Goal: Obtain resource: Download file/media

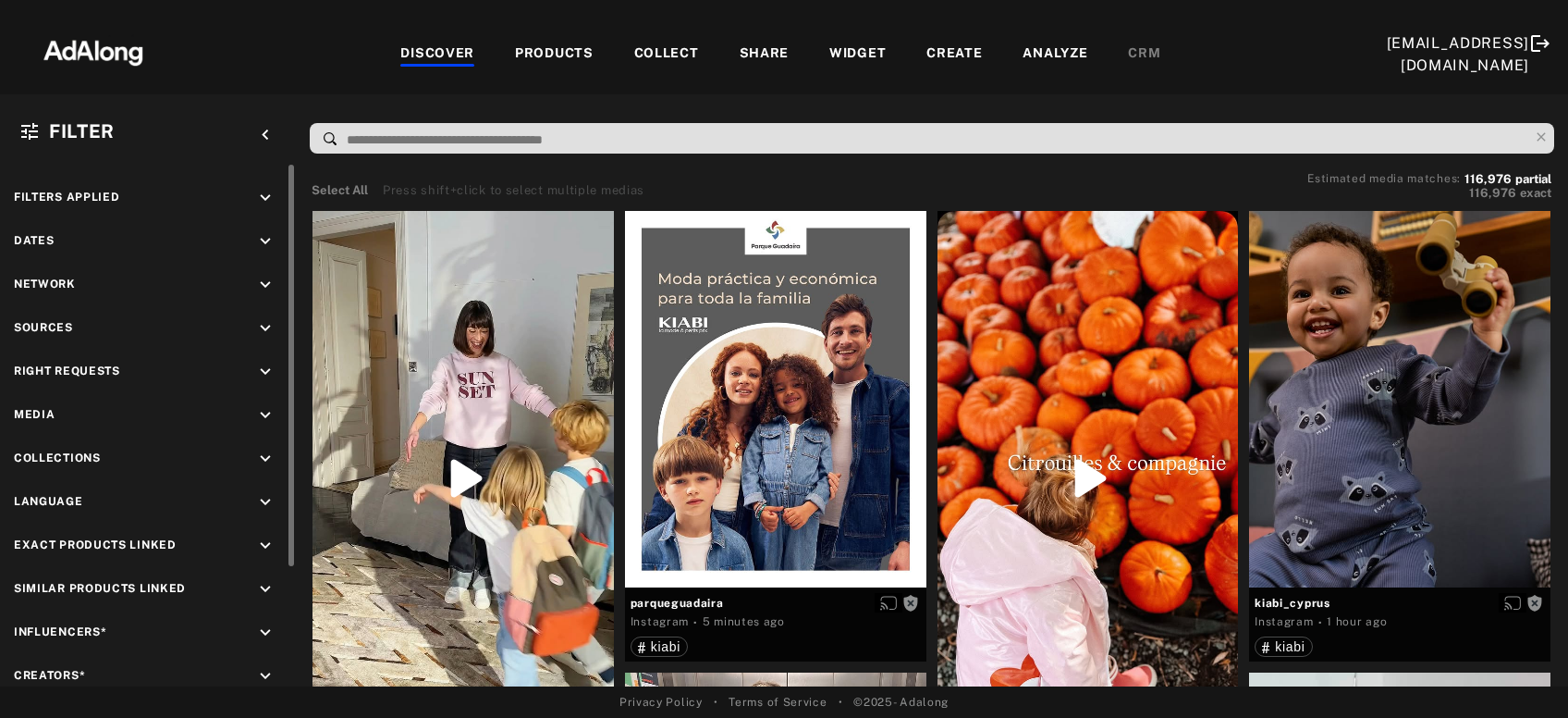
click at [272, 375] on icon "keyboard_arrow_down" at bounding box center [265, 371] width 20 height 20
click at [67, 413] on div "Agreed" at bounding box center [164, 415] width 235 height 19
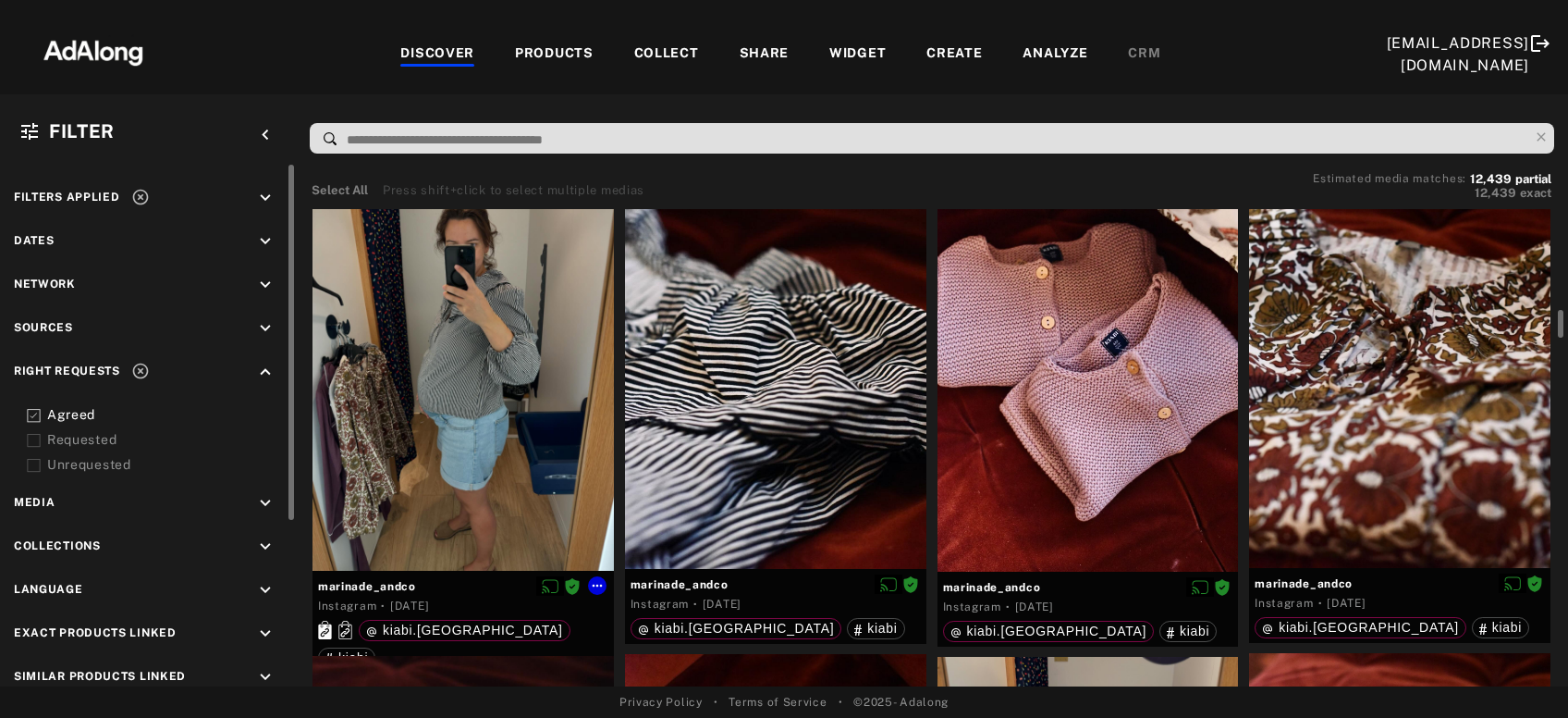
scroll to position [1988, 0]
click at [591, 577] on icon at bounding box center [597, 584] width 14 height 14
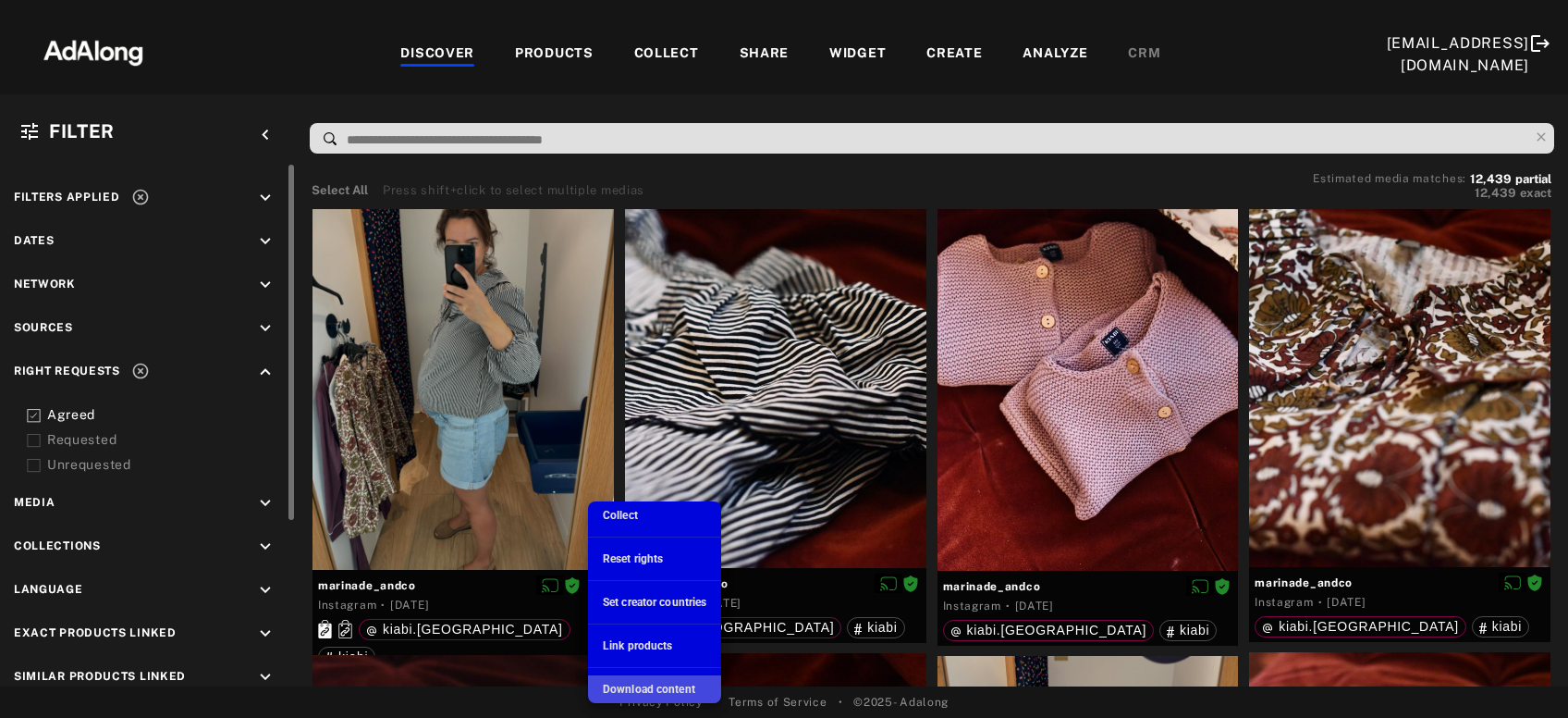
click at [662, 686] on span "Download content" at bounding box center [649, 688] width 93 height 13
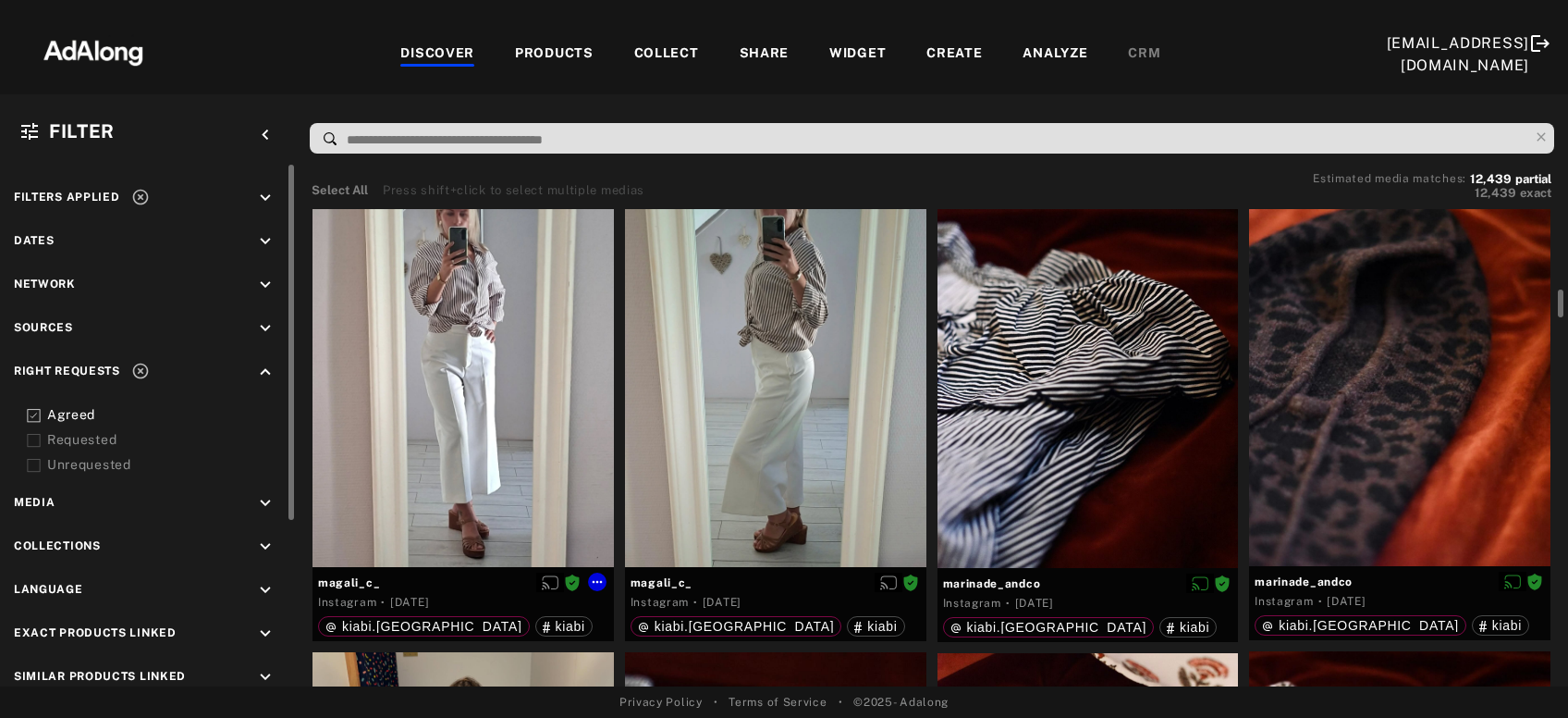
scroll to position [1511, 0]
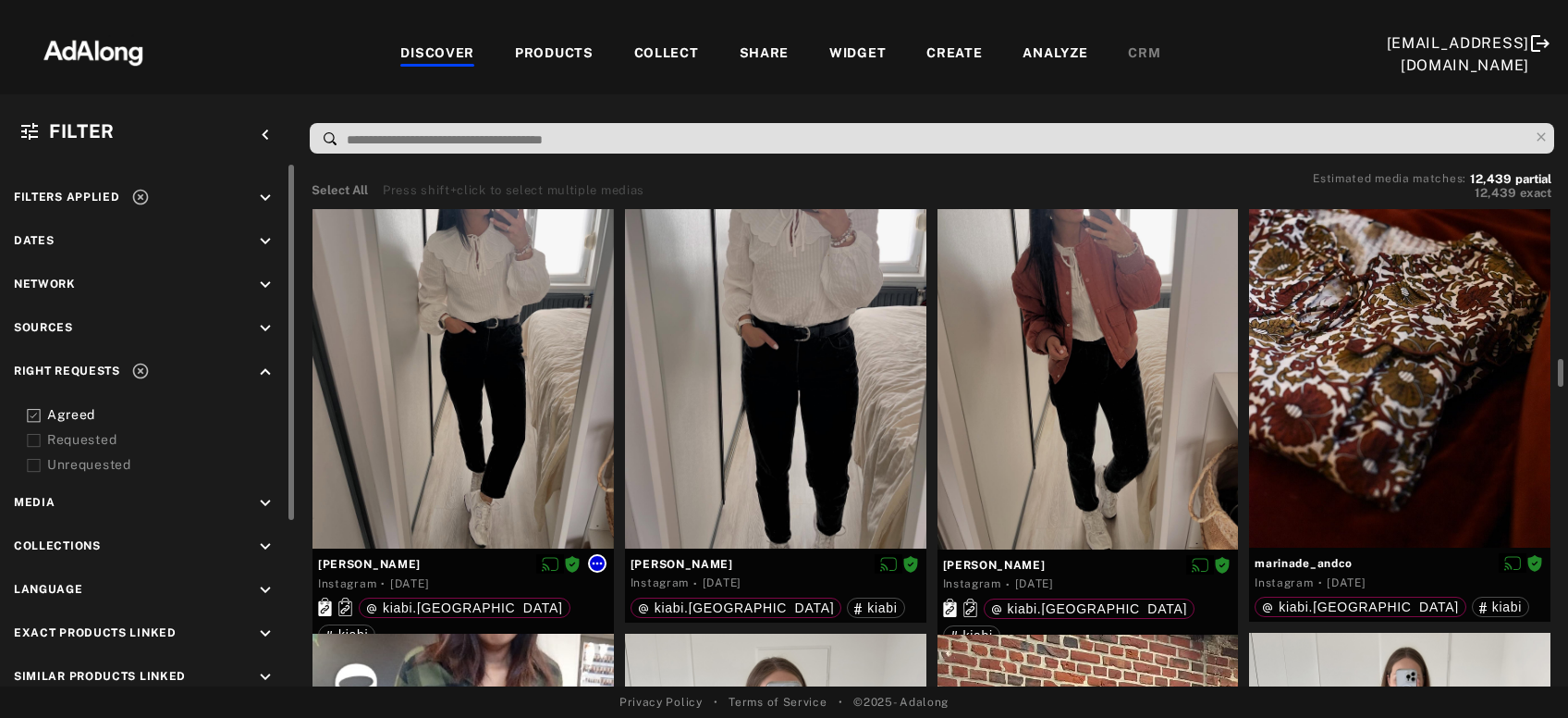
click at [604, 566] on icon at bounding box center [597, 562] width 14 height 14
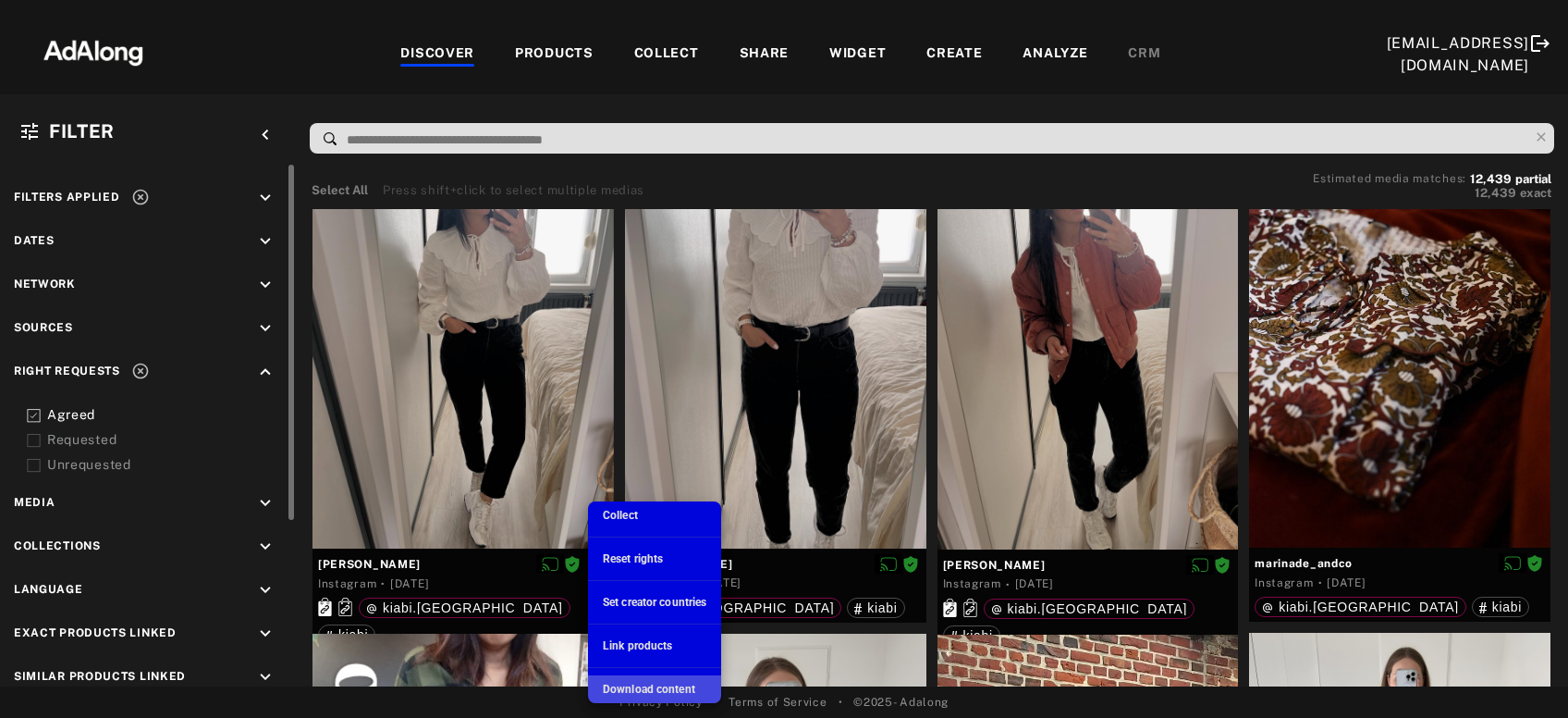
click at [628, 686] on span "Download content" at bounding box center [649, 688] width 93 height 13
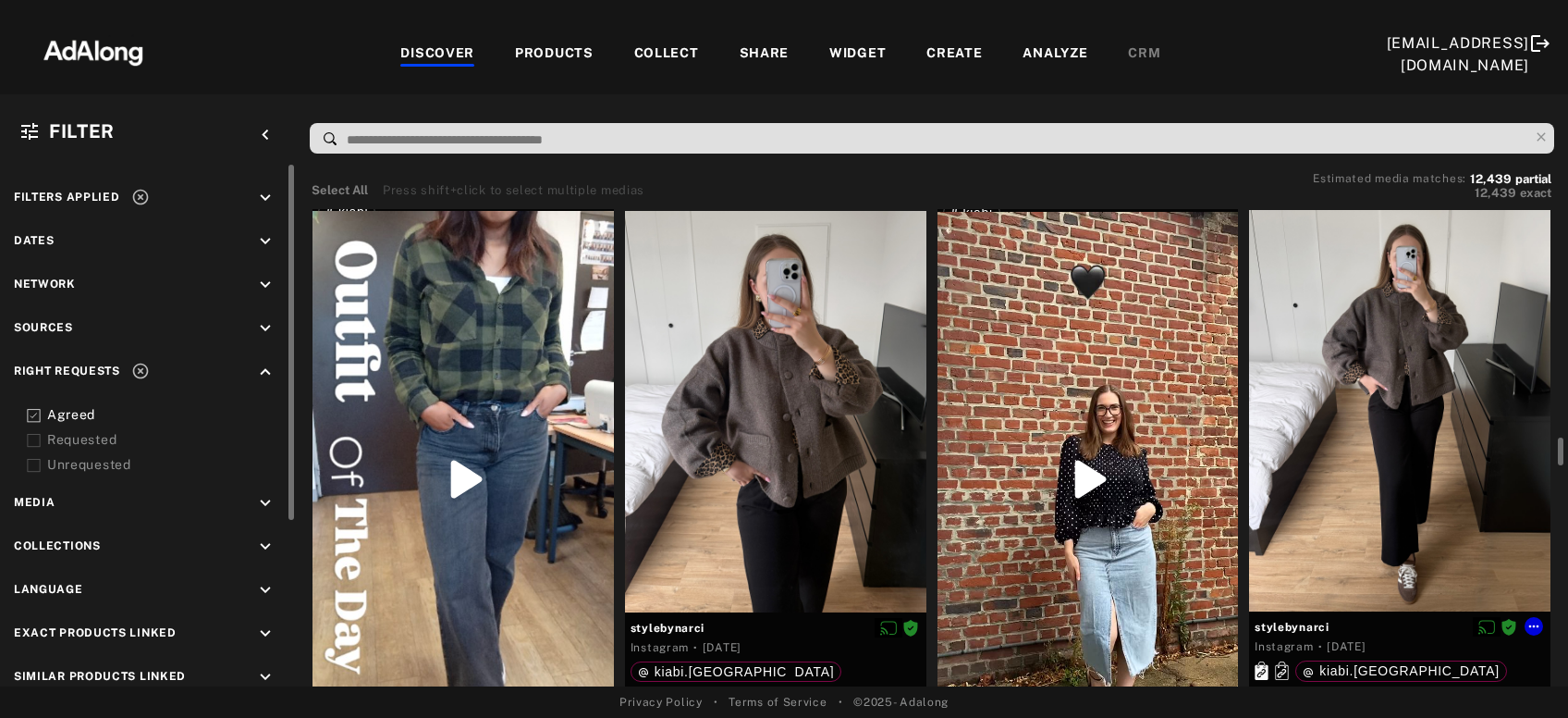
scroll to position [3495, 0]
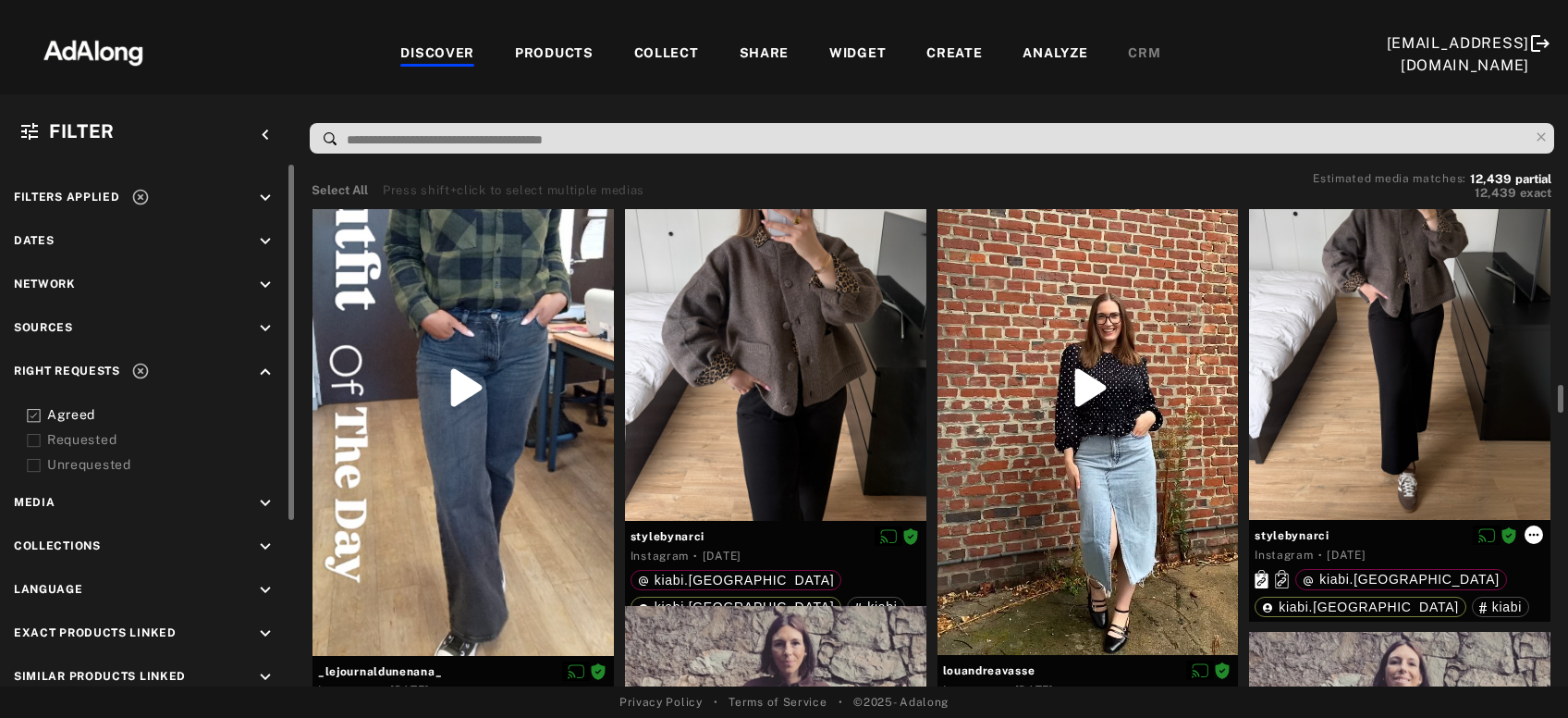
click at [1541, 527] on icon at bounding box center [1533, 533] width 14 height 14
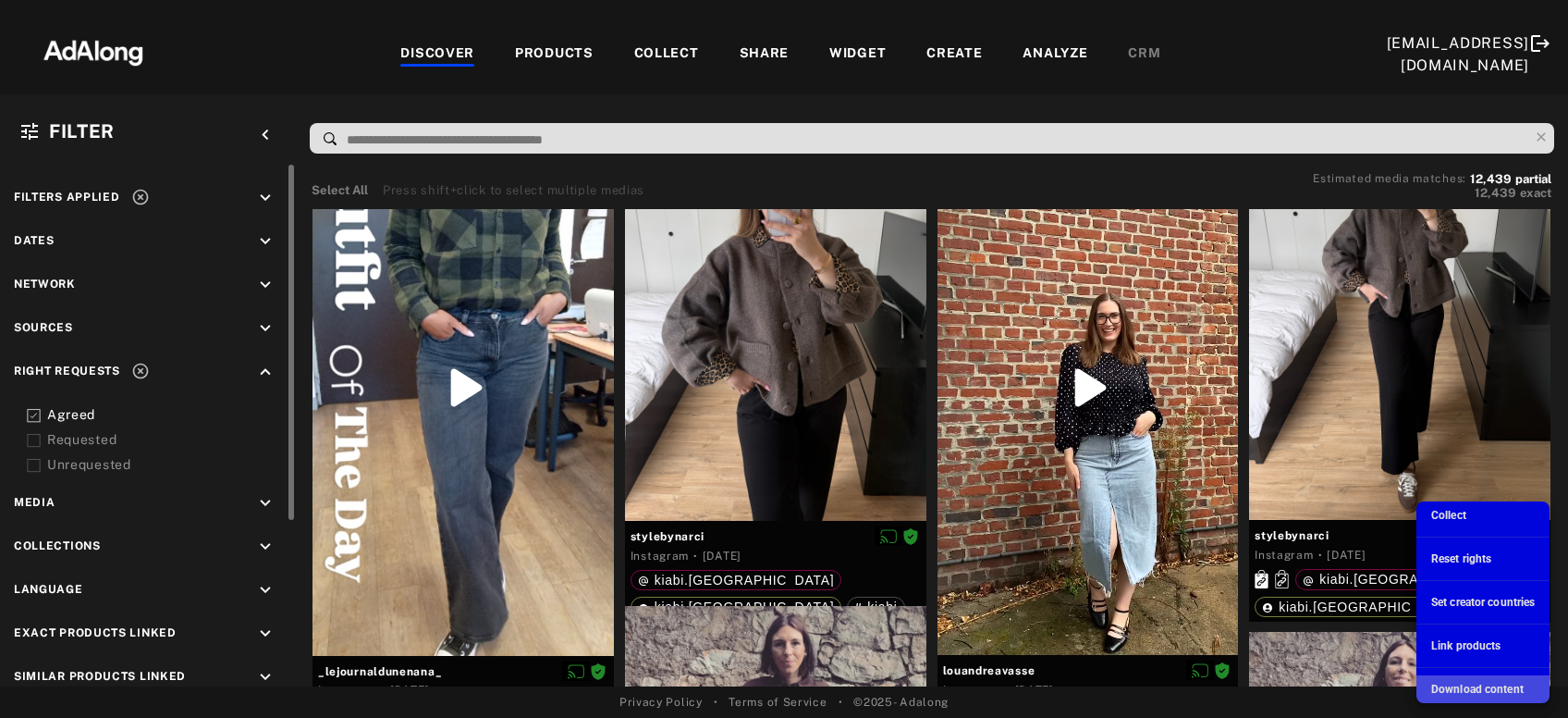
click at [1481, 684] on span "Download content" at bounding box center [1477, 688] width 93 height 13
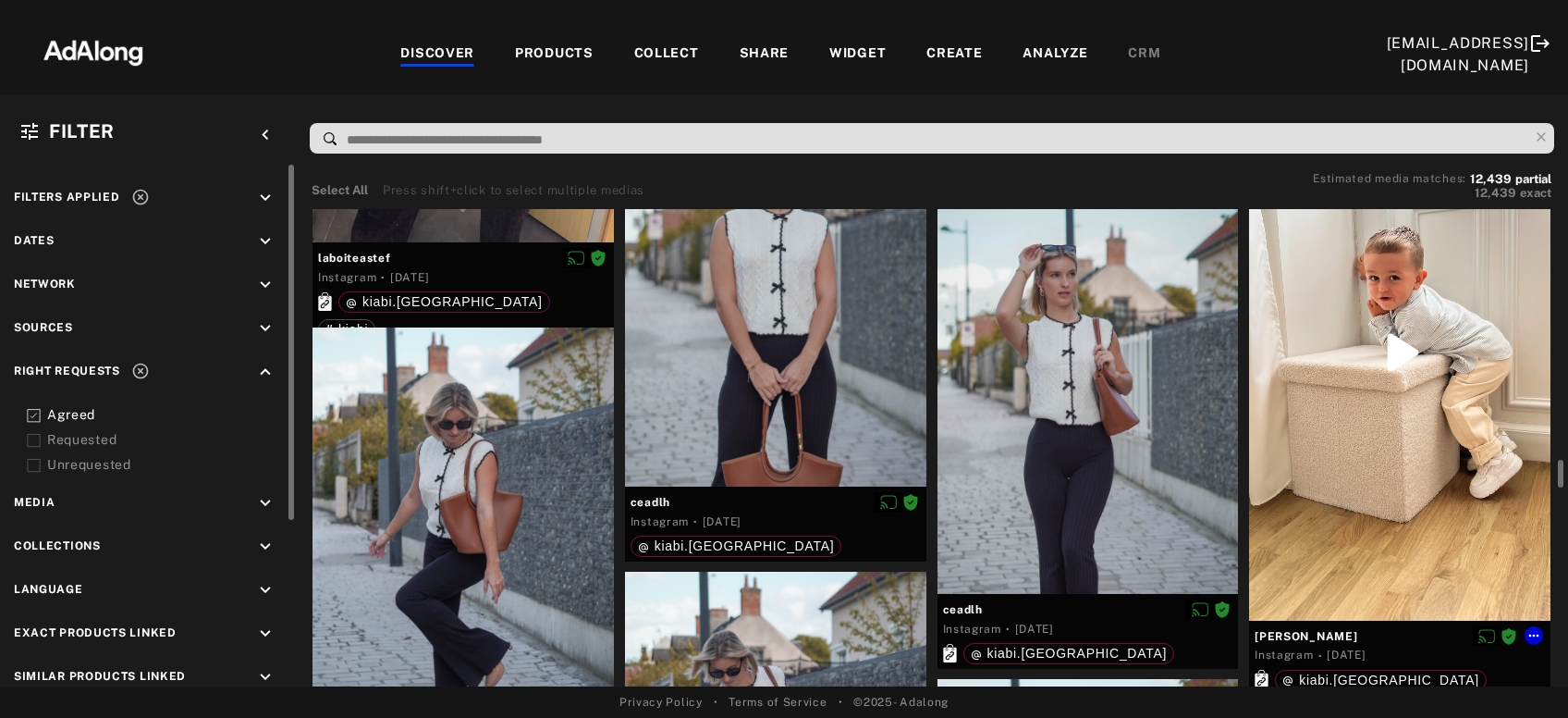
scroll to position [4551, 0]
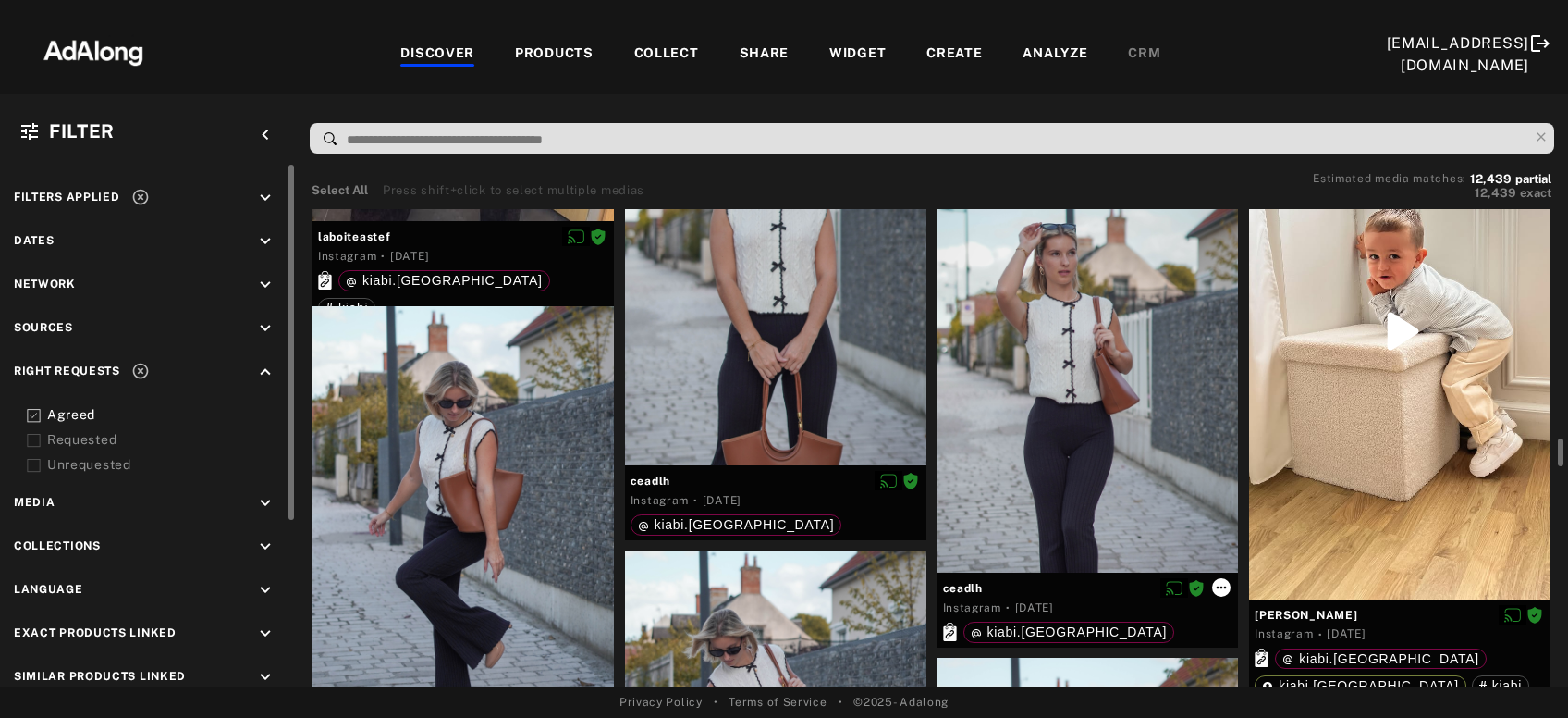
click at [1219, 591] on icon at bounding box center [1221, 587] width 14 height 14
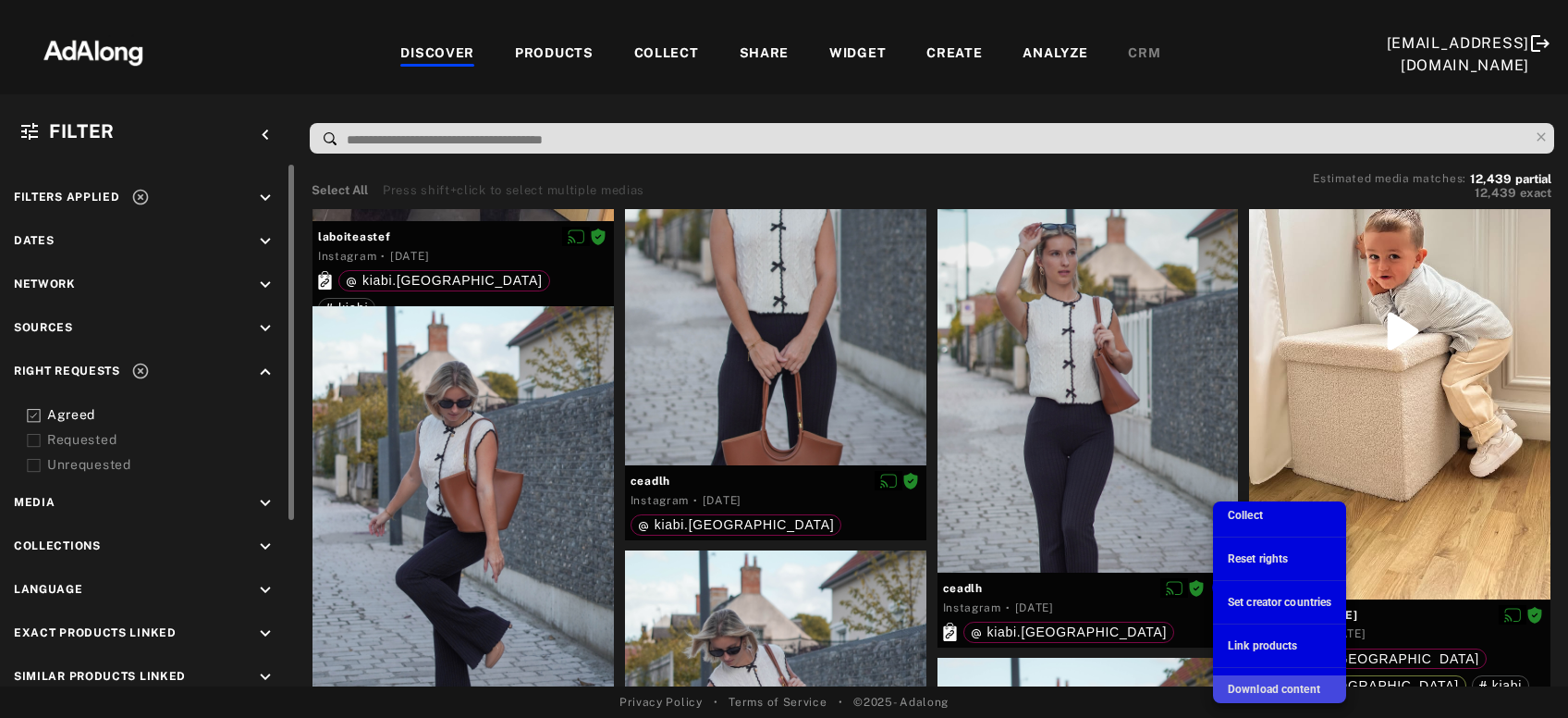
click at [1284, 690] on span "Download content" at bounding box center [1274, 688] width 93 height 13
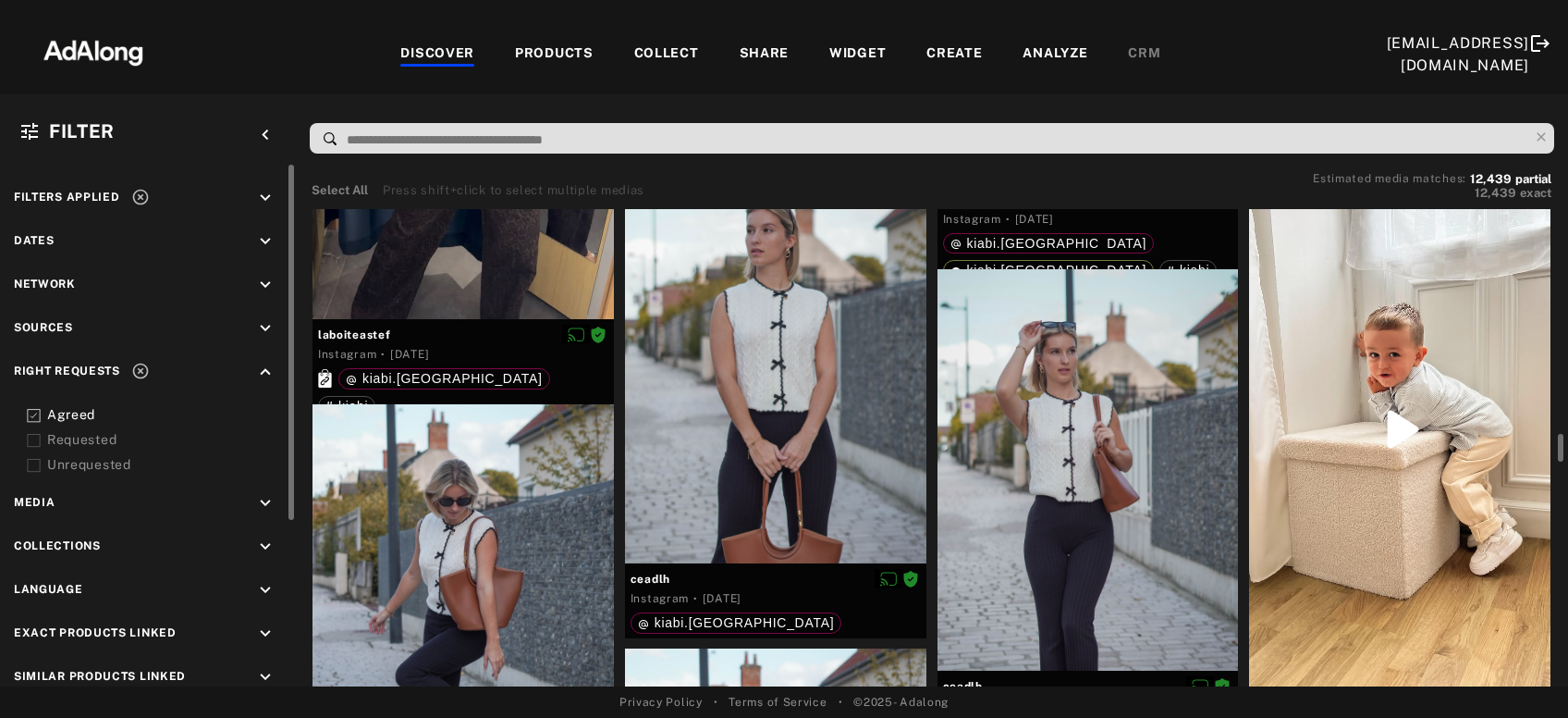
scroll to position [4460, 0]
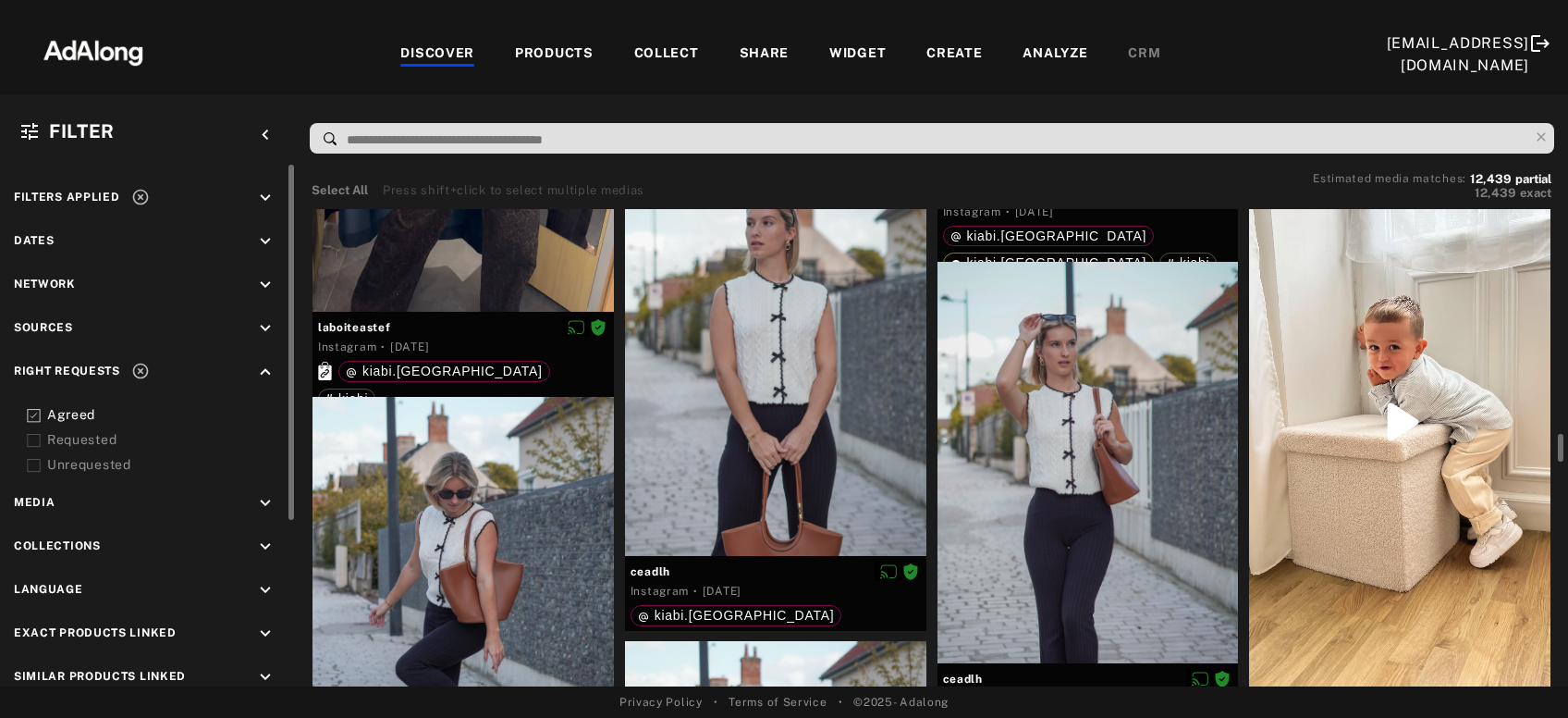
click at [1364, 391] on div at bounding box center [1400, 422] width 301 height 535
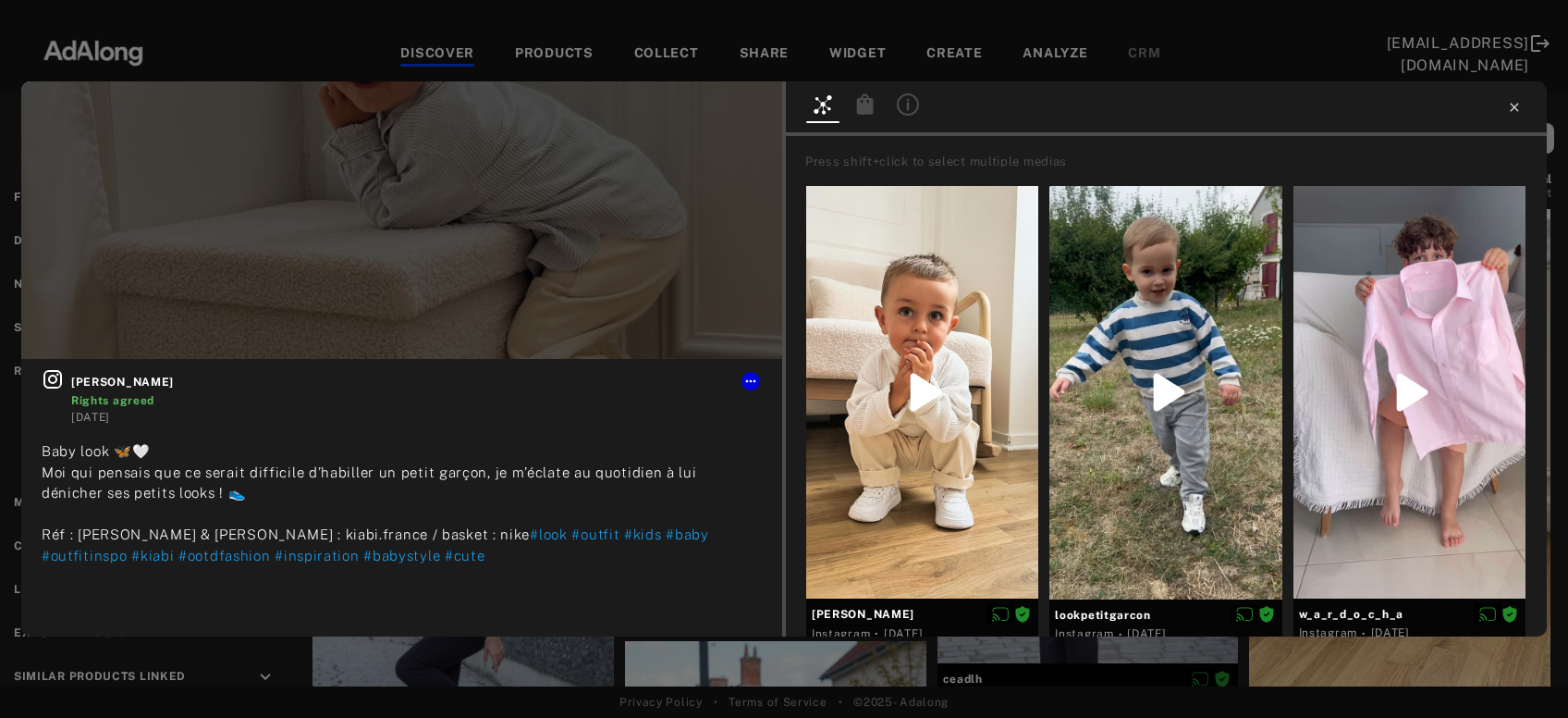
click at [1515, 107] on icon at bounding box center [1514, 106] width 9 height 9
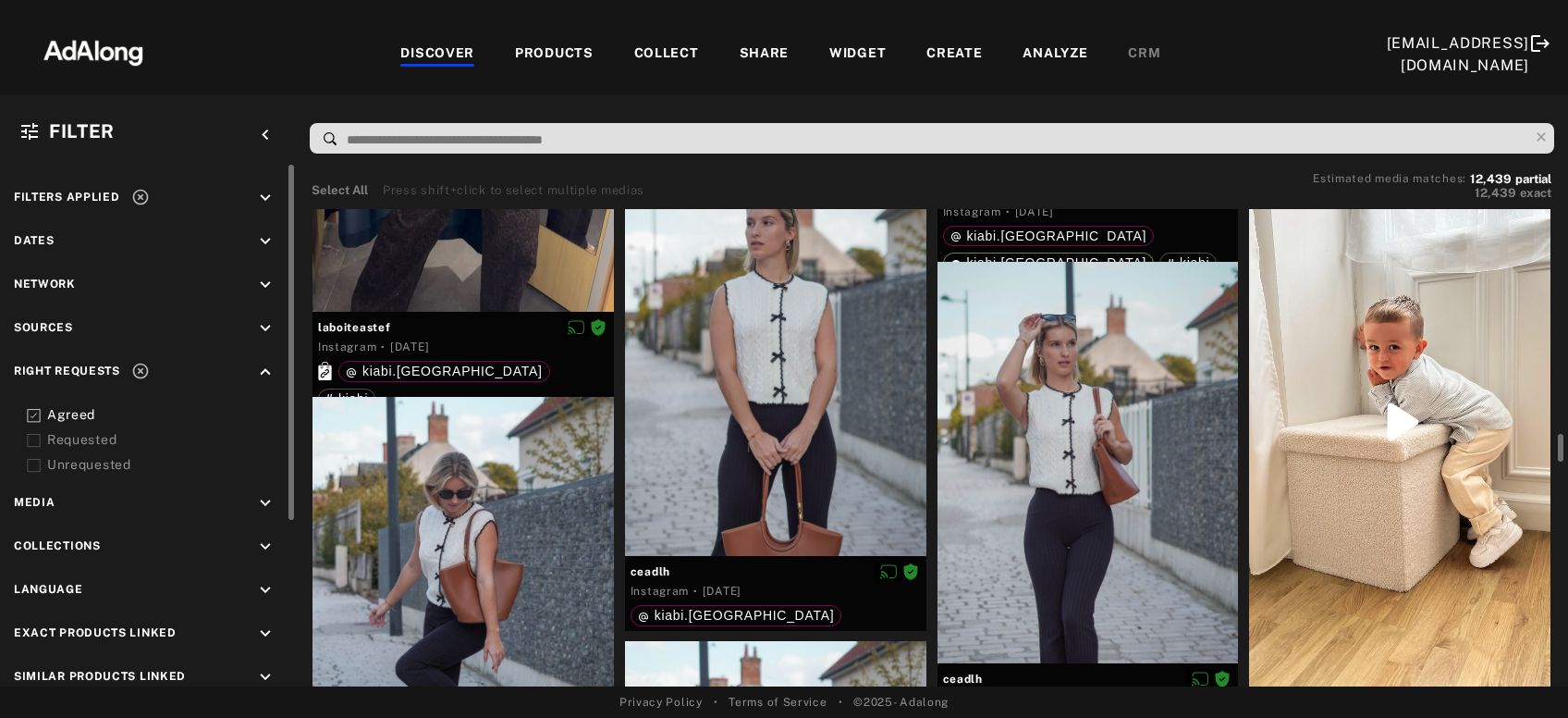
click at [1322, 570] on div at bounding box center [1400, 422] width 301 height 535
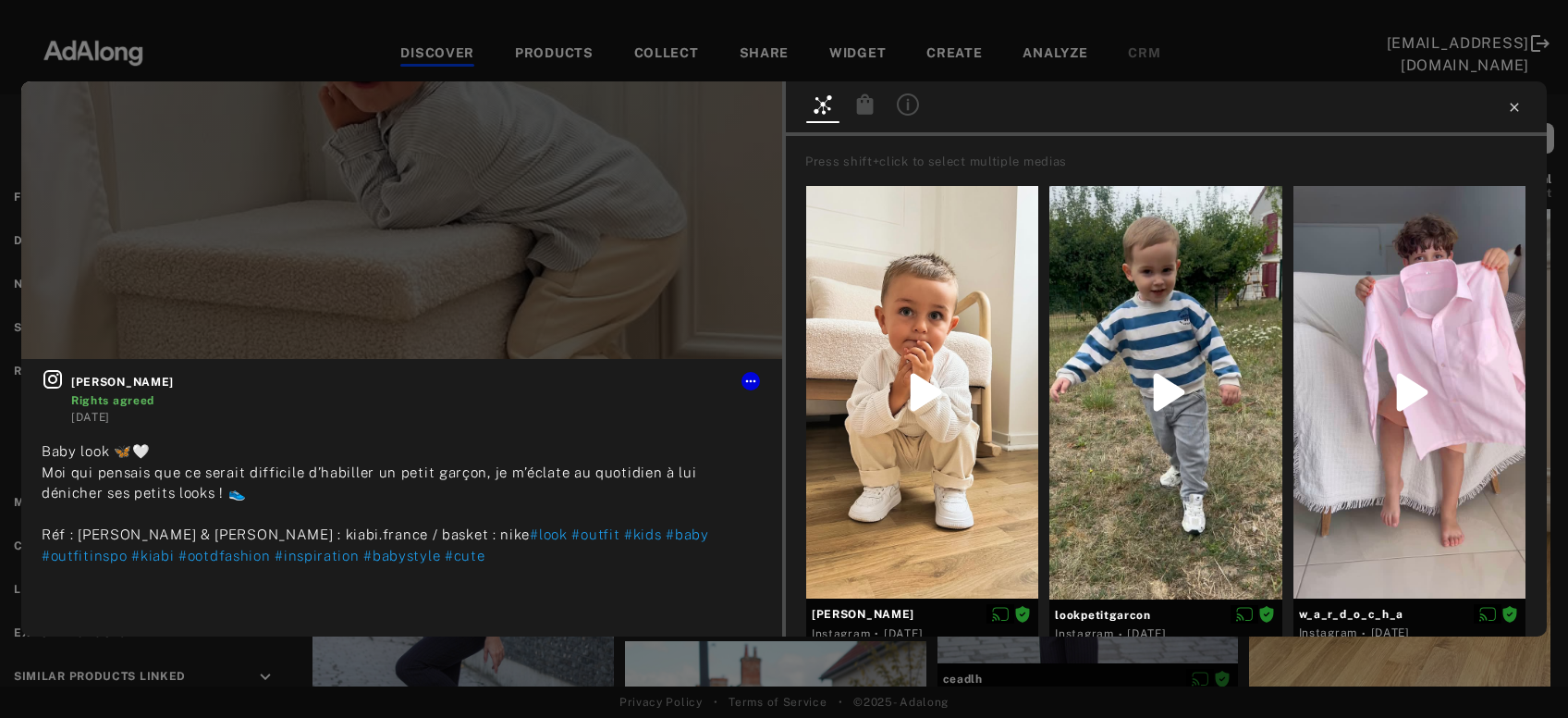
click at [1511, 112] on icon at bounding box center [1514, 106] width 14 height 14
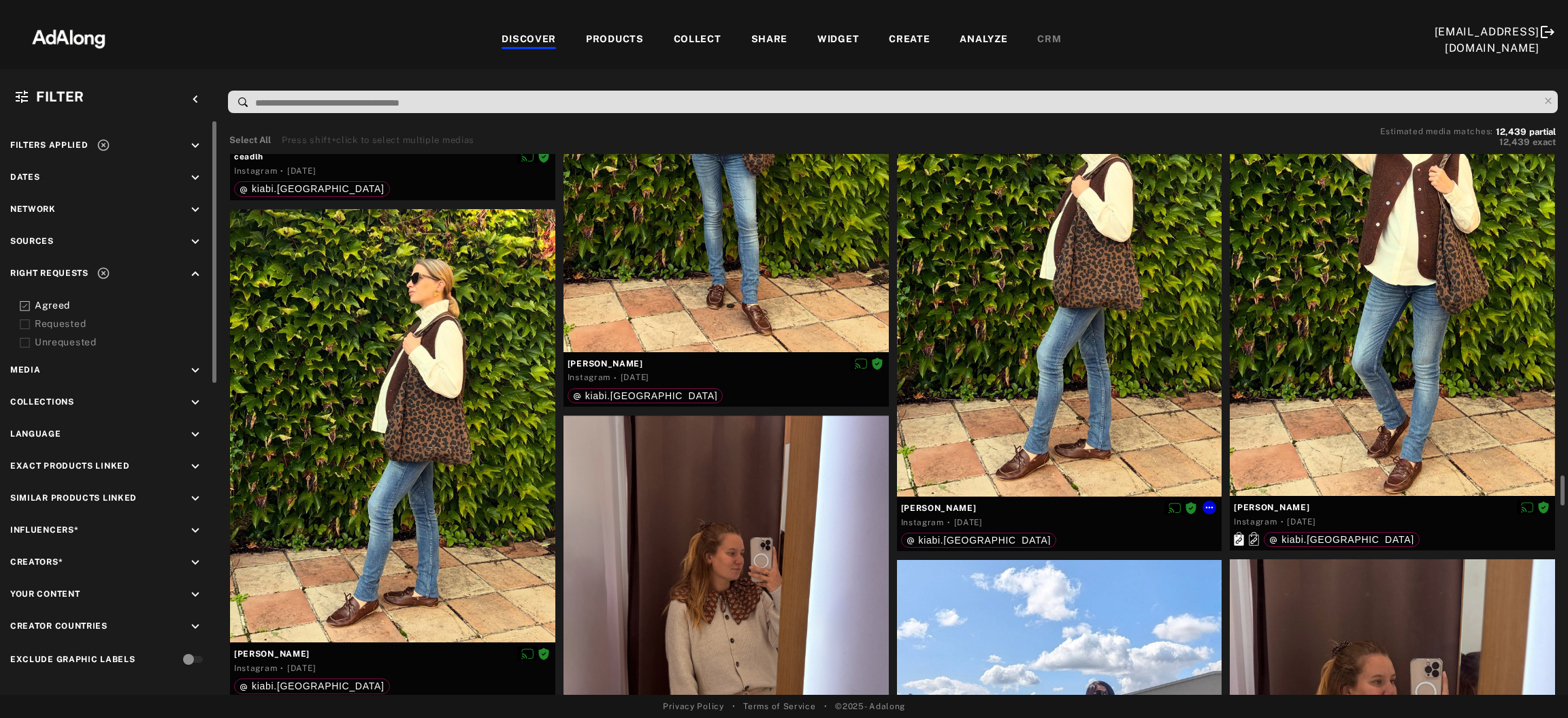
scroll to position [5729, 0]
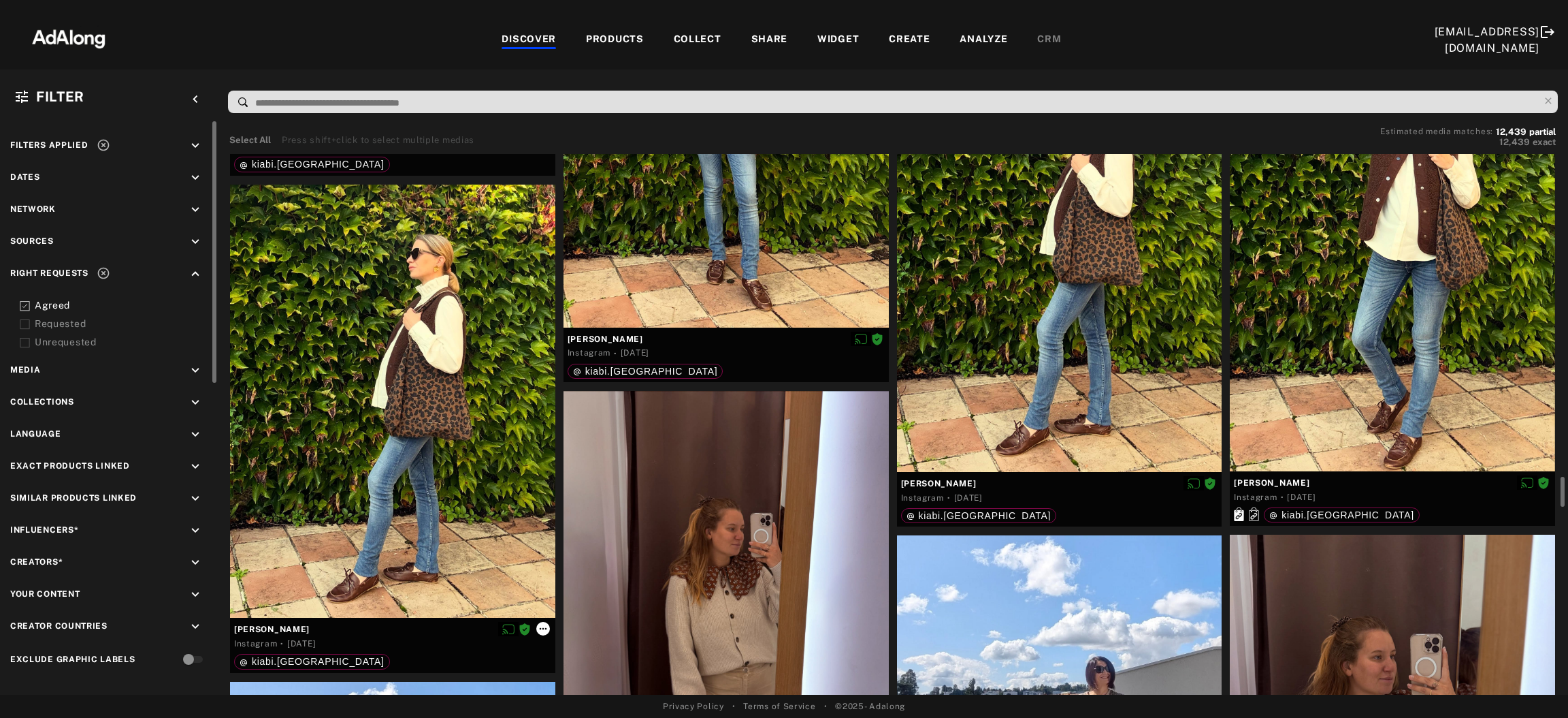
click at [543, 528] on icon at bounding box center [543, 628] width 8 height 2
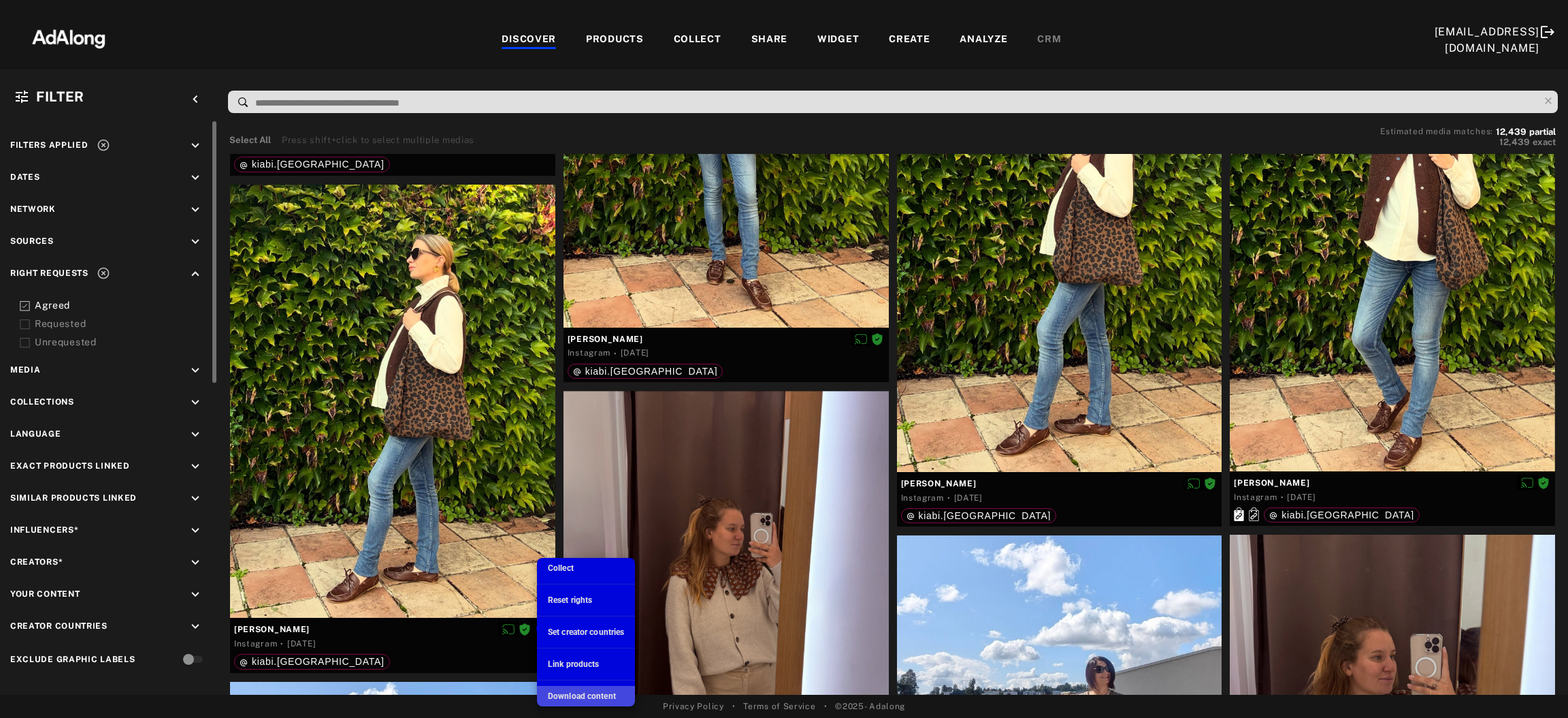
click at [591, 528] on span "Download content" at bounding box center [582, 695] width 68 height 9
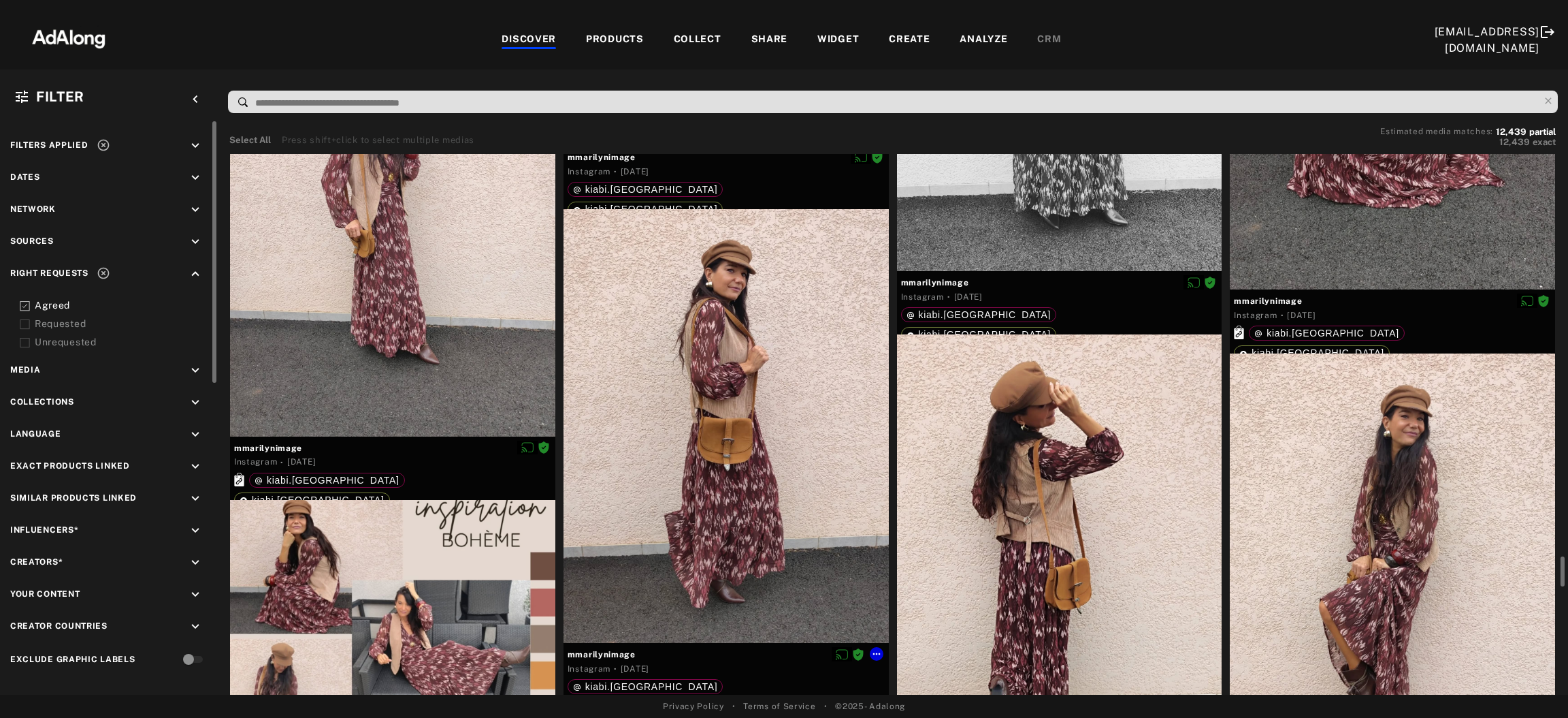
scroll to position [7884, 0]
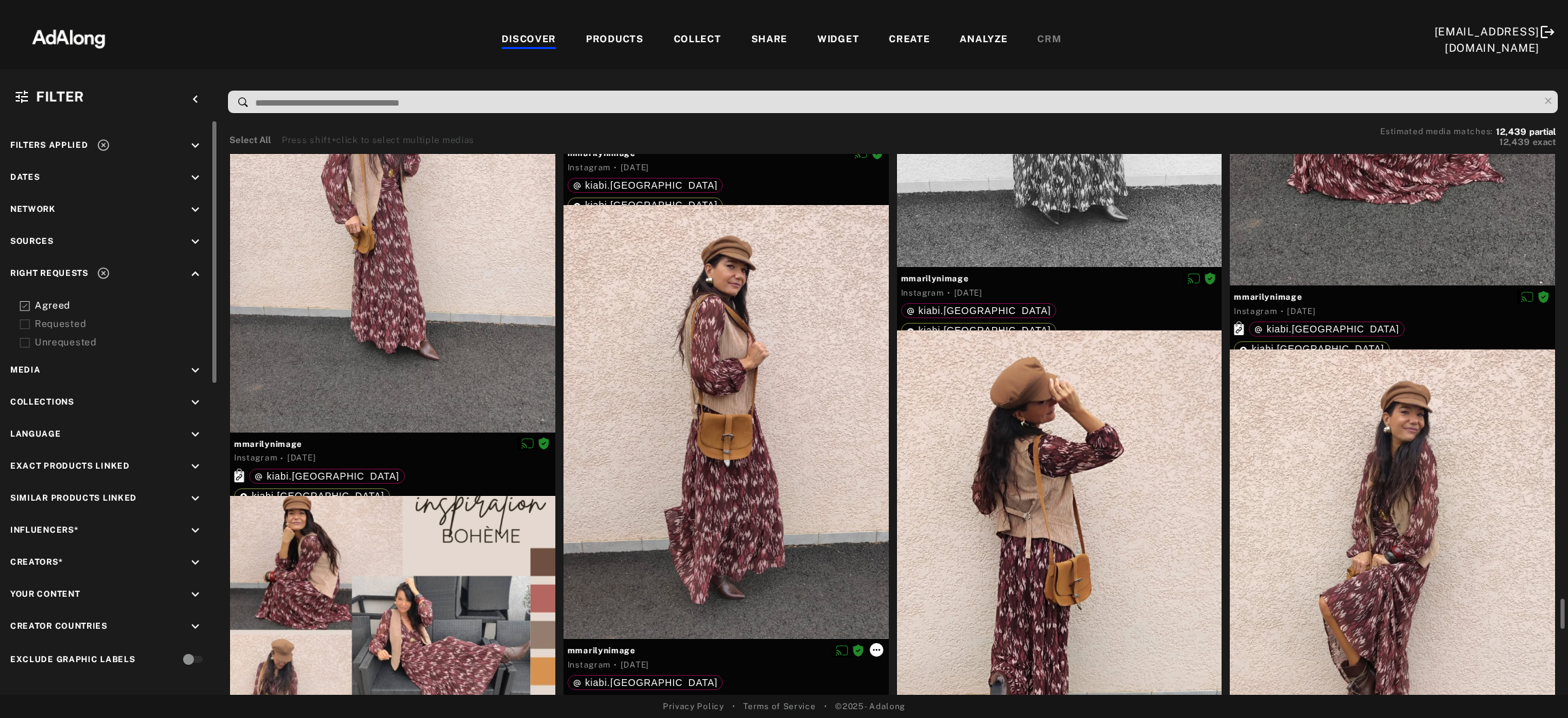
click at [882, 528] on icon at bounding box center [876, 649] width 11 height 11
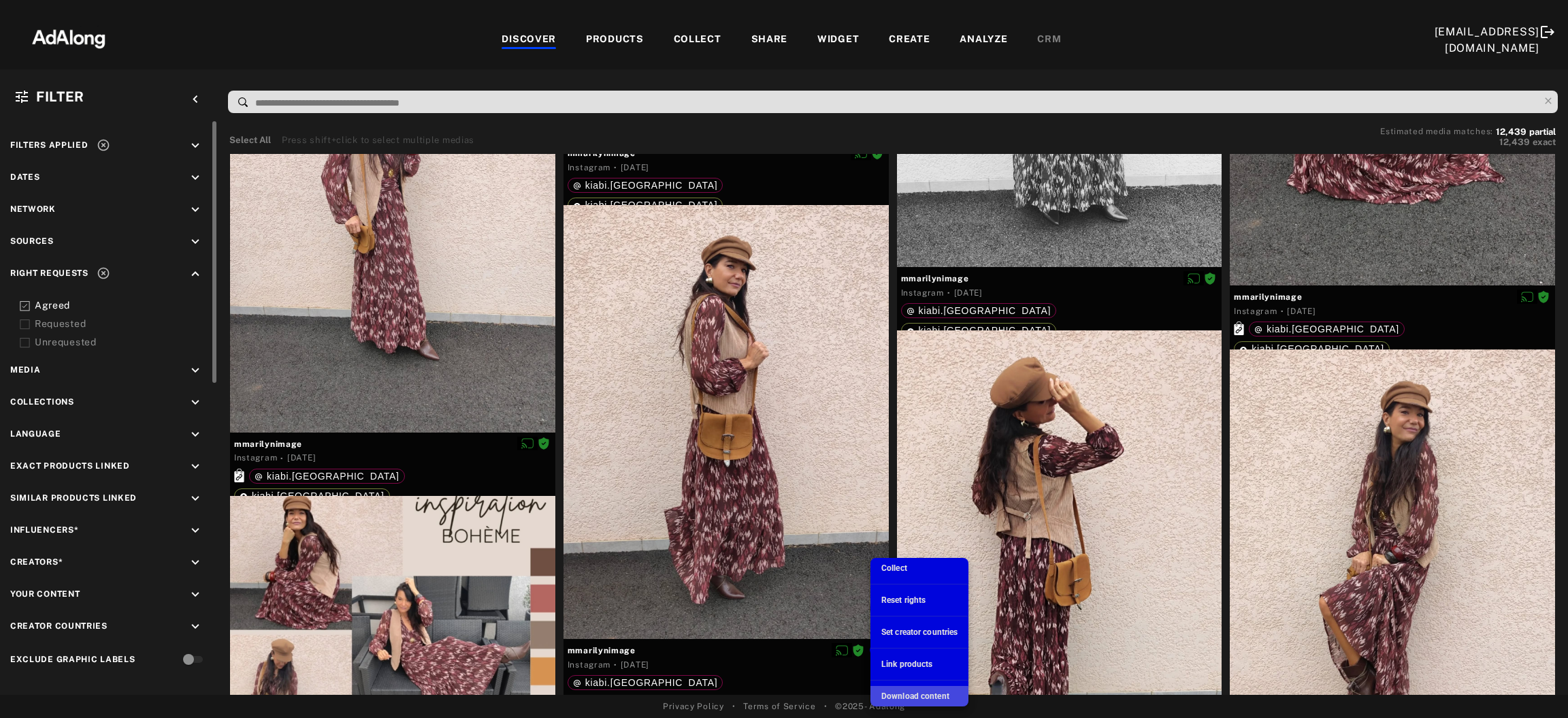
click at [908, 528] on span "Download content" at bounding box center [915, 695] width 68 height 9
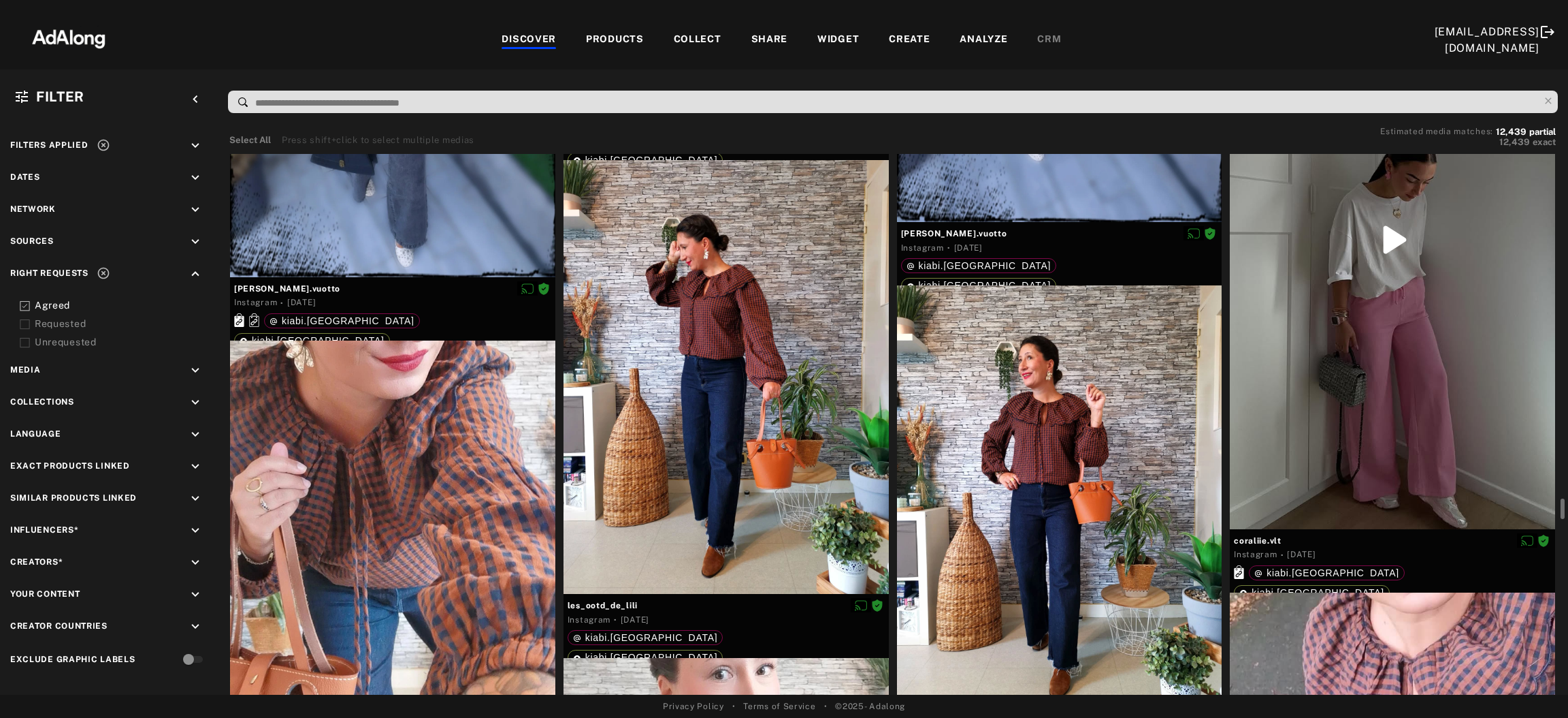
scroll to position [9919, 0]
click at [878, 528] on icon at bounding box center [876, 603] width 11 height 11
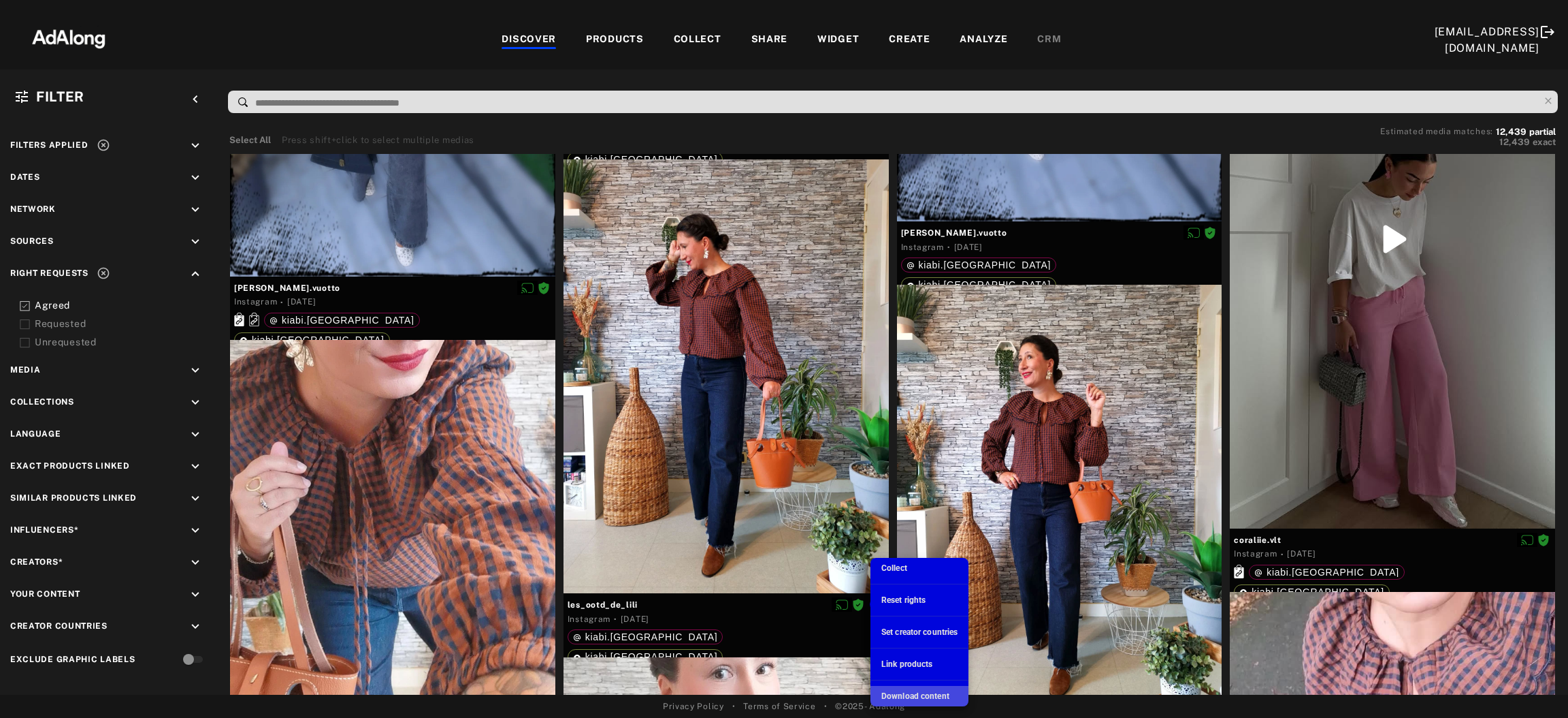
click at [922, 528] on span "Download content" at bounding box center [915, 695] width 68 height 9
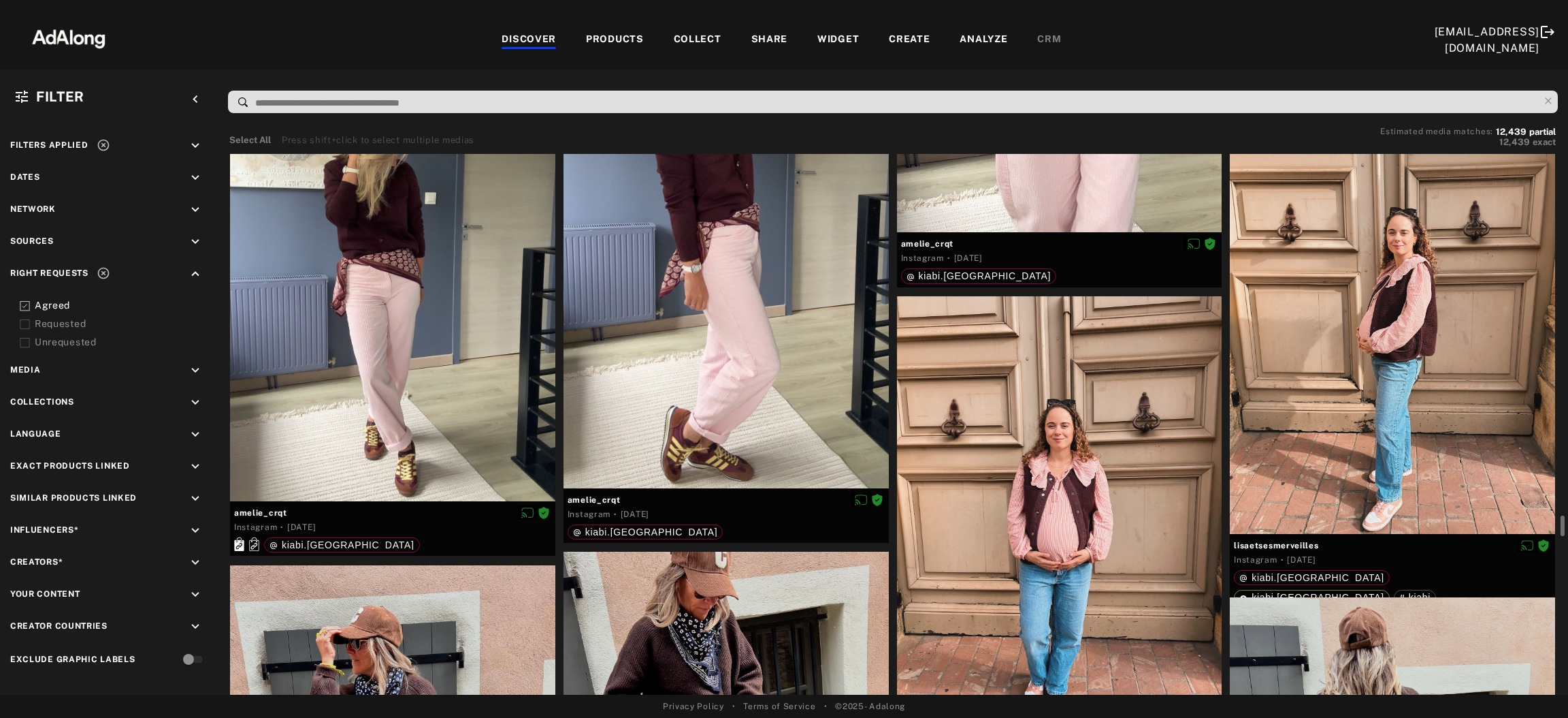
scroll to position [14851, 0]
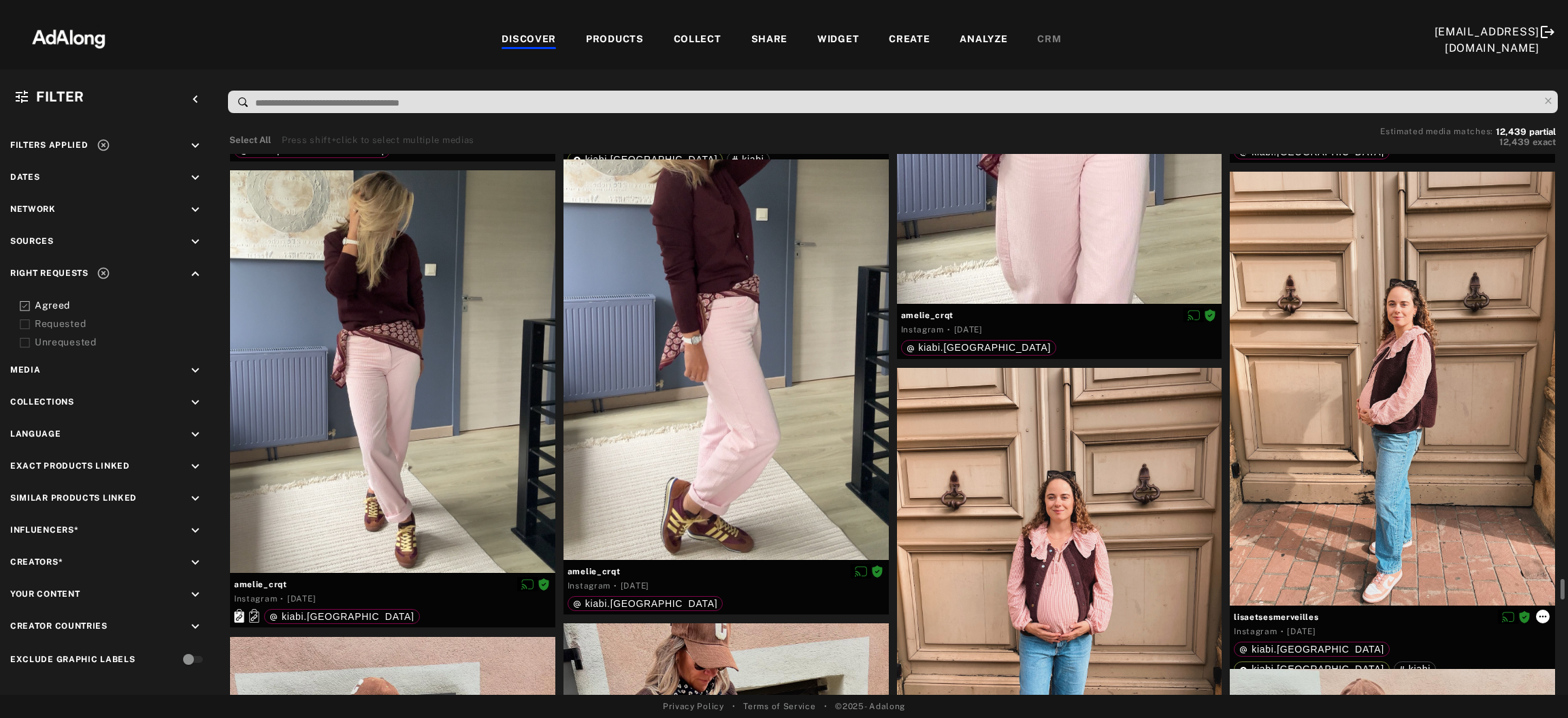
click at [1153, 528] on icon at bounding box center [1543, 616] width 8 height 2
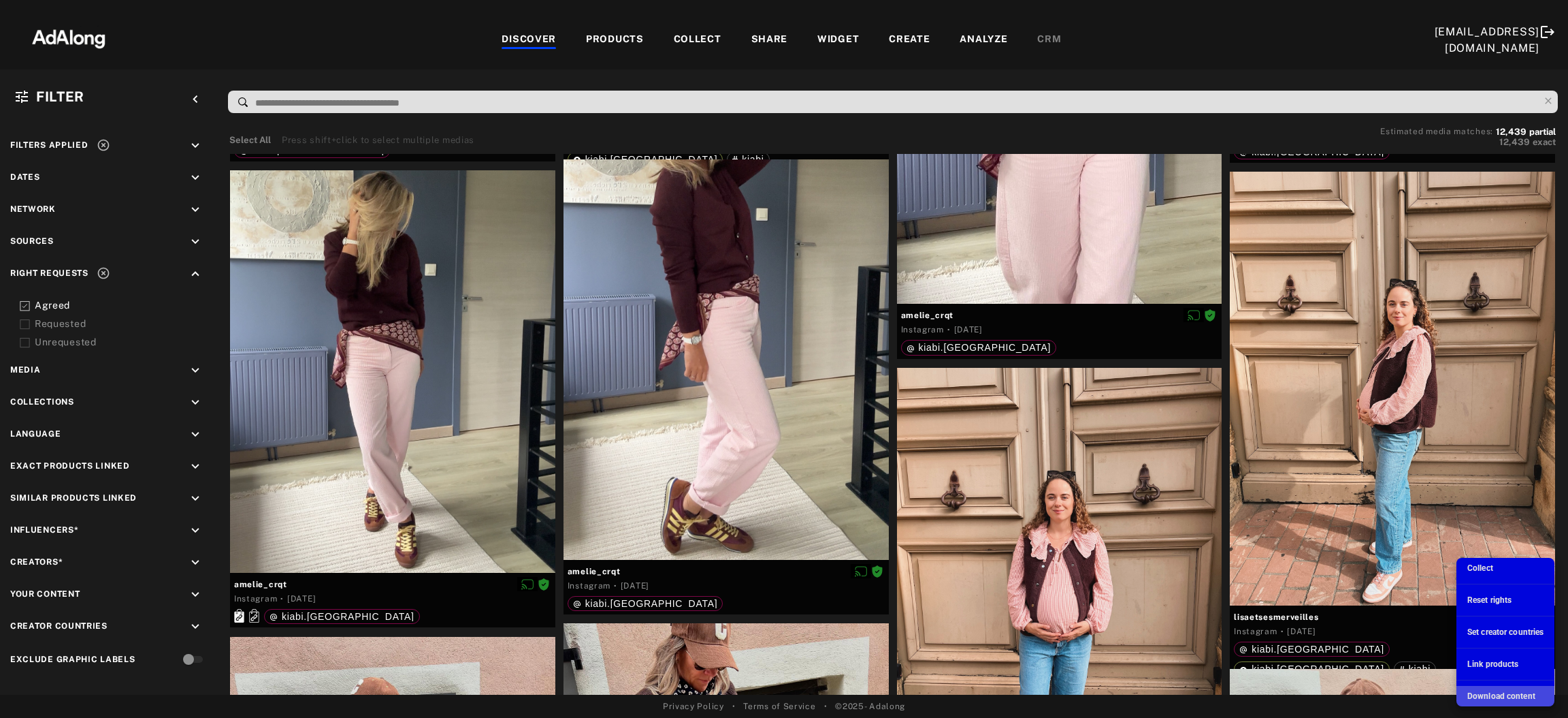
click at [1153, 528] on span "Download content" at bounding box center [1501, 695] width 68 height 9
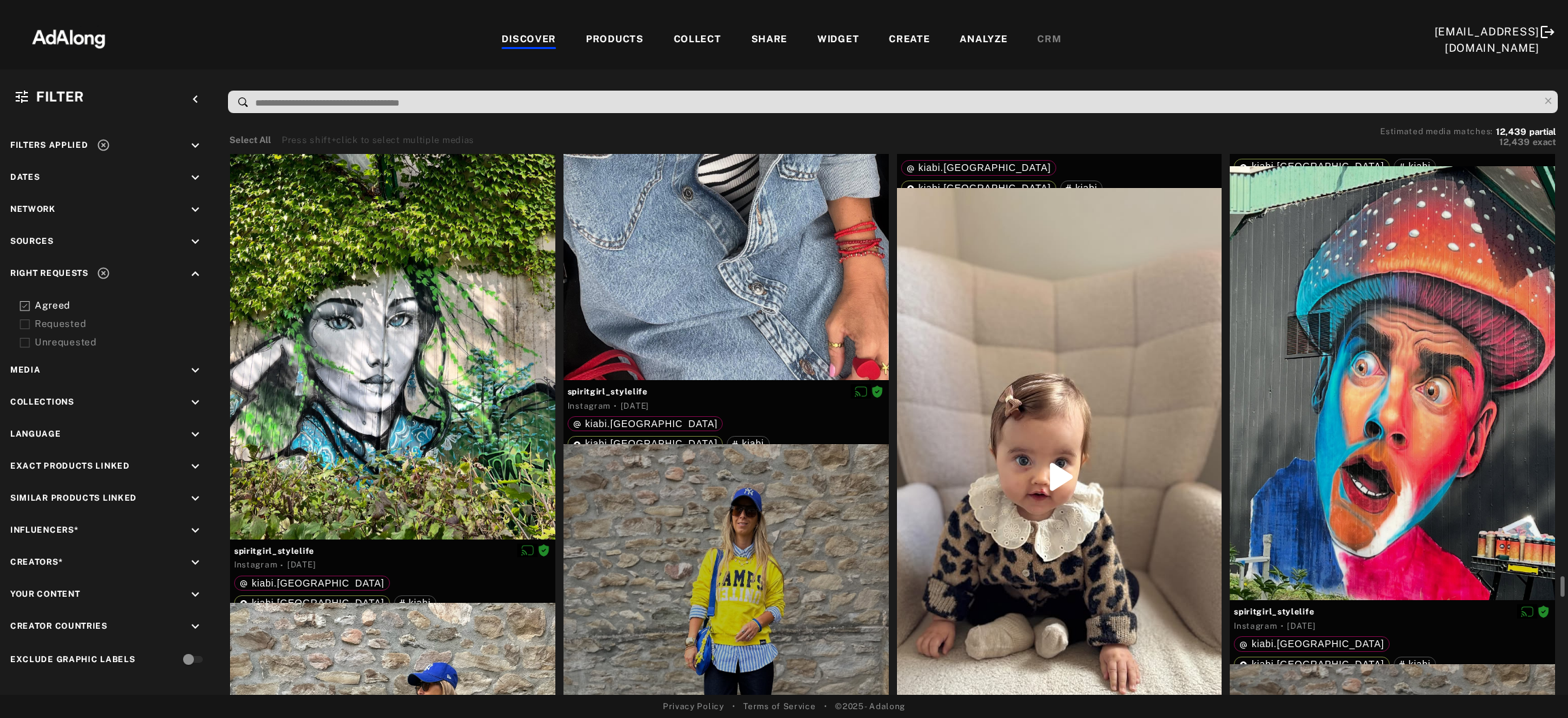
scroll to position [17485, 0]
click at [1099, 499] on div at bounding box center [1059, 477] width 325 height 578
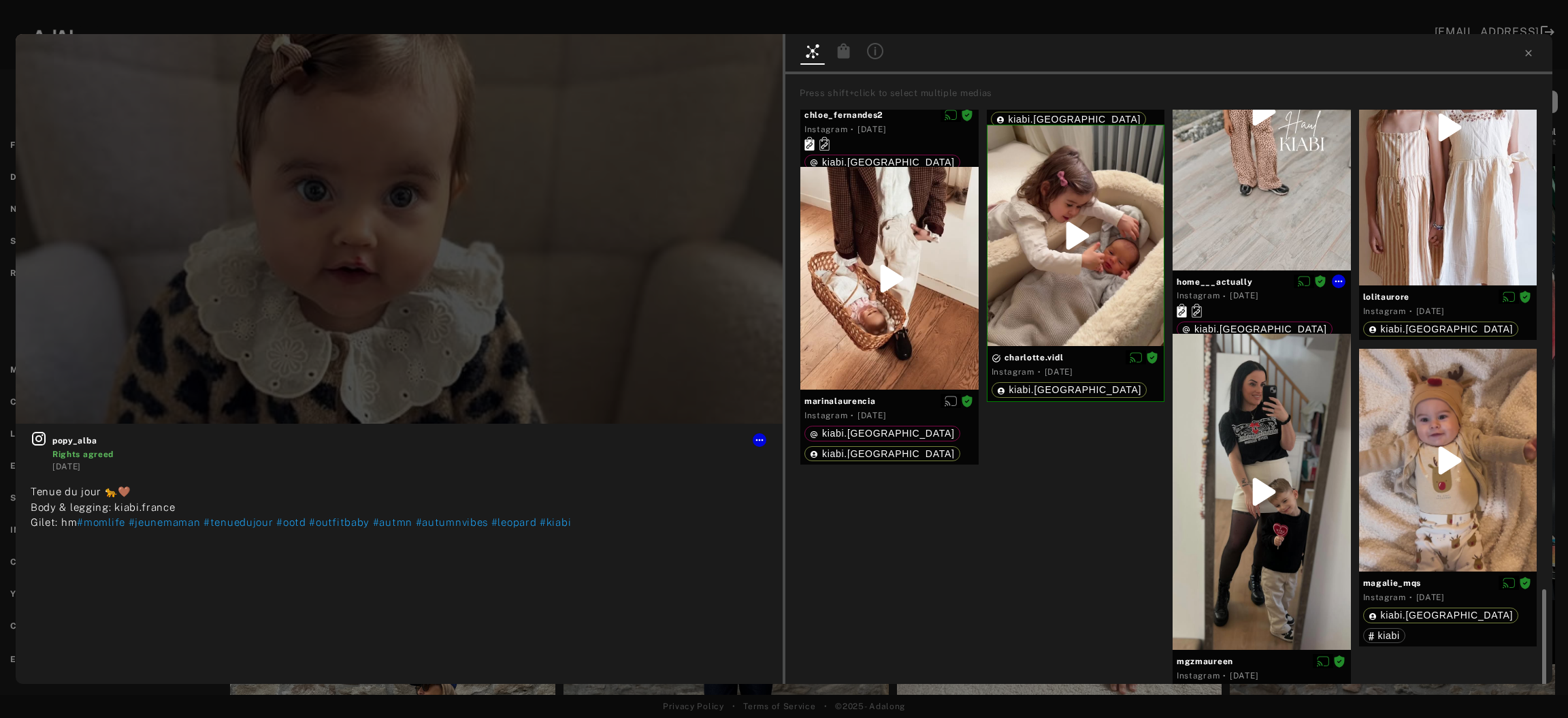
scroll to position [2321, 0]
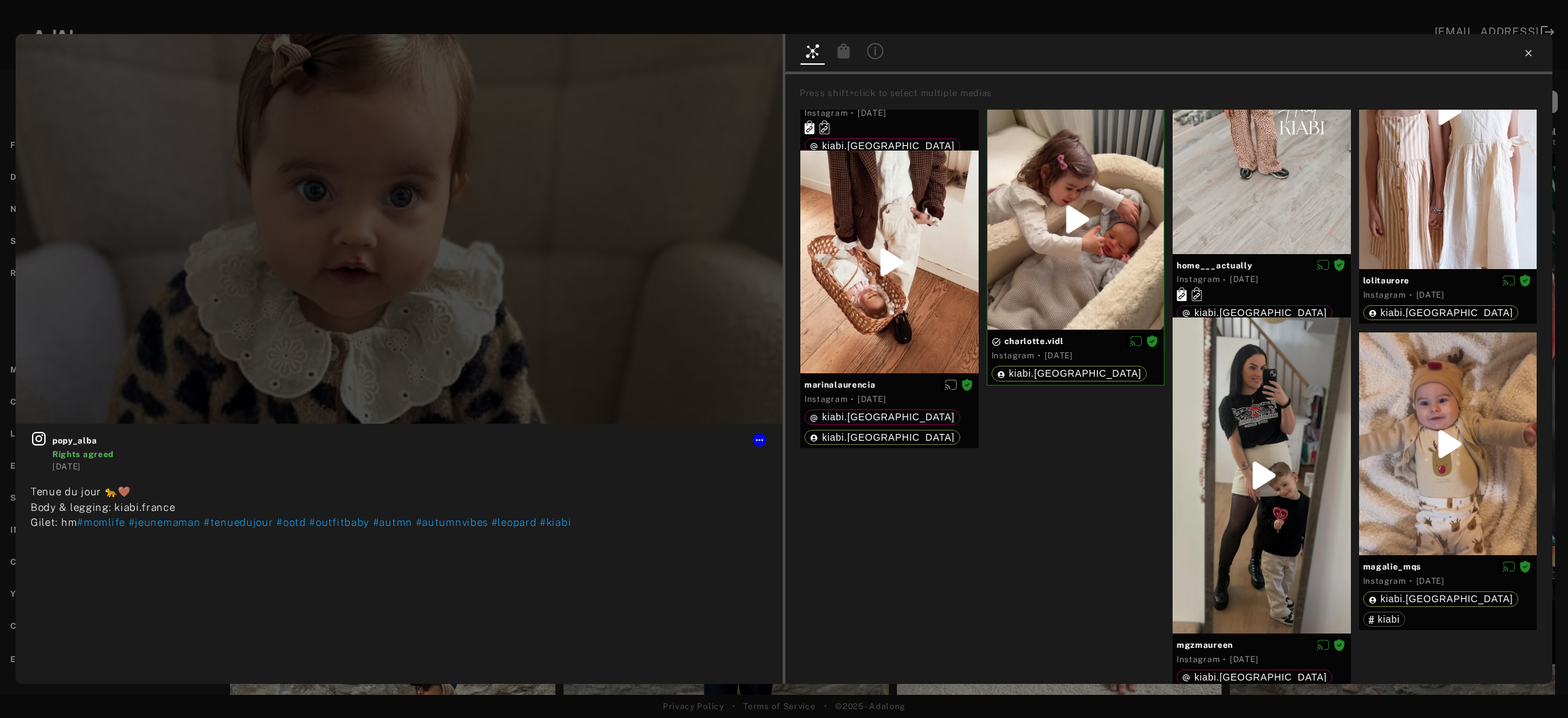
click at [1153, 56] on icon at bounding box center [1528, 53] width 11 height 11
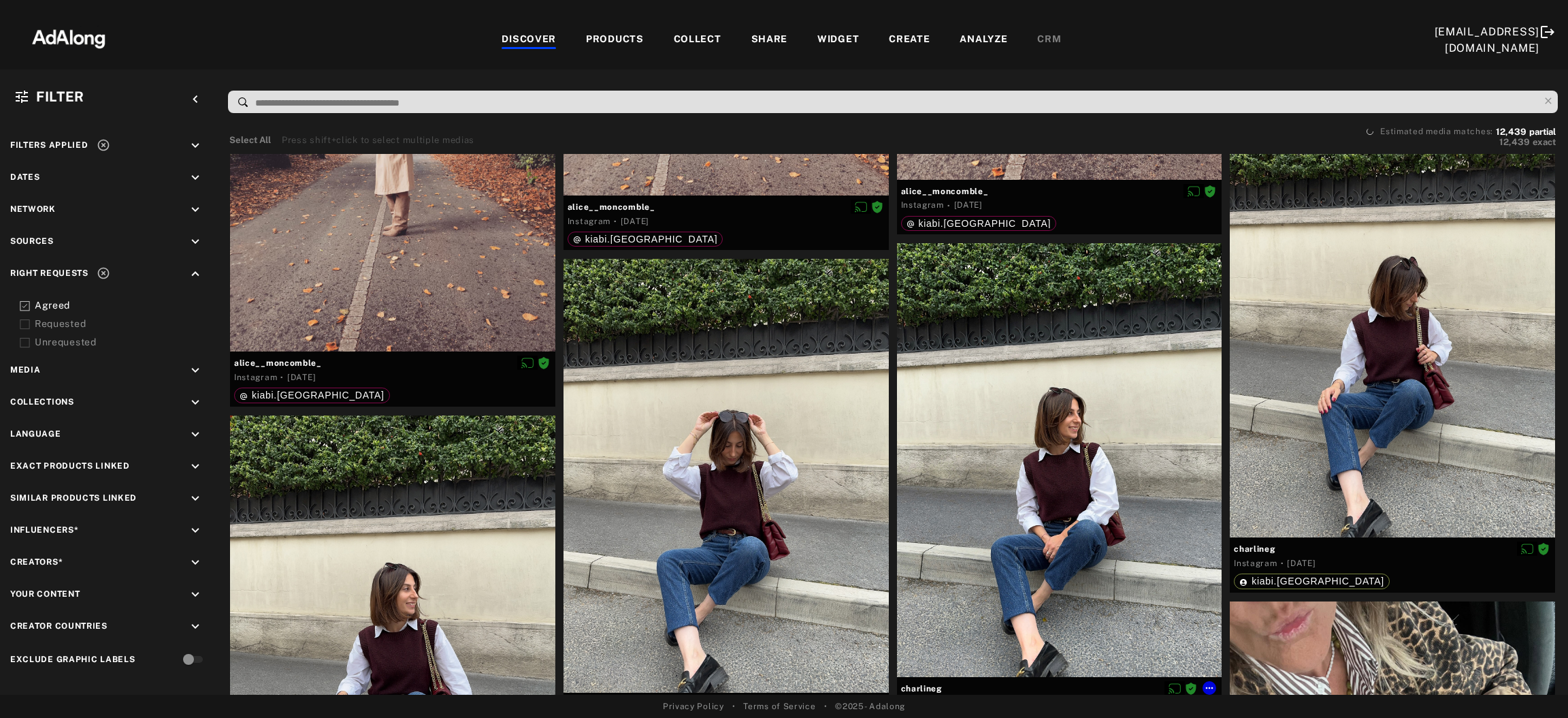
scroll to position [23387, 0]
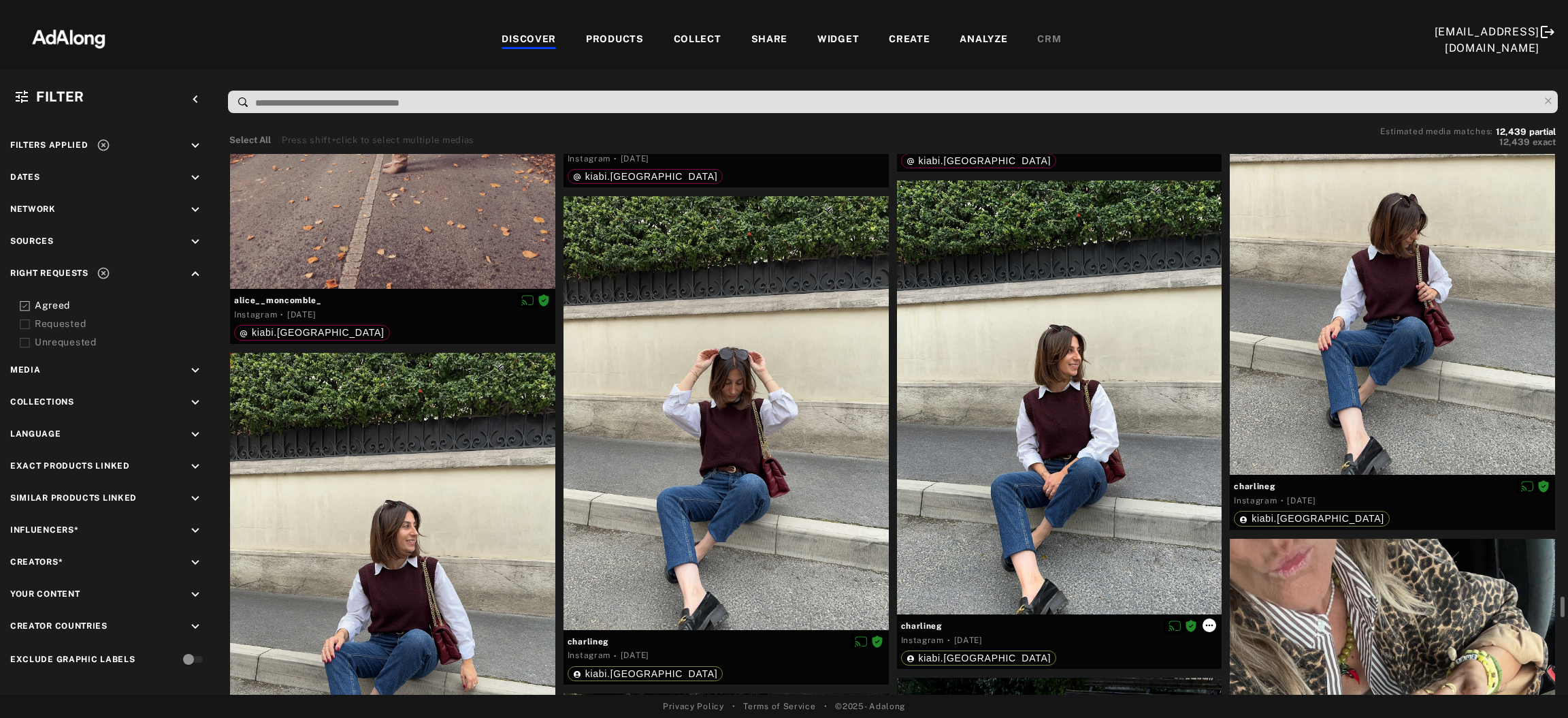
click at [1153, 528] on icon at bounding box center [1209, 625] width 11 height 11
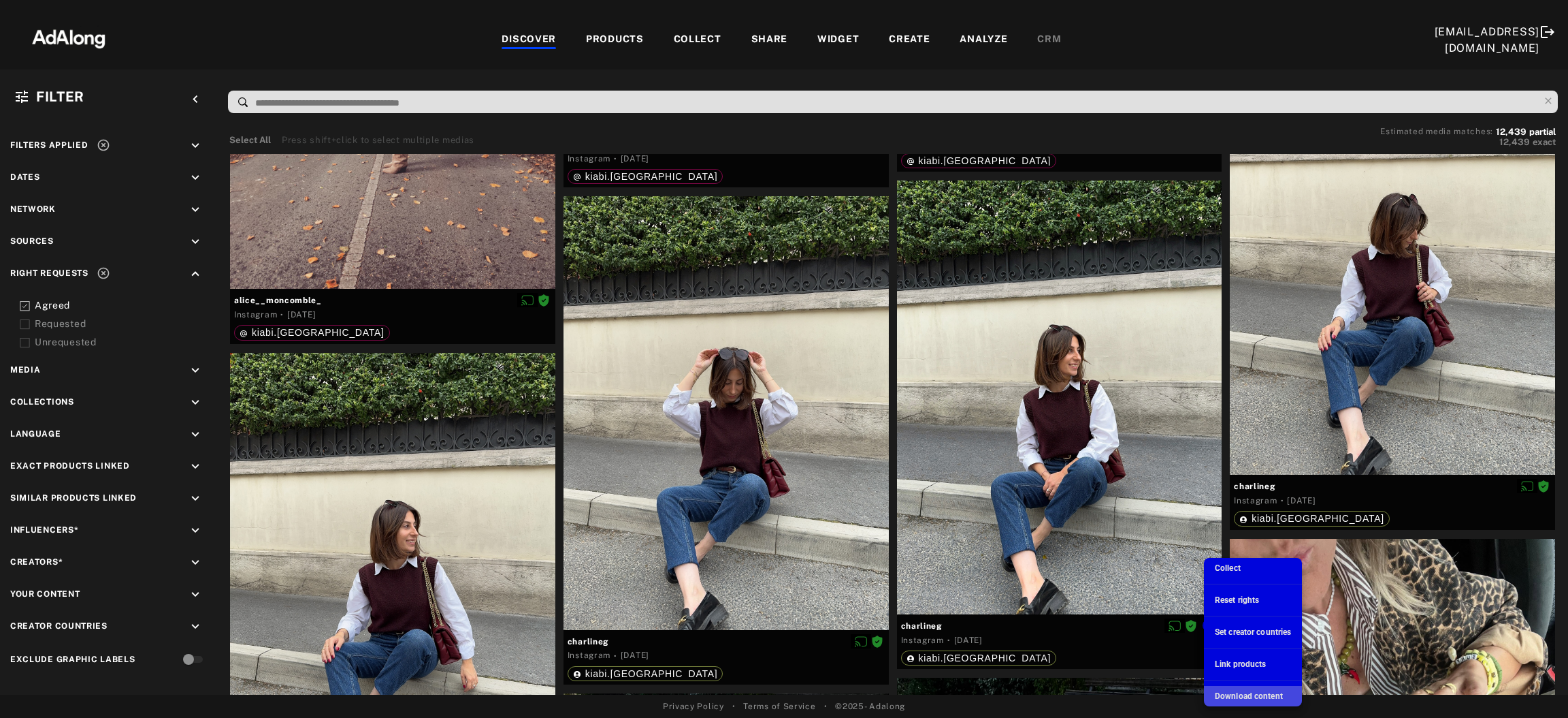
click at [1153, 528] on span "Download content" at bounding box center [1249, 695] width 68 height 9
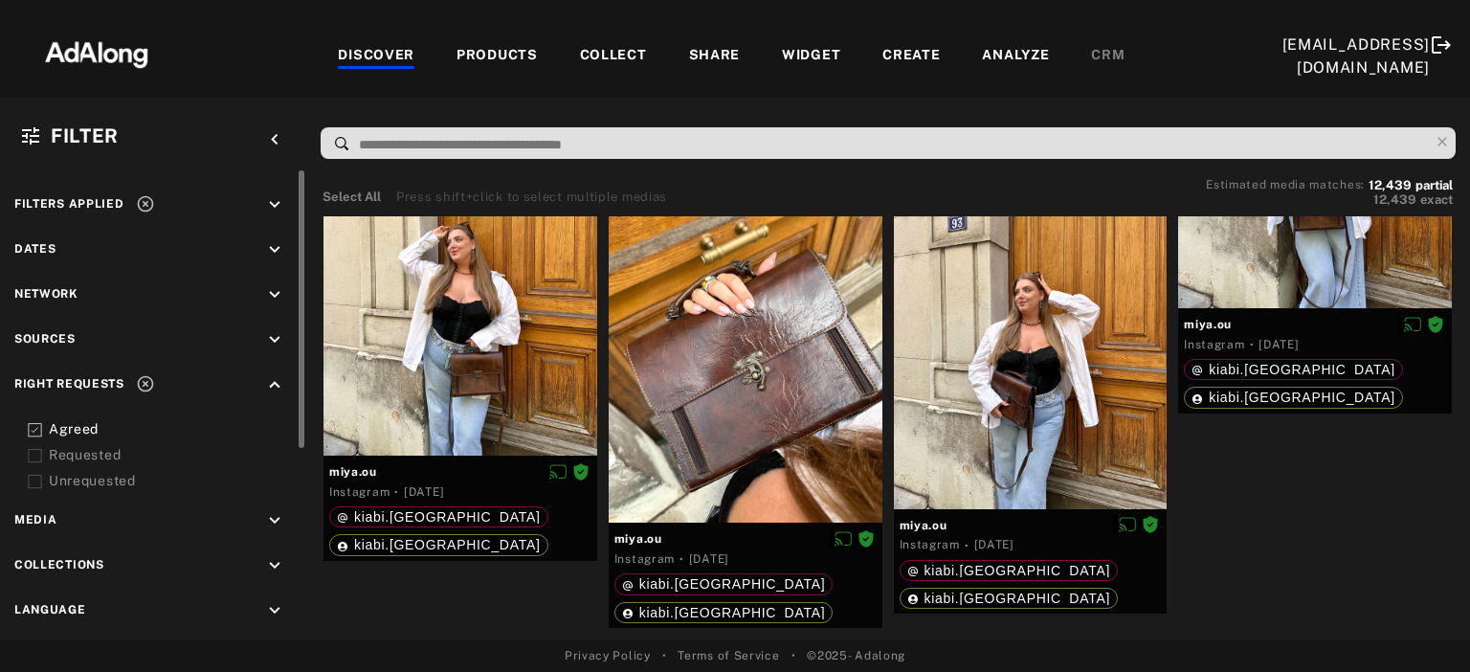
scroll to position [28253, 0]
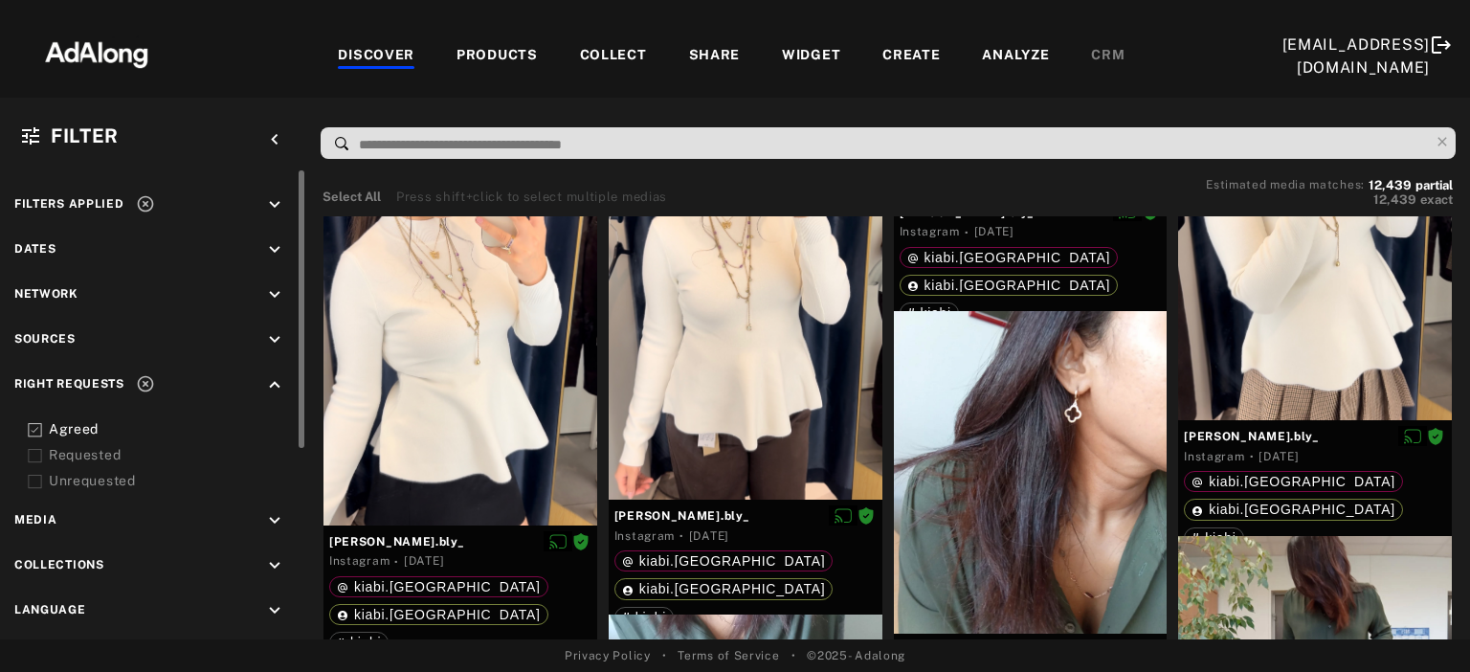
click at [622, 54] on div "COLLECT" at bounding box center [613, 56] width 67 height 23
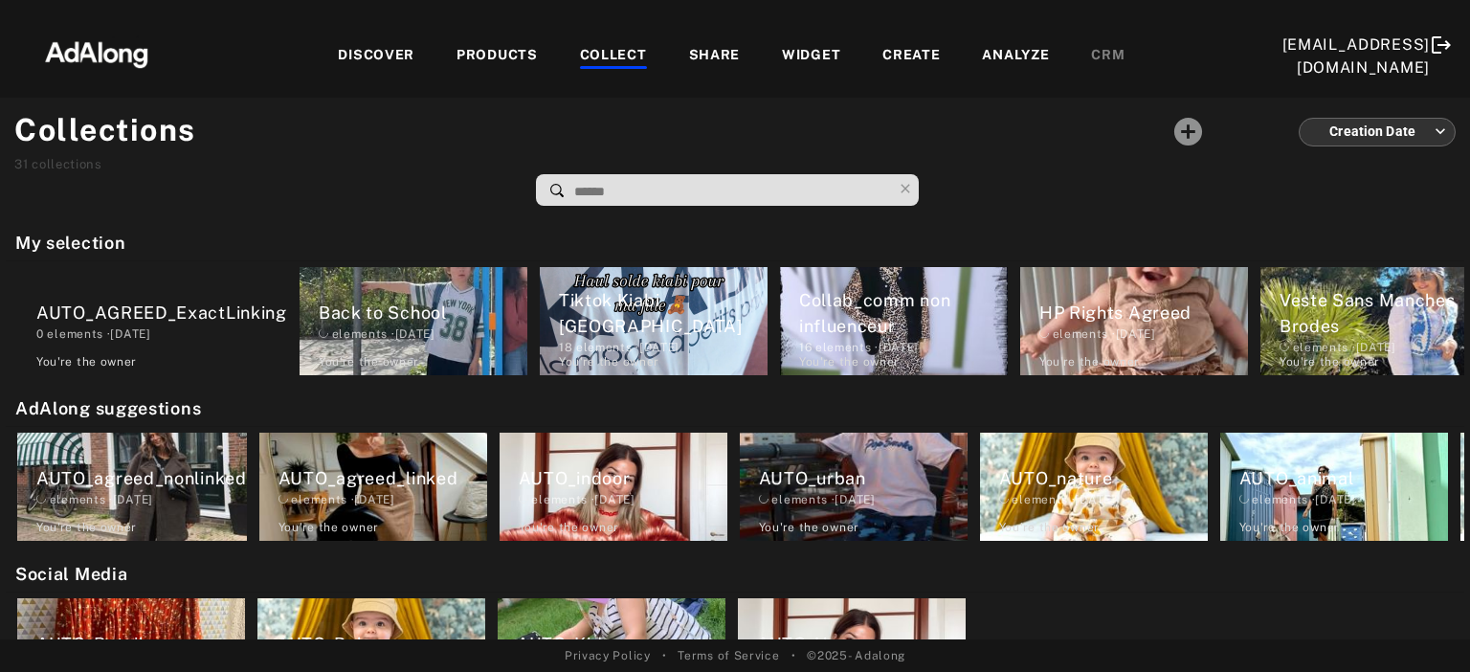
click at [500, 45] on div "PRODUCTS" at bounding box center [496, 56] width 81 height 23
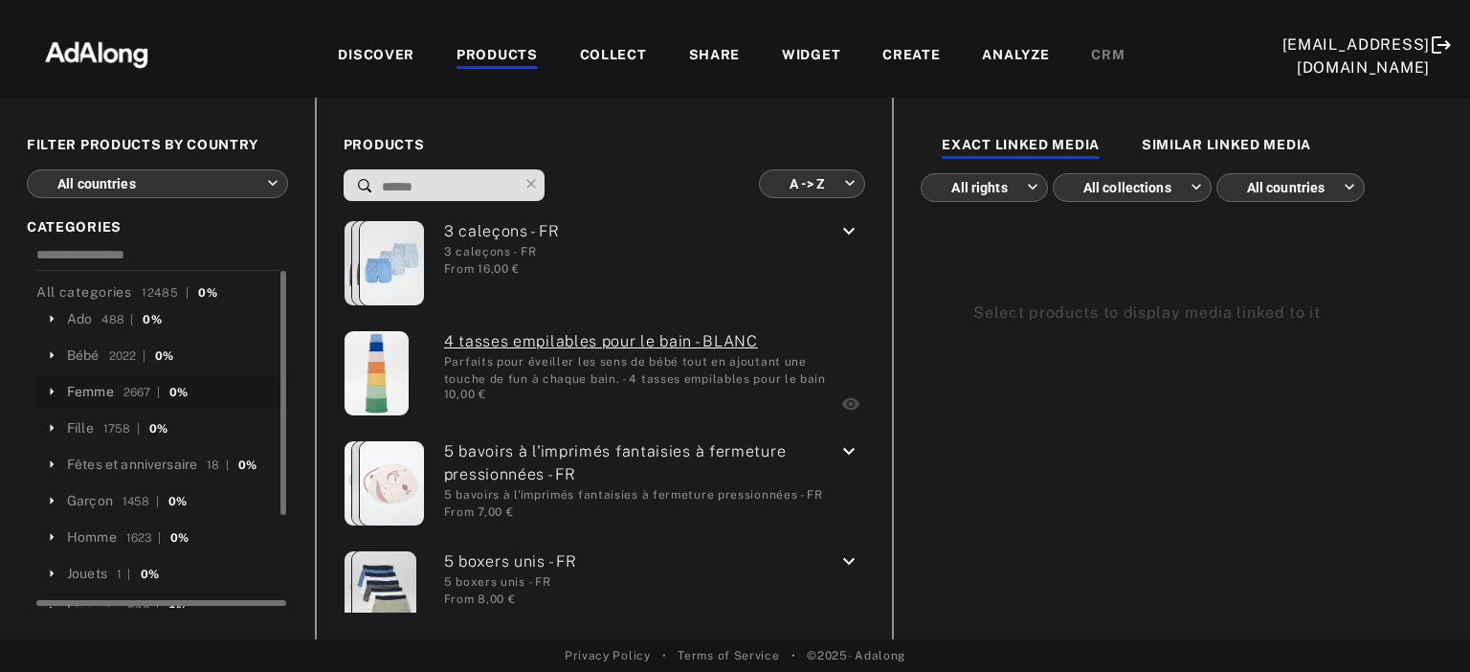
click at [100, 395] on div "Femme" at bounding box center [90, 392] width 47 height 20
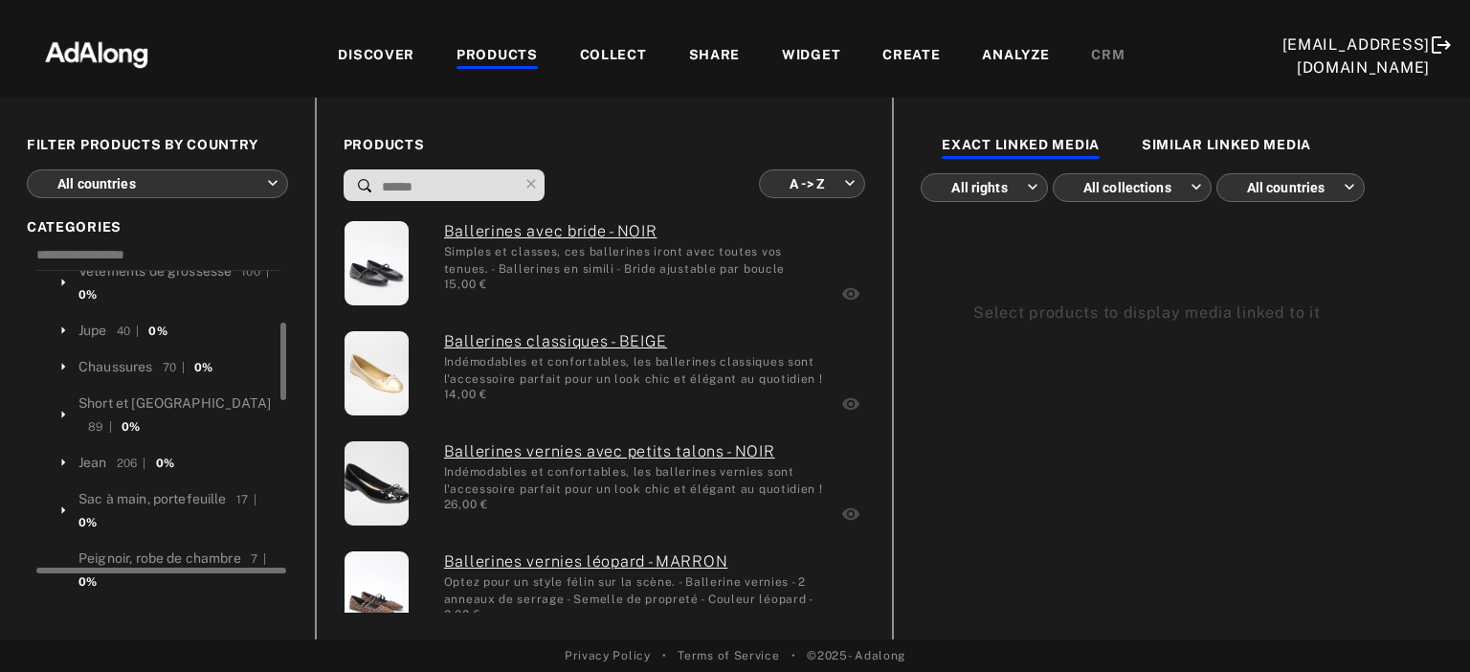
scroll to position [404, 0]
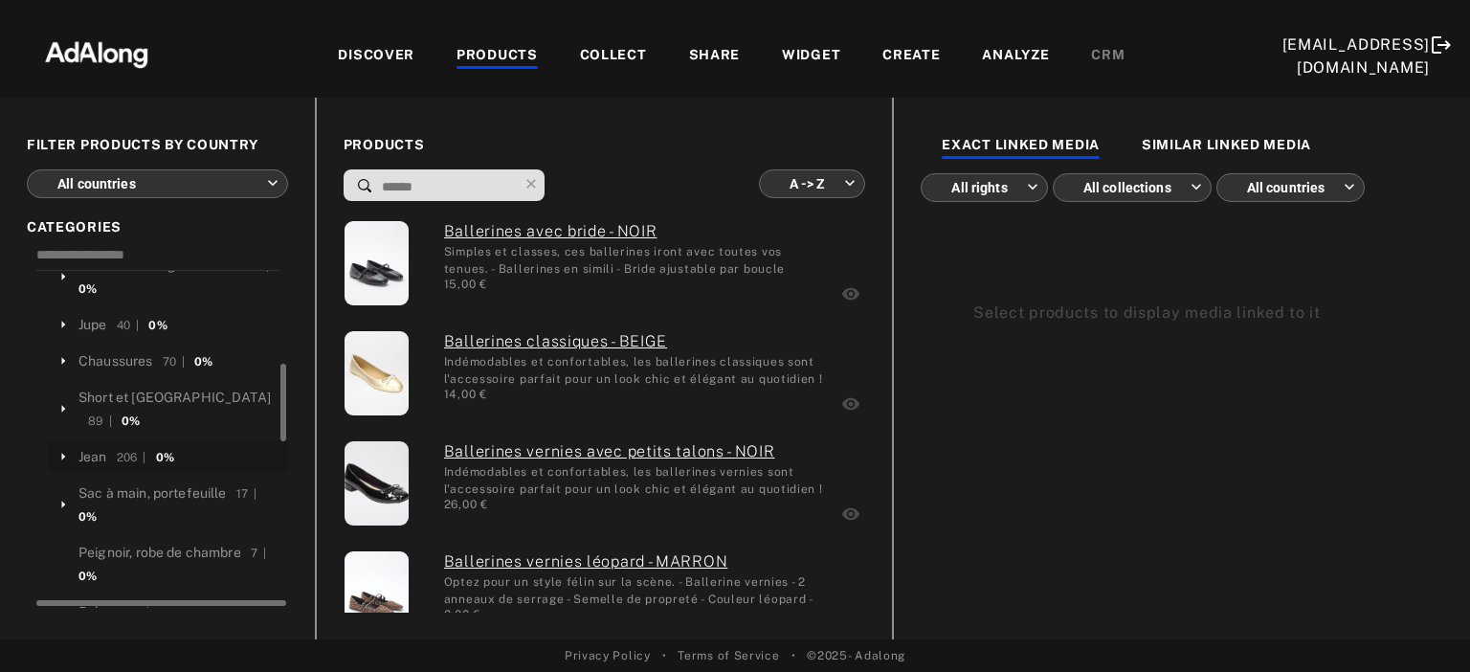
click at [94, 441] on div "Jean 206 | 0%" at bounding box center [168, 456] width 240 height 31
click at [94, 447] on div "Jean" at bounding box center [92, 457] width 29 height 20
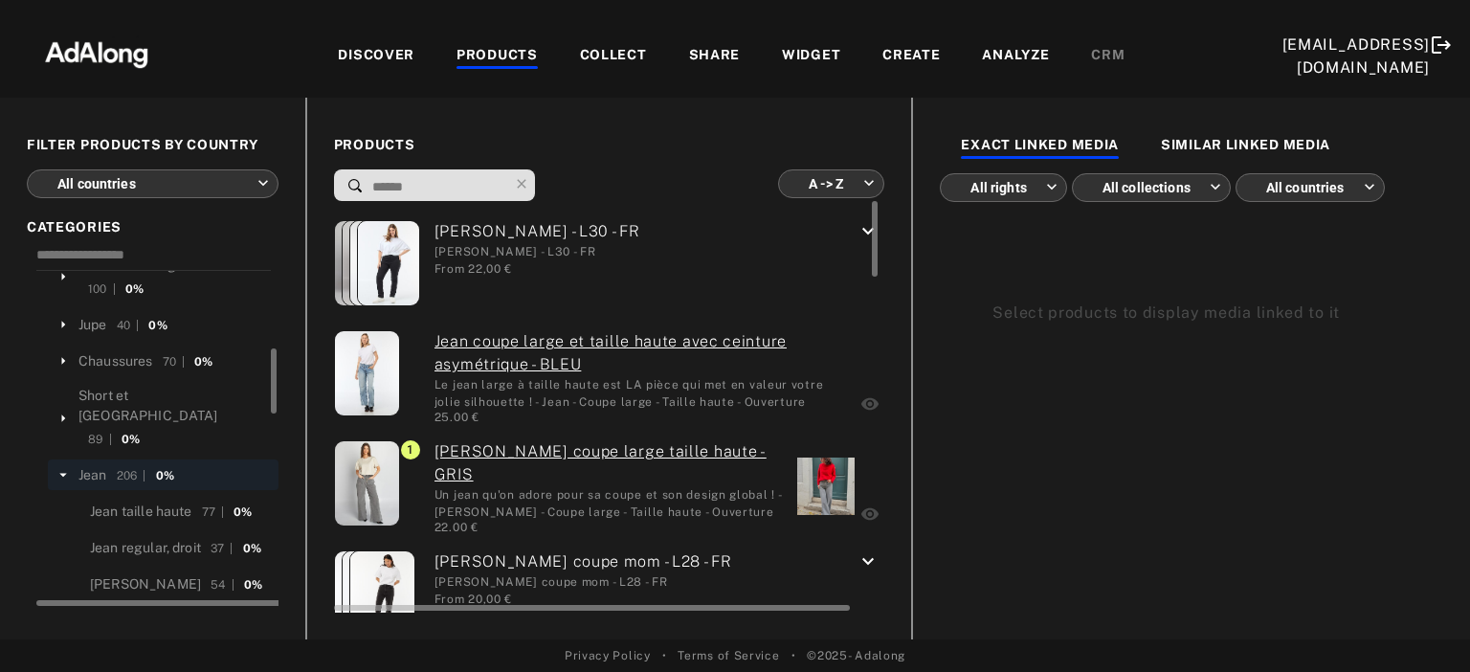
click at [800, 478] on div at bounding box center [825, 485] width 57 height 57
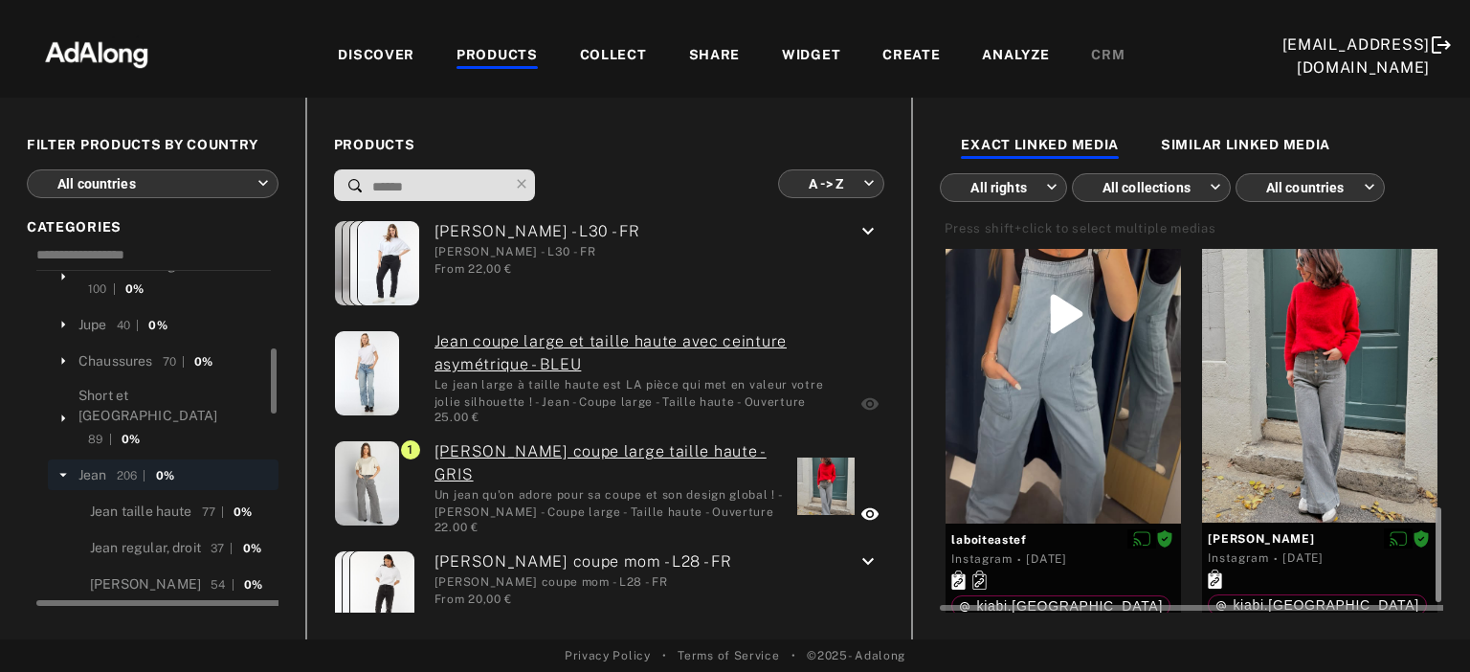
scroll to position [989, 0]
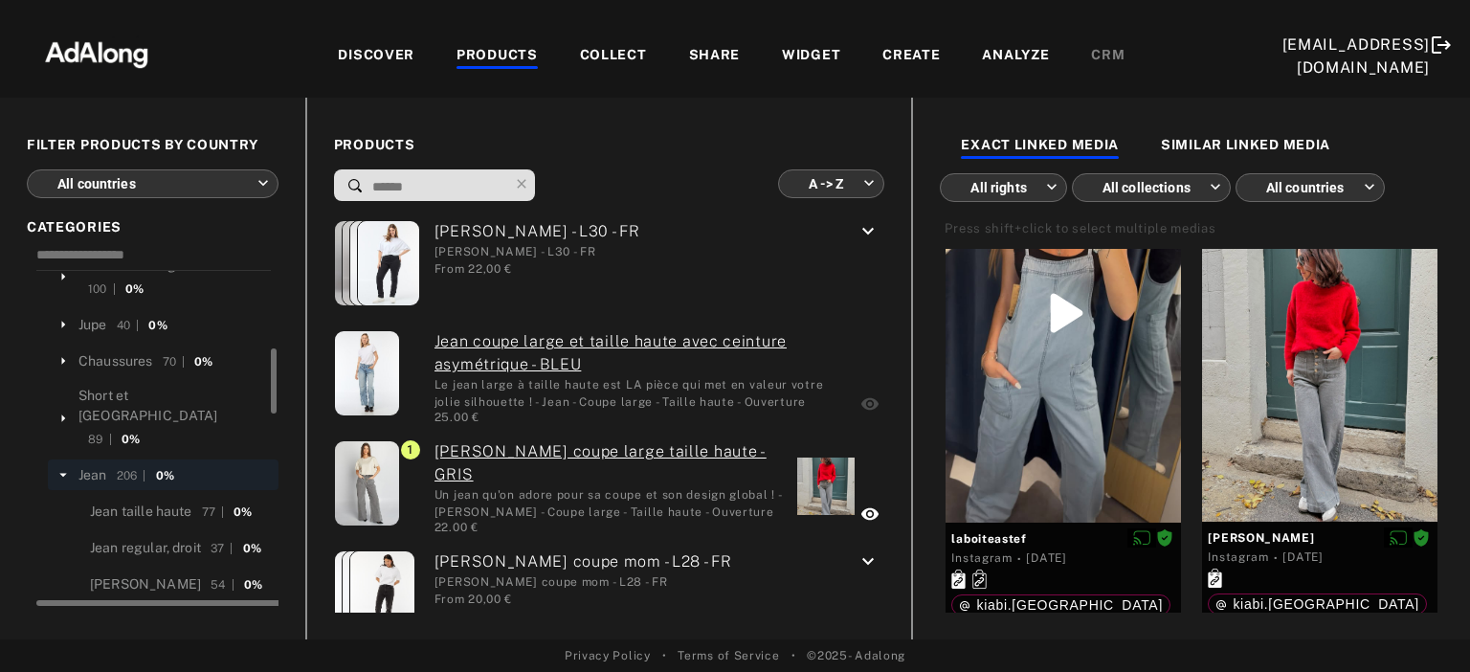
click at [471, 190] on input at bounding box center [439, 187] width 138 height 26
type input "*"
type input "**********"
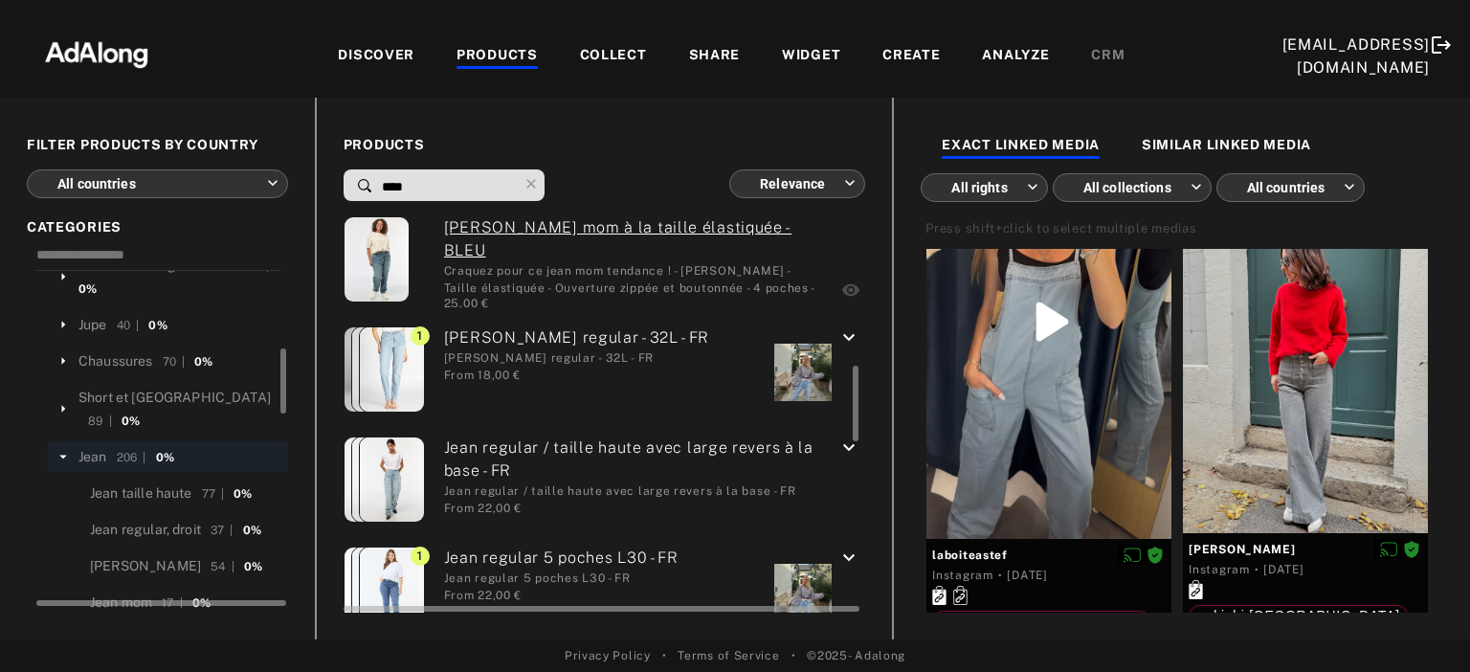
scroll to position [885, 0]
type input "****"
click at [809, 374] on div at bounding box center [802, 371] width 57 height 57
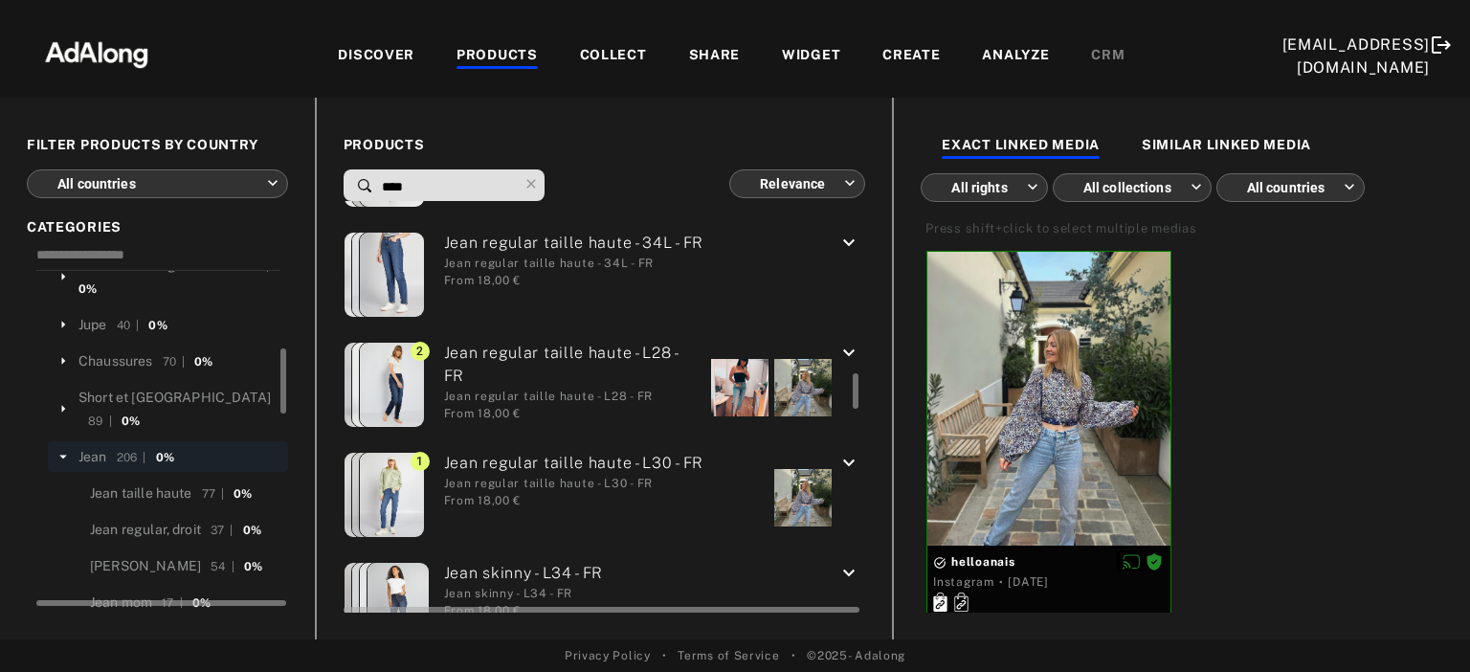
scroll to position [1971, 0]
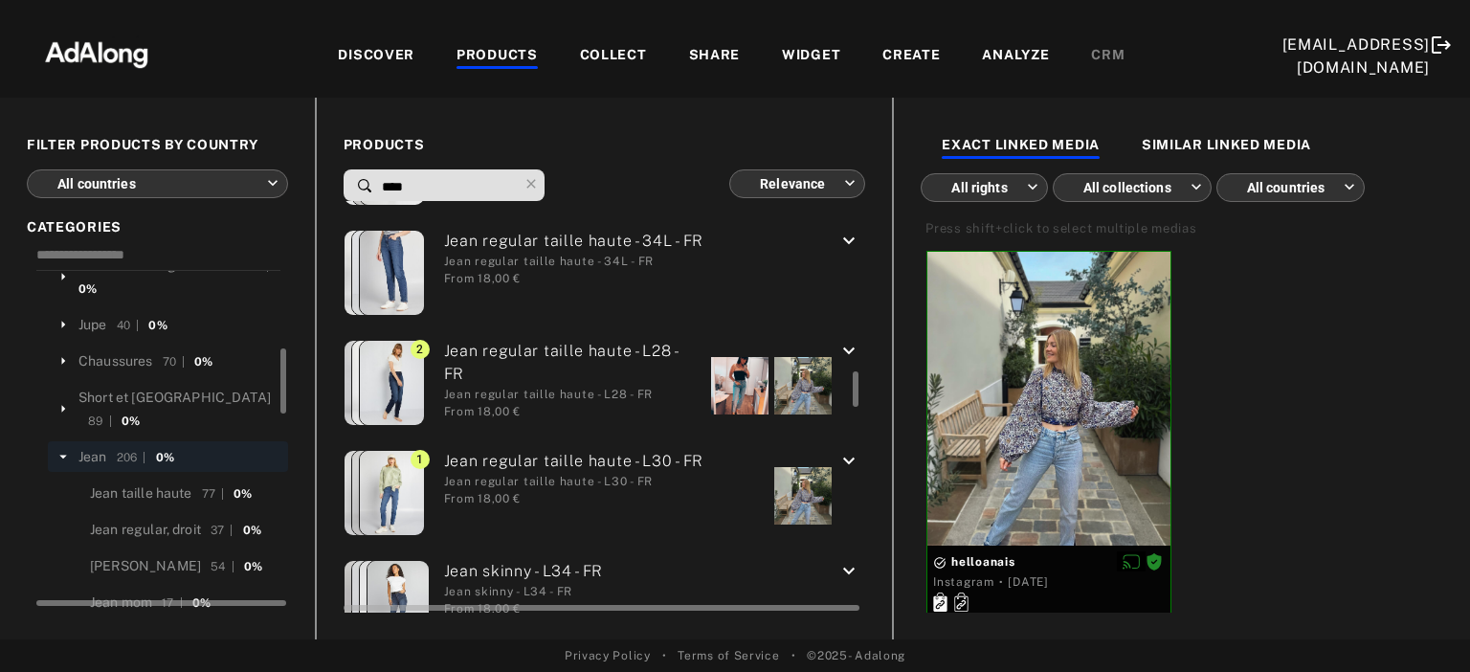
click at [809, 374] on div at bounding box center [802, 385] width 57 height 57
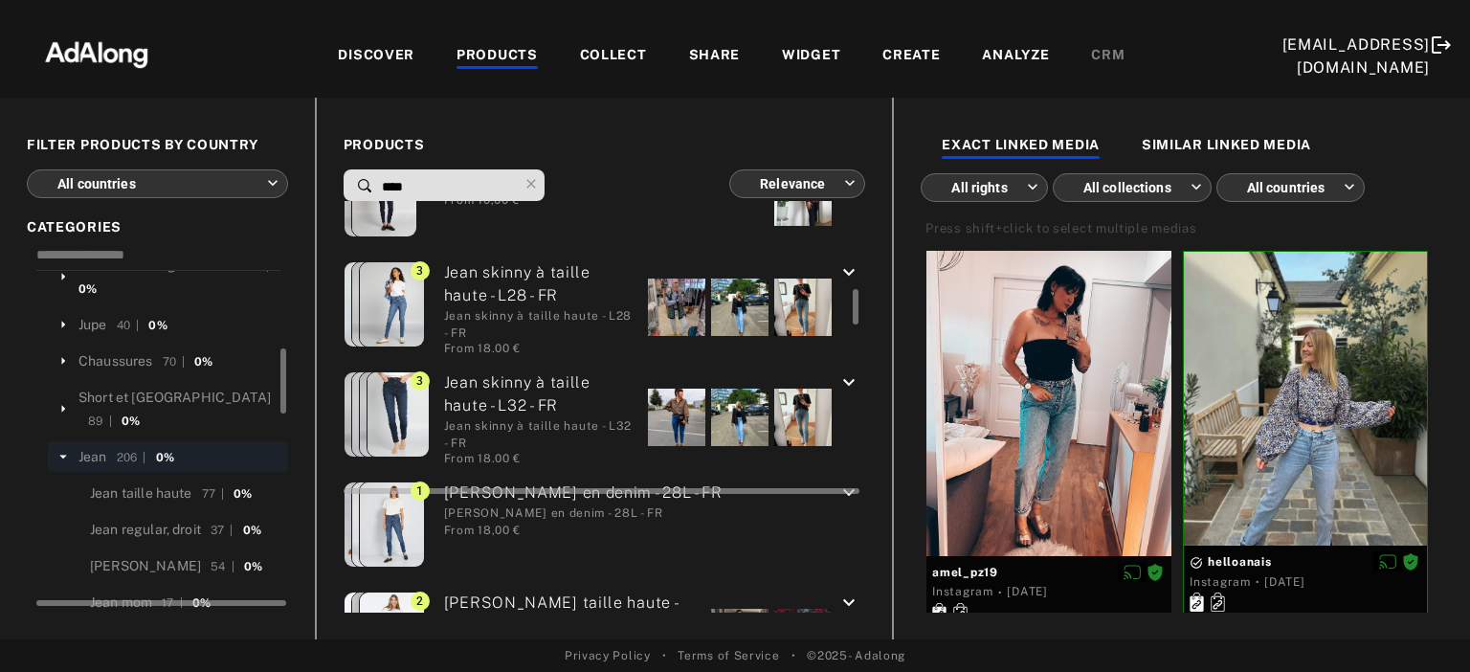
scroll to position [2494, 0]
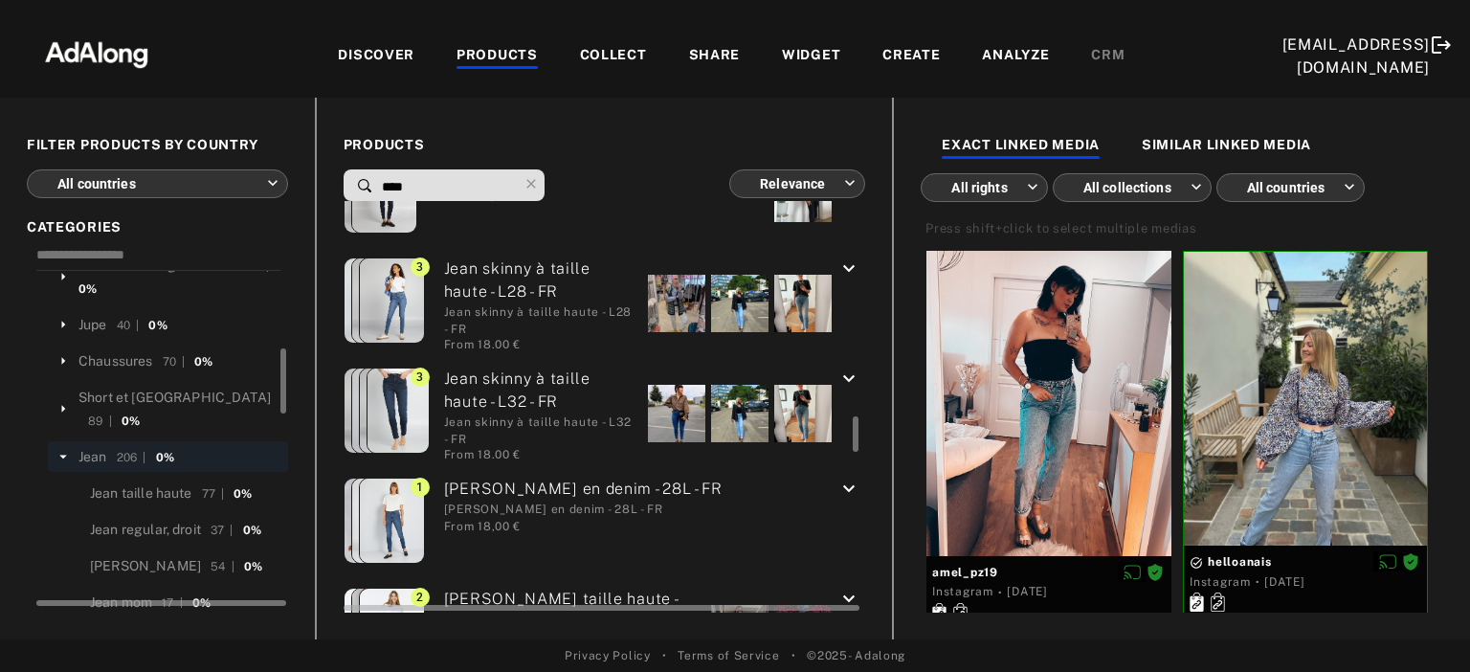
click at [669, 298] on div at bounding box center [676, 303] width 57 height 57
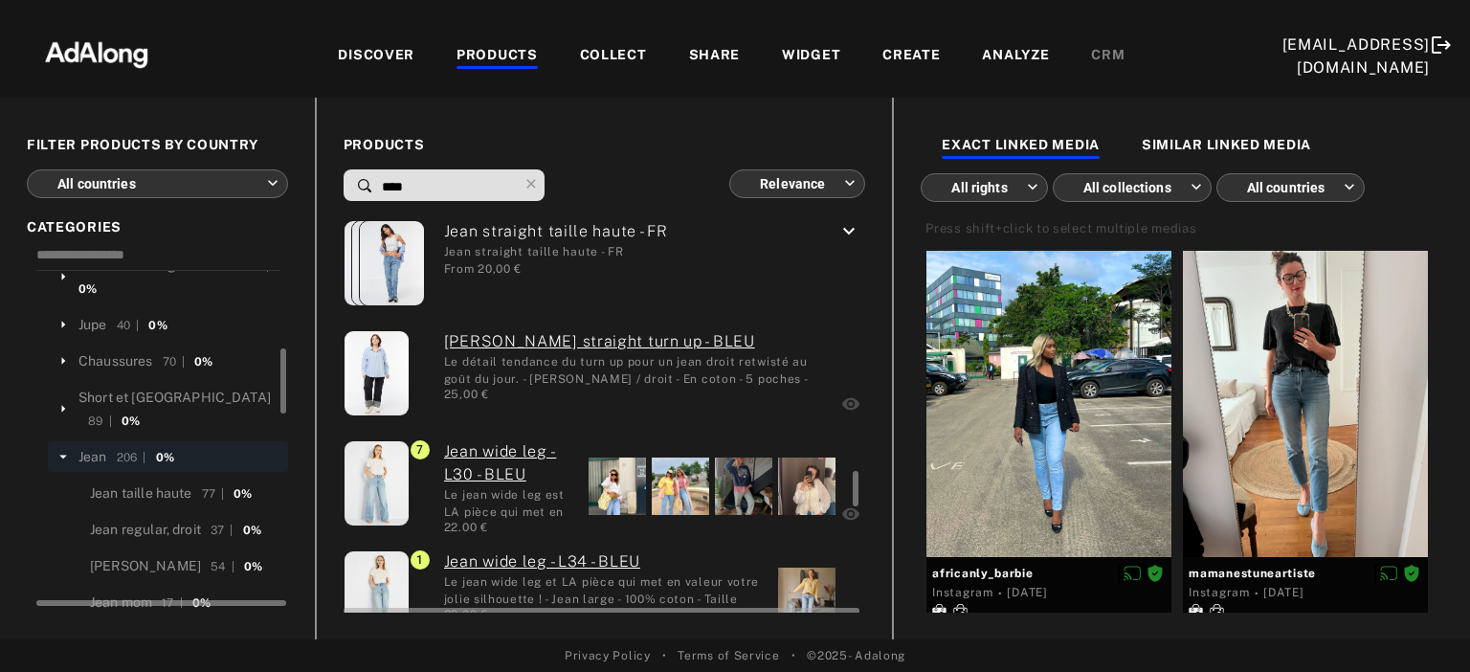
scroll to position [3124, 0]
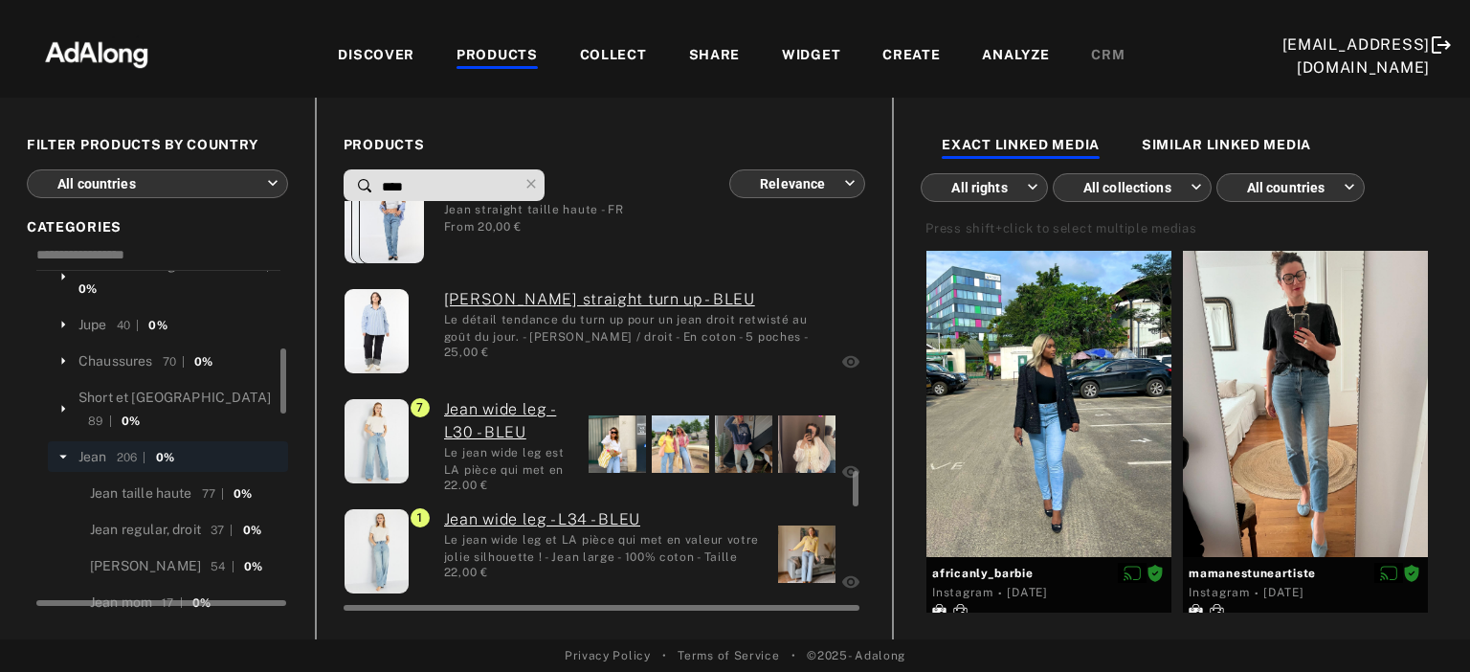
click at [607, 441] on div at bounding box center [617, 443] width 57 height 57
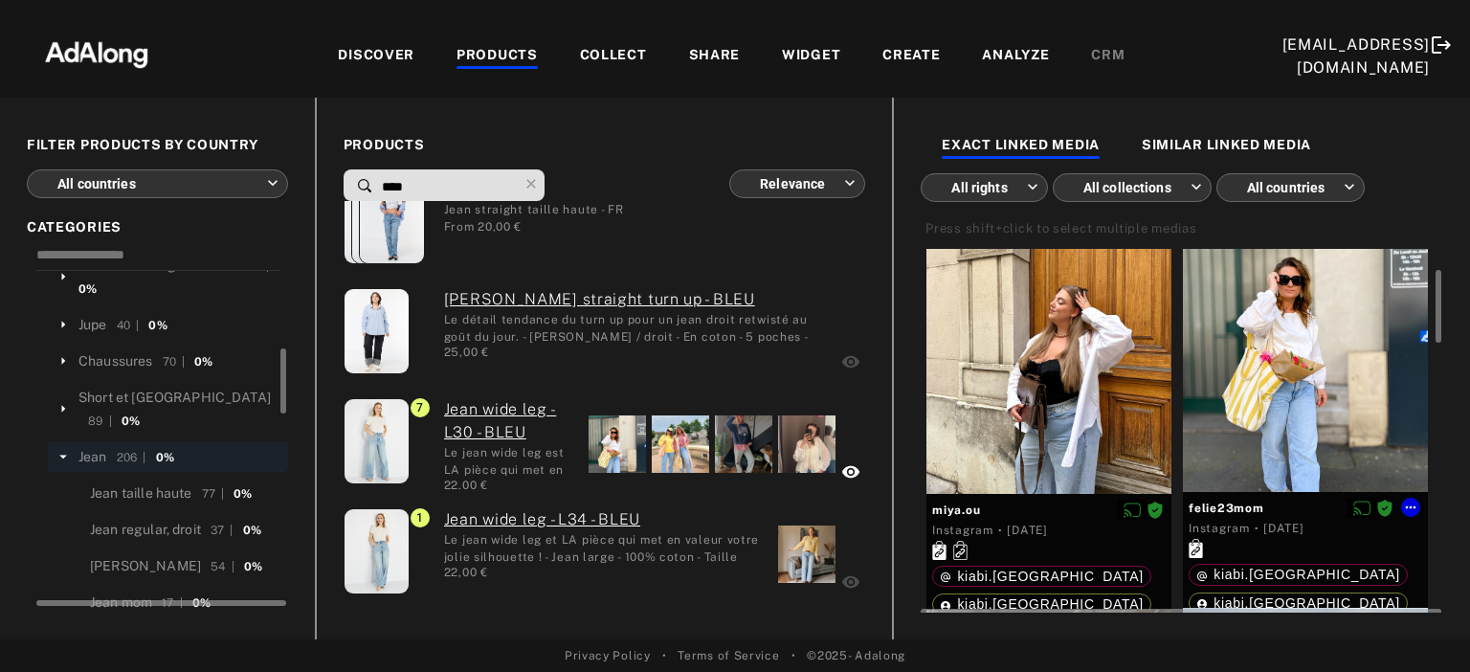
scroll to position [88, 0]
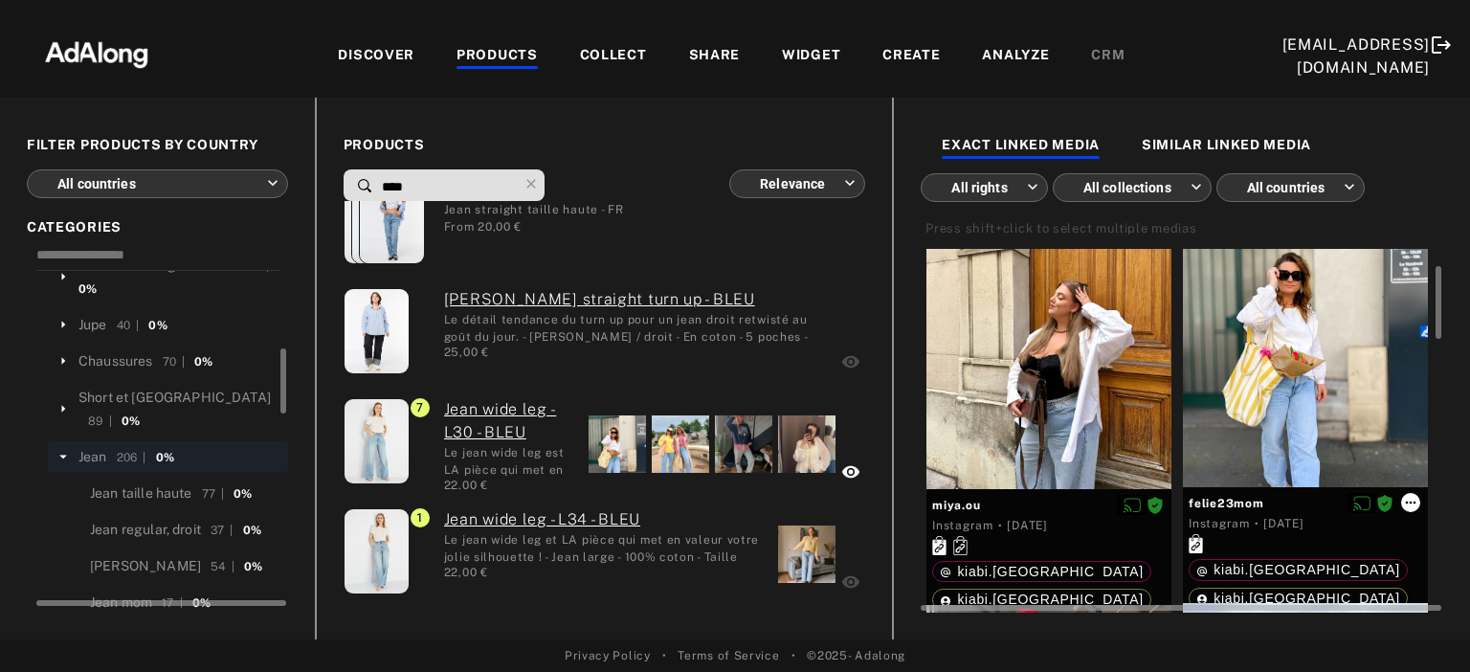
click at [1414, 500] on icon at bounding box center [1410, 502] width 15 height 15
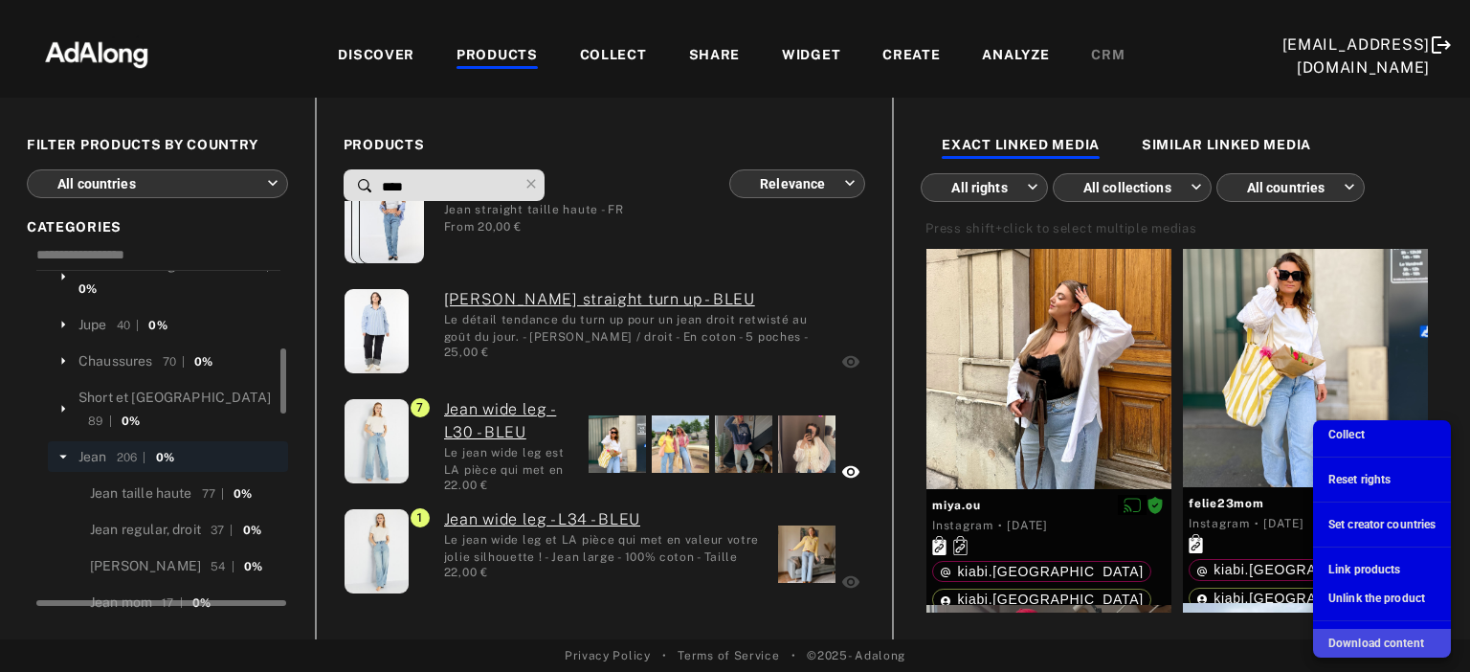
click at [1402, 634] on div "Download content" at bounding box center [1376, 642] width 96 height 17
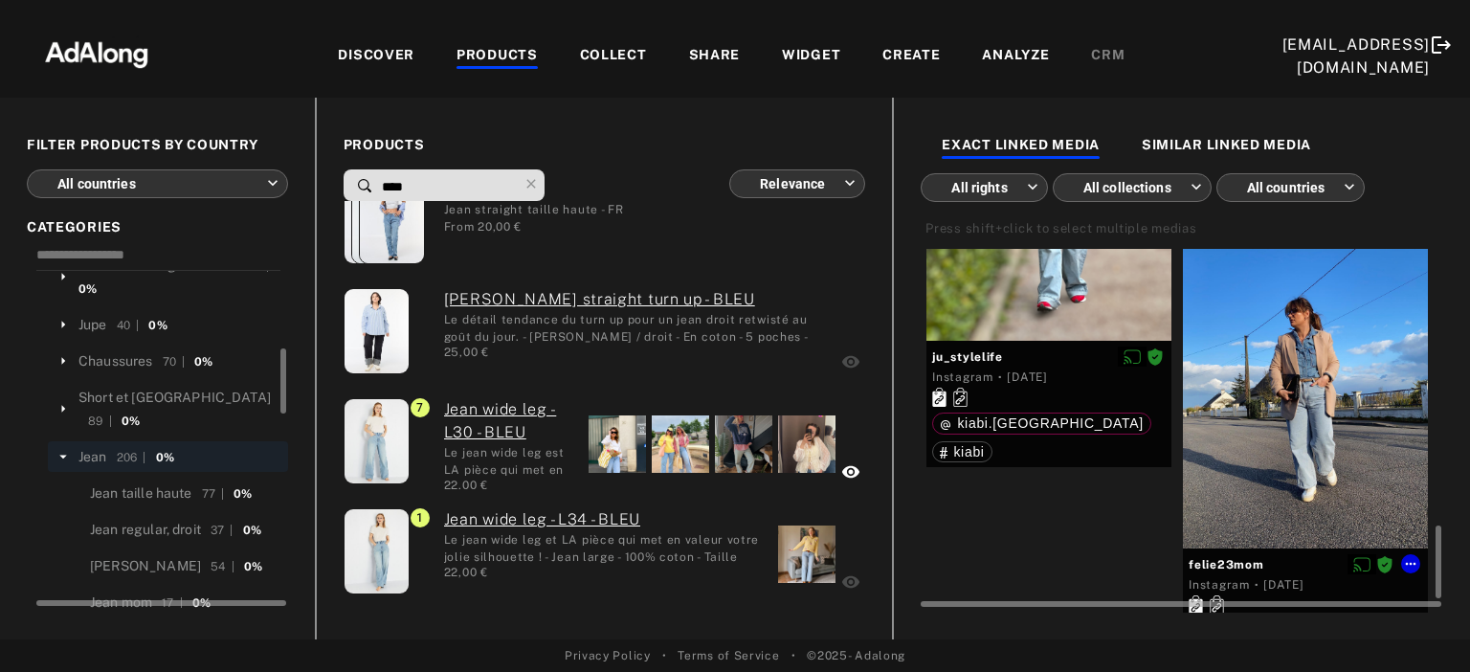
scroll to position [1416, 0]
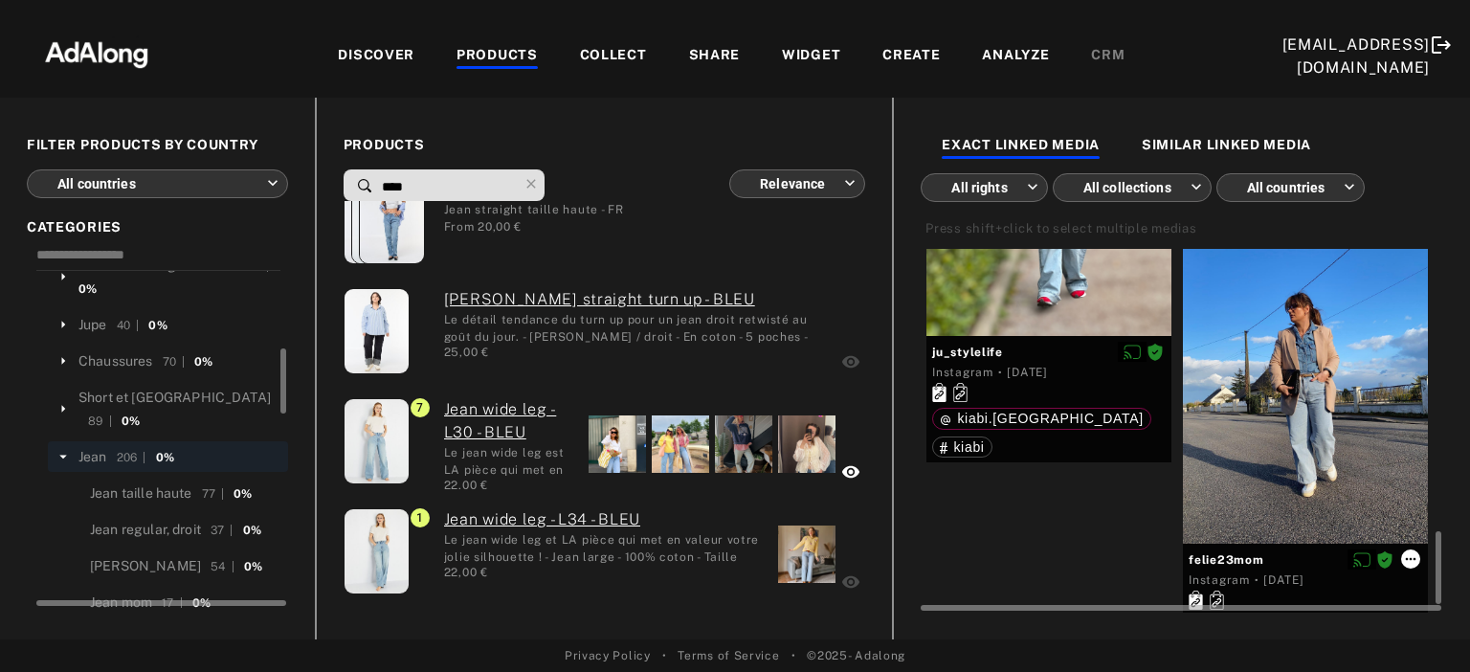
click at [1417, 557] on icon at bounding box center [1410, 558] width 15 height 15
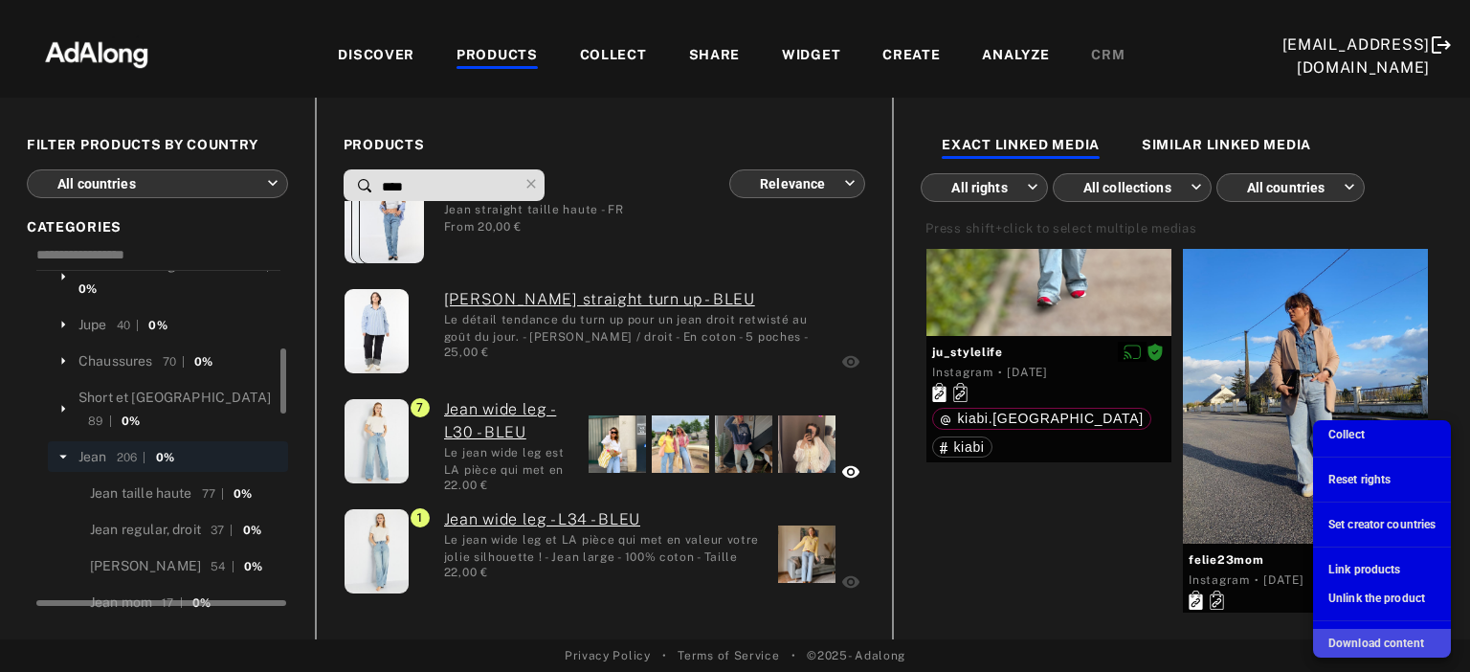
click at [1392, 643] on span "Download content" at bounding box center [1376, 642] width 96 height 13
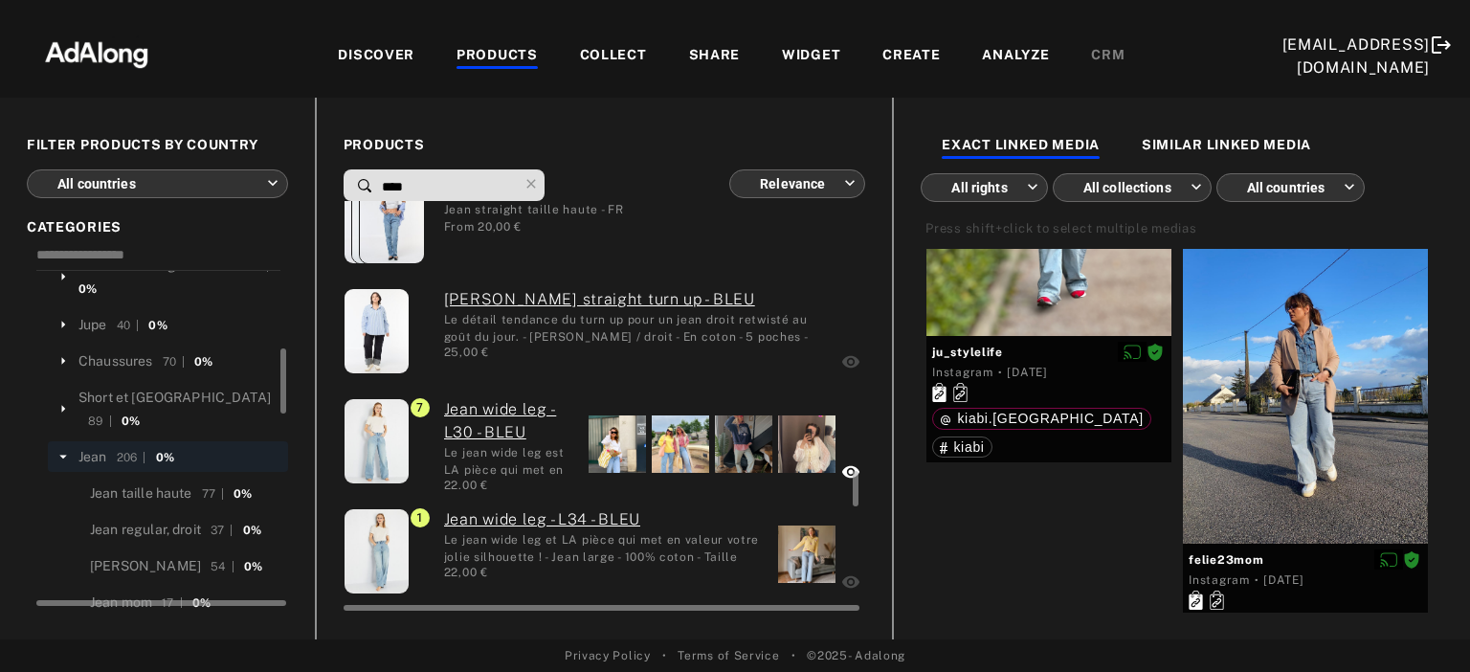
click at [819, 555] on div at bounding box center [806, 553] width 57 height 57
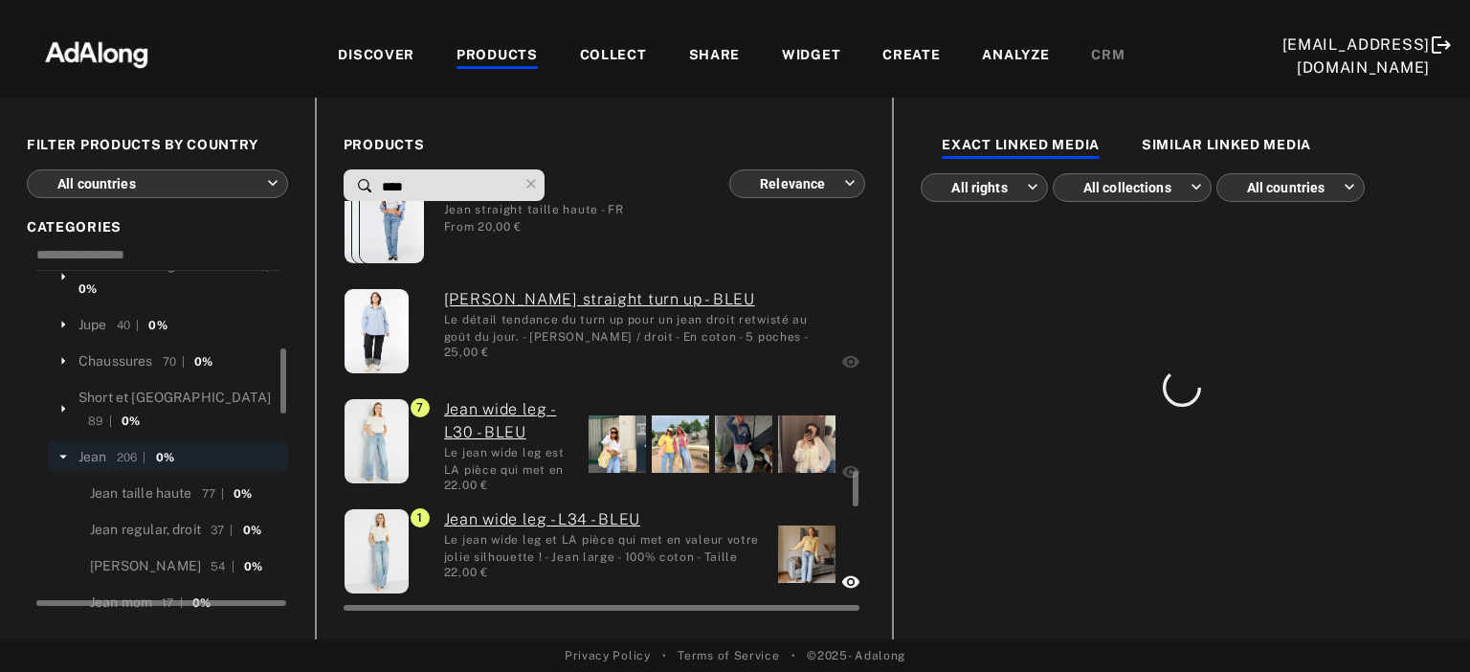
scroll to position [0, 0]
click at [819, 555] on div at bounding box center [806, 553] width 57 height 57
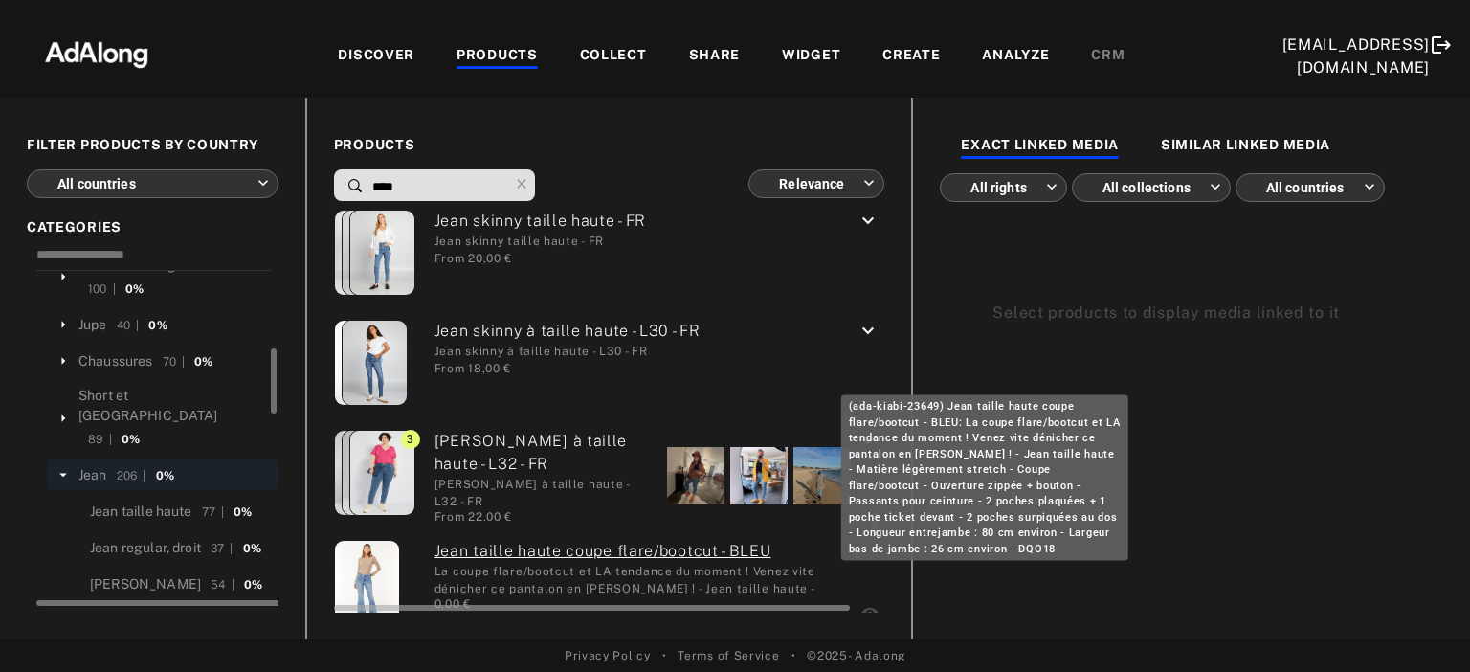
scroll to position [5245, 0]
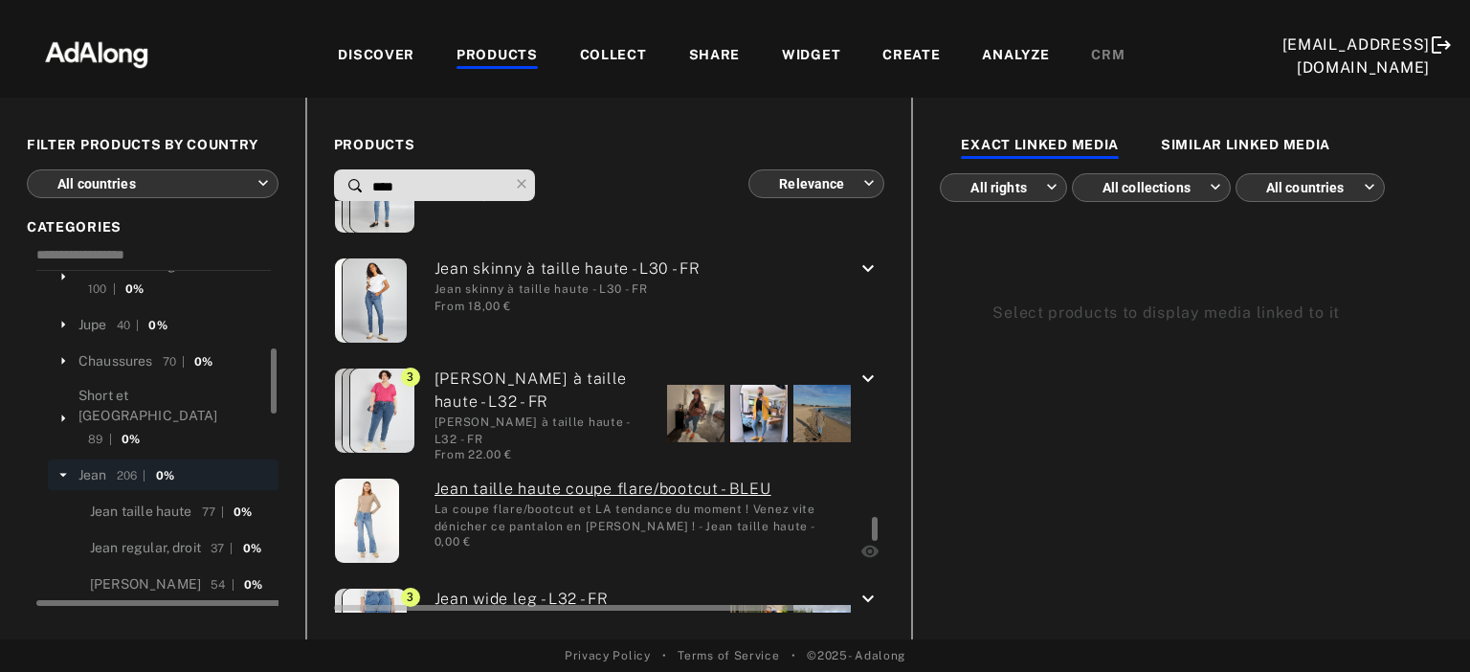
click at [674, 409] on div at bounding box center [695, 413] width 57 height 57
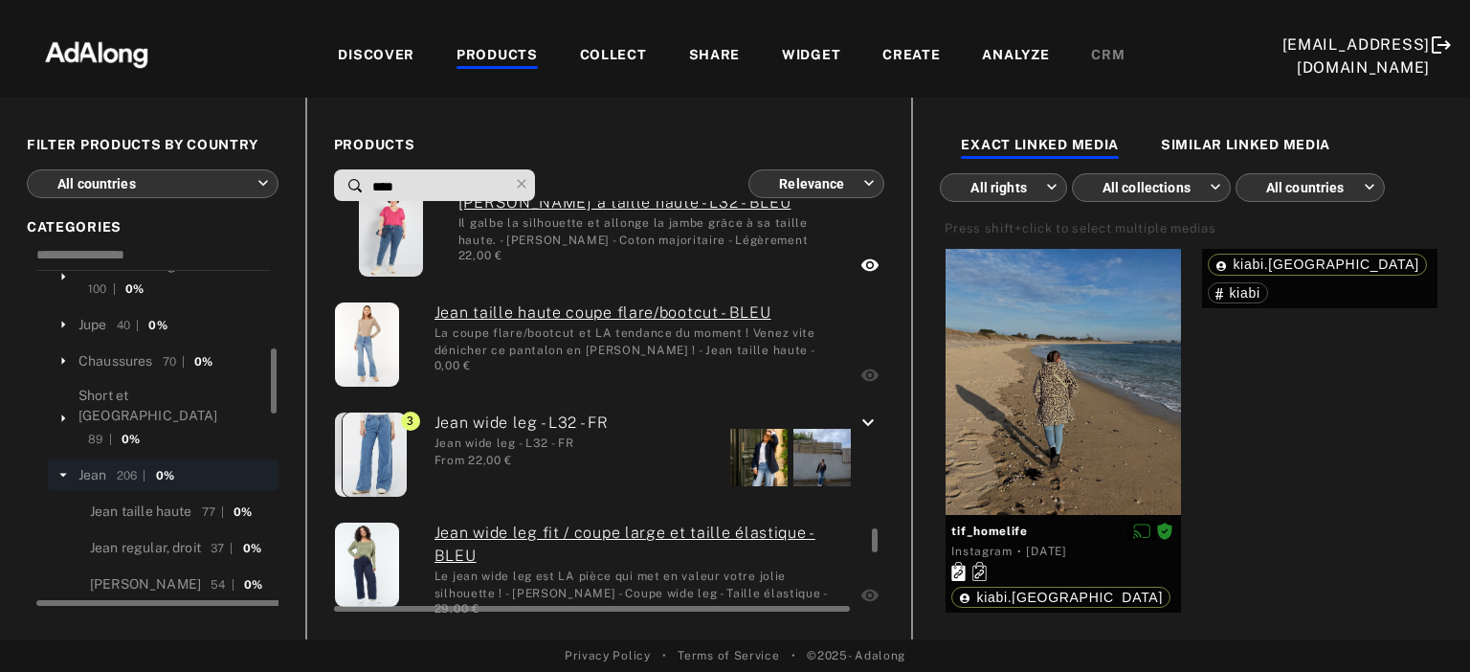
scroll to position [5422, 0]
click at [739, 472] on div at bounding box center [758, 456] width 57 height 57
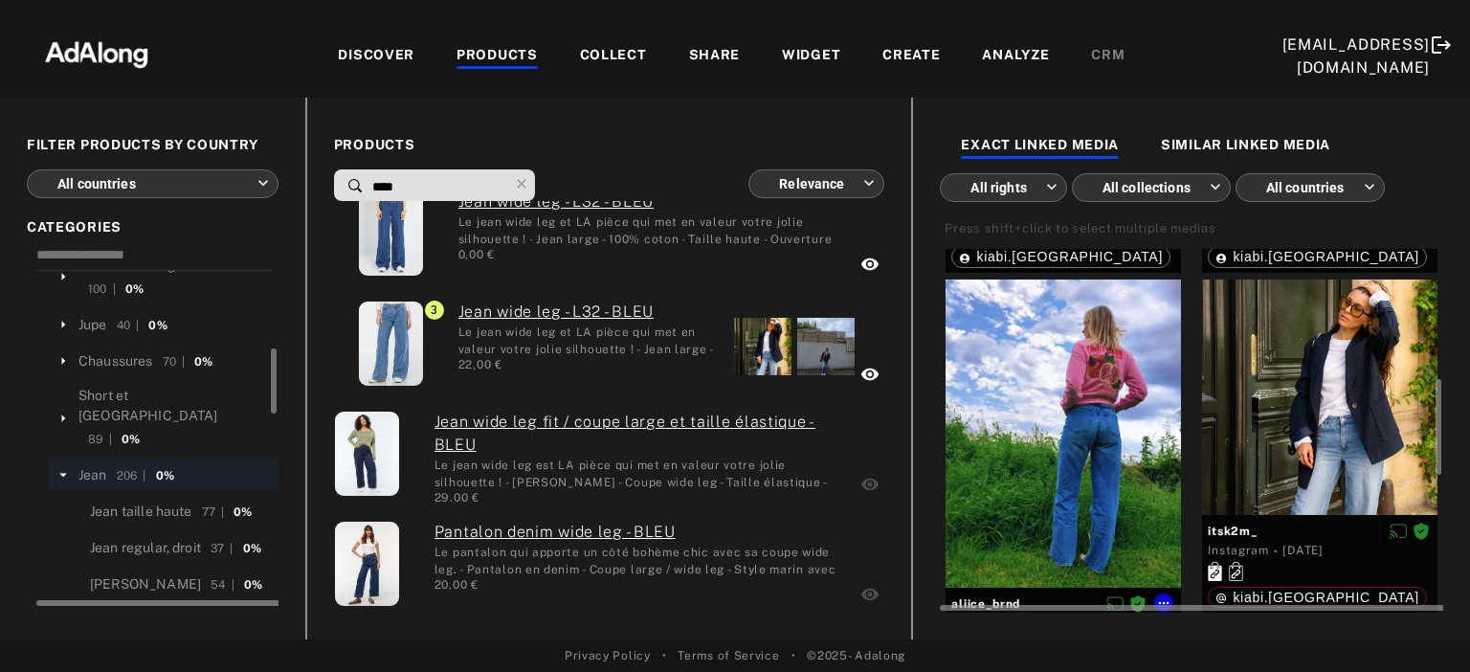
scroll to position [494, 0]
click at [1418, 538] on icon at bounding box center [1419, 530] width 15 height 15
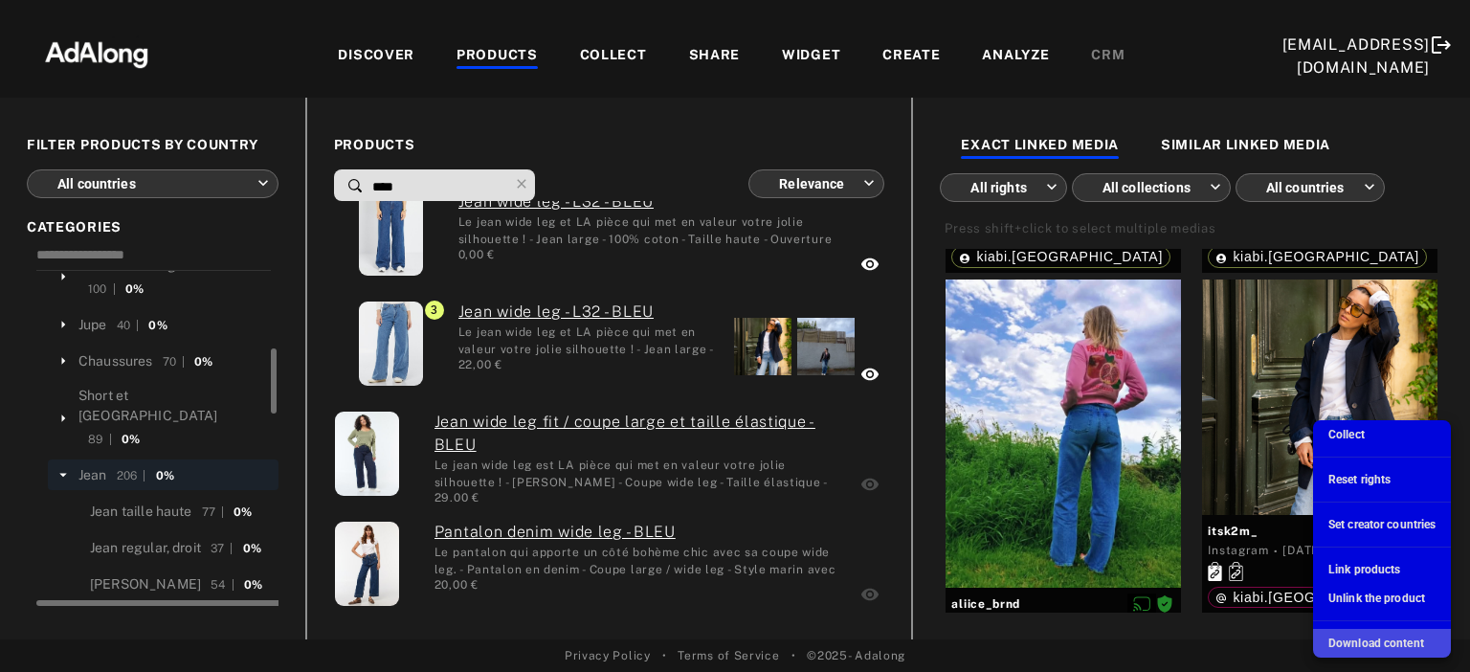
click at [1399, 639] on span "Download content" at bounding box center [1376, 642] width 96 height 13
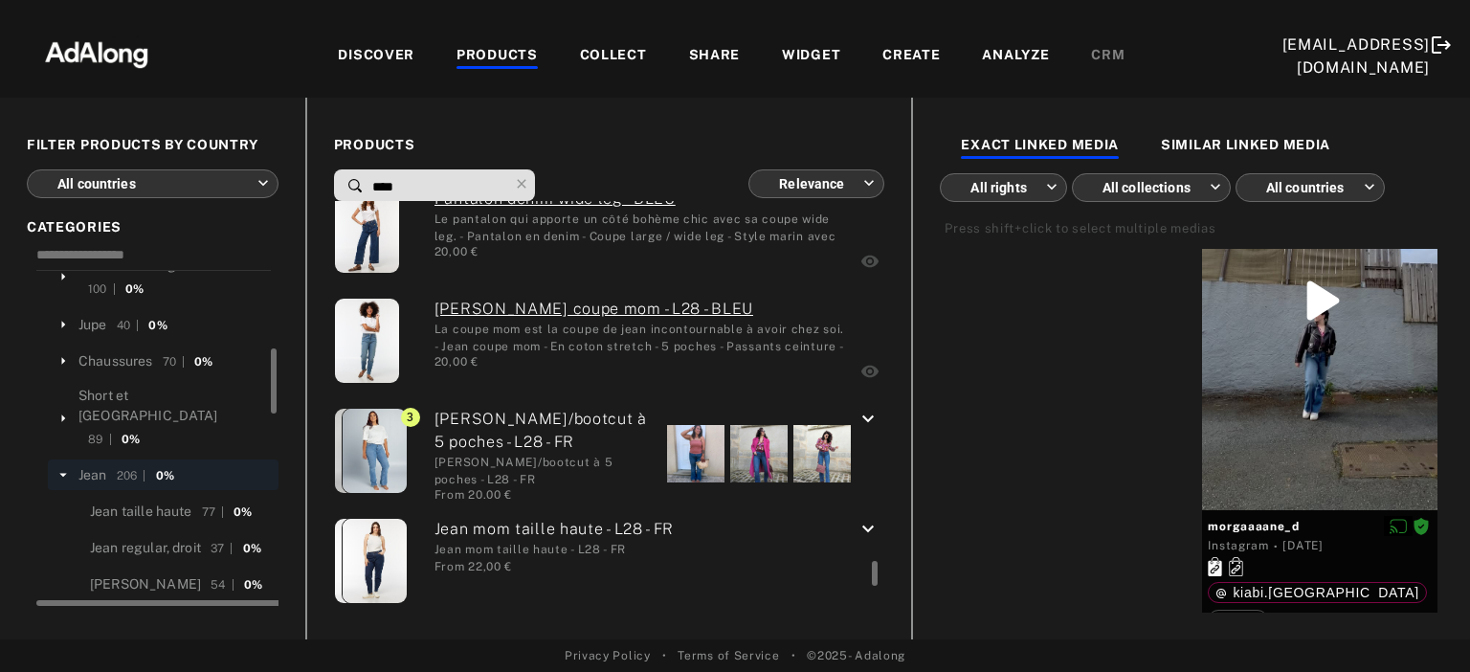
scroll to position [5763, 0]
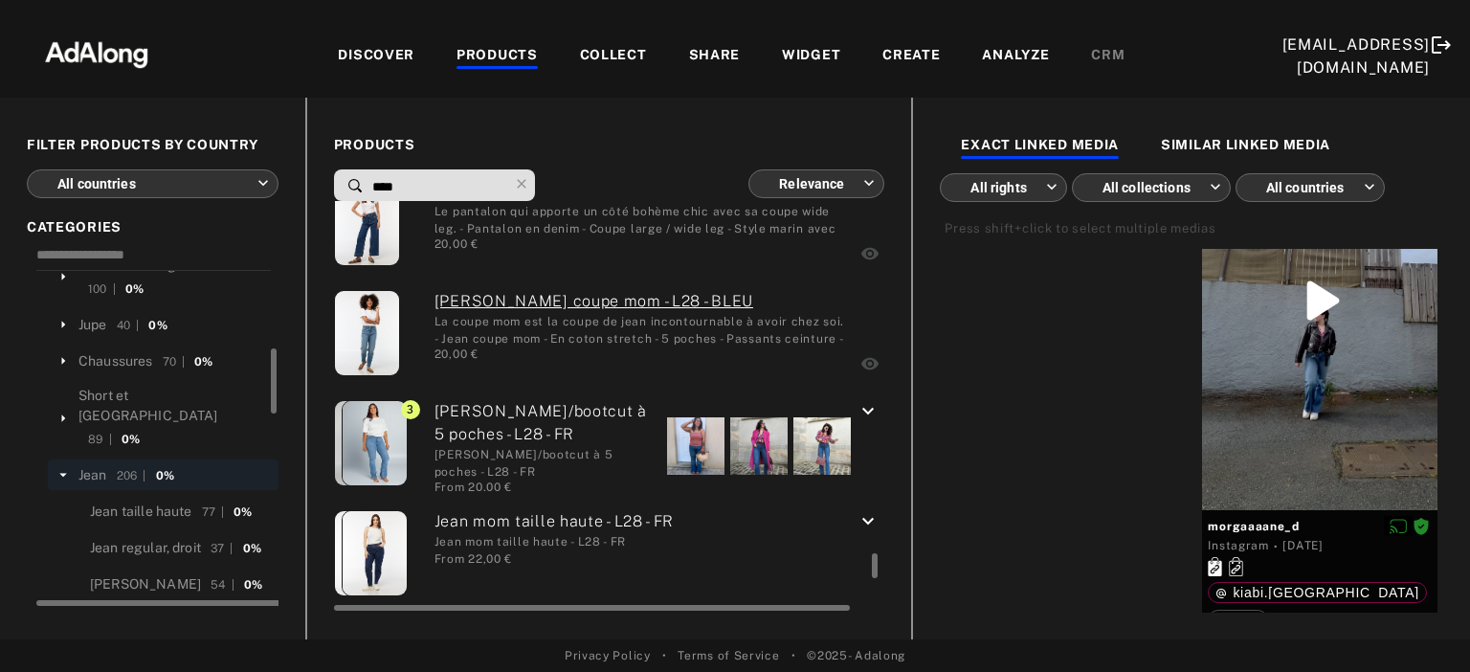
click at [678, 442] on div at bounding box center [695, 445] width 57 height 57
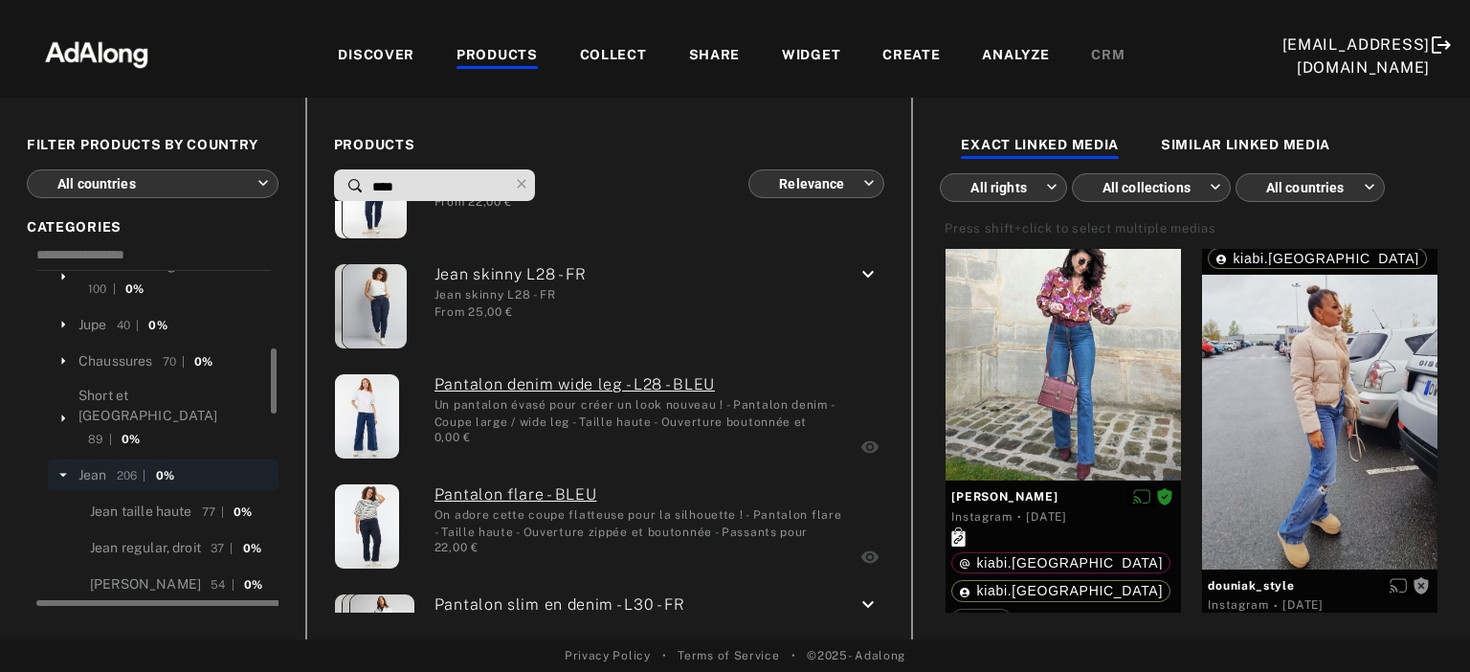
scroll to position [6320, 0]
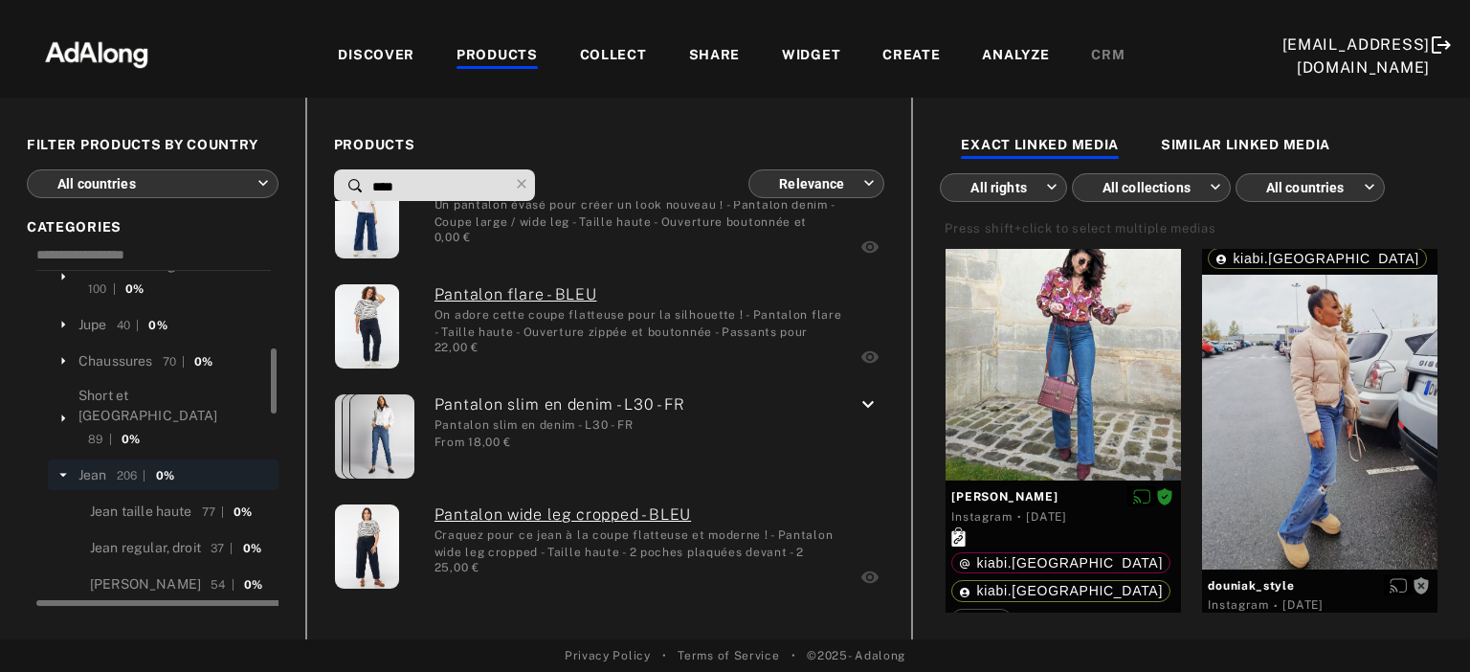
click at [457, 179] on input "****" at bounding box center [439, 187] width 138 height 26
click at [525, 180] on icon at bounding box center [521, 183] width 9 height 9
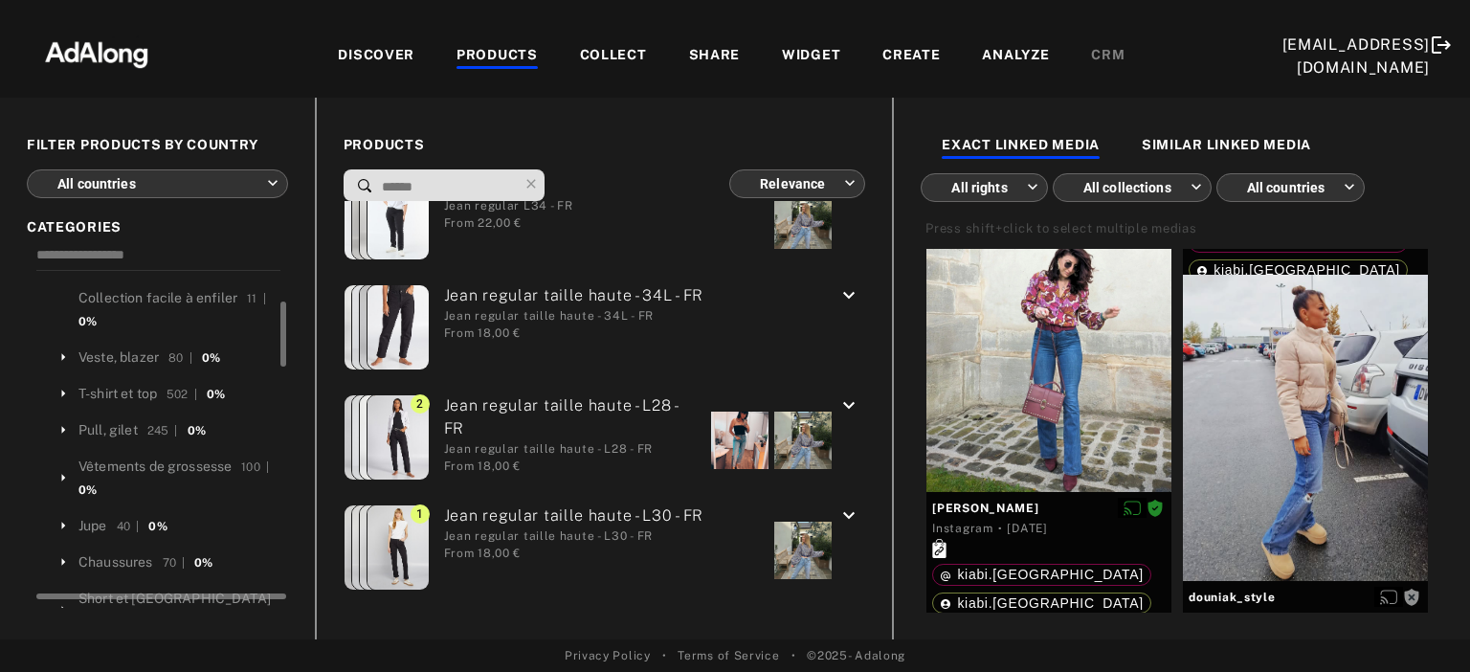
scroll to position [0, 0]
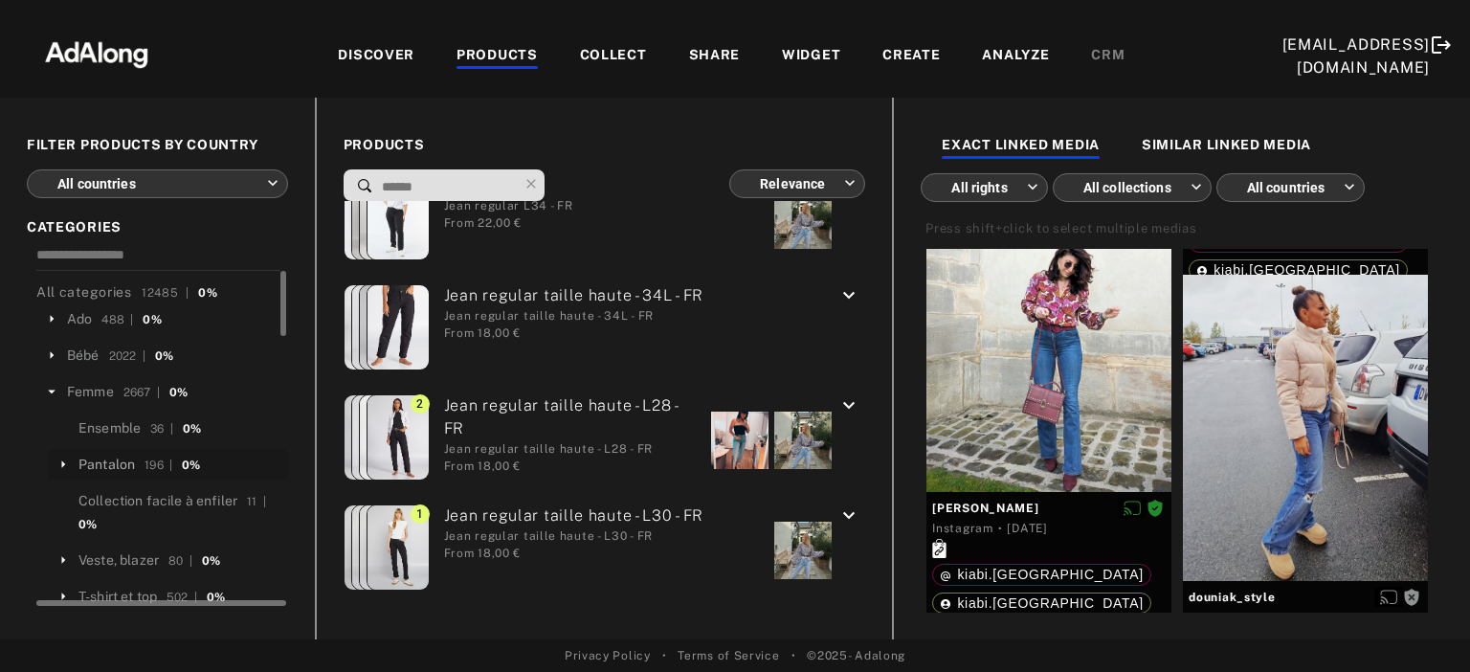
click at [122, 457] on div "Pantalon" at bounding box center [106, 465] width 56 height 20
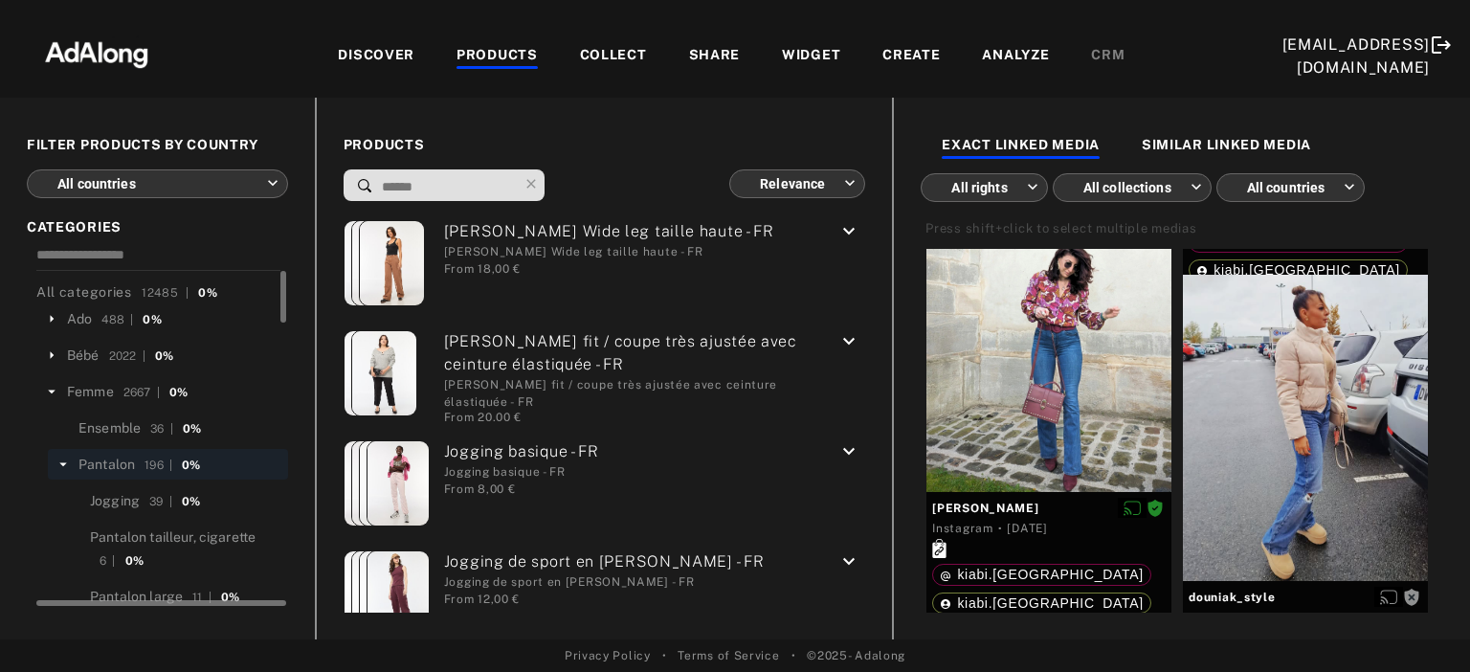
click at [431, 186] on input at bounding box center [449, 187] width 138 height 26
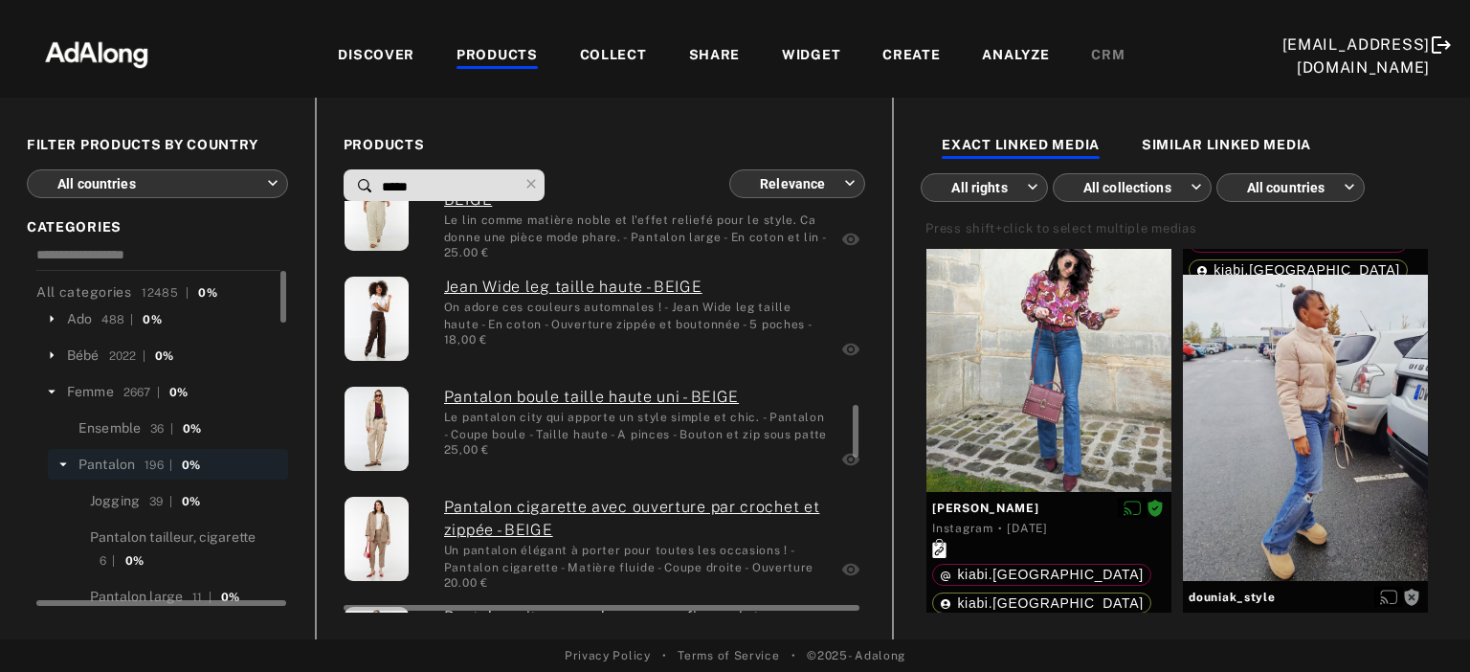
type input "*****"
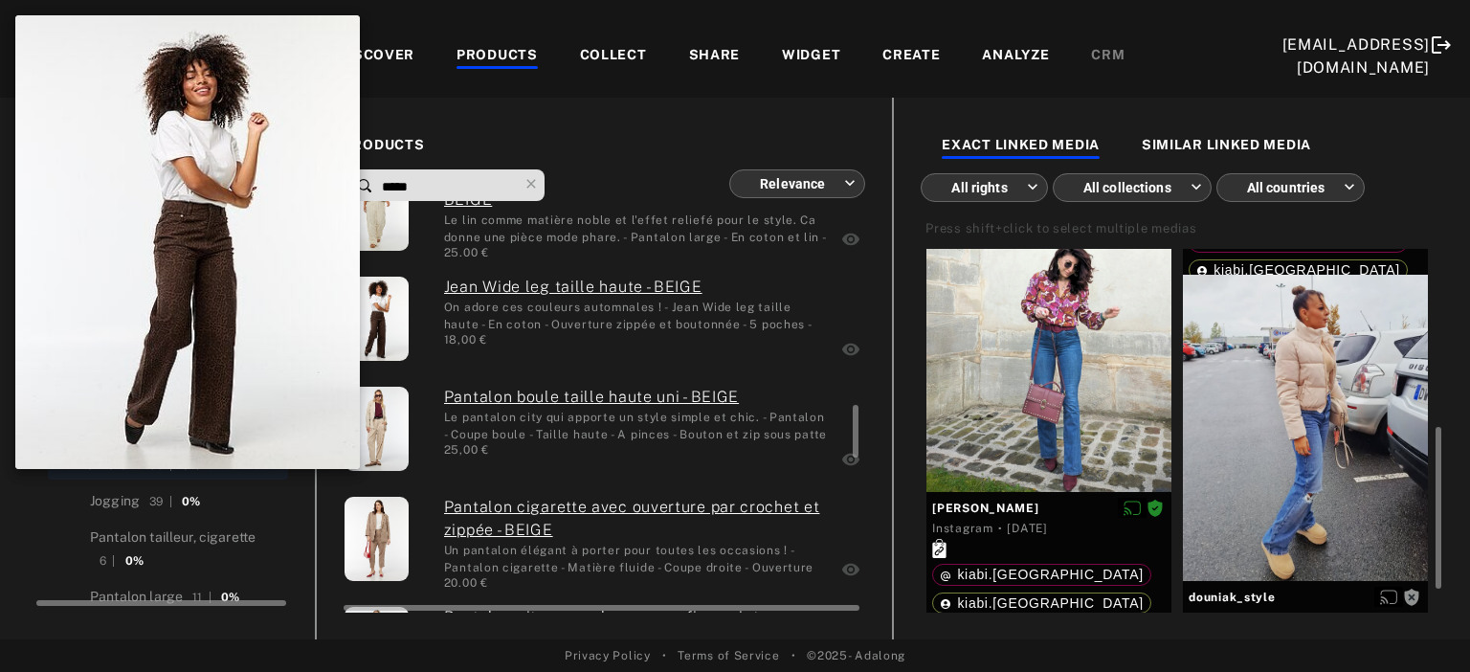
scroll to position [397, 0]
click at [373, 308] on img at bounding box center [377, 319] width 64 height 84
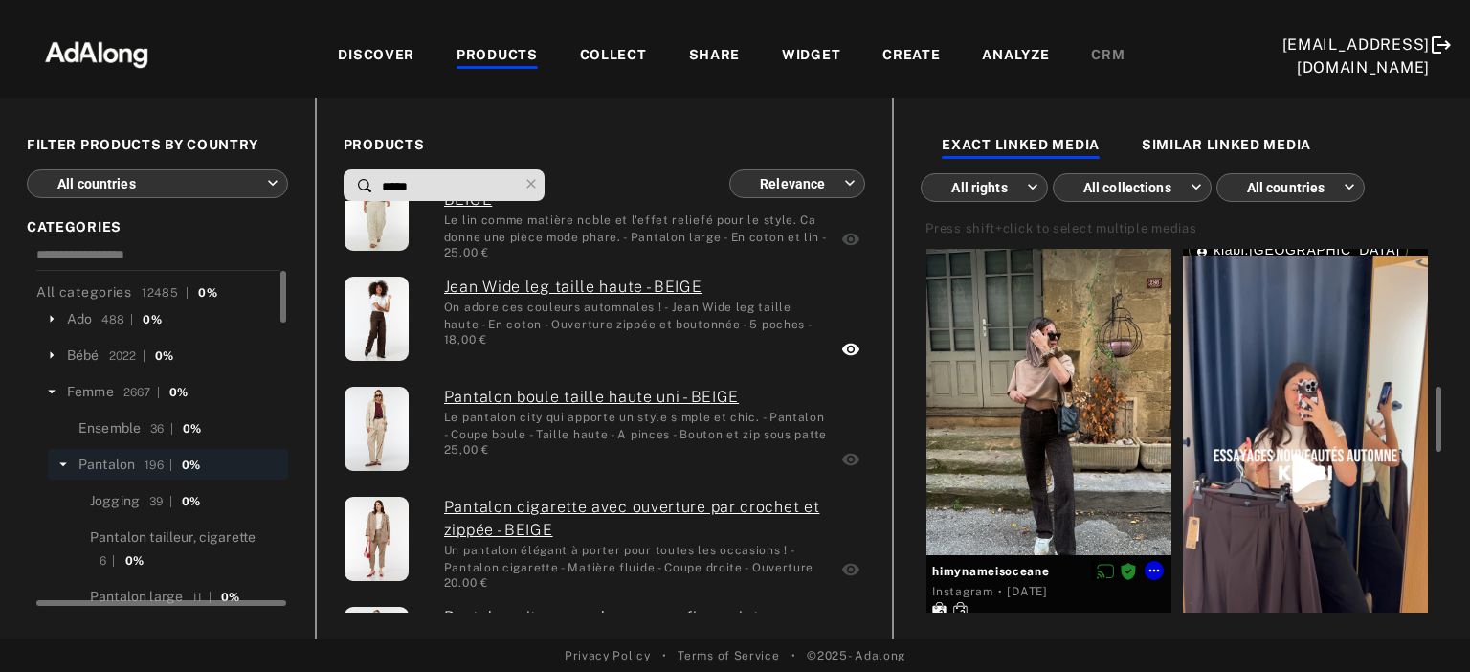
scroll to position [585, 0]
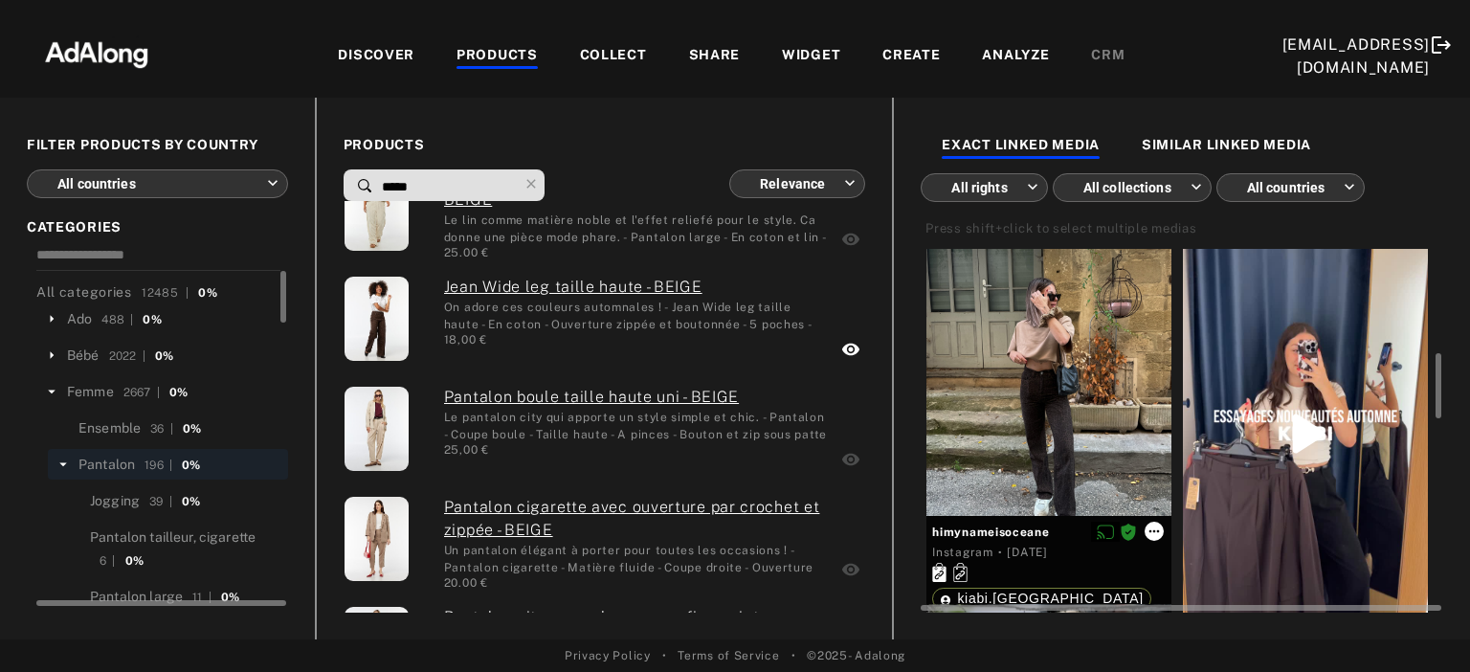
click at [1158, 531] on icon at bounding box center [1153, 530] width 15 height 15
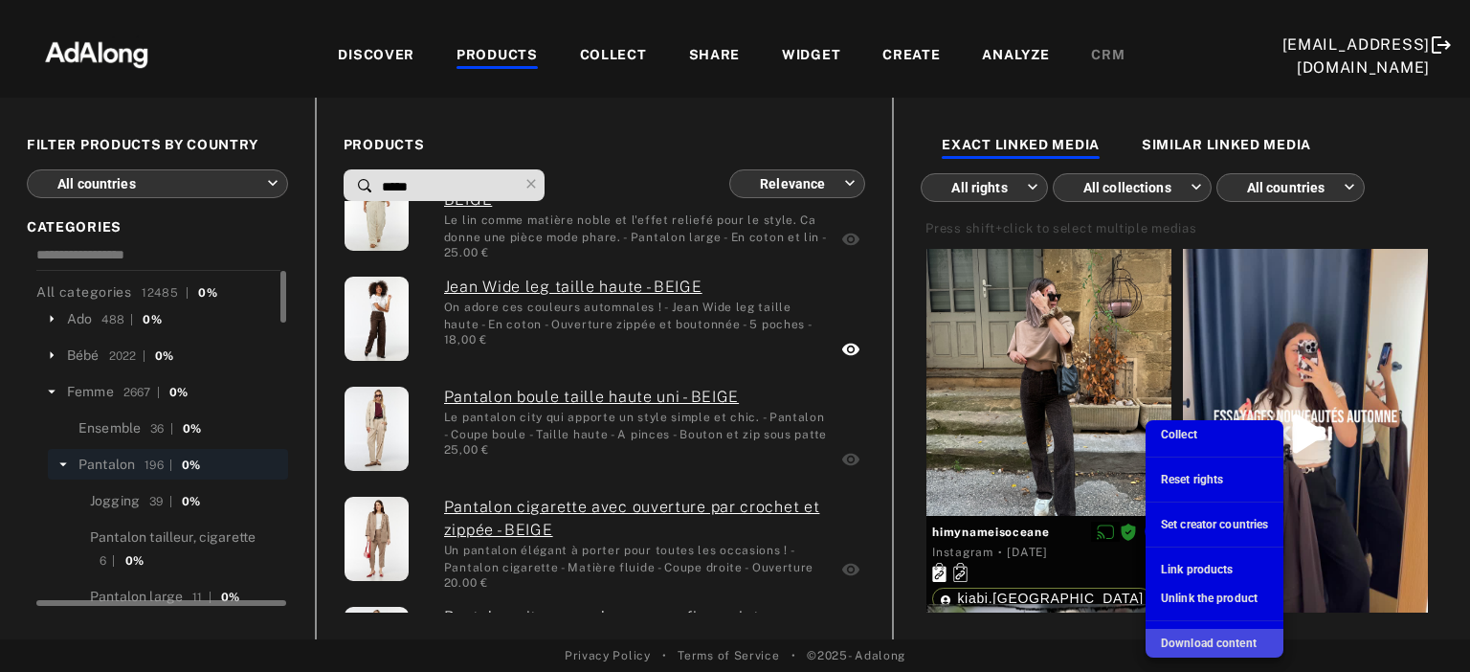
click at [1219, 643] on span "Download content" at bounding box center [1209, 642] width 96 height 13
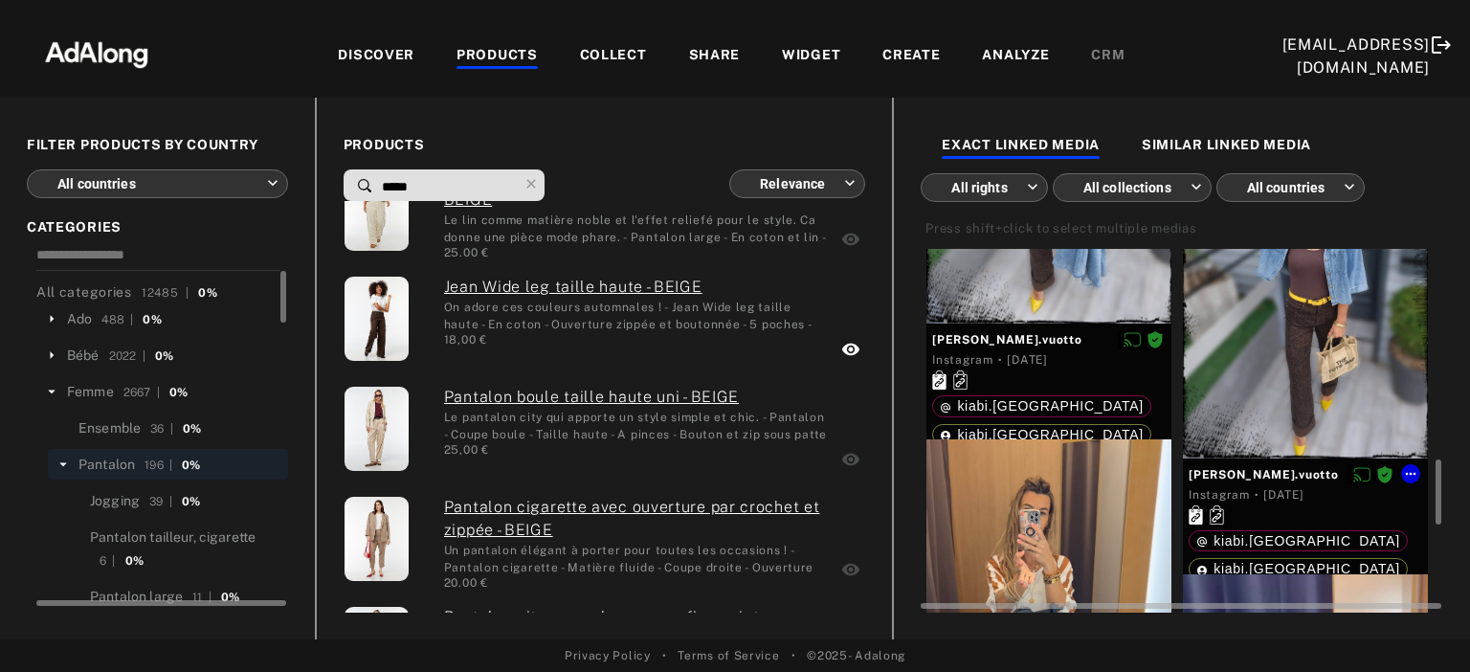
scroll to position [1192, 0]
click at [1412, 474] on icon at bounding box center [1410, 472] width 15 height 15
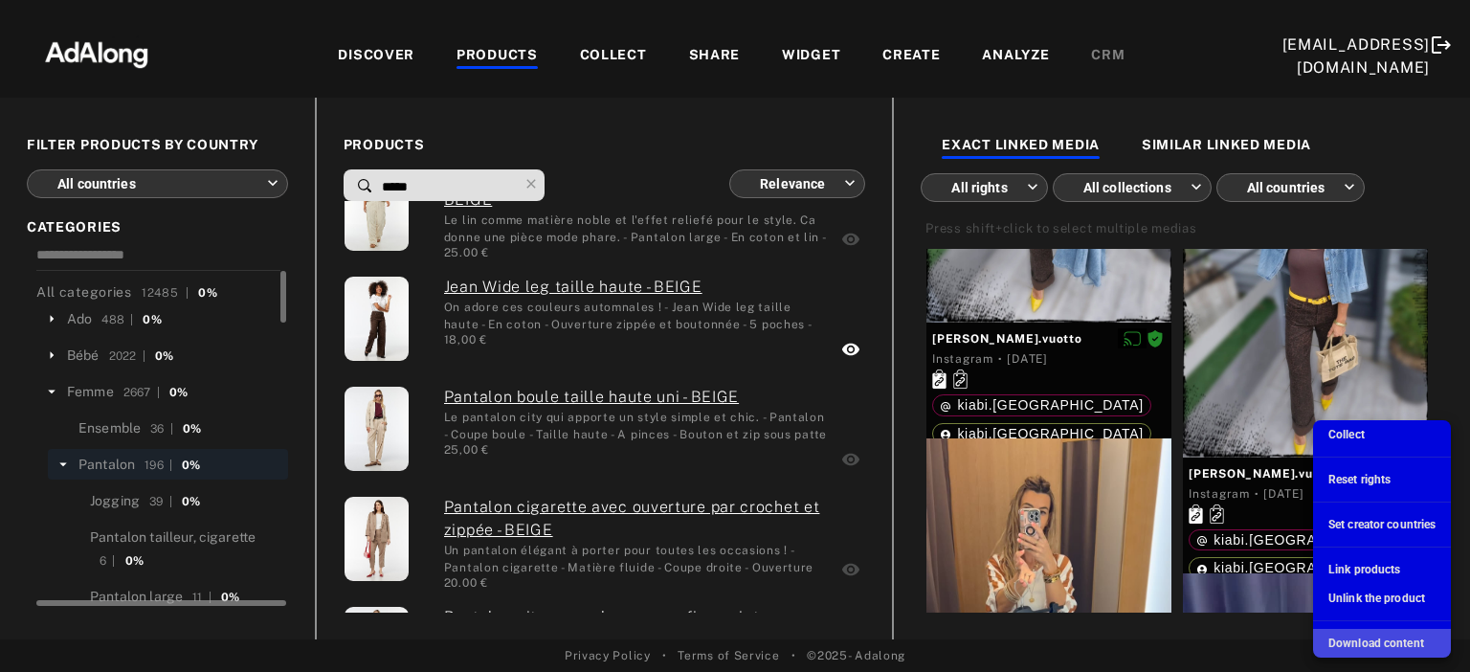
click at [1387, 641] on span "Download content" at bounding box center [1376, 642] width 96 height 13
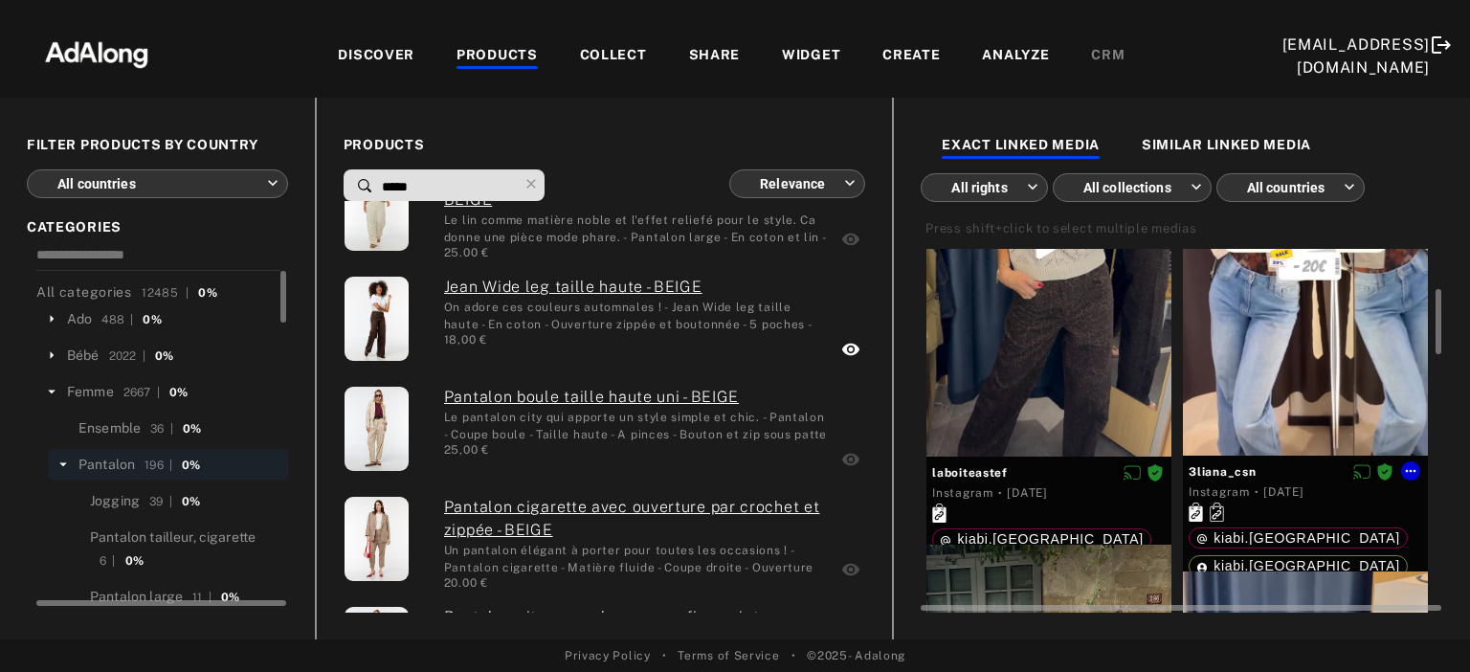
scroll to position [0, 0]
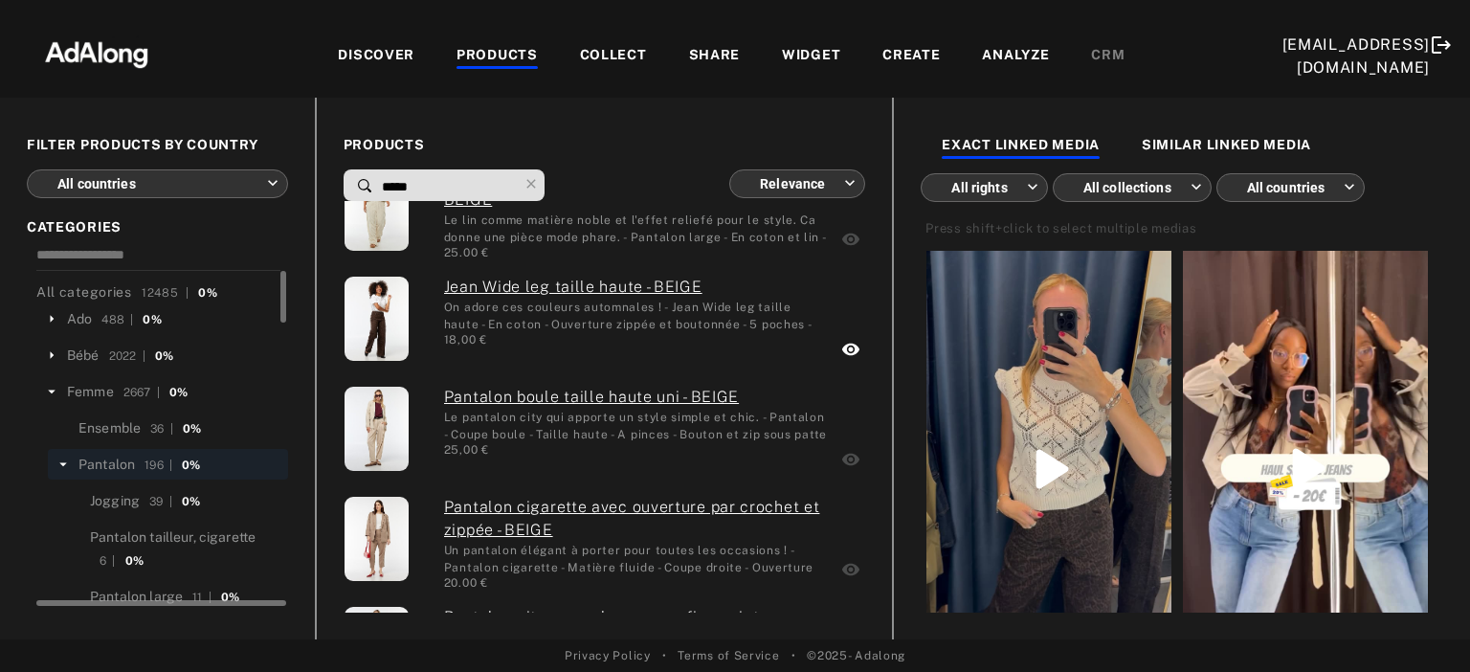
click at [1234, 150] on div "SIMILAR LINKED MEDIA" at bounding box center [1226, 146] width 169 height 23
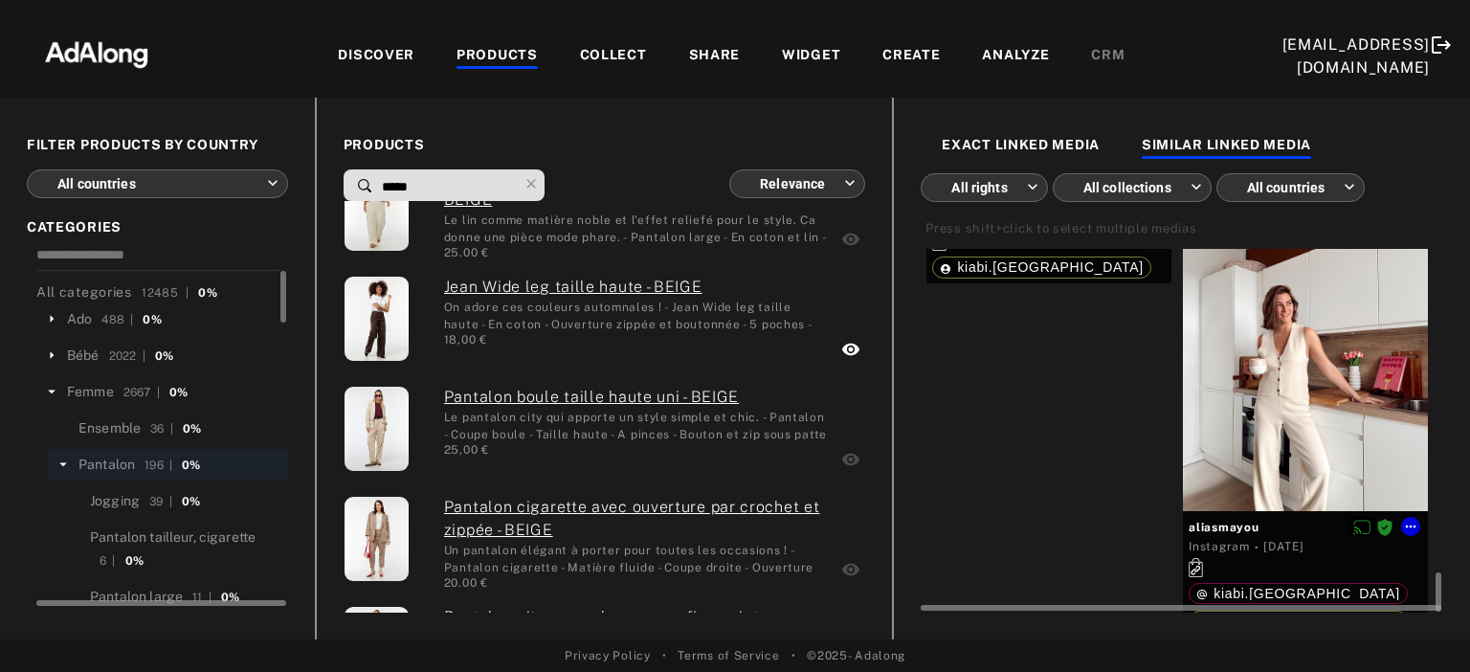
scroll to position [3020, 0]
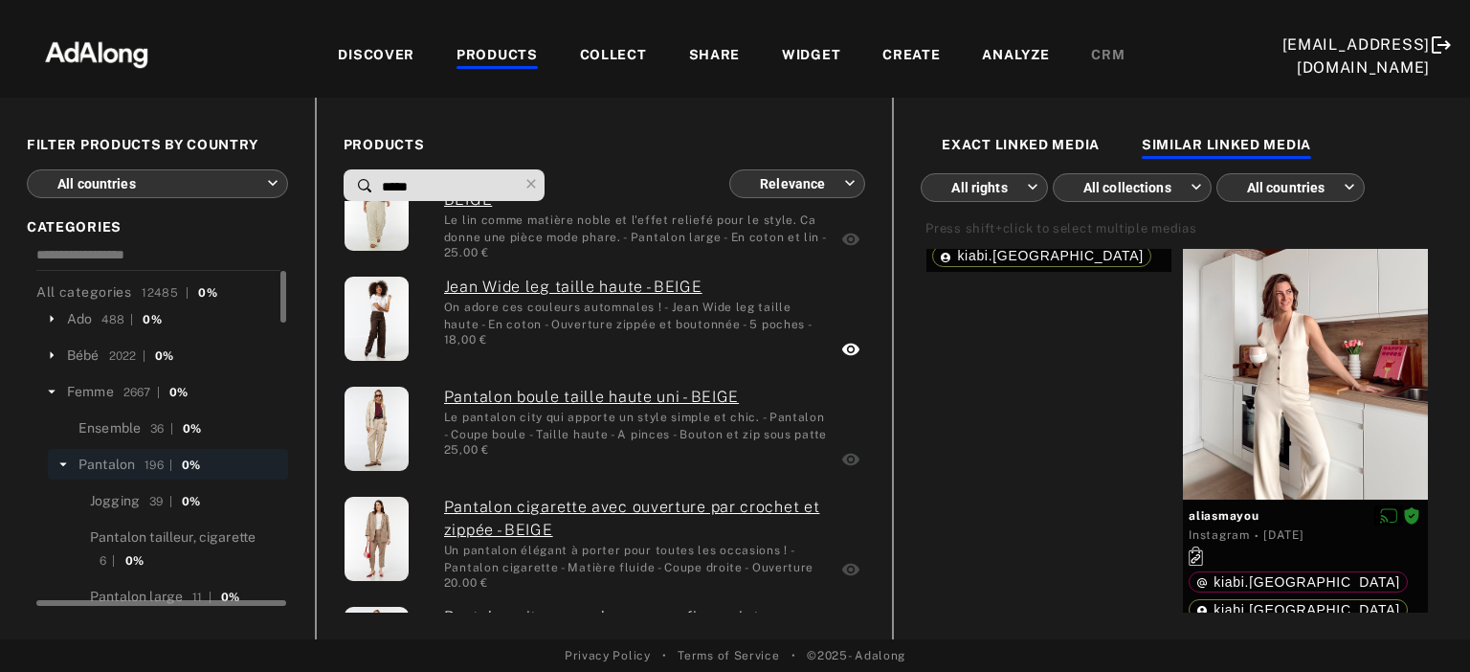
click at [1055, 138] on div "EXACT LINKED MEDIA" at bounding box center [1021, 146] width 158 height 23
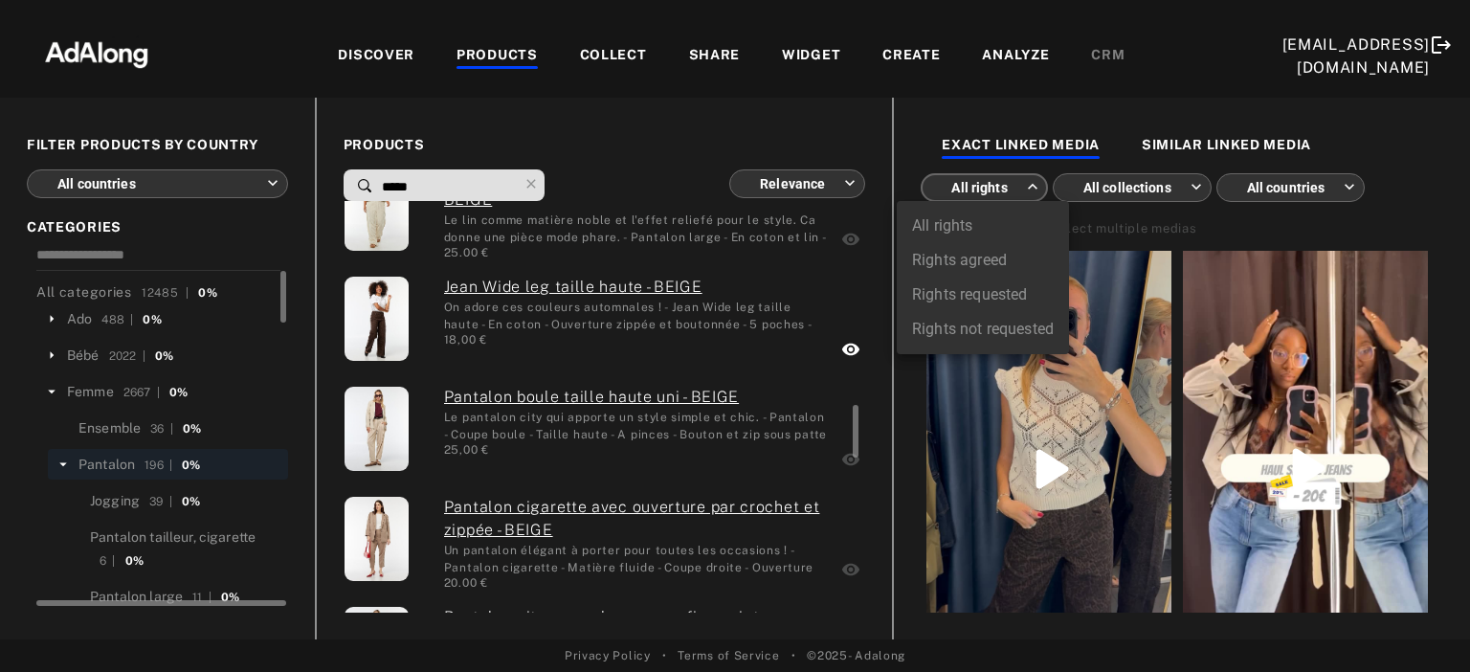
scroll to position [1595, 0]
click at [1023, 186] on body "DISCOVER PRODUCTS COLLECT SHARE WIDGET CREATE ANALYZE CRM [EMAIL_ADDRESS][DOMAI…" at bounding box center [735, 336] width 1470 height 672
click at [958, 219] on li "All rights" at bounding box center [983, 226] width 172 height 34
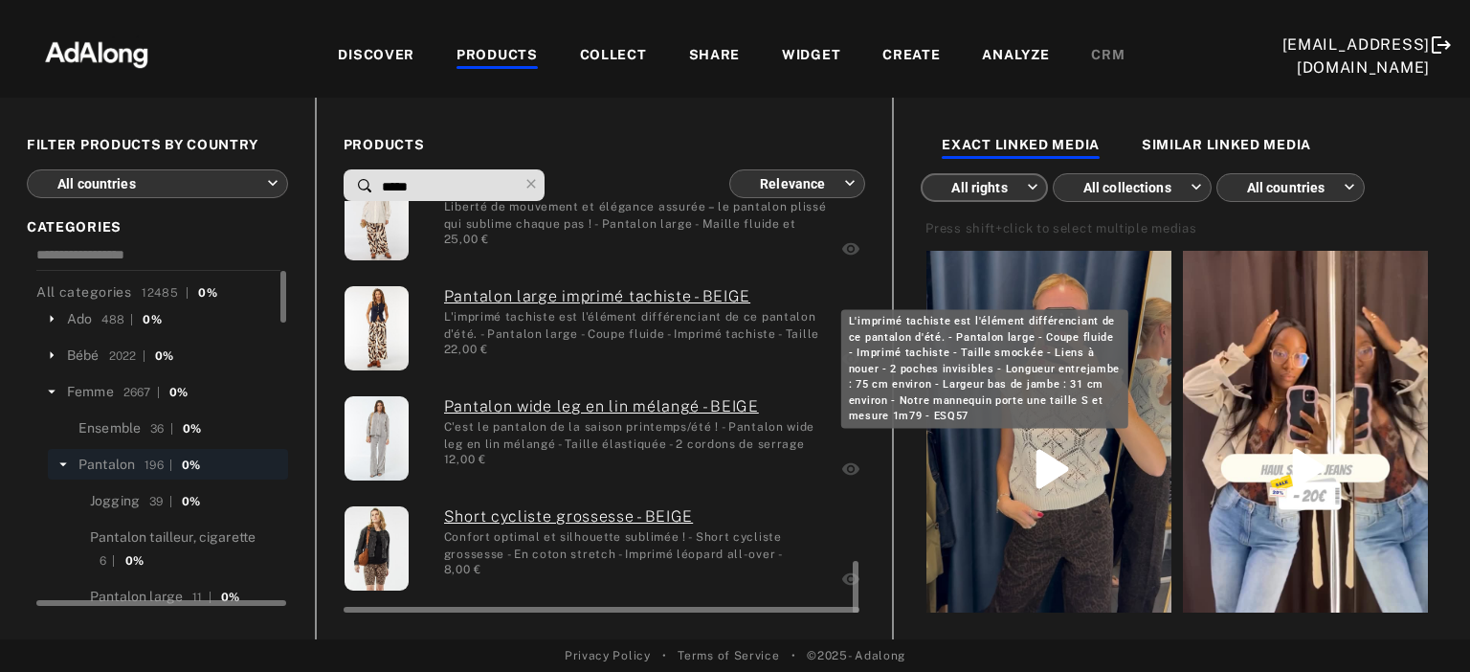
scroll to position [2798, 0]
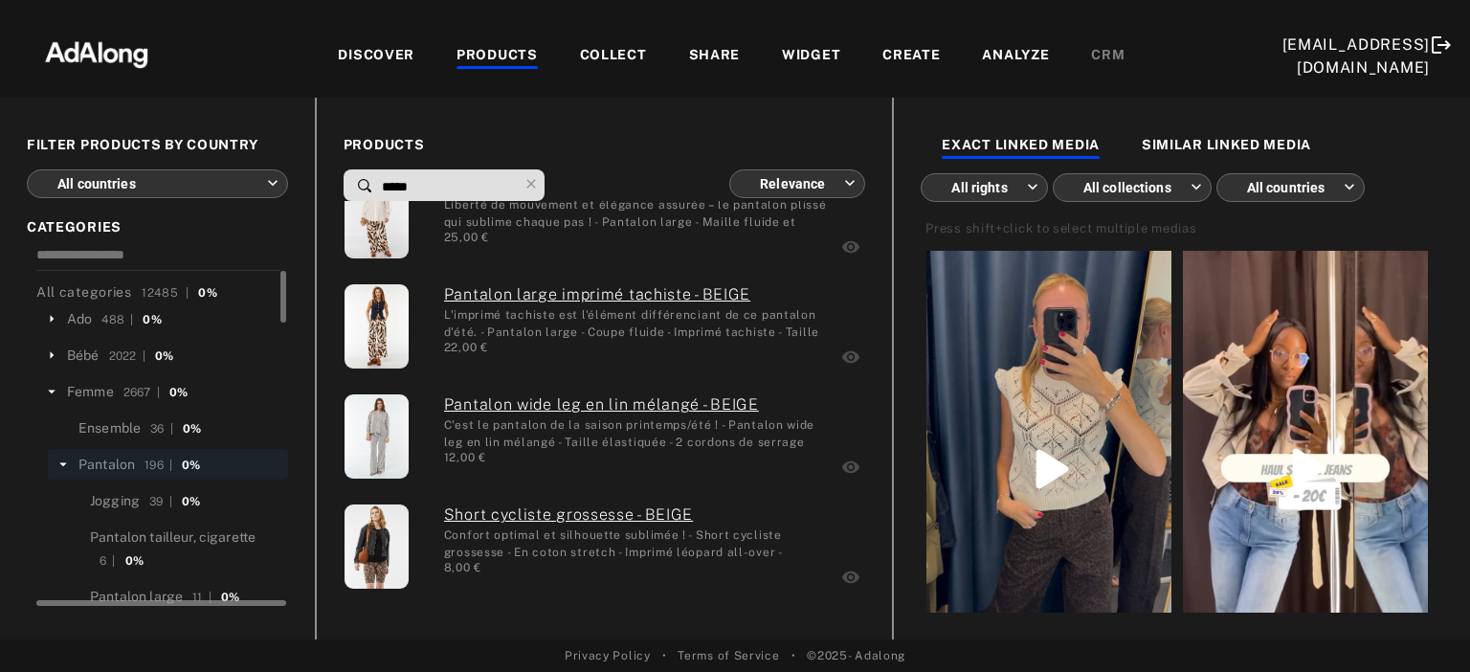
click at [385, 52] on div "DISCOVER" at bounding box center [376, 56] width 77 height 23
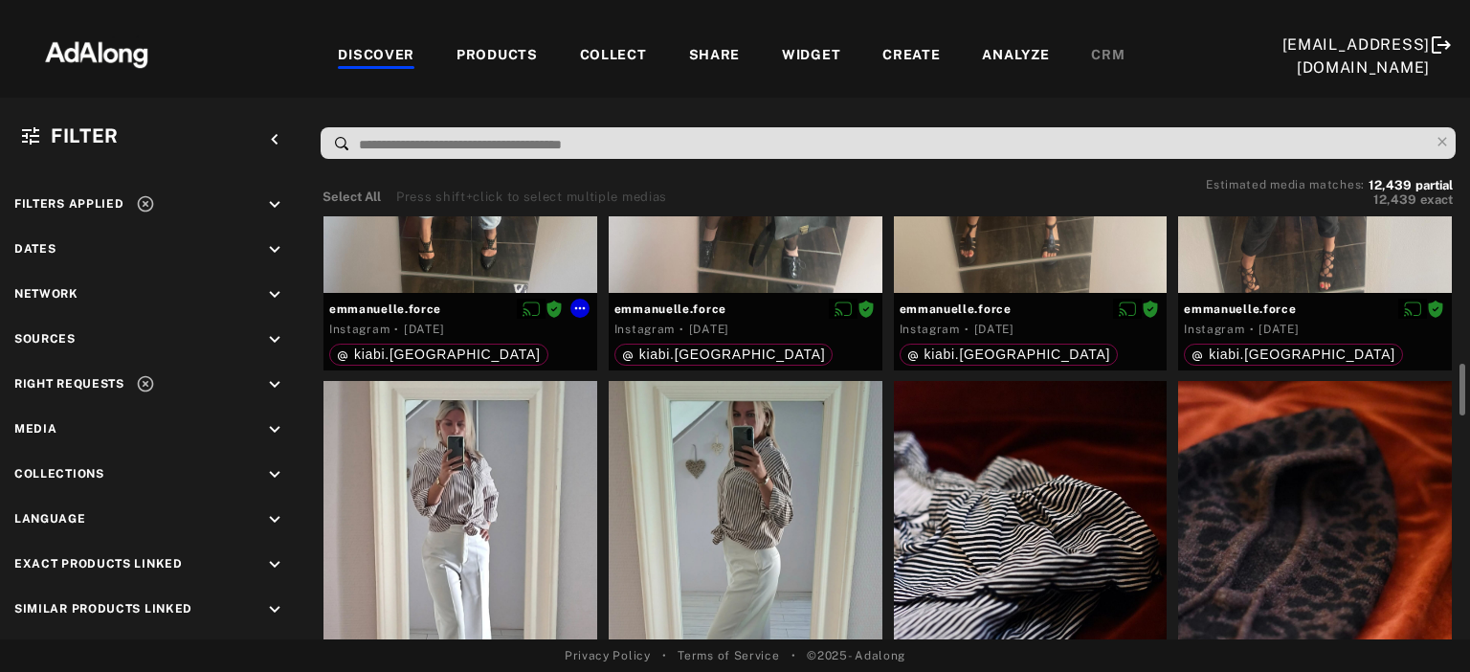
scroll to position [1195, 0]
click at [278, 383] on icon "keyboard_arrow_down" at bounding box center [274, 384] width 21 height 21
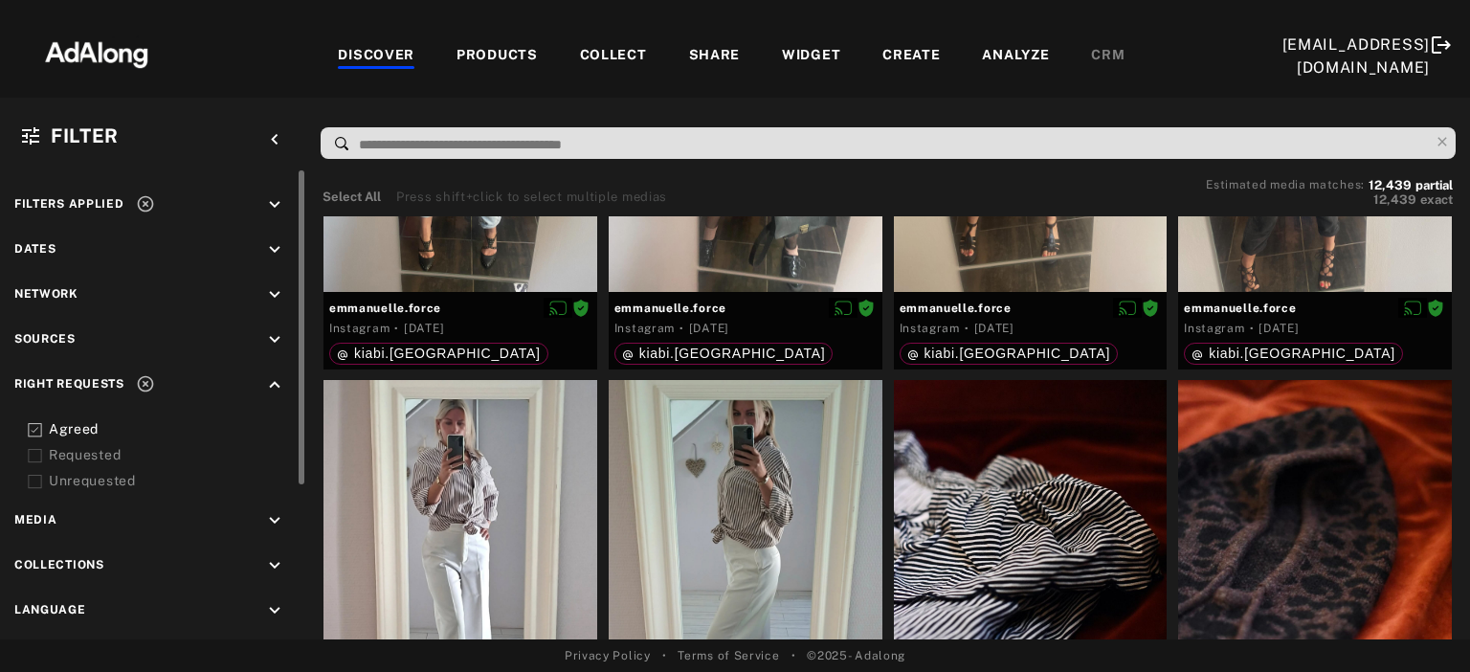
click at [116, 459] on div "Requested" at bounding box center [170, 455] width 243 height 20
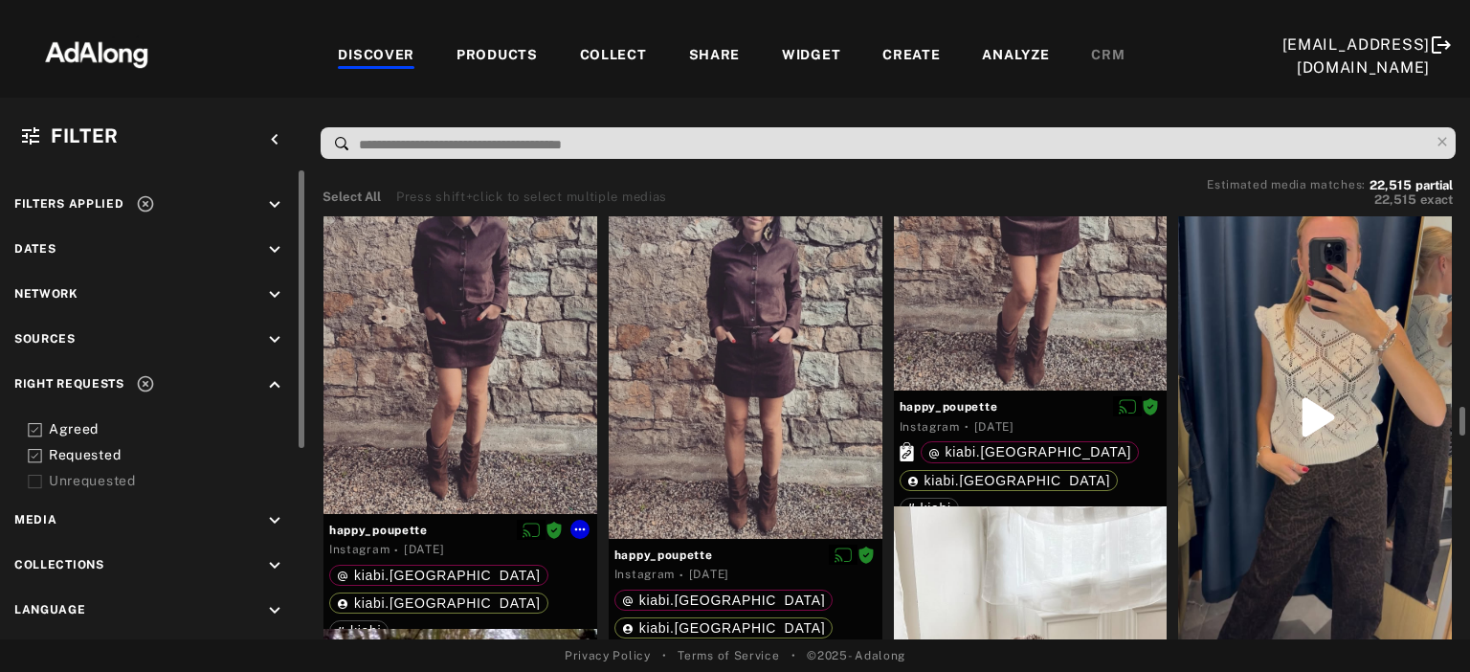
scroll to position [4260, 0]
click at [1231, 381] on div at bounding box center [1315, 418] width 274 height 487
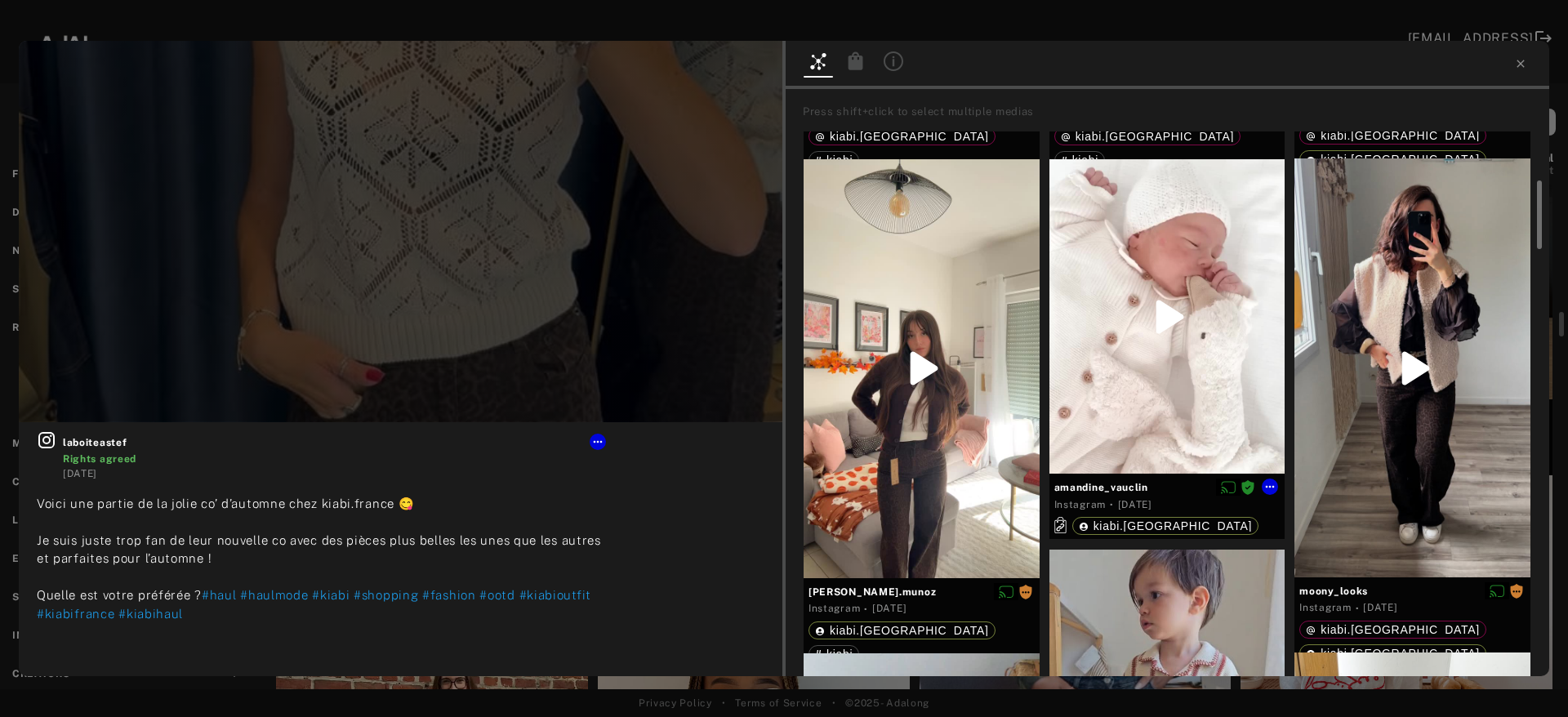
scroll to position [461, 0]
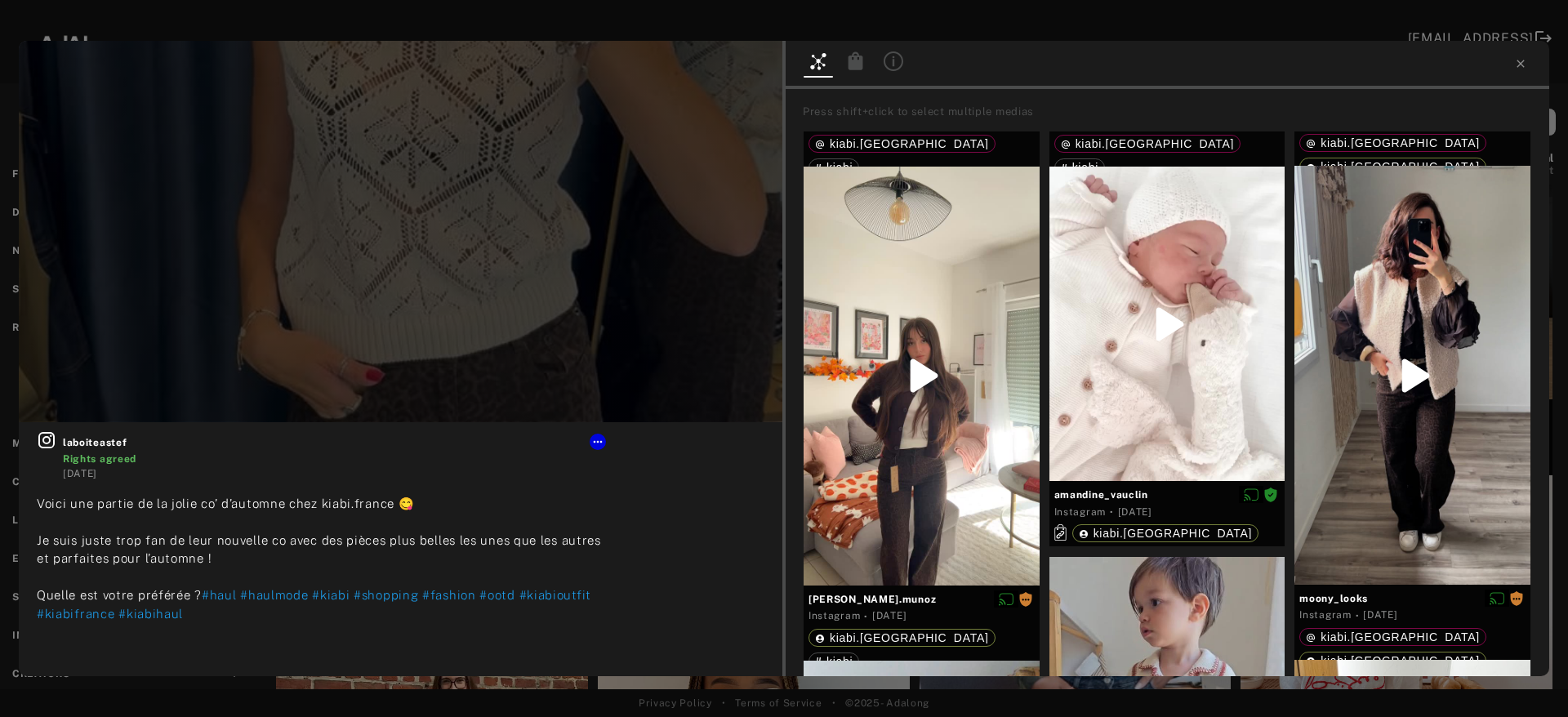
click at [1384, 58] on div at bounding box center [1168, 65] width 764 height 48
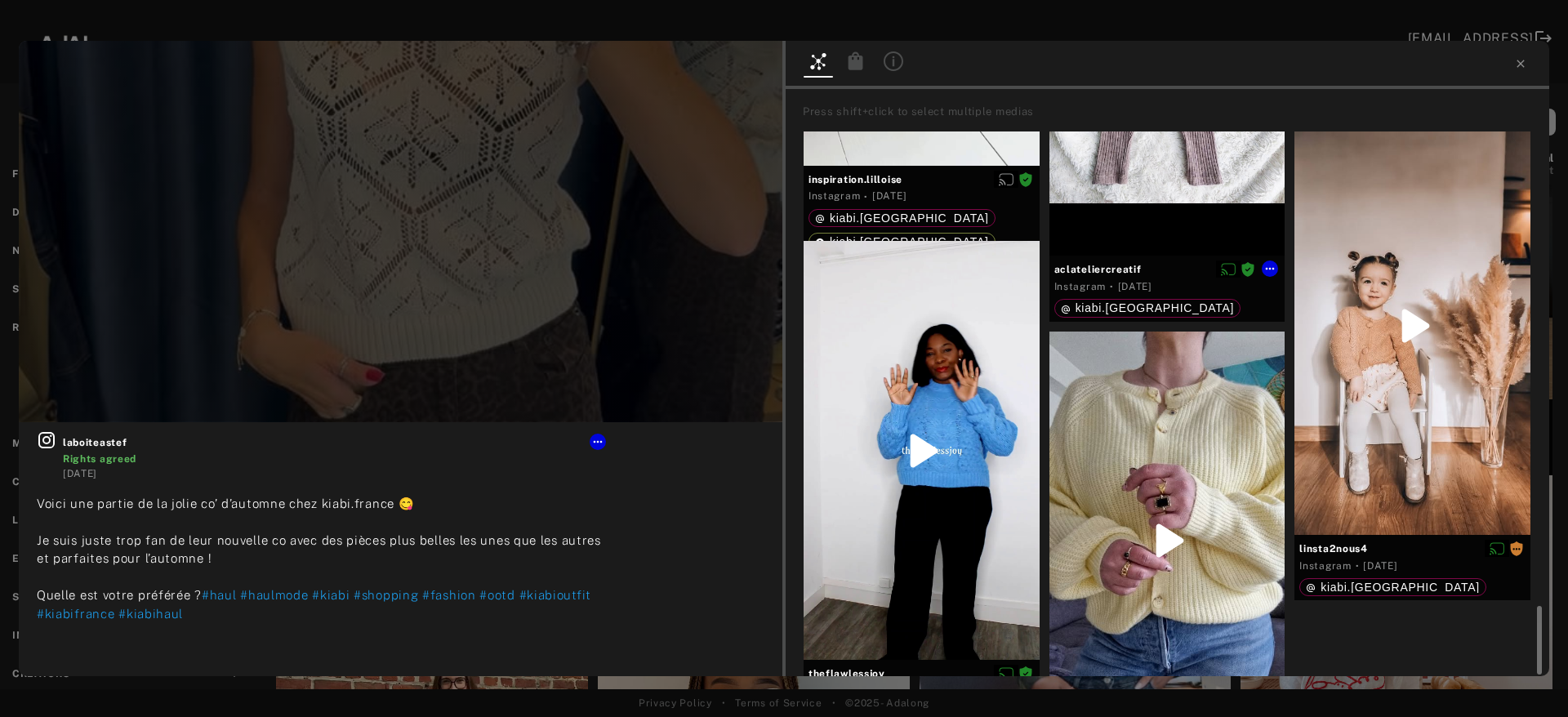
scroll to position [4006, 0]
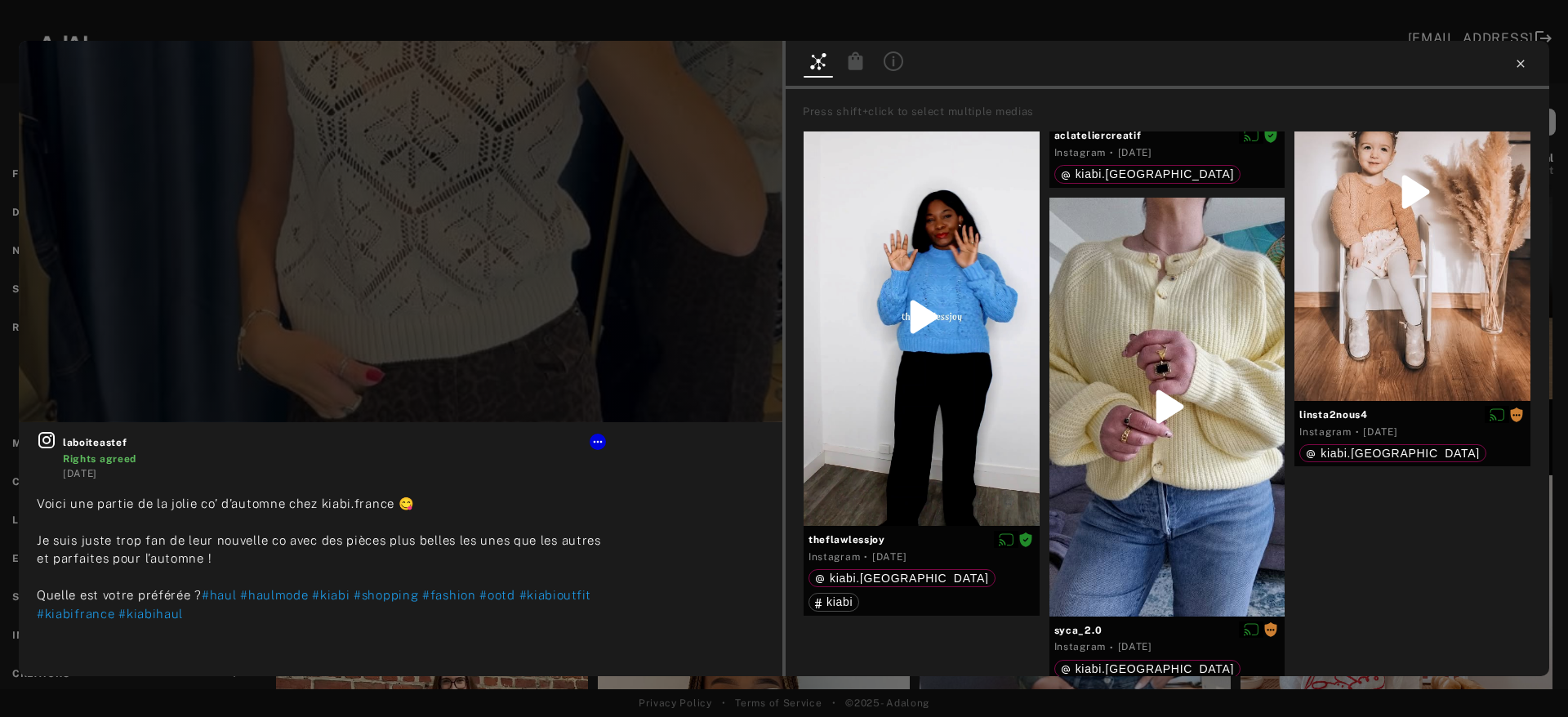
click at [1384, 67] on icon at bounding box center [1520, 63] width 13 height 13
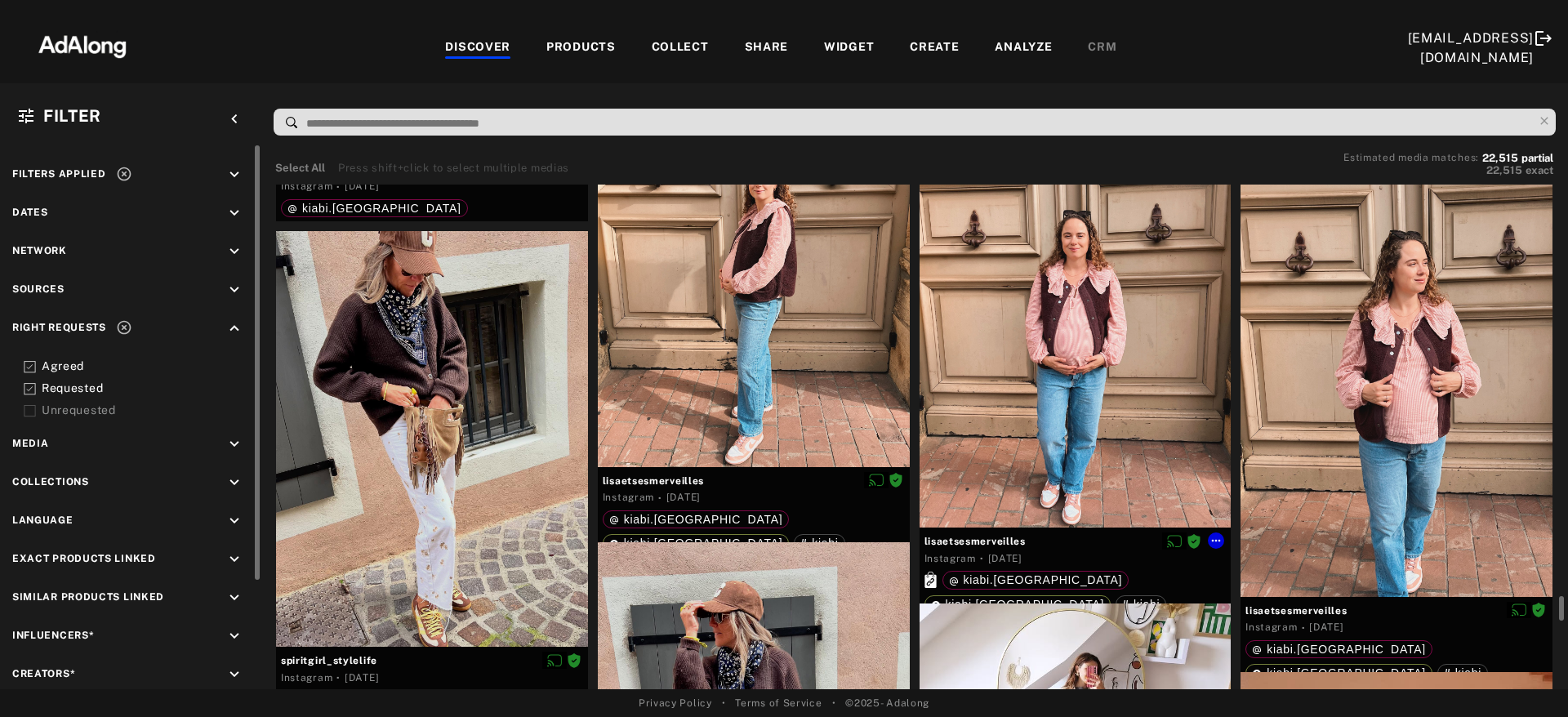
scroll to position [20740, 0]
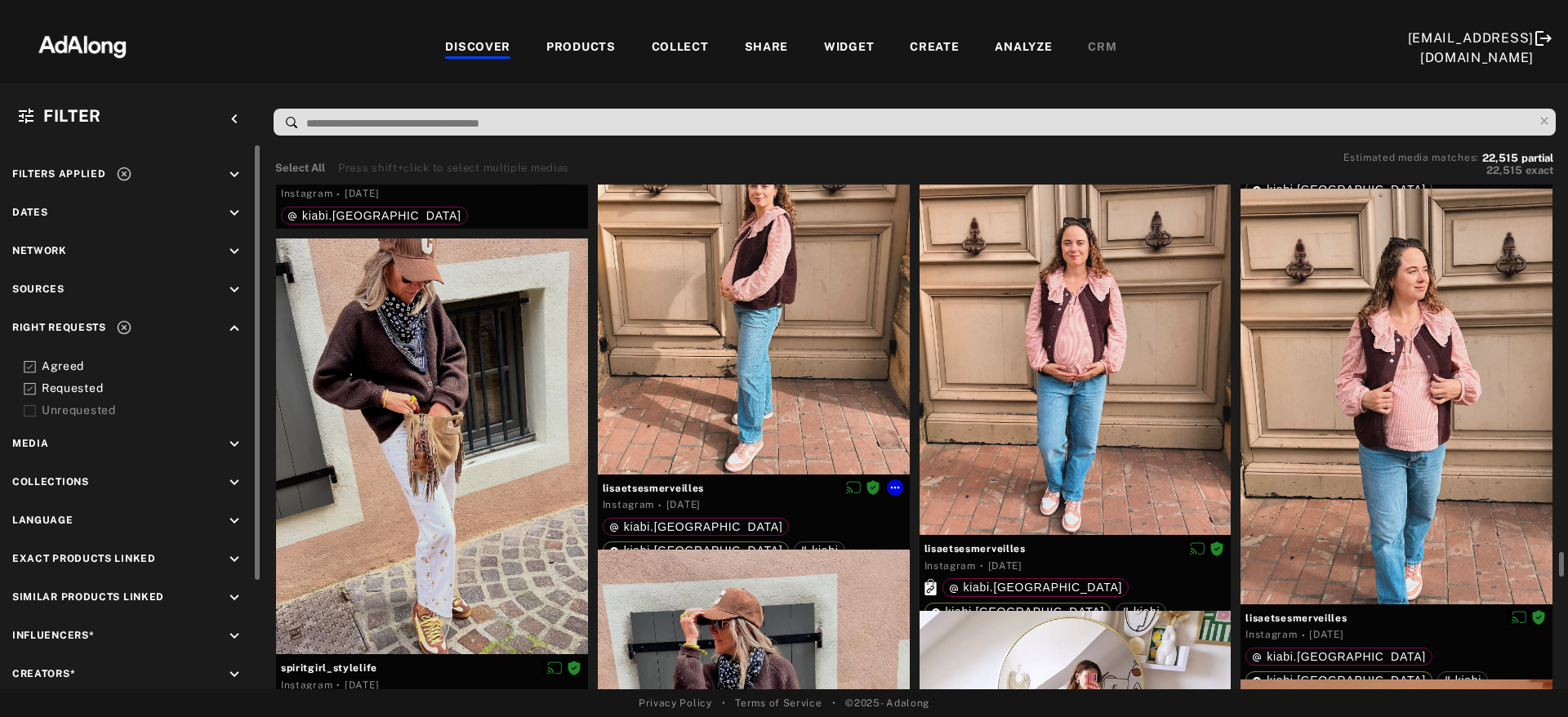
click at [796, 324] on div at bounding box center [755, 266] width 312 height 416
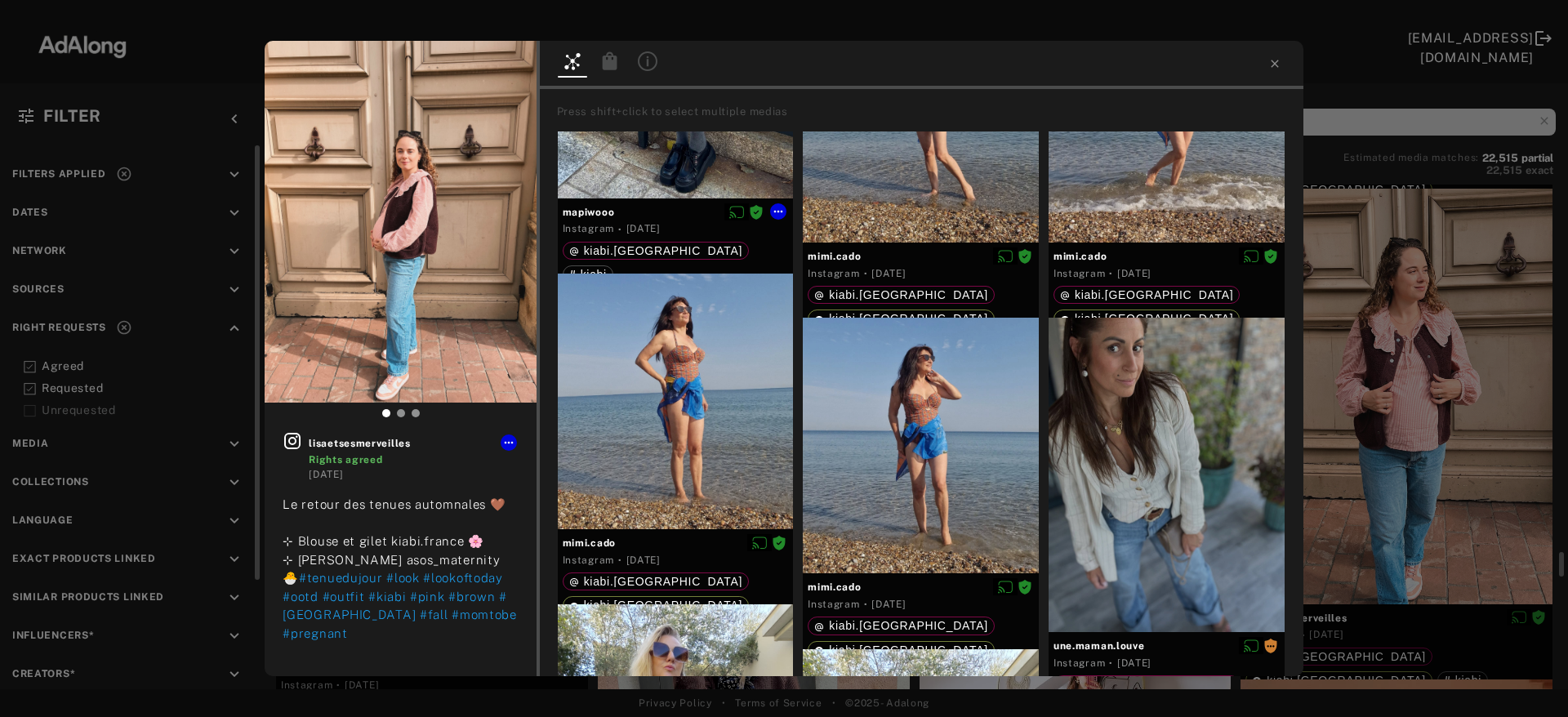
scroll to position [3162, 0]
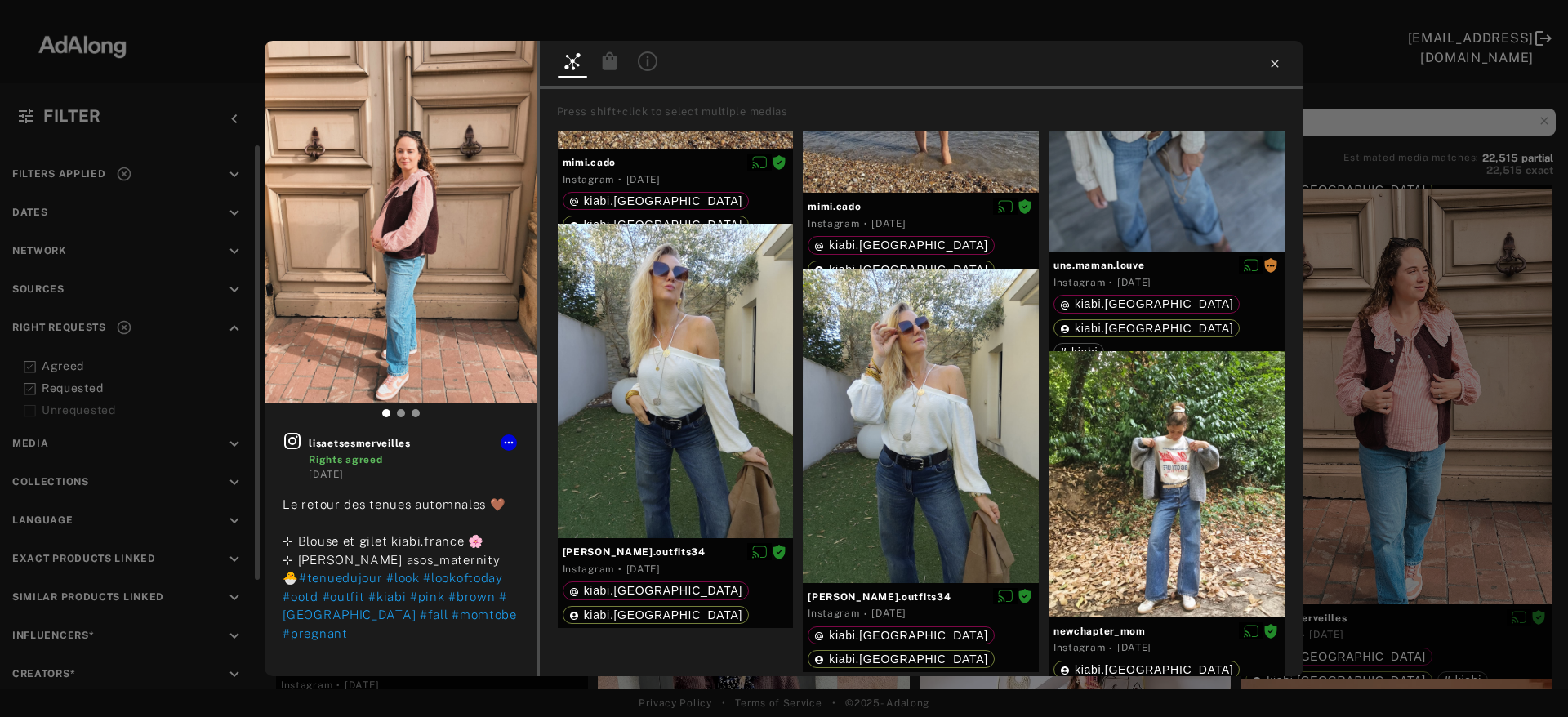
click at [1279, 59] on icon at bounding box center [1274, 63] width 13 height 13
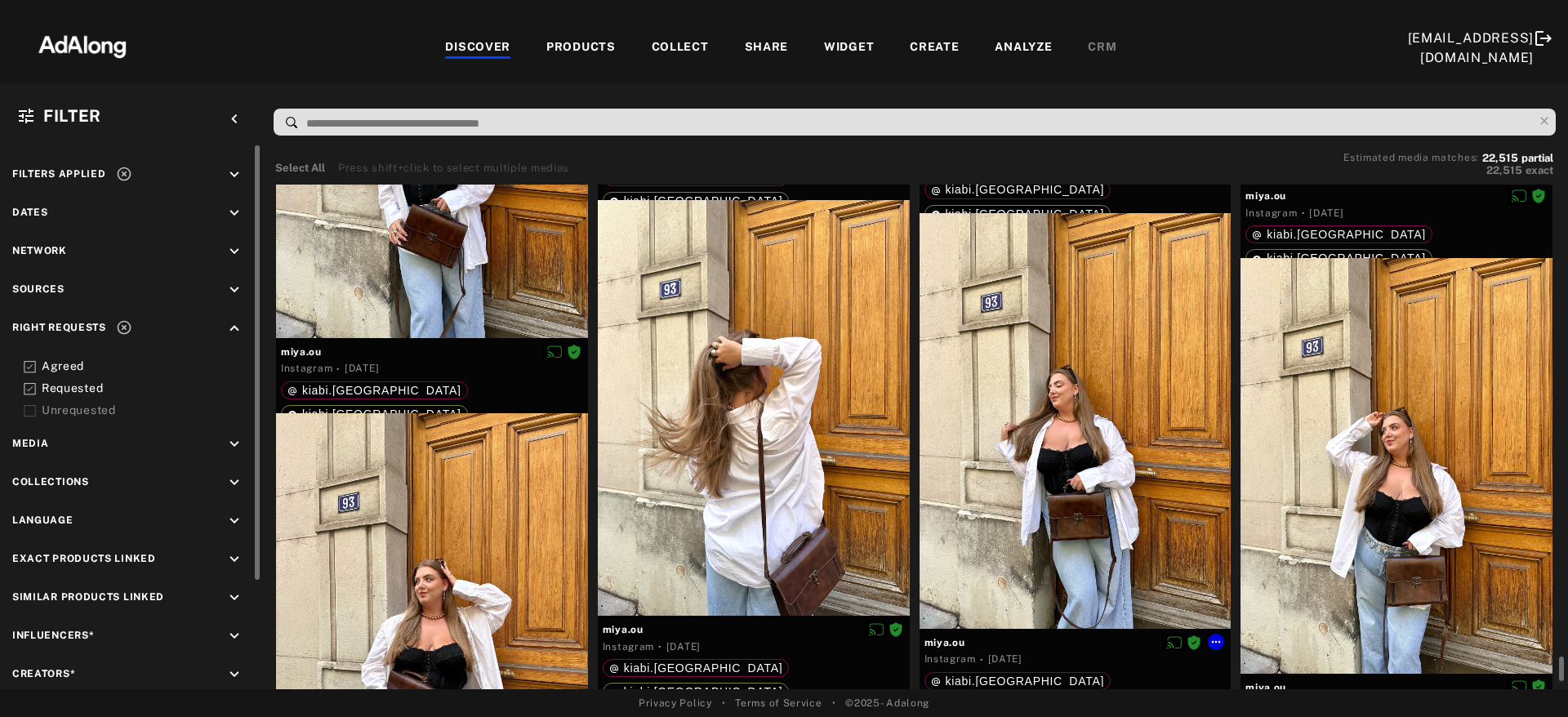
scroll to position [51740, 0]
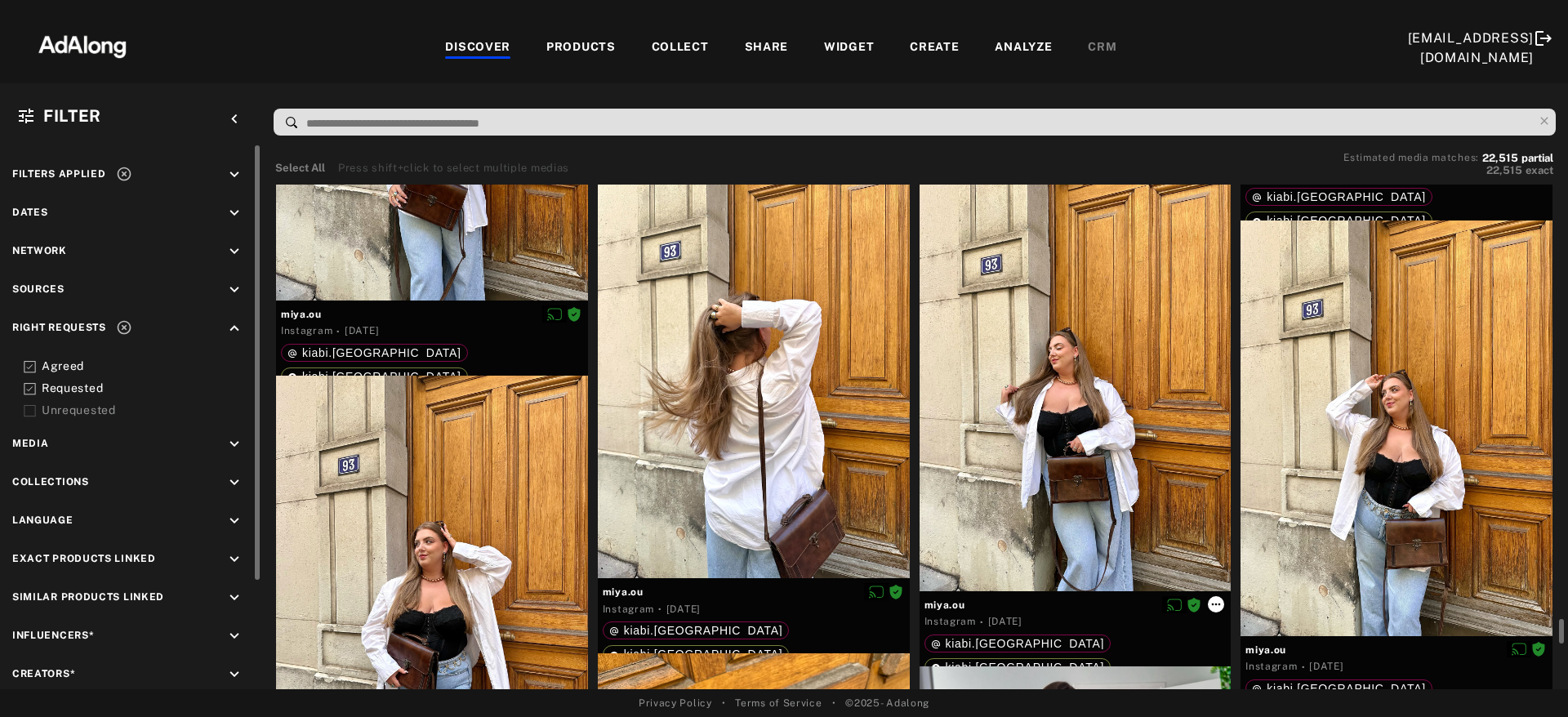
click at [1212, 603] on icon at bounding box center [1215, 604] width 13 height 13
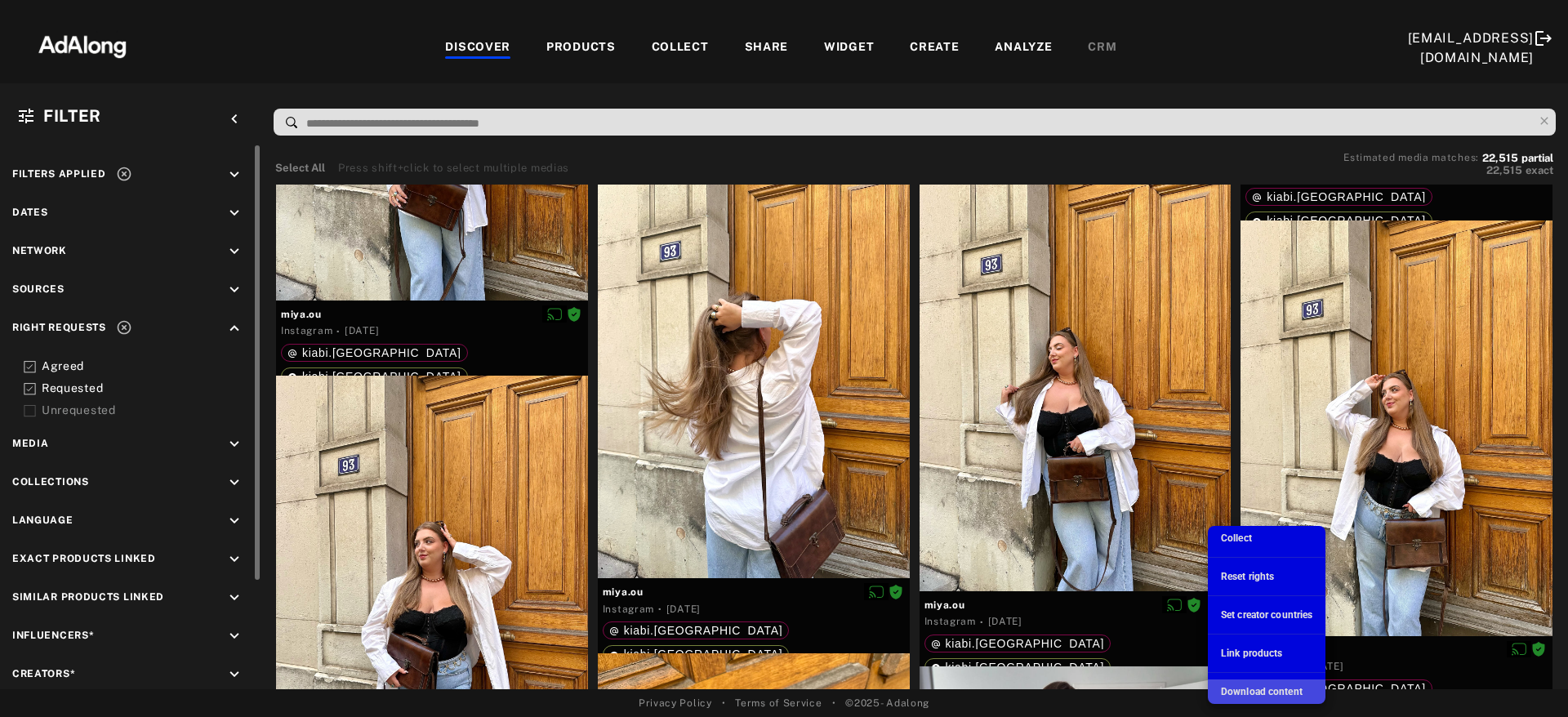
click at [1243, 633] on span "Download content" at bounding box center [1262, 691] width 82 height 11
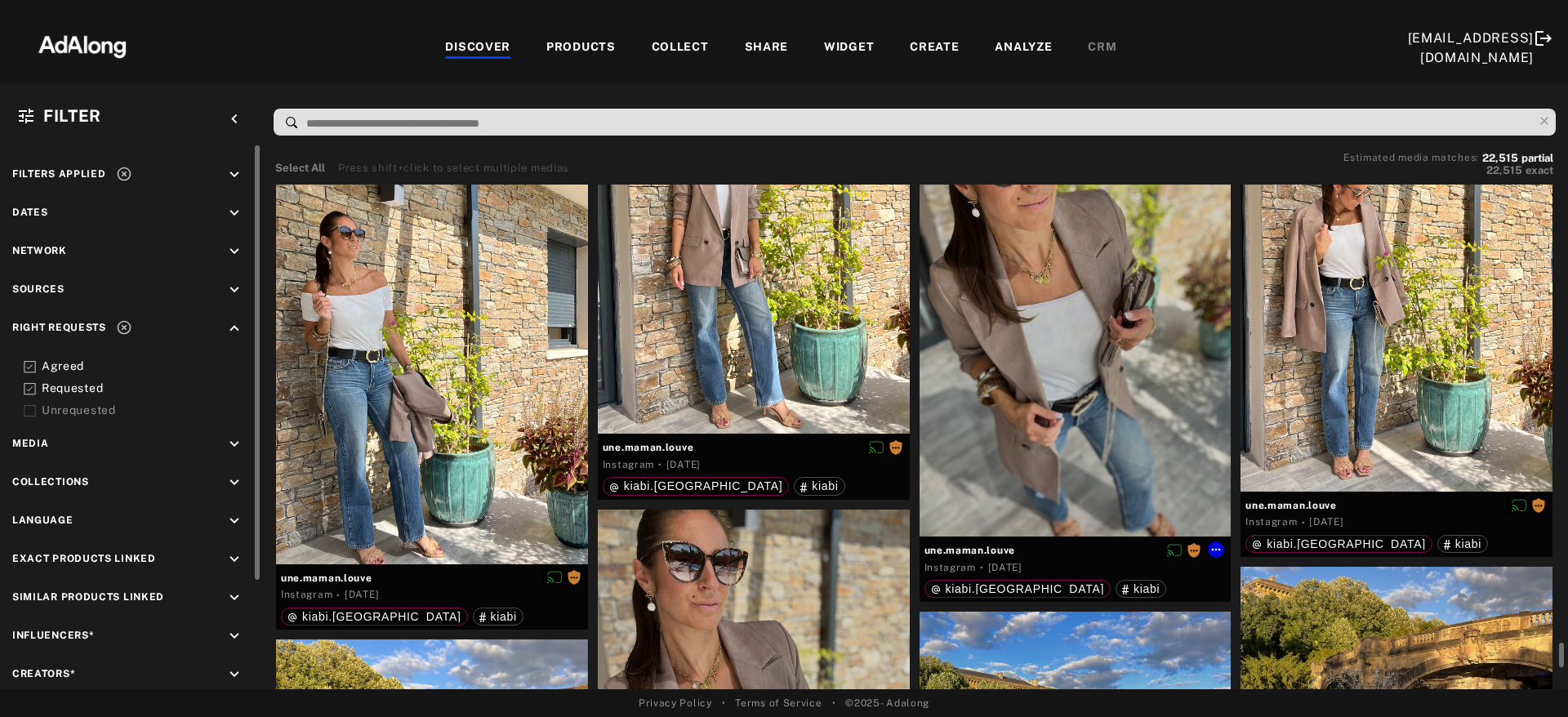
scroll to position [54296, 0]
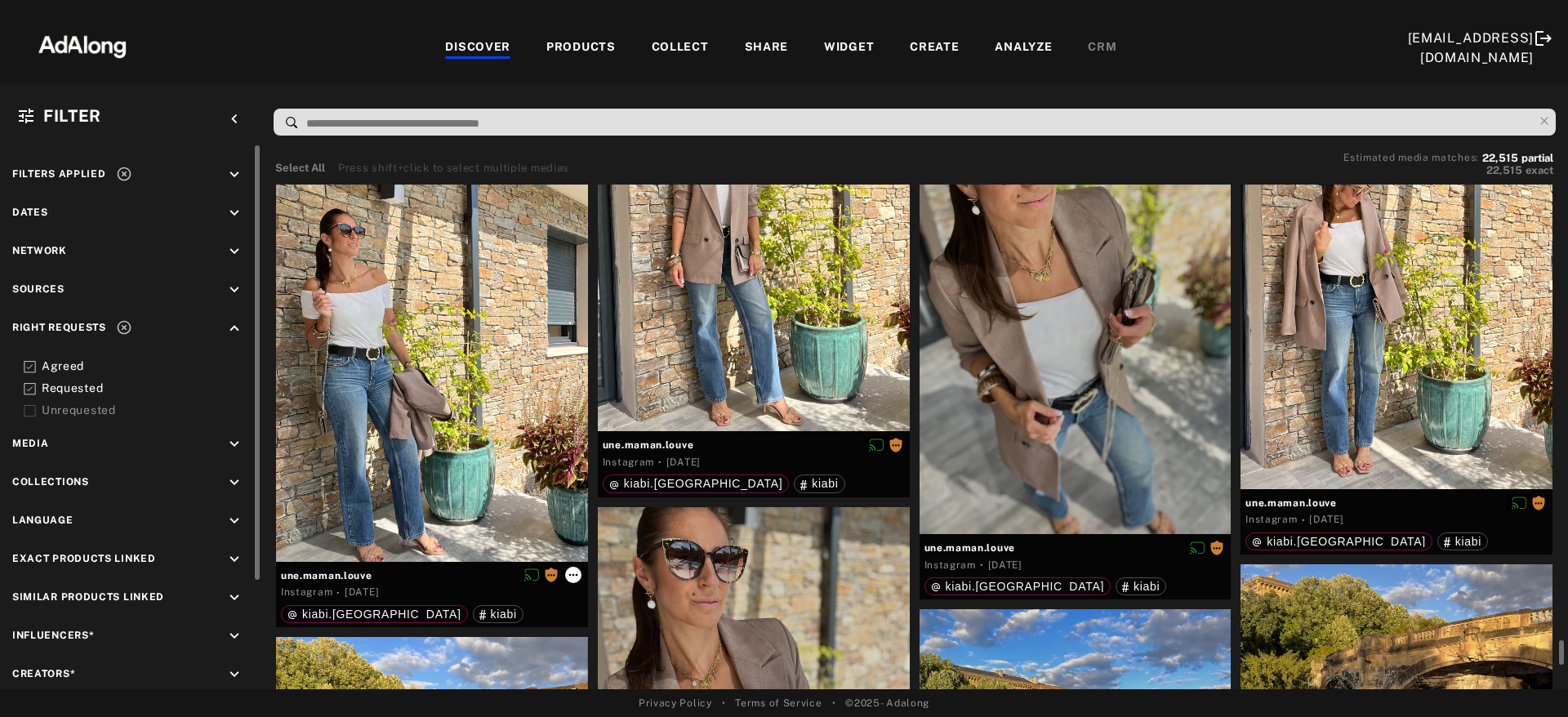
click at [570, 568] on icon at bounding box center [573, 574] width 13 height 13
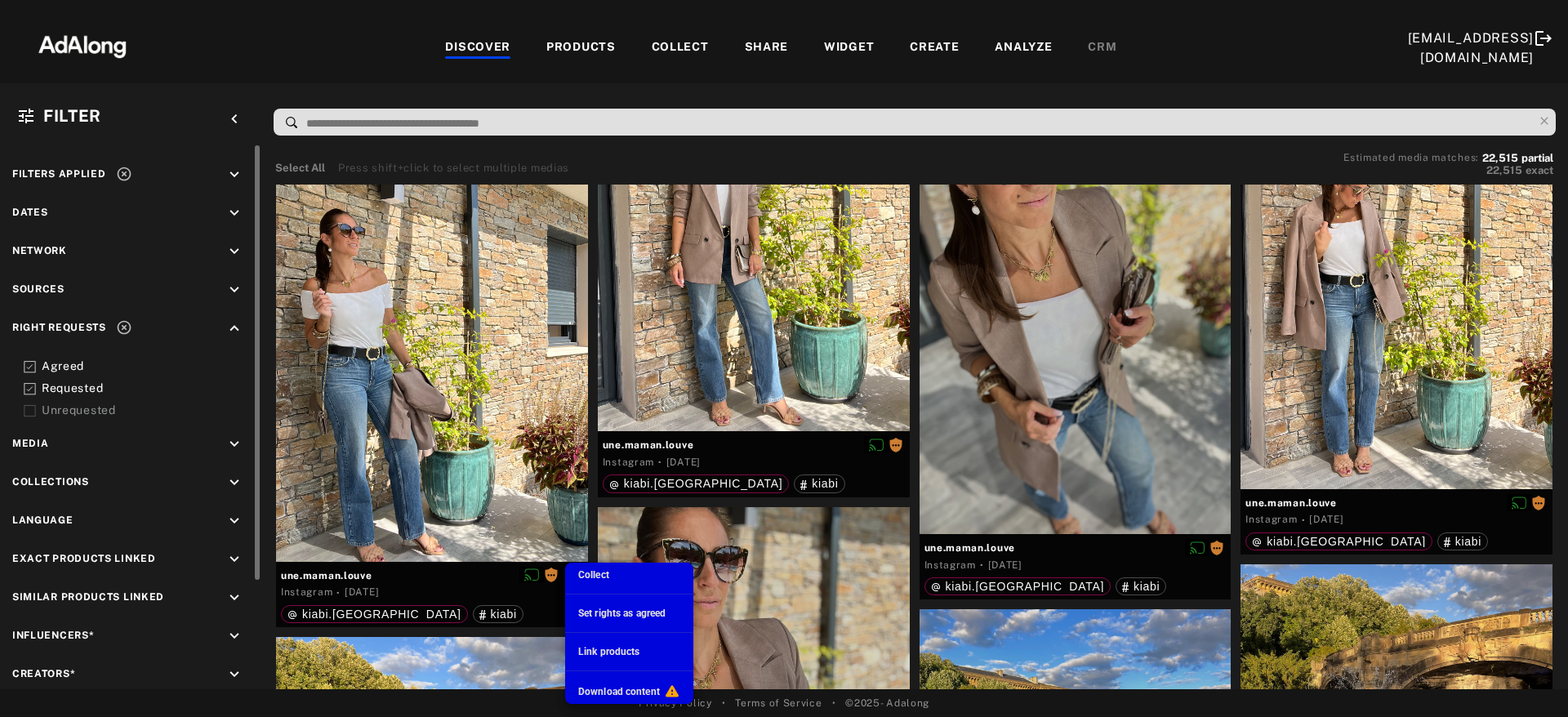
click at [627, 633] on span "Download content" at bounding box center [620, 691] width 82 height 11
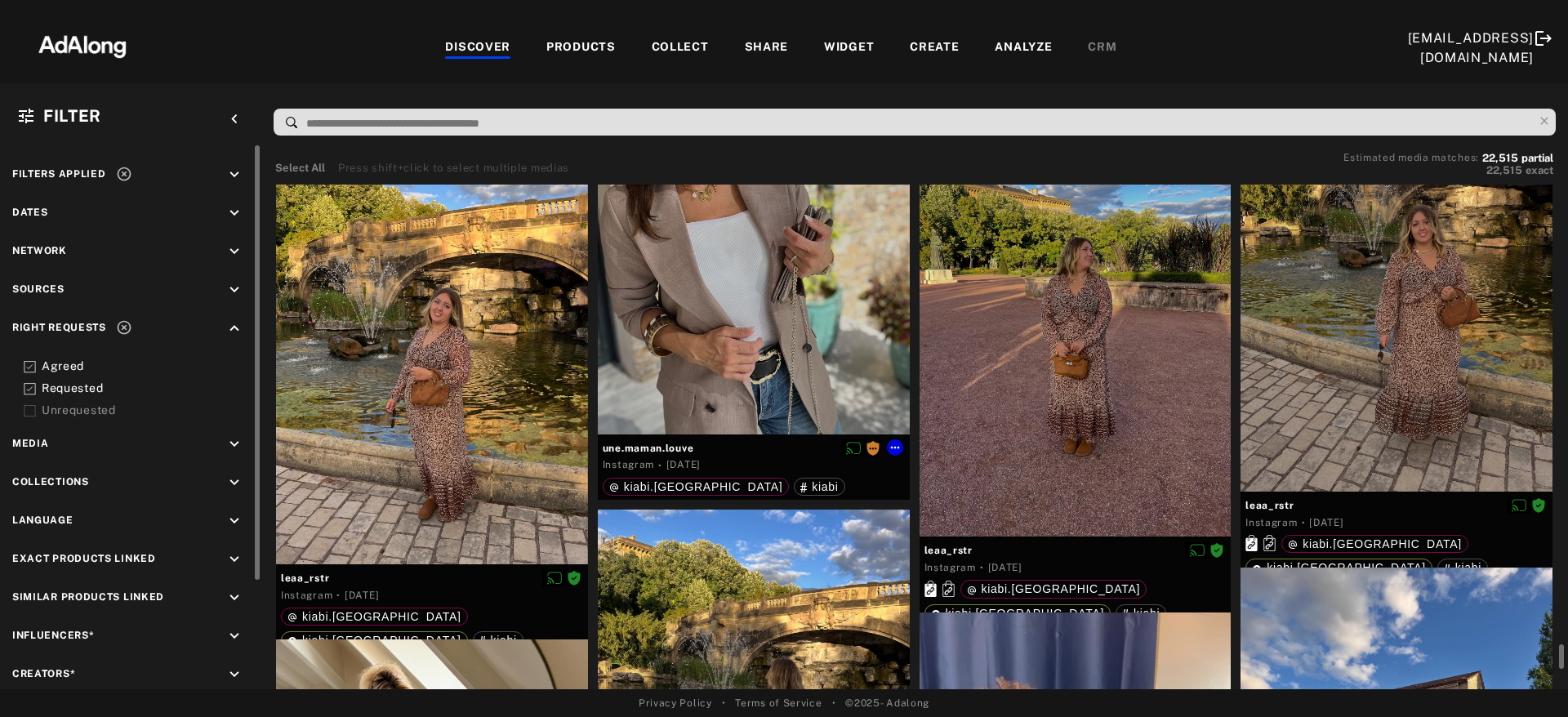
scroll to position [54786, 0]
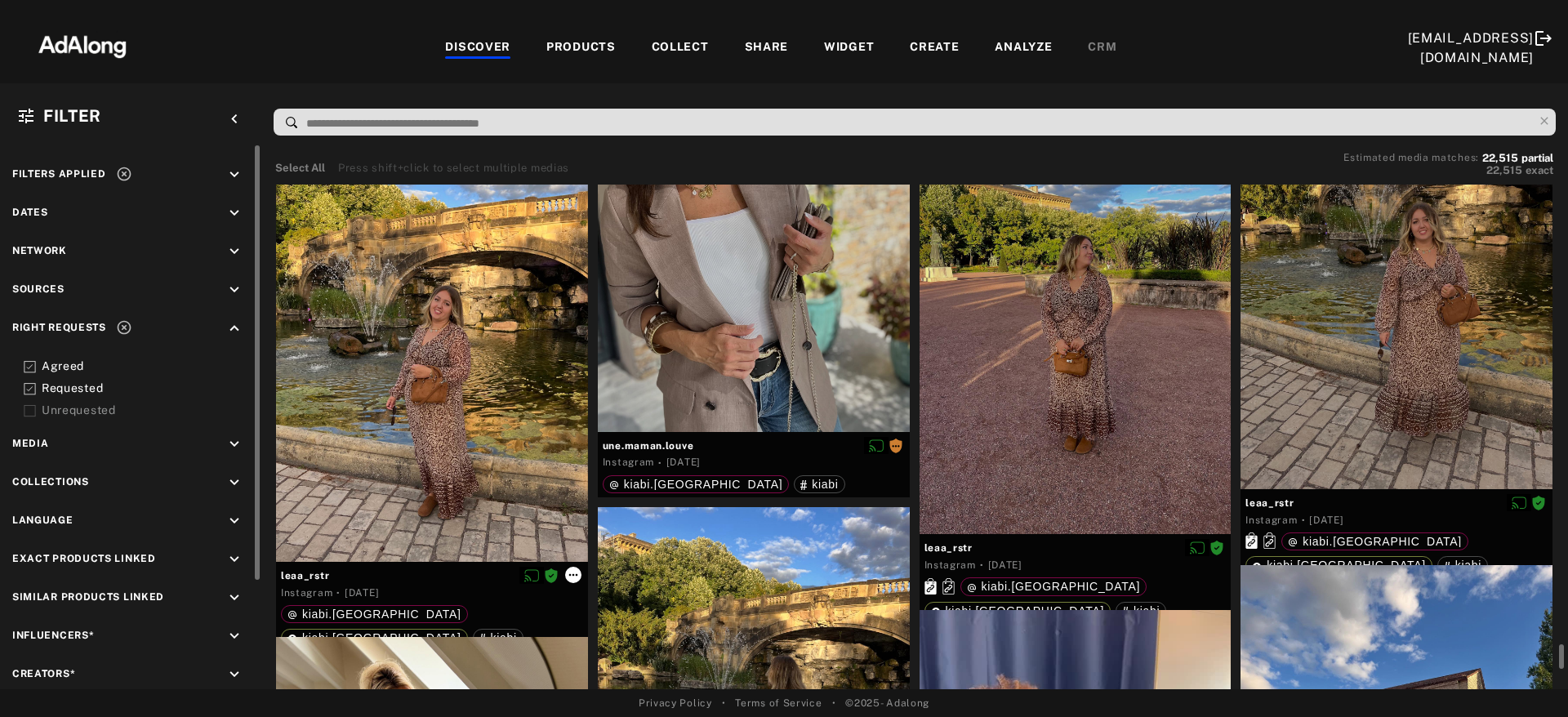
click at [577, 573] on icon at bounding box center [573, 574] width 13 height 13
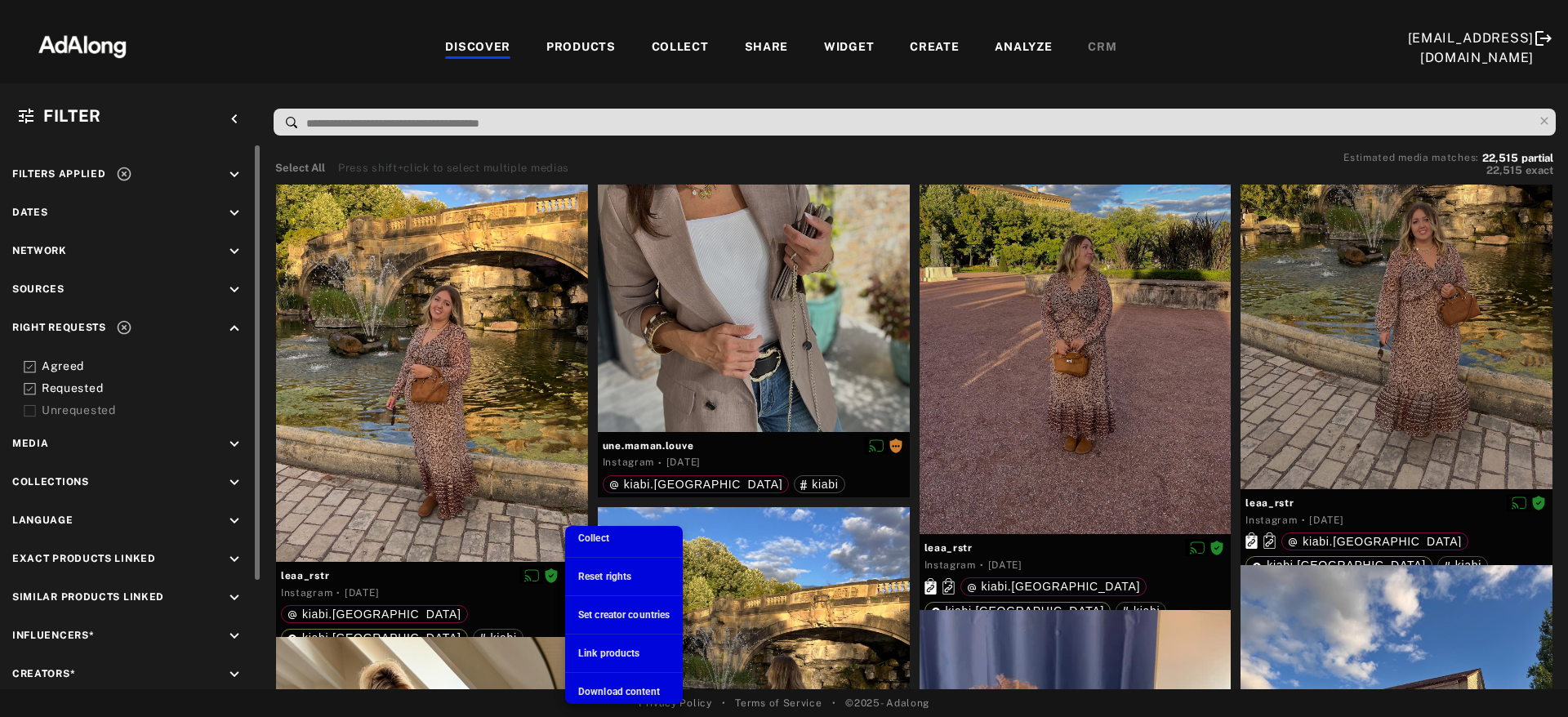
click at [627, 633] on span "Download content" at bounding box center [620, 691] width 82 height 11
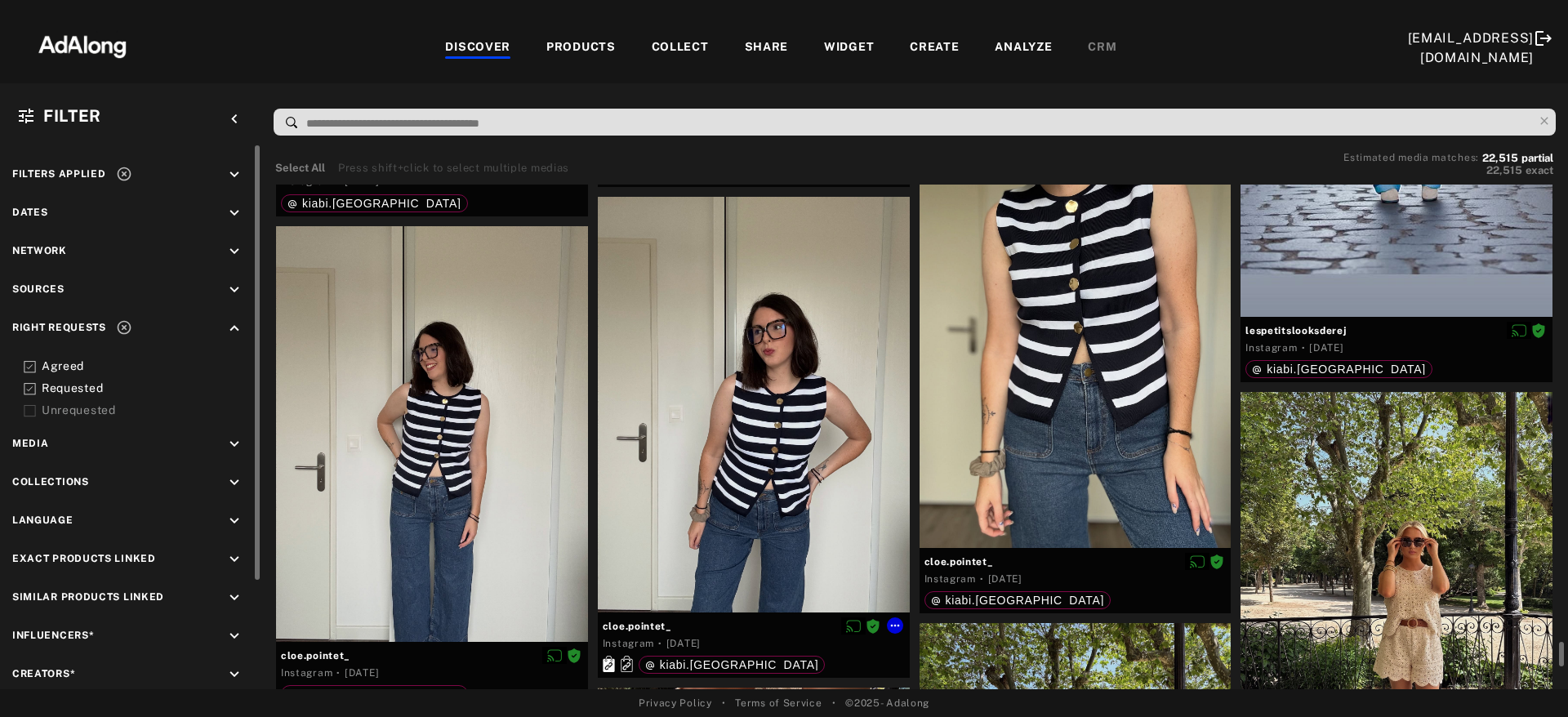
scroll to position [59074, 0]
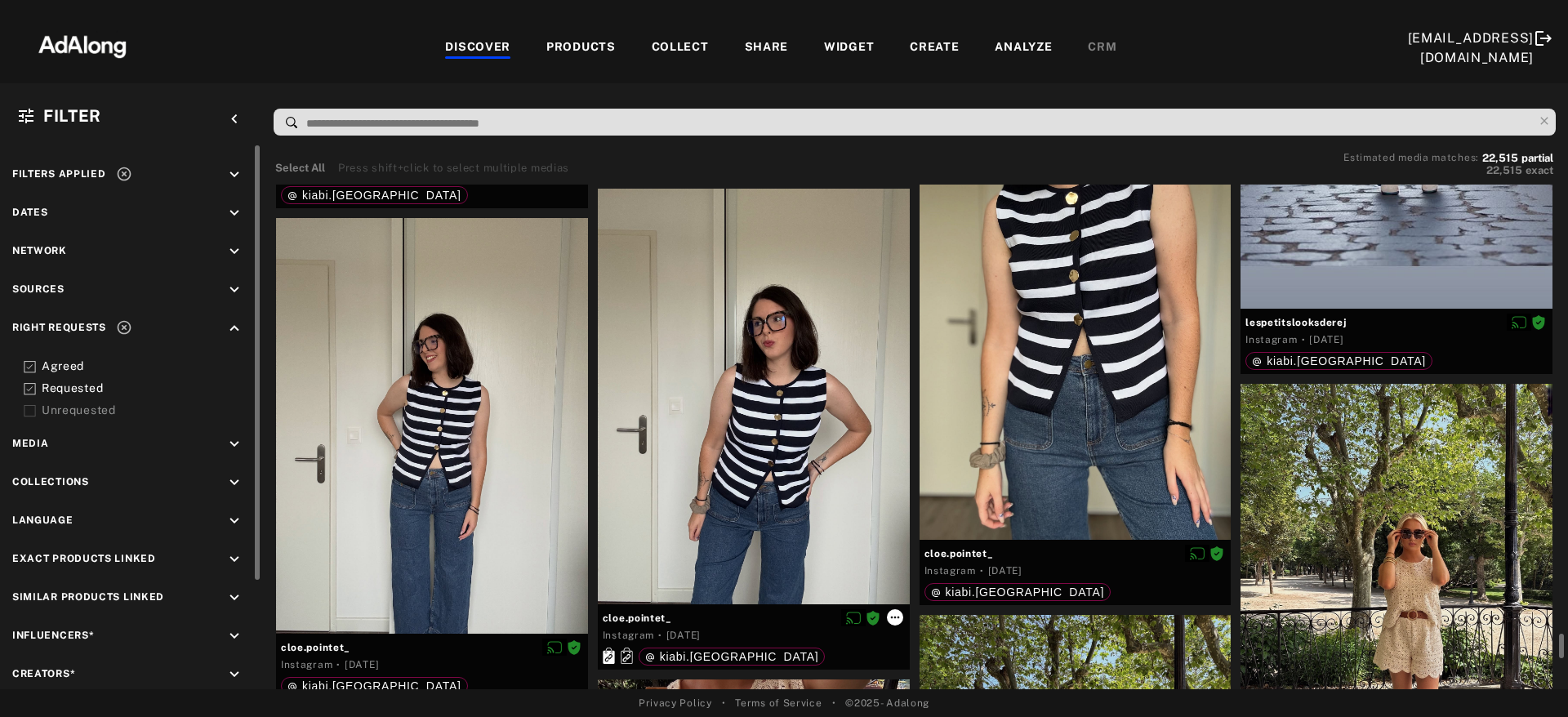
click at [891, 615] on icon at bounding box center [895, 617] width 13 height 13
click at [901, 615] on icon at bounding box center [895, 617] width 13 height 13
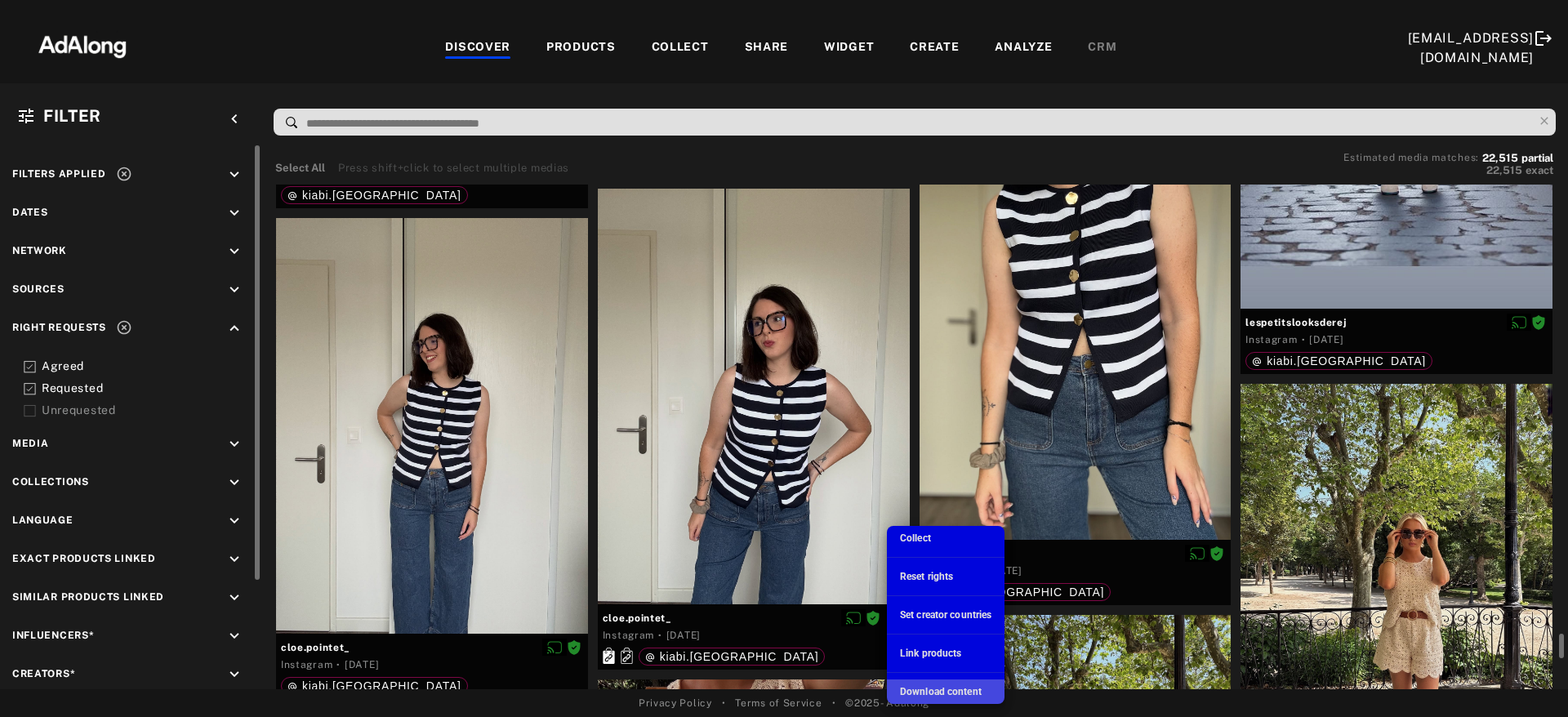
click at [928, 633] on span "Download content" at bounding box center [941, 691] width 82 height 11
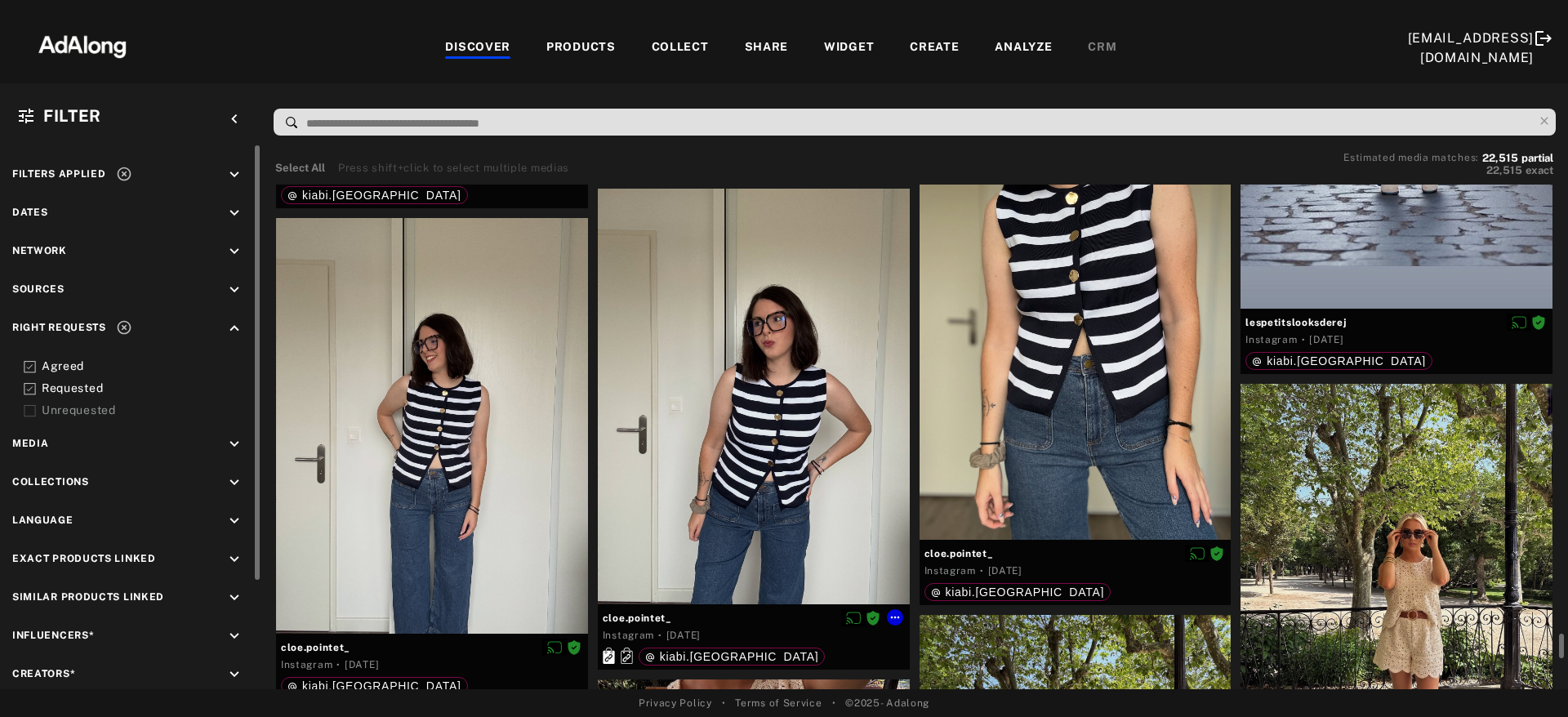
click at [796, 495] on div at bounding box center [755, 396] width 312 height 416
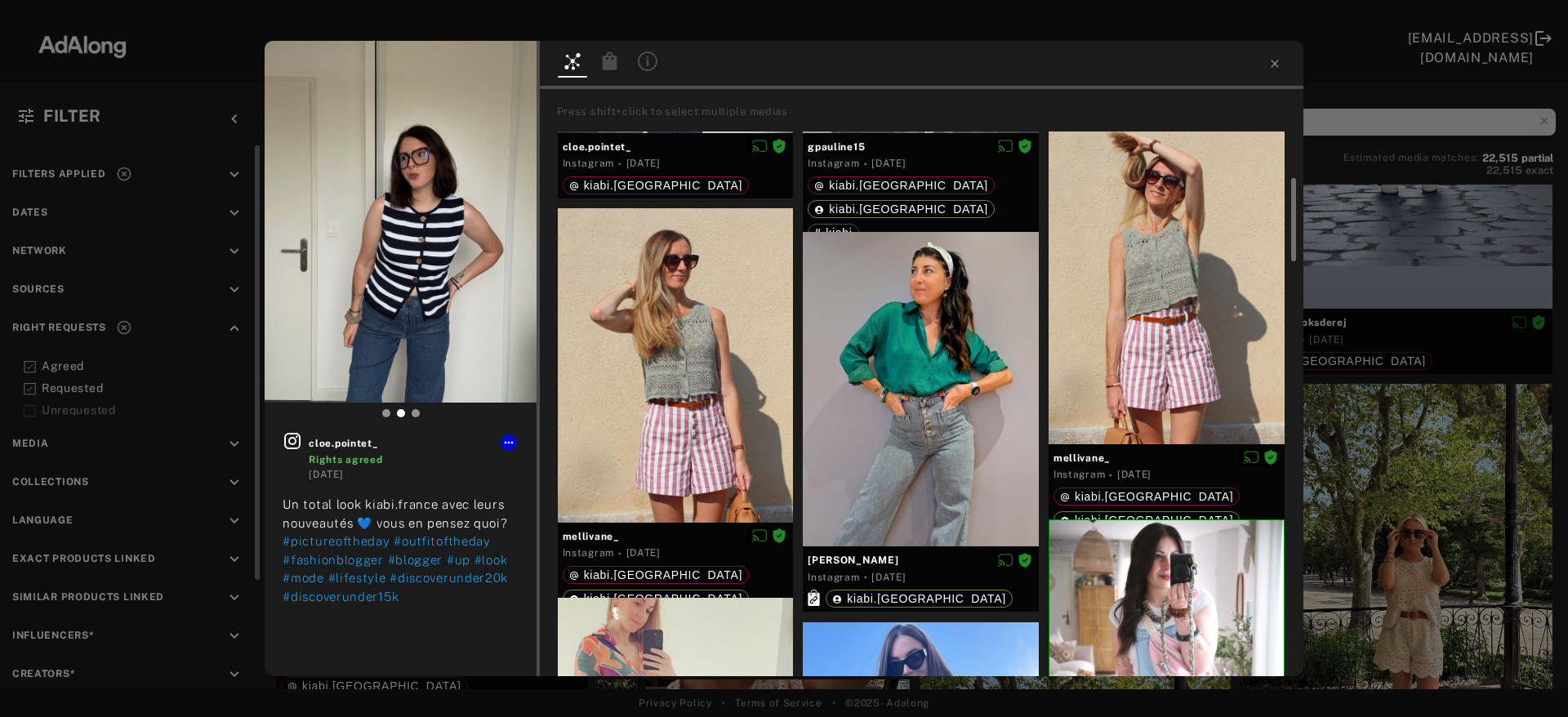
scroll to position [302, 0]
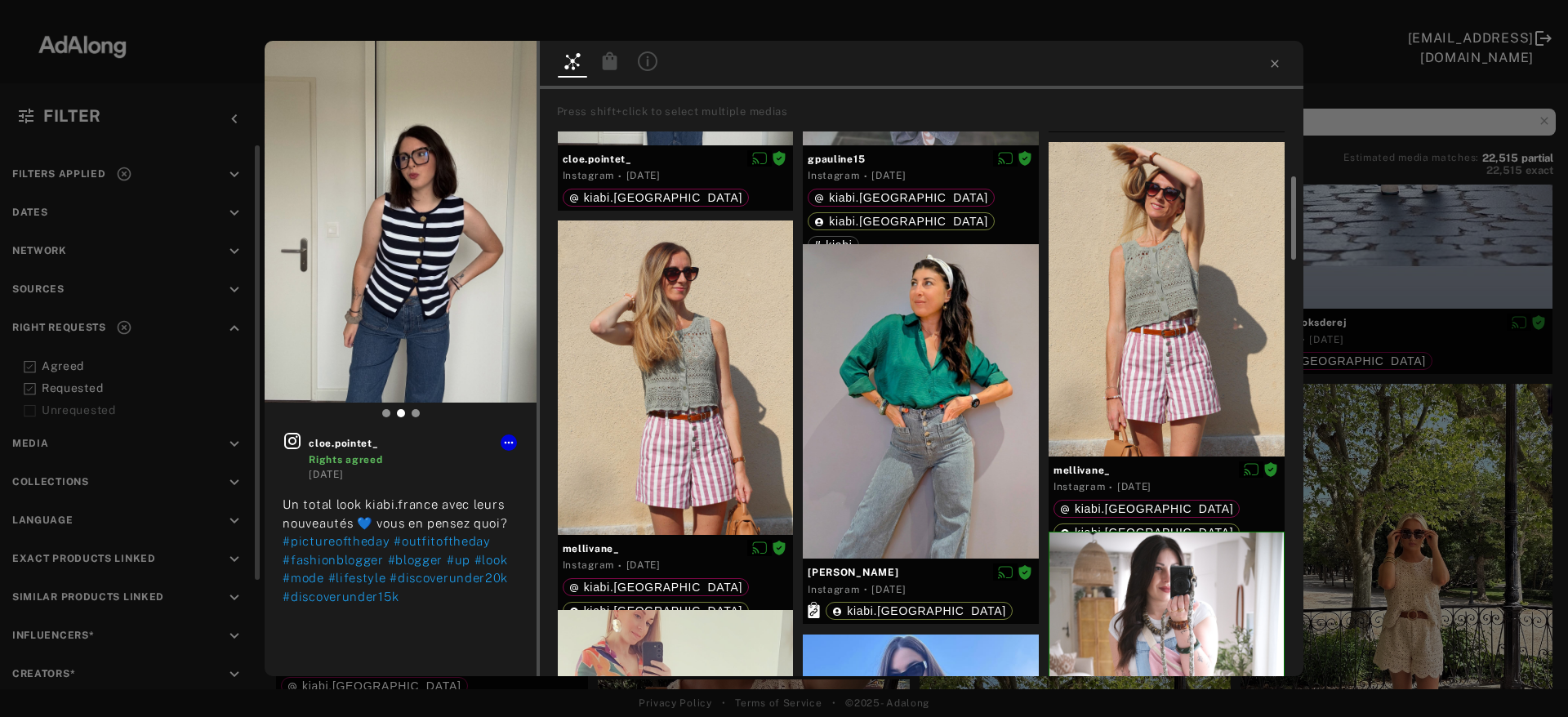
click at [614, 67] on icon at bounding box center [609, 60] width 15 height 18
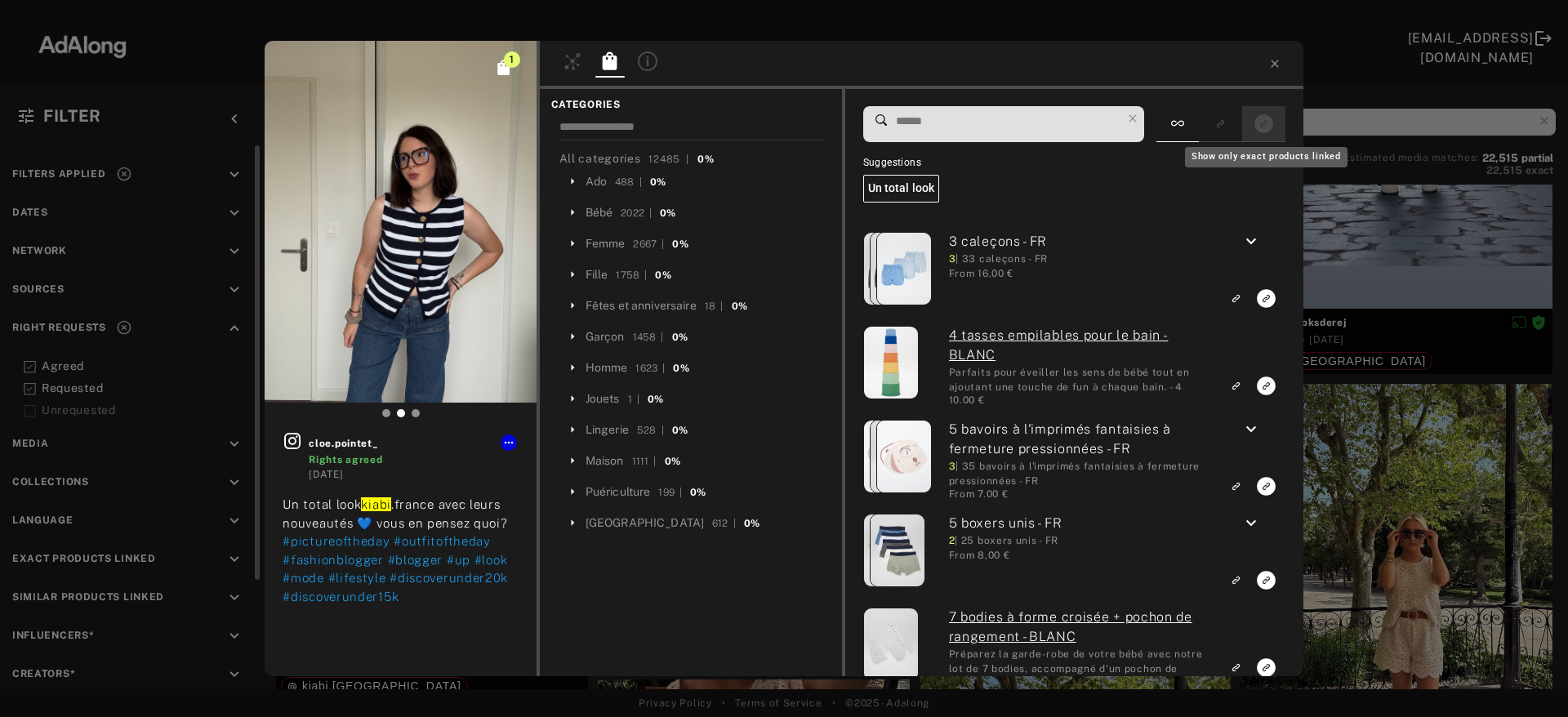
click at [1269, 124] on icon "Show only exact products linked" at bounding box center [1264, 124] width 19 height 19
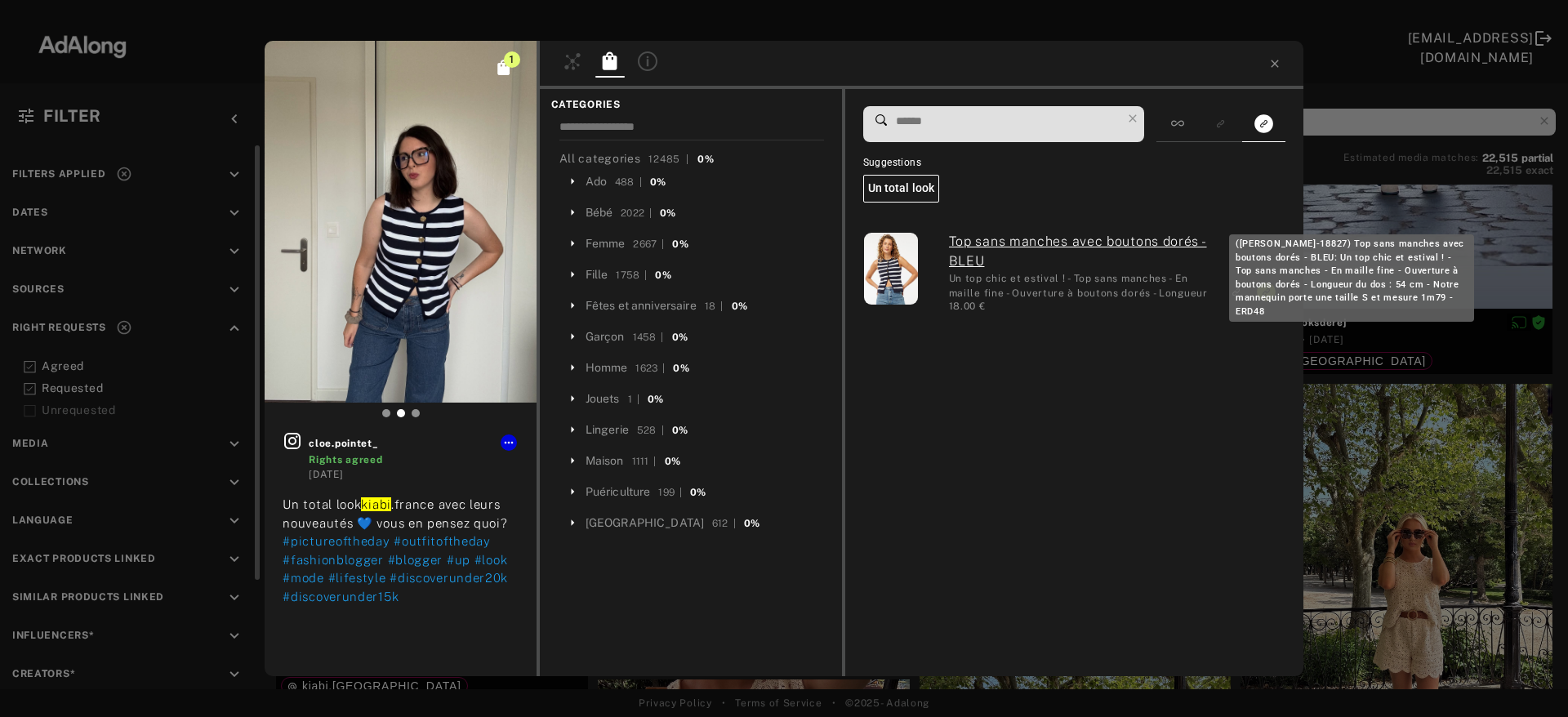
click at [1113, 239] on link "Top sans manches avec boutons dorés - BLEU" at bounding box center [1080, 252] width 262 height 39
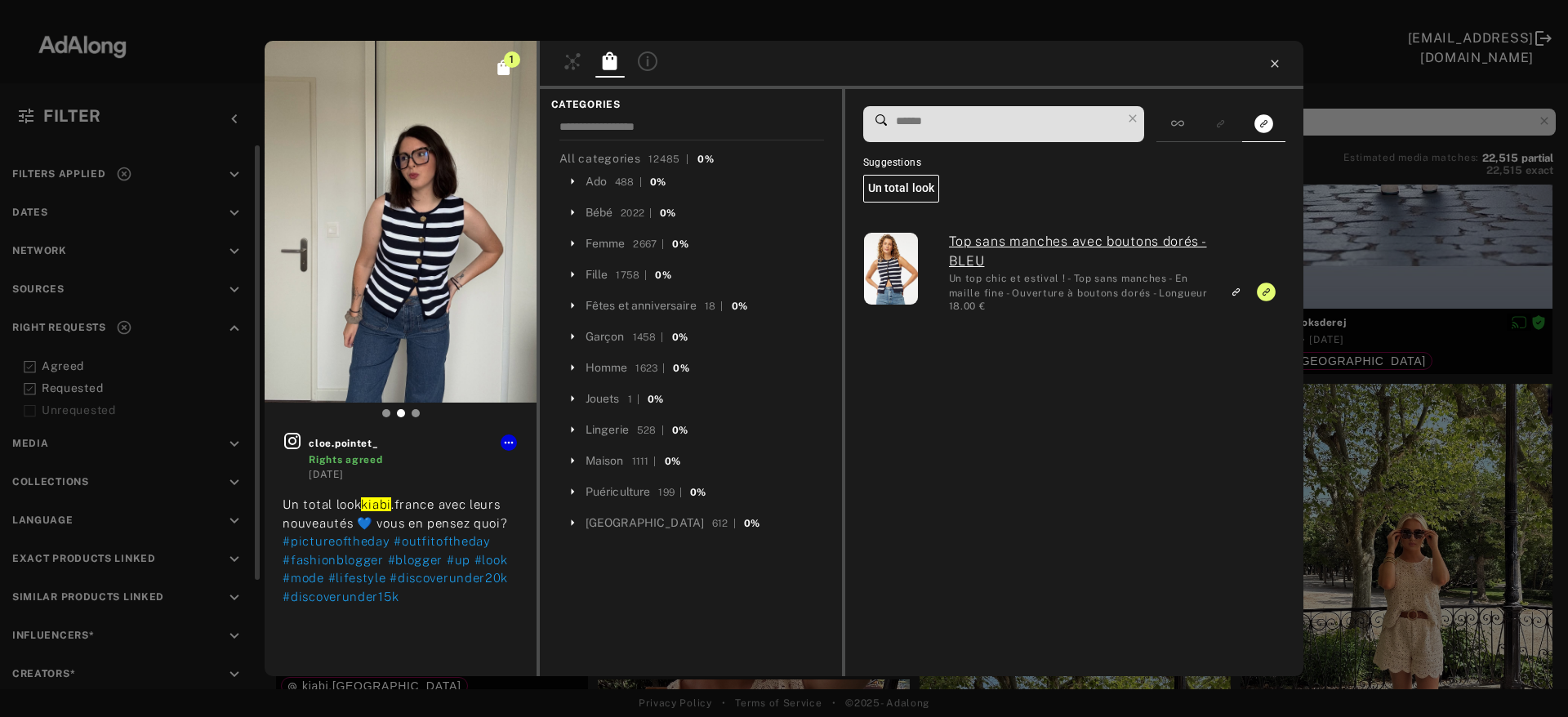
click at [1274, 64] on icon at bounding box center [1274, 63] width 13 height 13
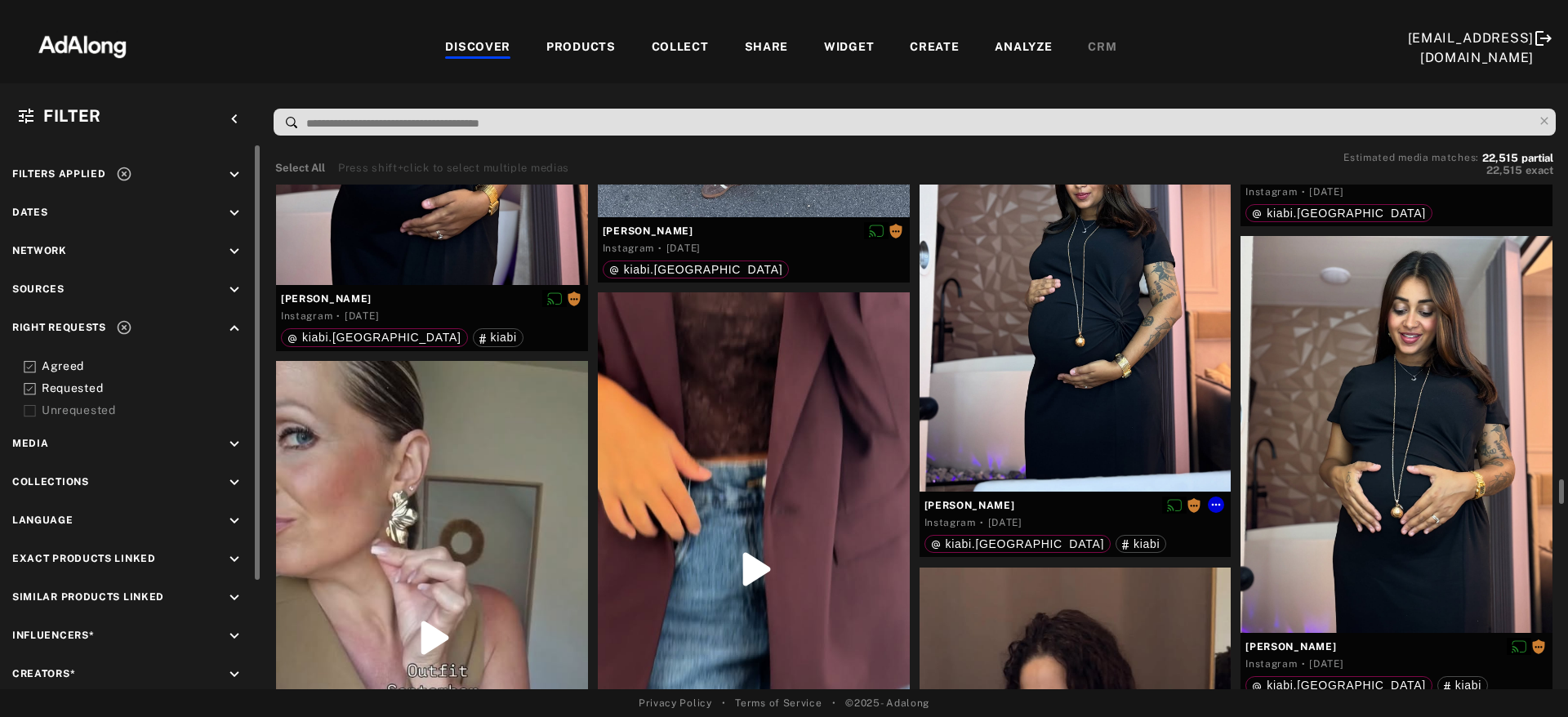
scroll to position [68744, 0]
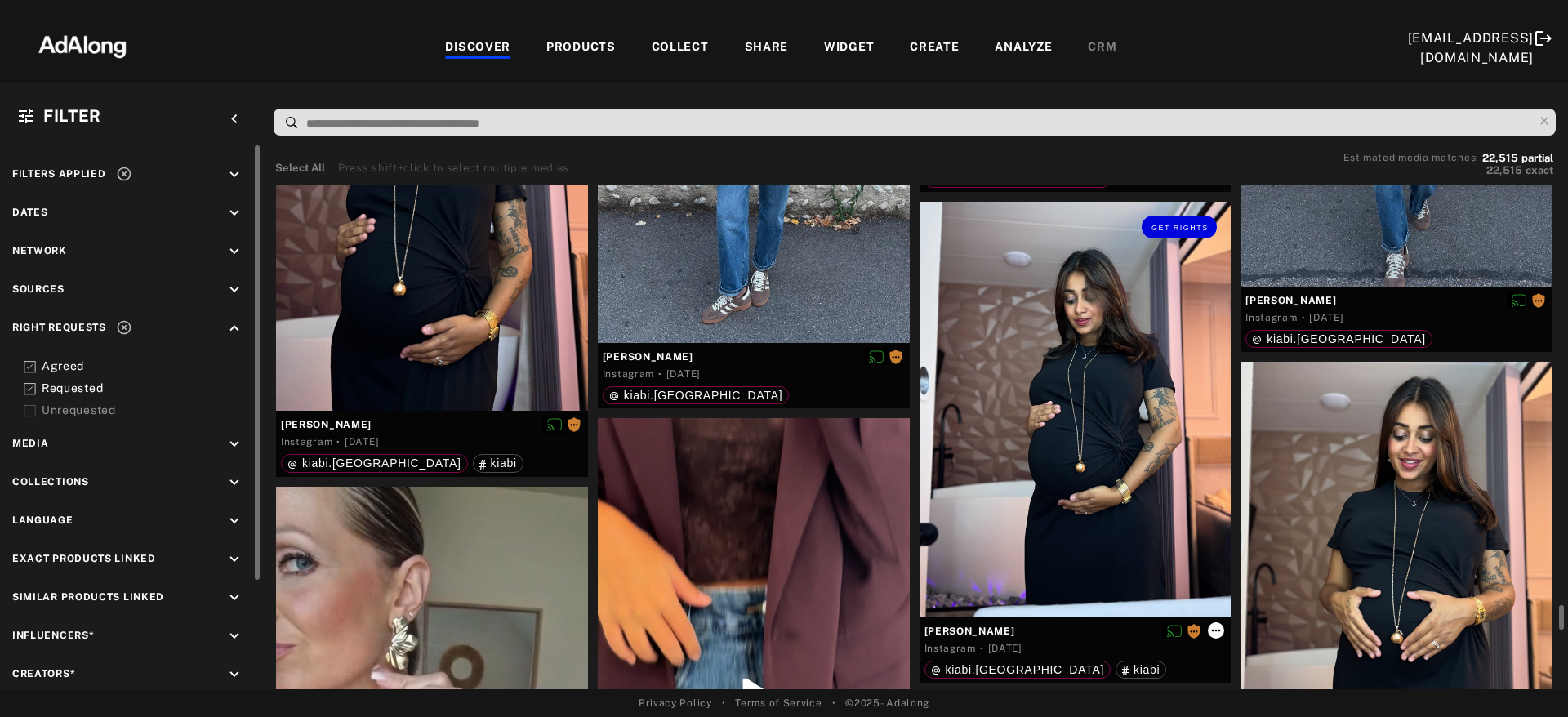
click at [1218, 625] on icon at bounding box center [1215, 630] width 13 height 13
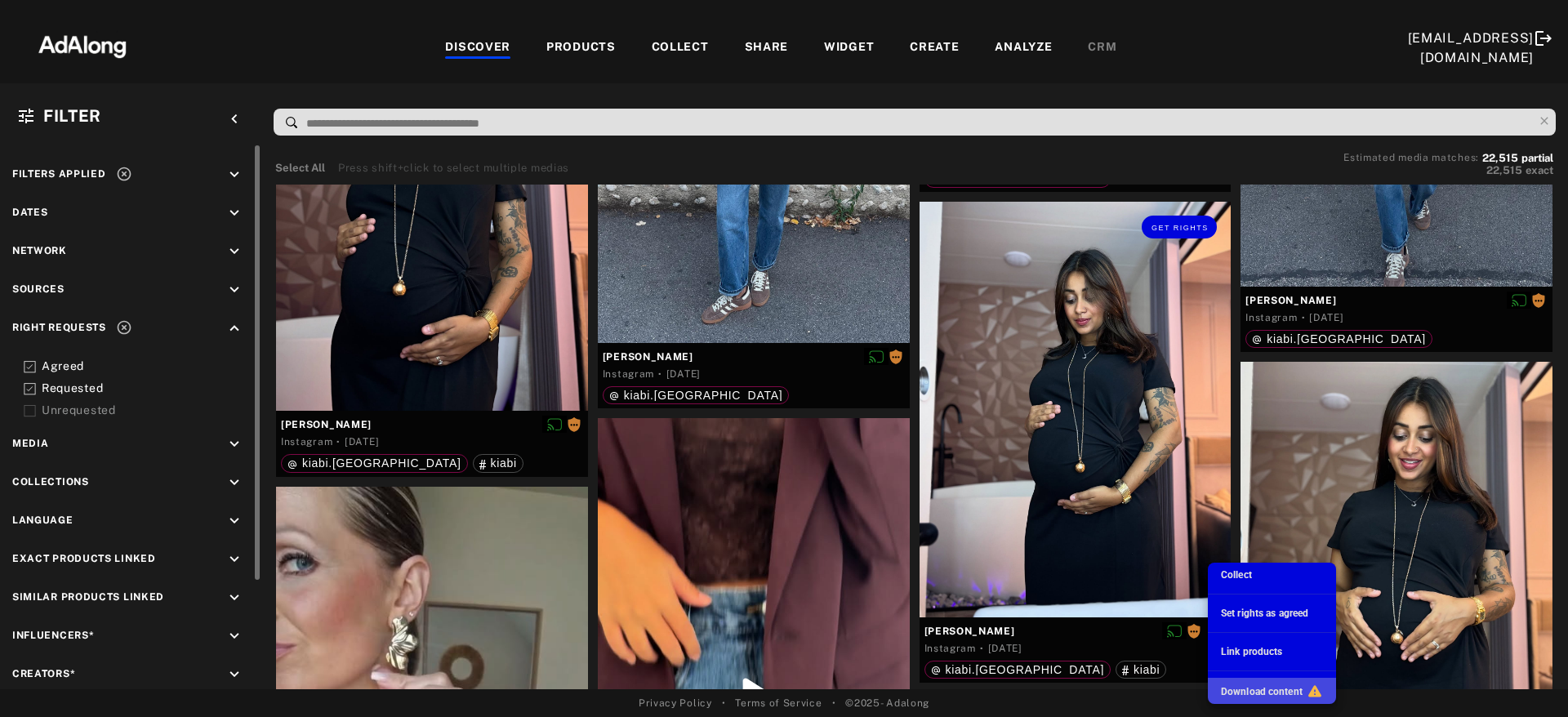
click at [1277, 633] on span "Download content" at bounding box center [1262, 691] width 82 height 11
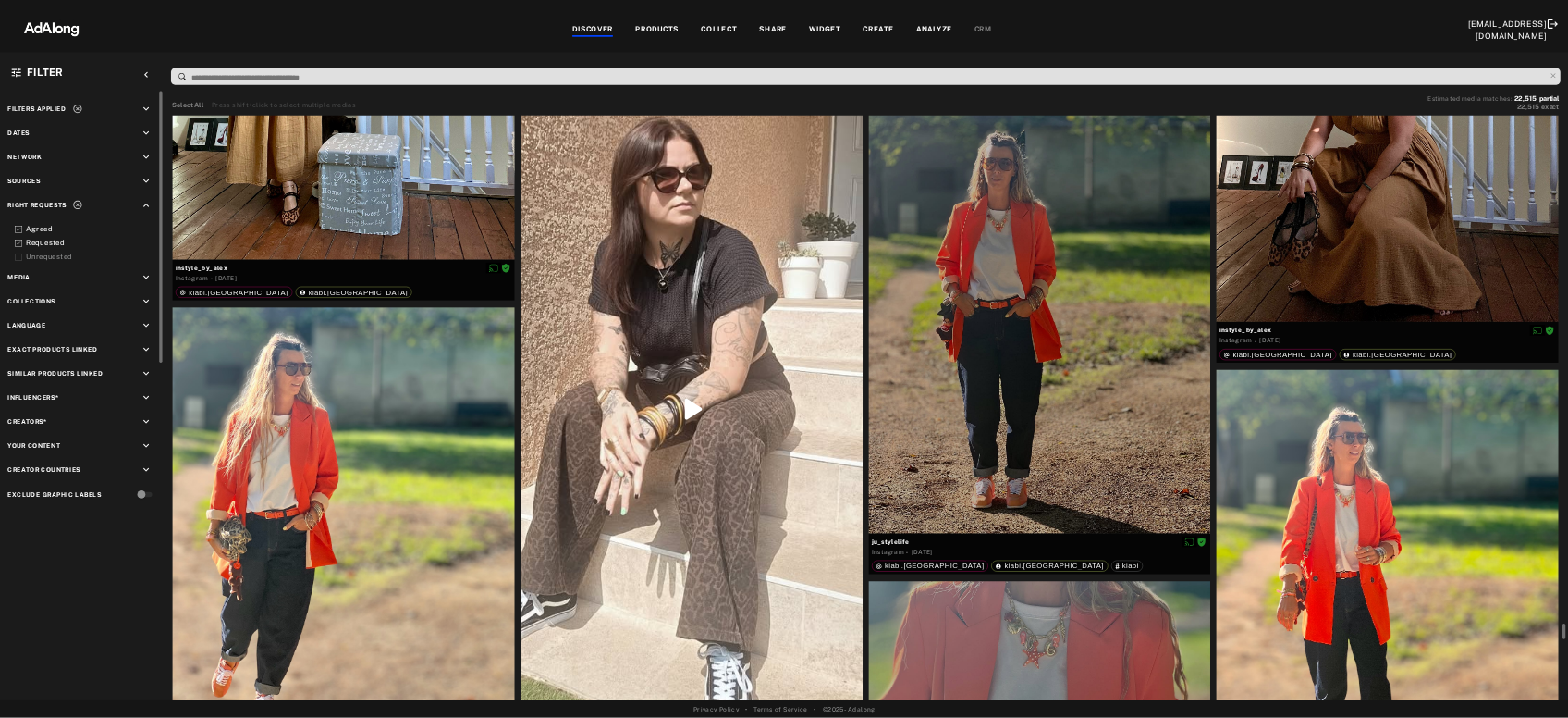
scroll to position [129667, 0]
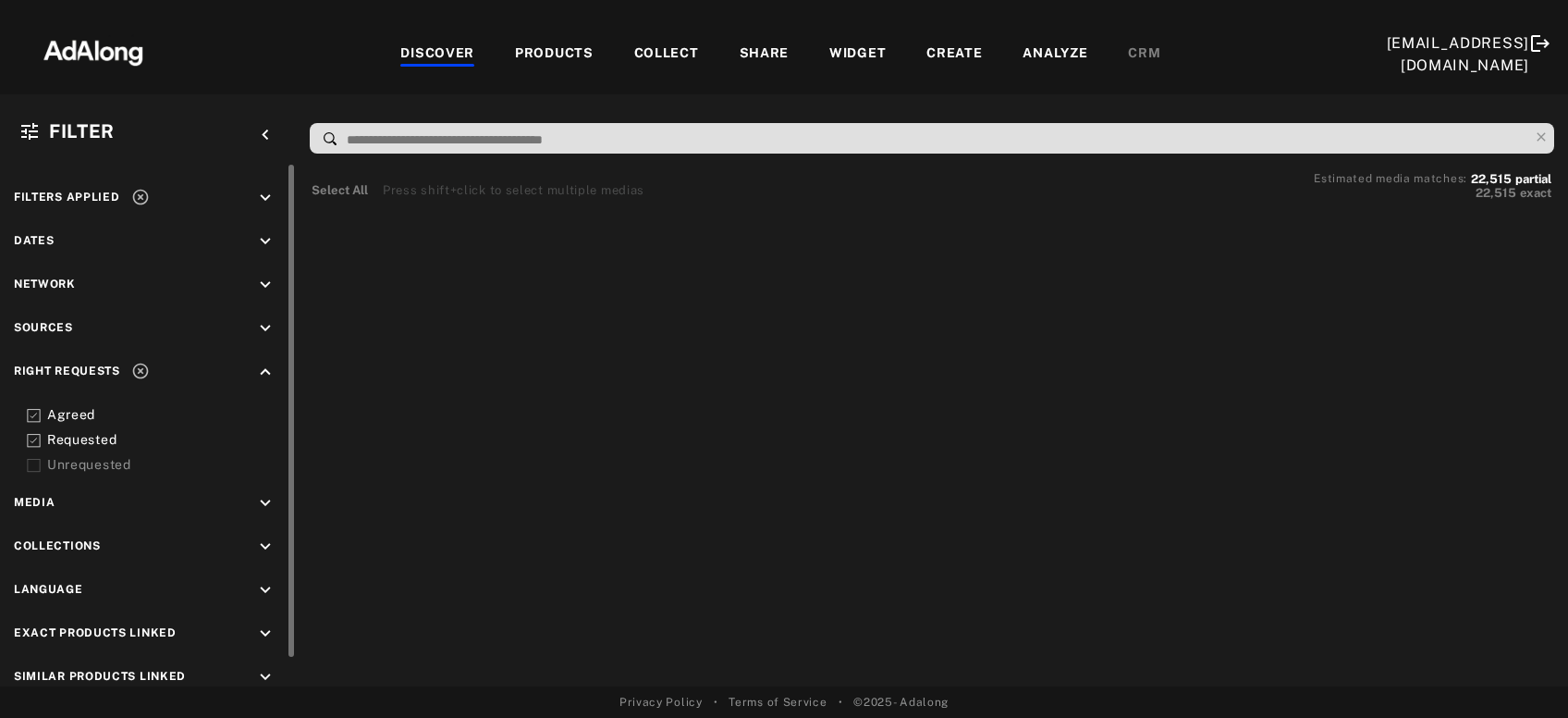
click at [564, 47] on div "PRODUCTS" at bounding box center [554, 54] width 78 height 22
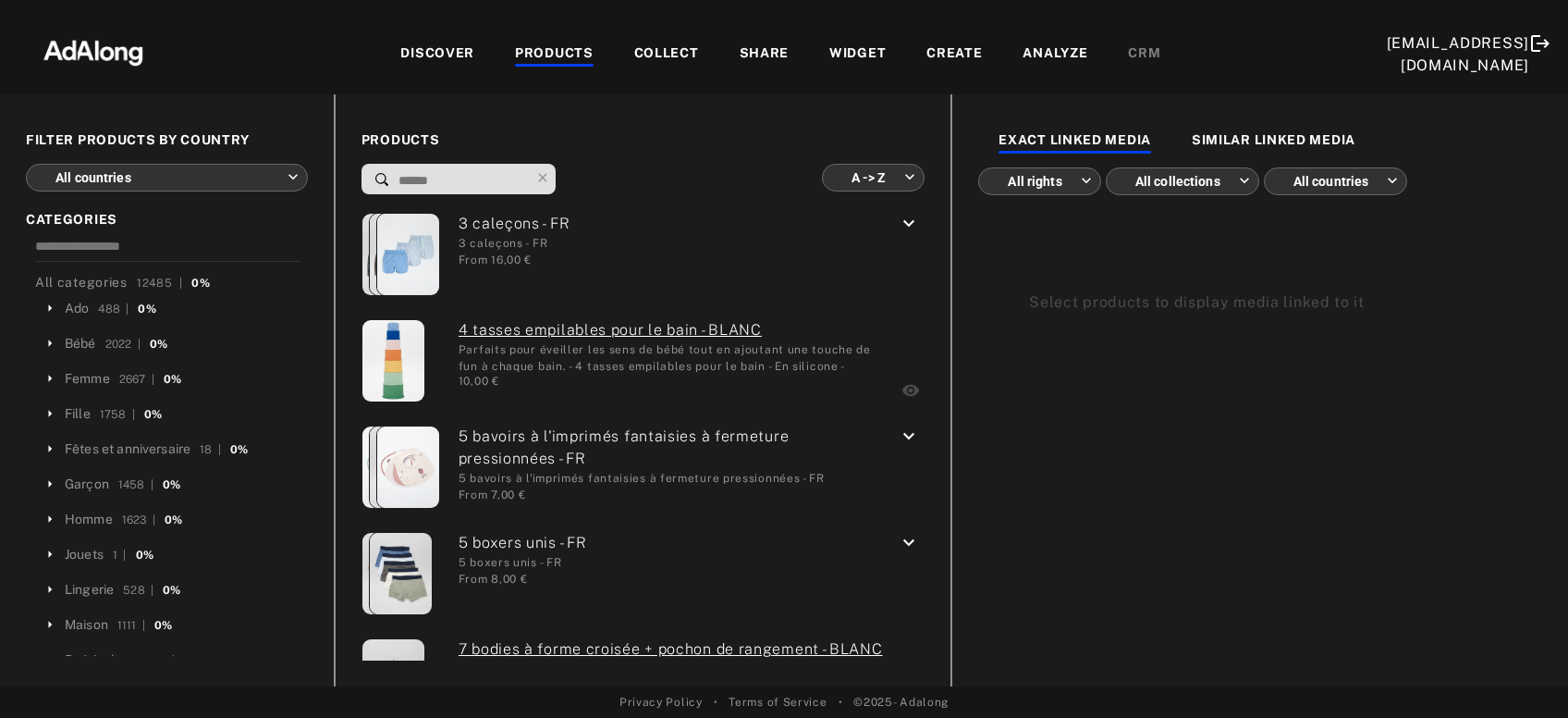
click at [462, 179] on input at bounding box center [464, 181] width 133 height 25
paste input "*****"
type input "*****"
type input "**********"
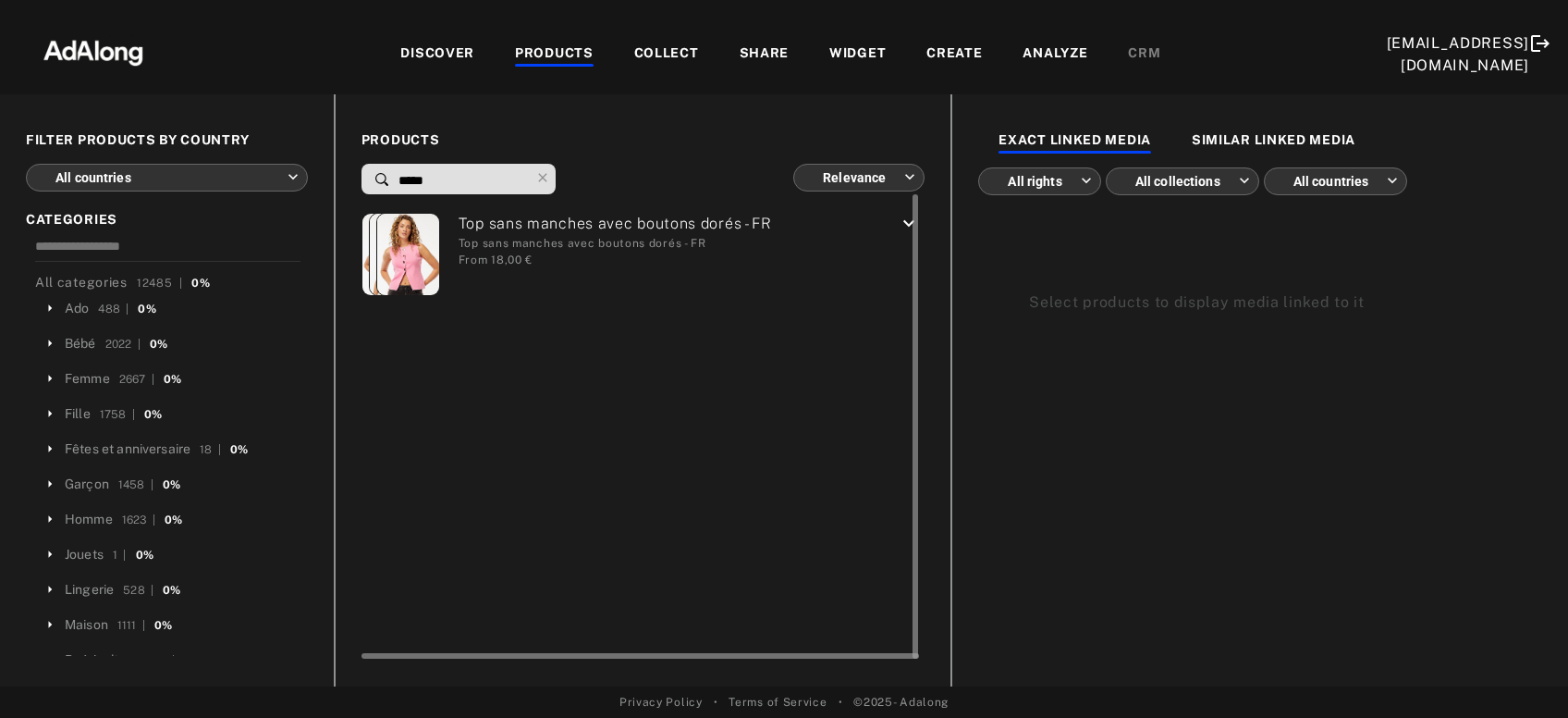
type input "*****"
click at [823, 227] on div "Top sans manches avec boutons dorés - FR Top sans manches avec boutons dorés - …" at bounding box center [600, 256] width 478 height 88
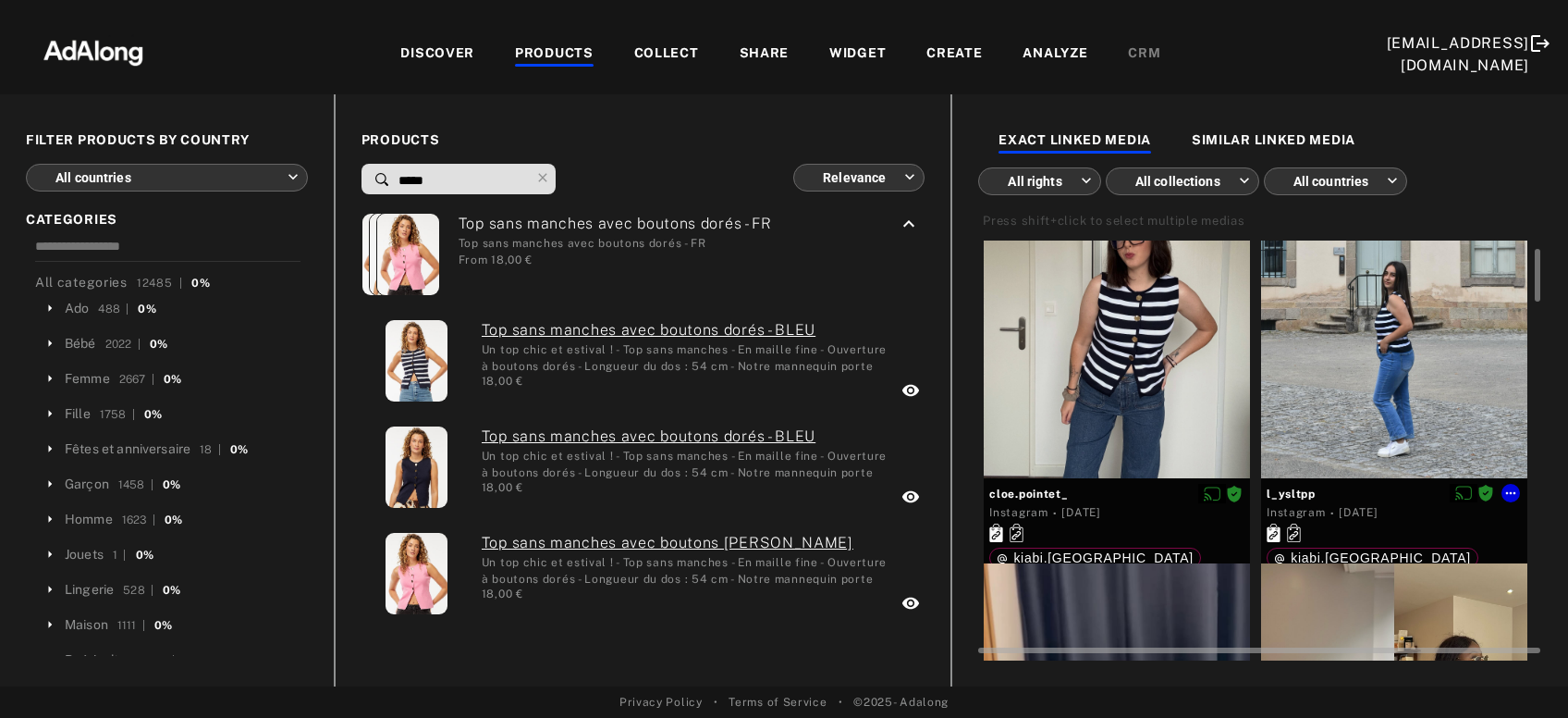
scroll to position [120, 0]
click at [1518, 489] on icon at bounding box center [1510, 491] width 14 height 14
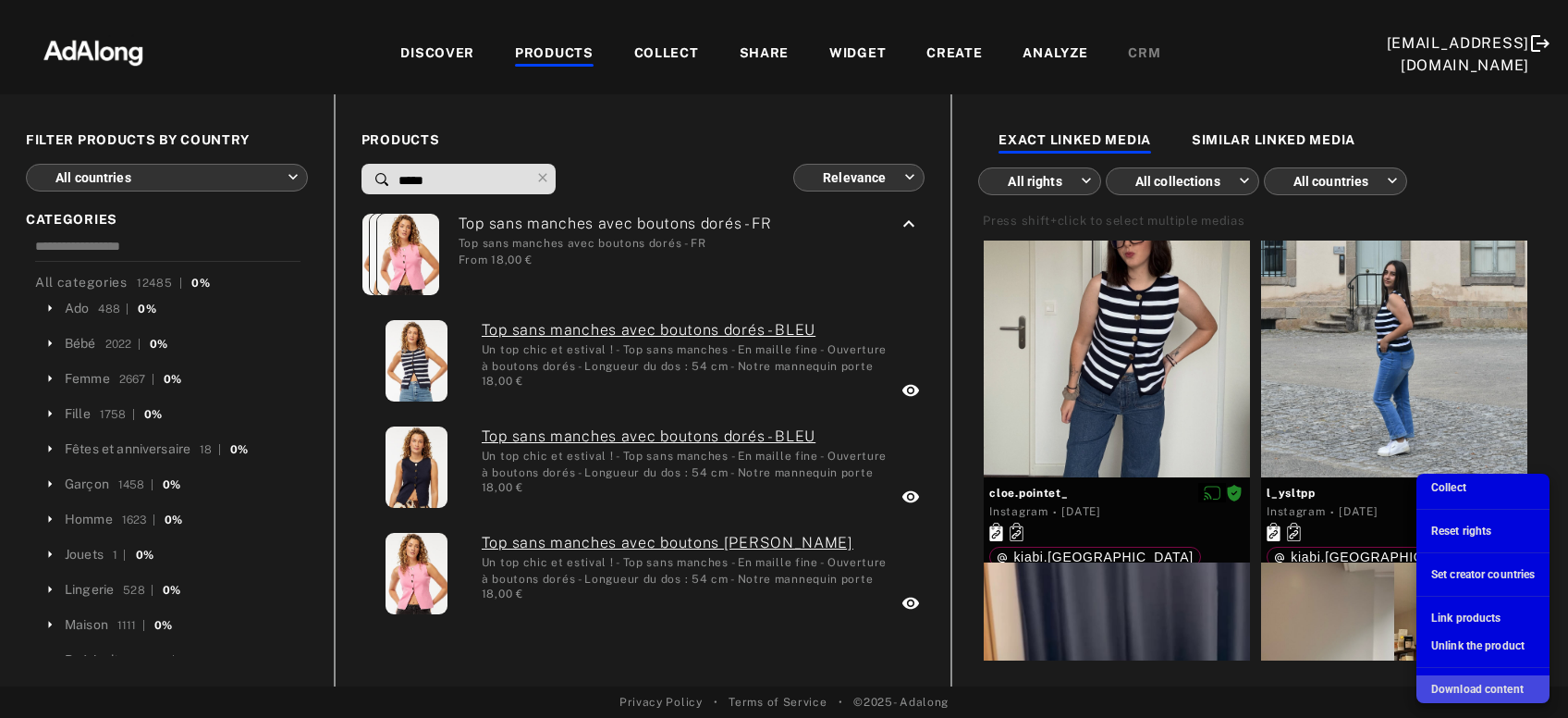
click at [1489, 695] on span "Download content" at bounding box center [1477, 688] width 93 height 13
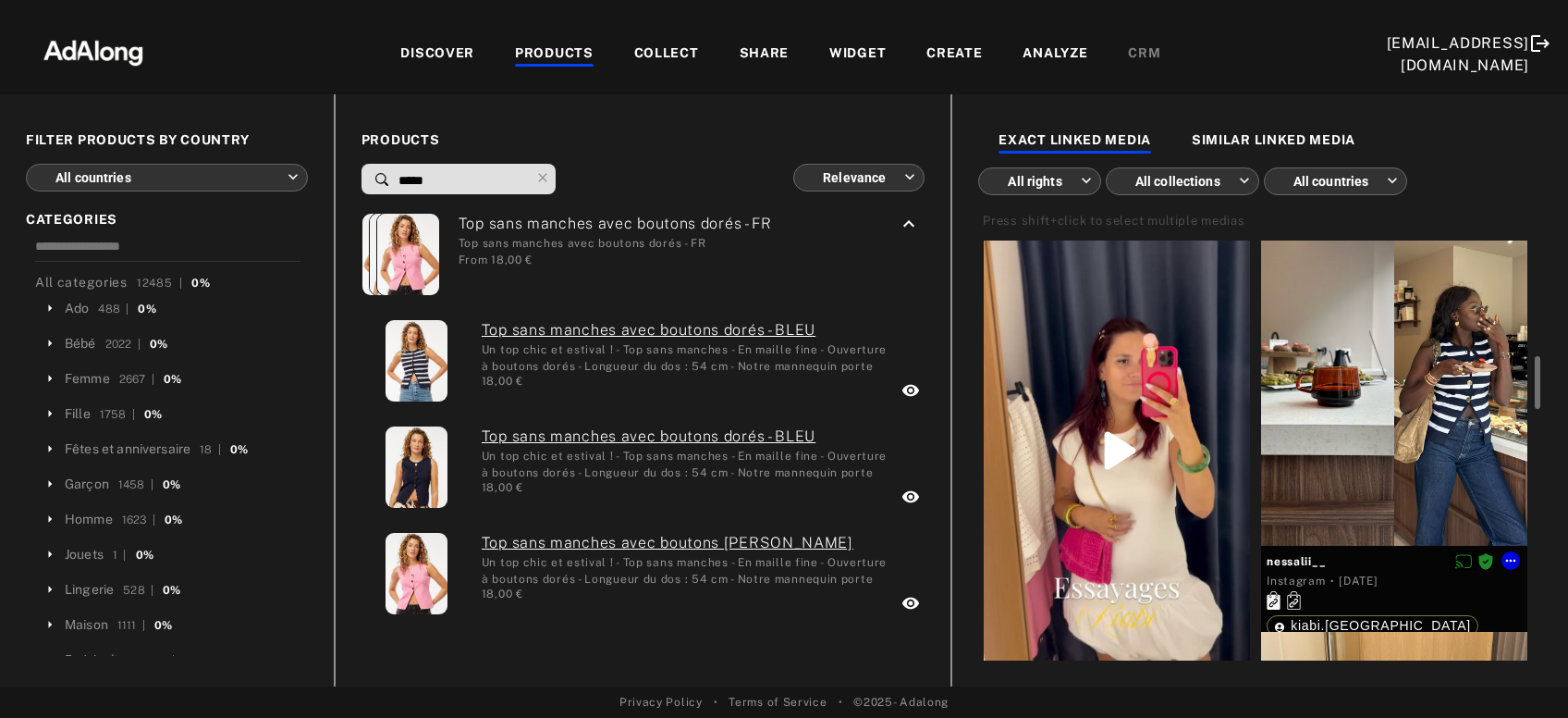
scroll to position [529, 0]
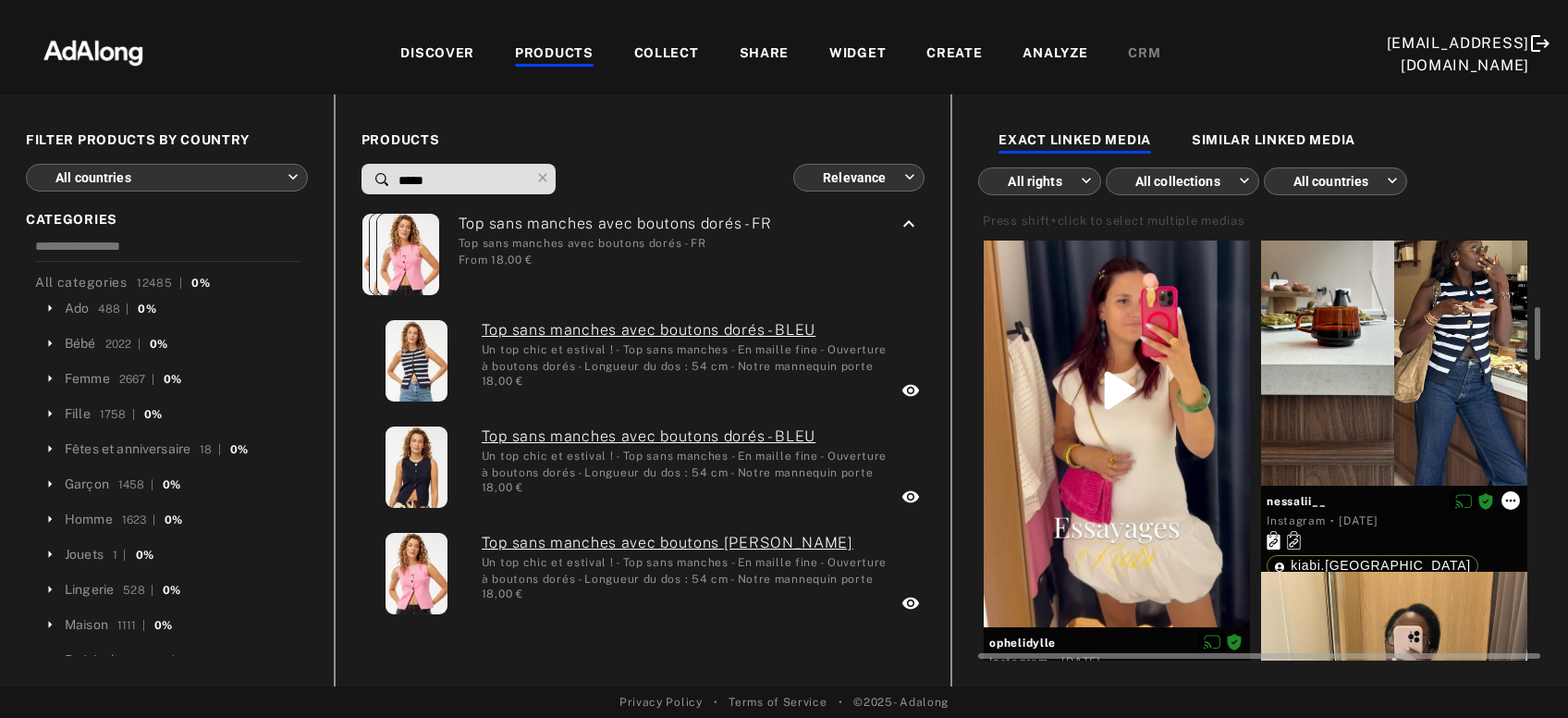
click at [1513, 505] on icon at bounding box center [1510, 500] width 14 height 14
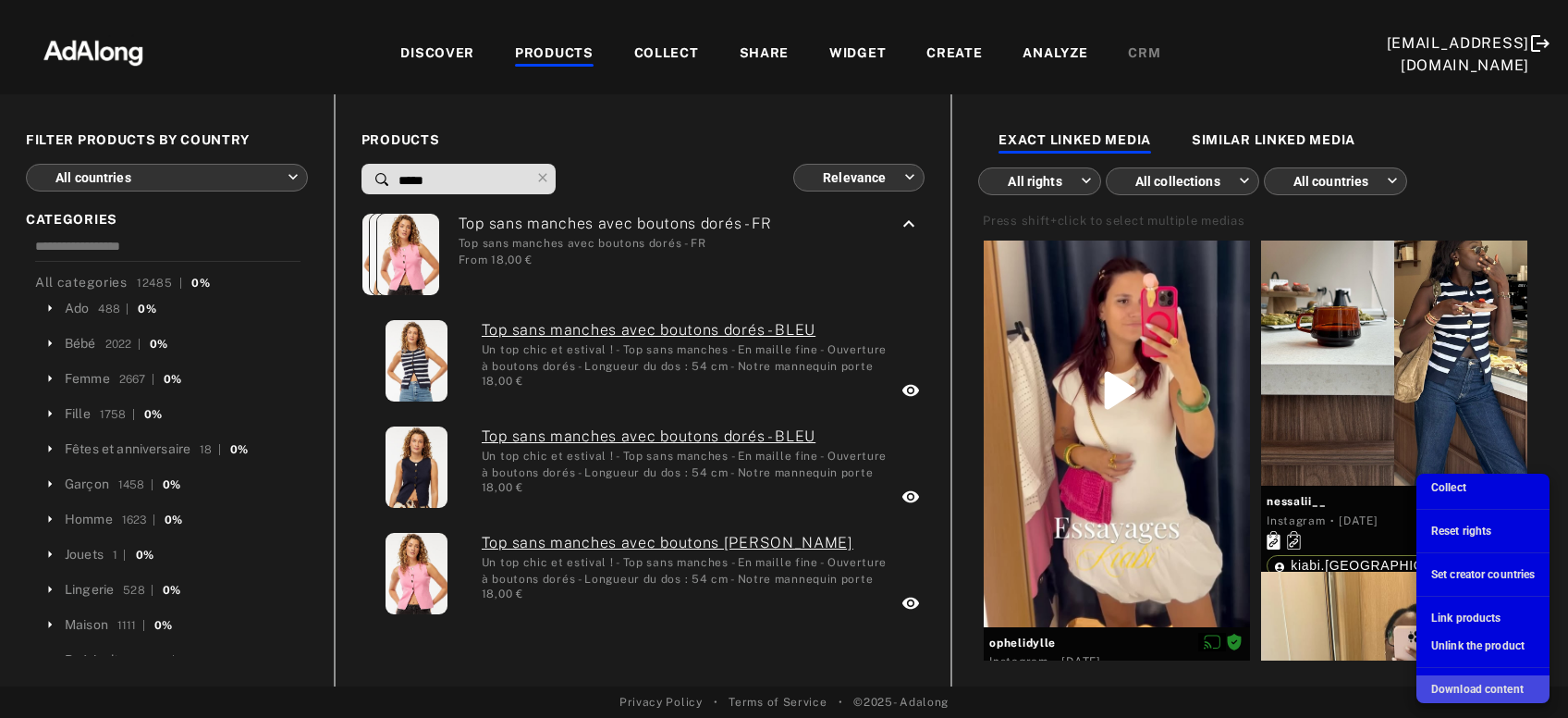
click at [1507, 680] on div "Download content" at bounding box center [1477, 688] width 93 height 16
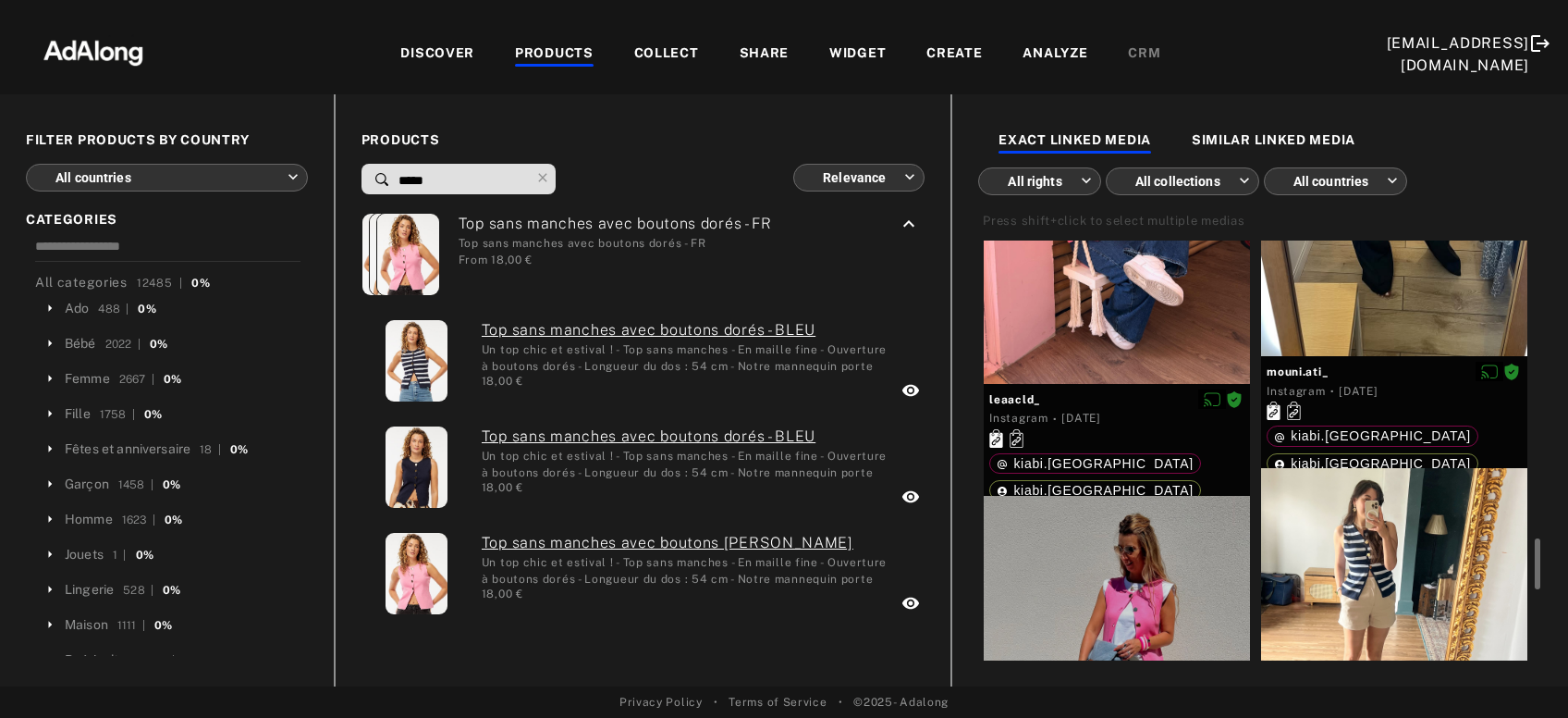
scroll to position [1424, 0]
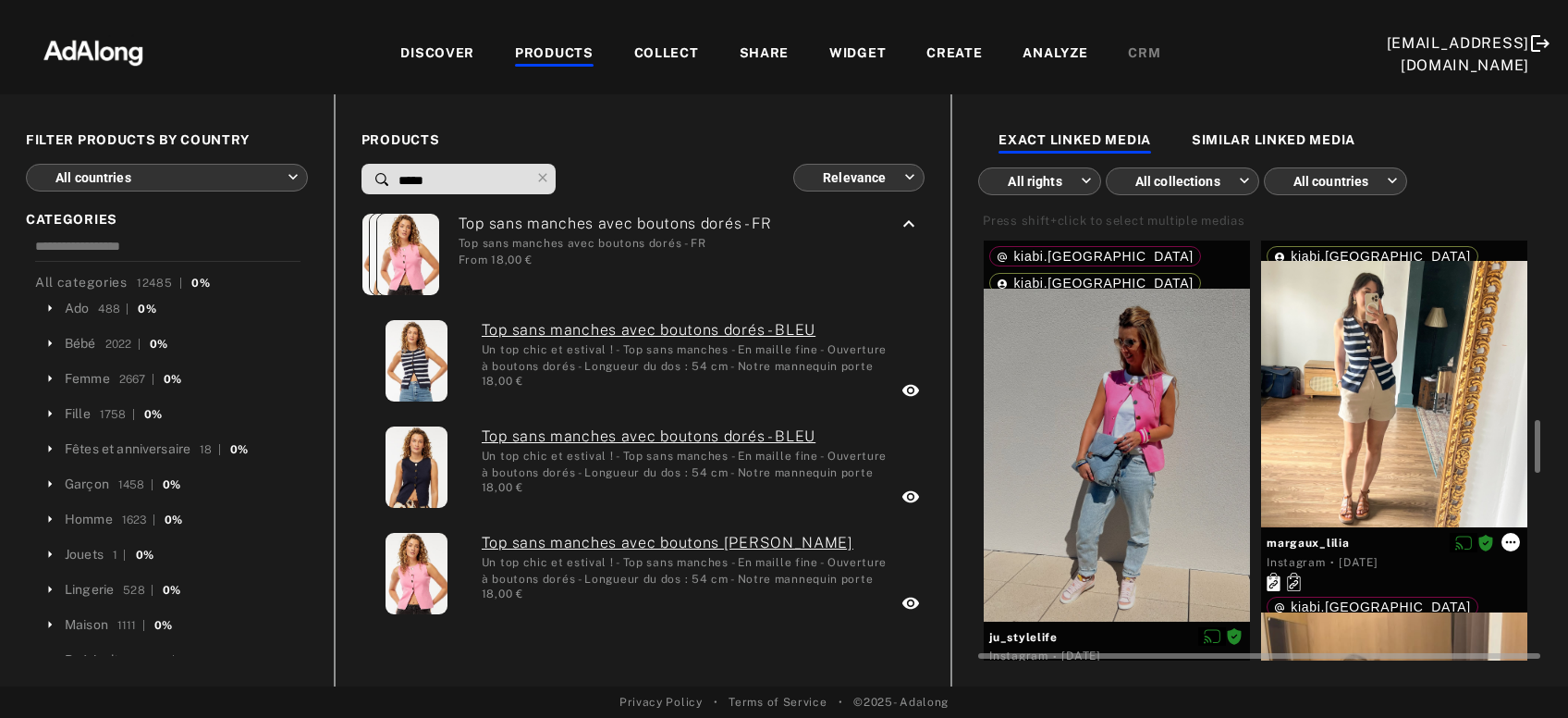
click at [1509, 542] on icon at bounding box center [1510, 541] width 14 height 14
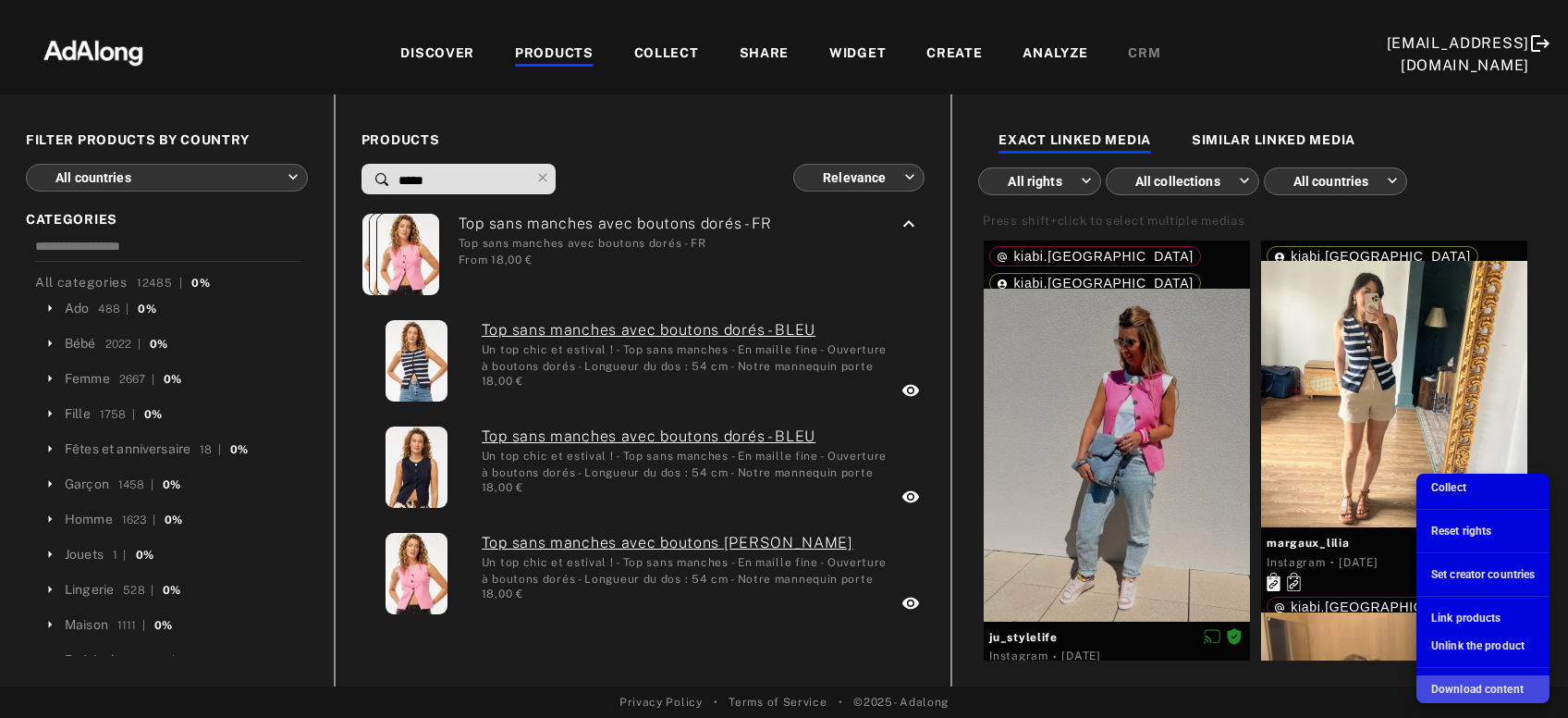
click at [1490, 684] on span "Download content" at bounding box center [1477, 688] width 93 height 13
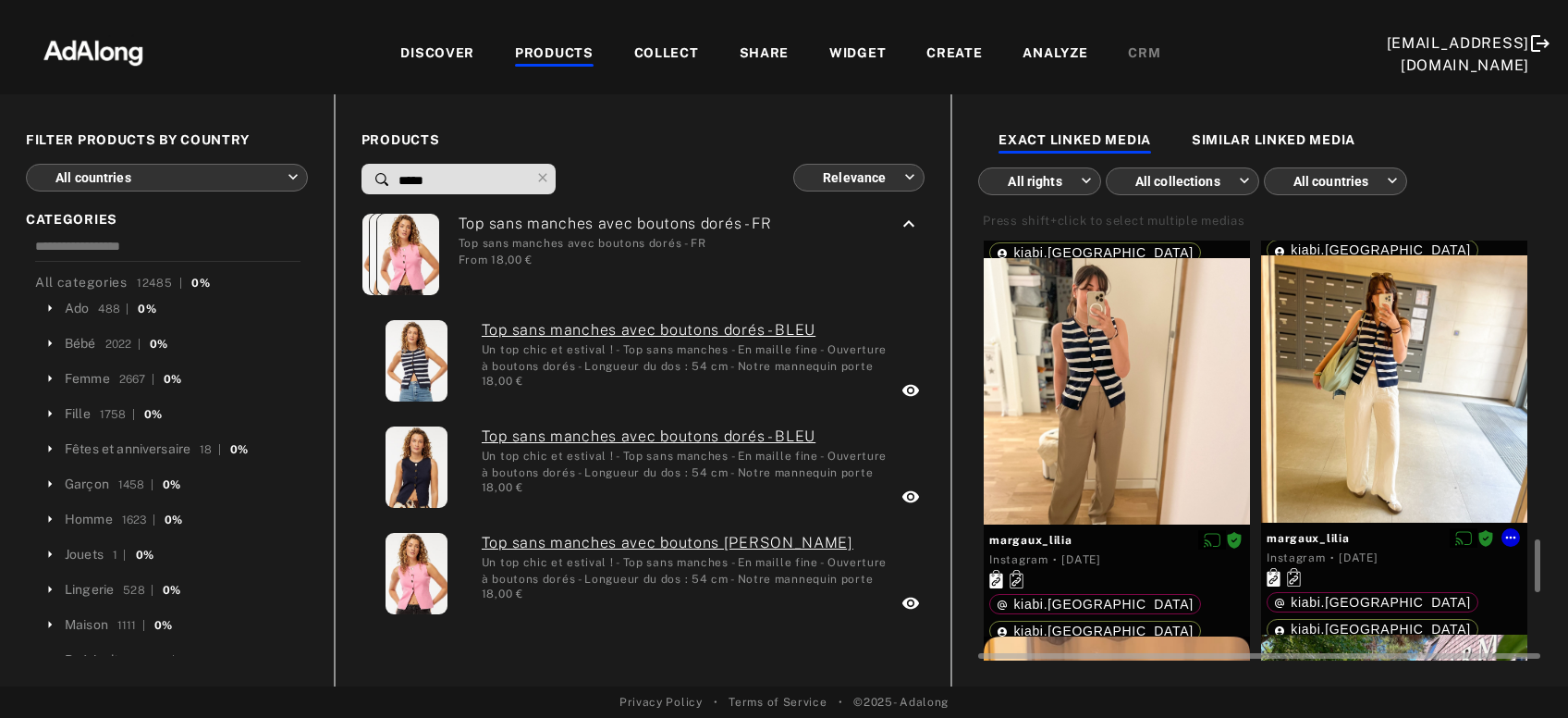
scroll to position [2367, 0]
click at [1510, 533] on icon at bounding box center [1510, 536] width 14 height 14
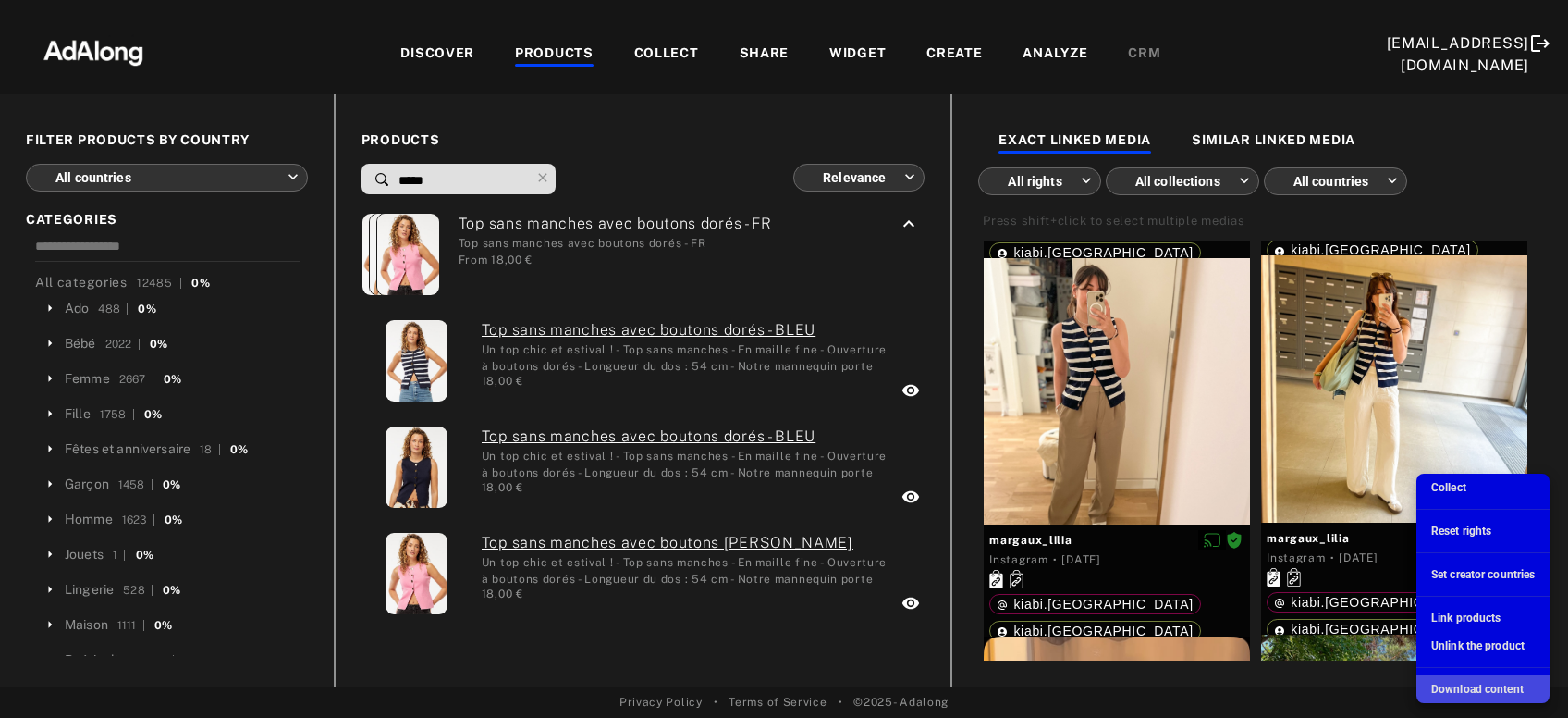
click at [1492, 688] on span "Download content" at bounding box center [1477, 688] width 93 height 13
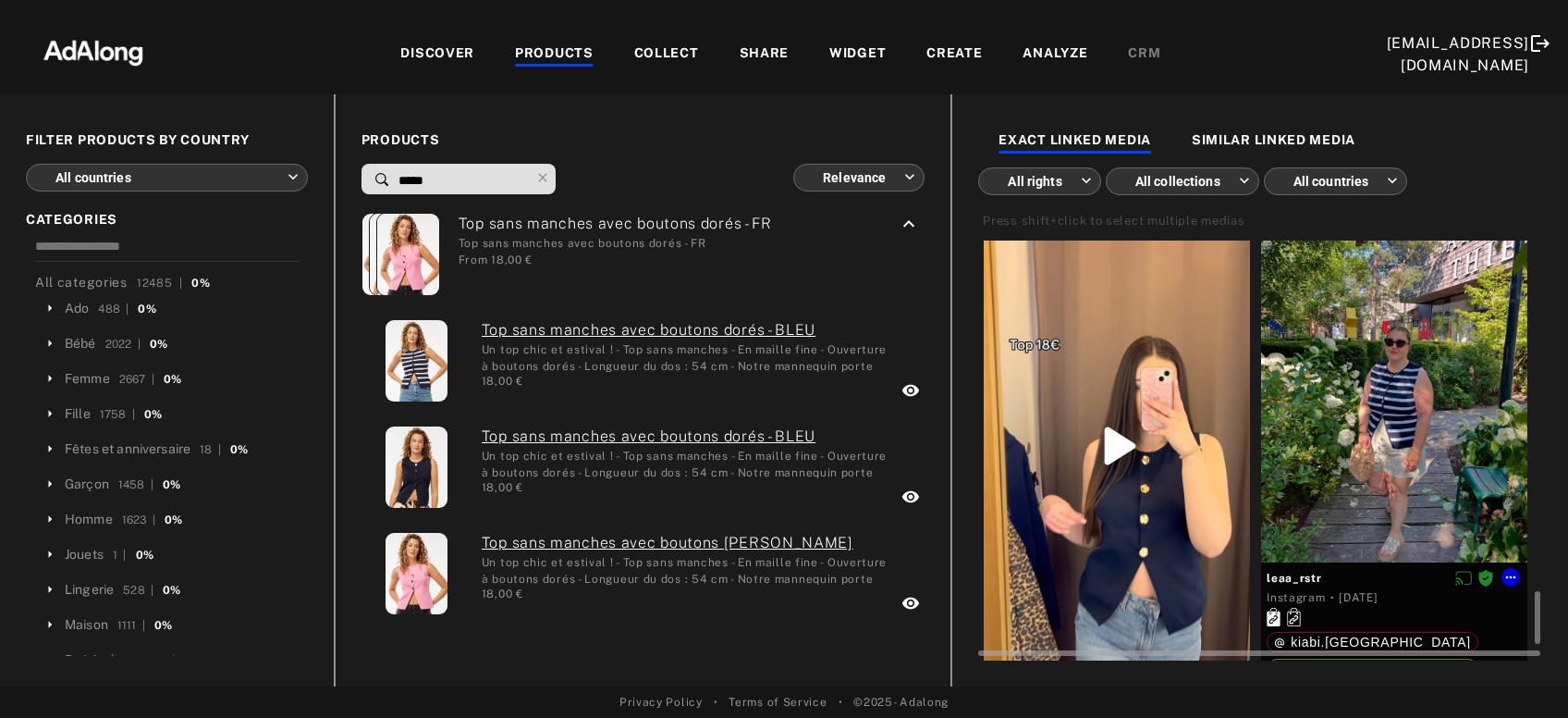
scroll to position [2794, 0]
click at [1512, 573] on icon at bounding box center [1510, 576] width 14 height 14
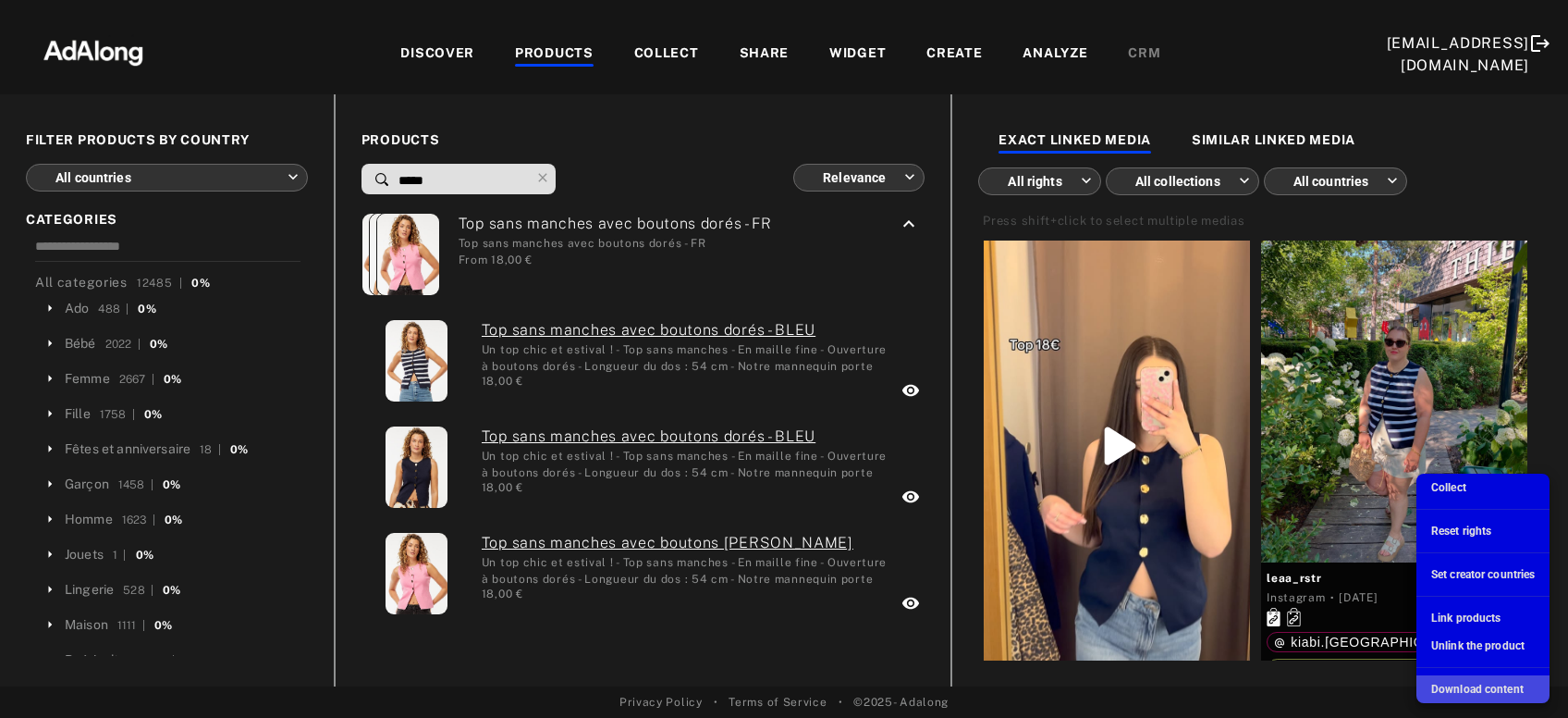
click at [1490, 689] on span "Download content" at bounding box center [1477, 688] width 93 height 13
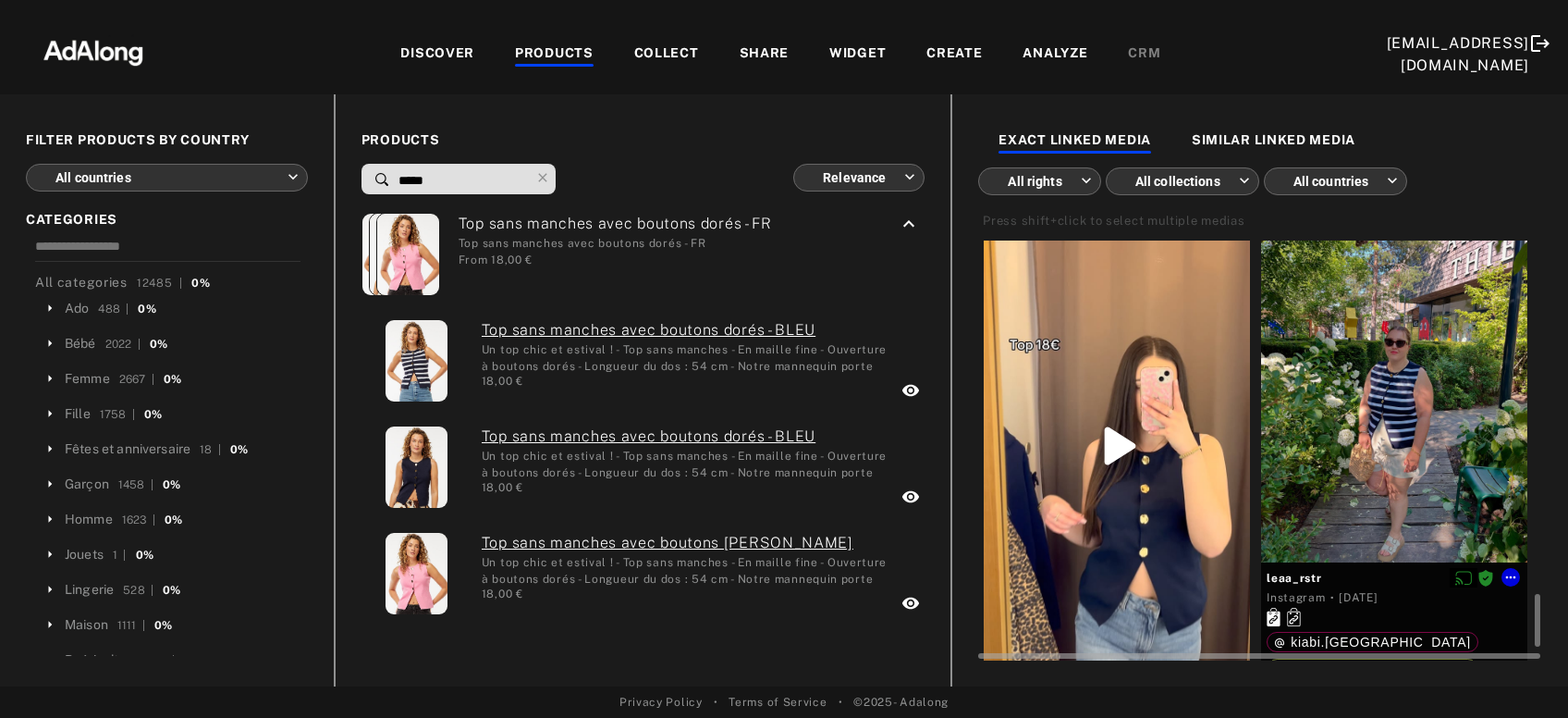
scroll to position [2899, 0]
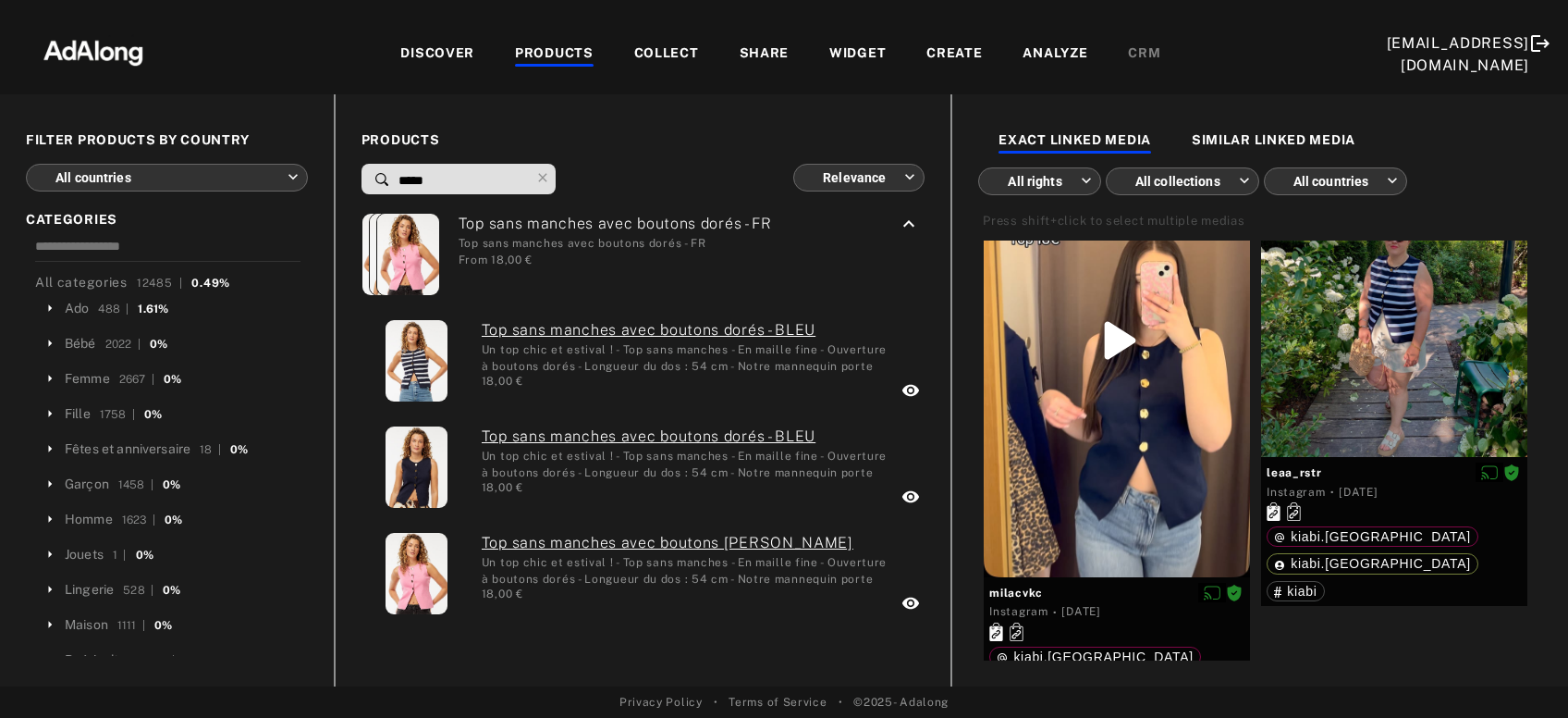
click at [435, 54] on div "DISCOVER" at bounding box center [437, 54] width 74 height 22
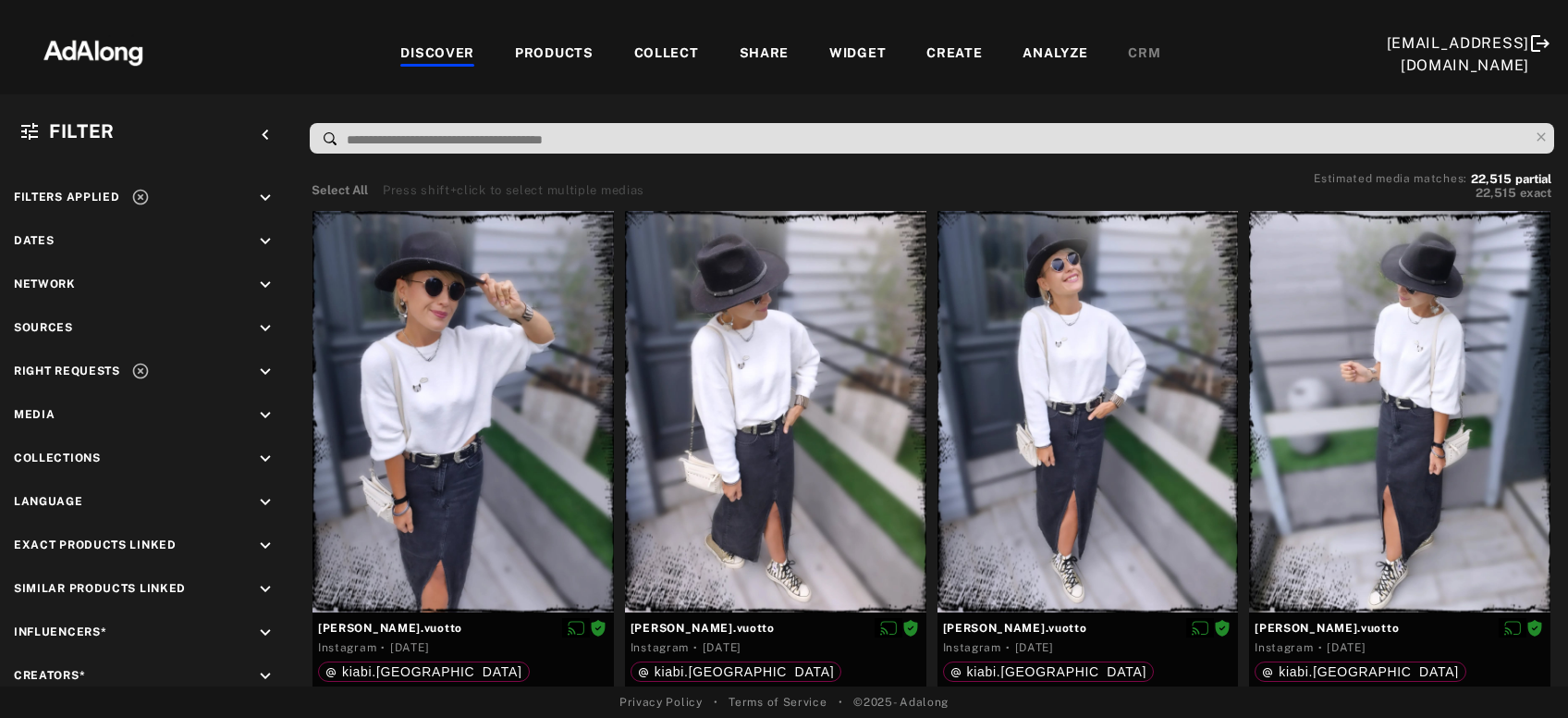
click at [431, 132] on input at bounding box center [936, 140] width 1183 height 25
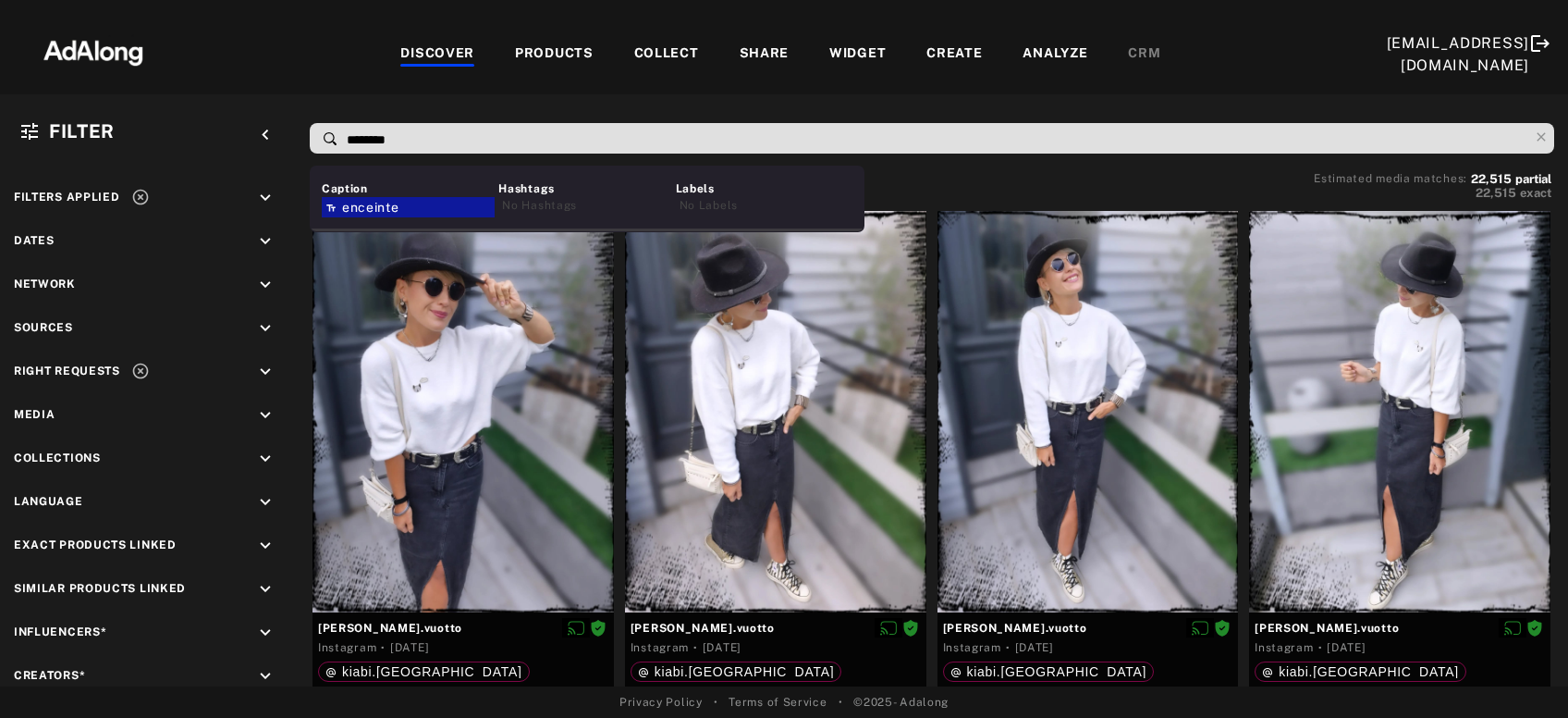
type input "********"
click at [410, 205] on div "enceinte" at bounding box center [408, 207] width 173 height 20
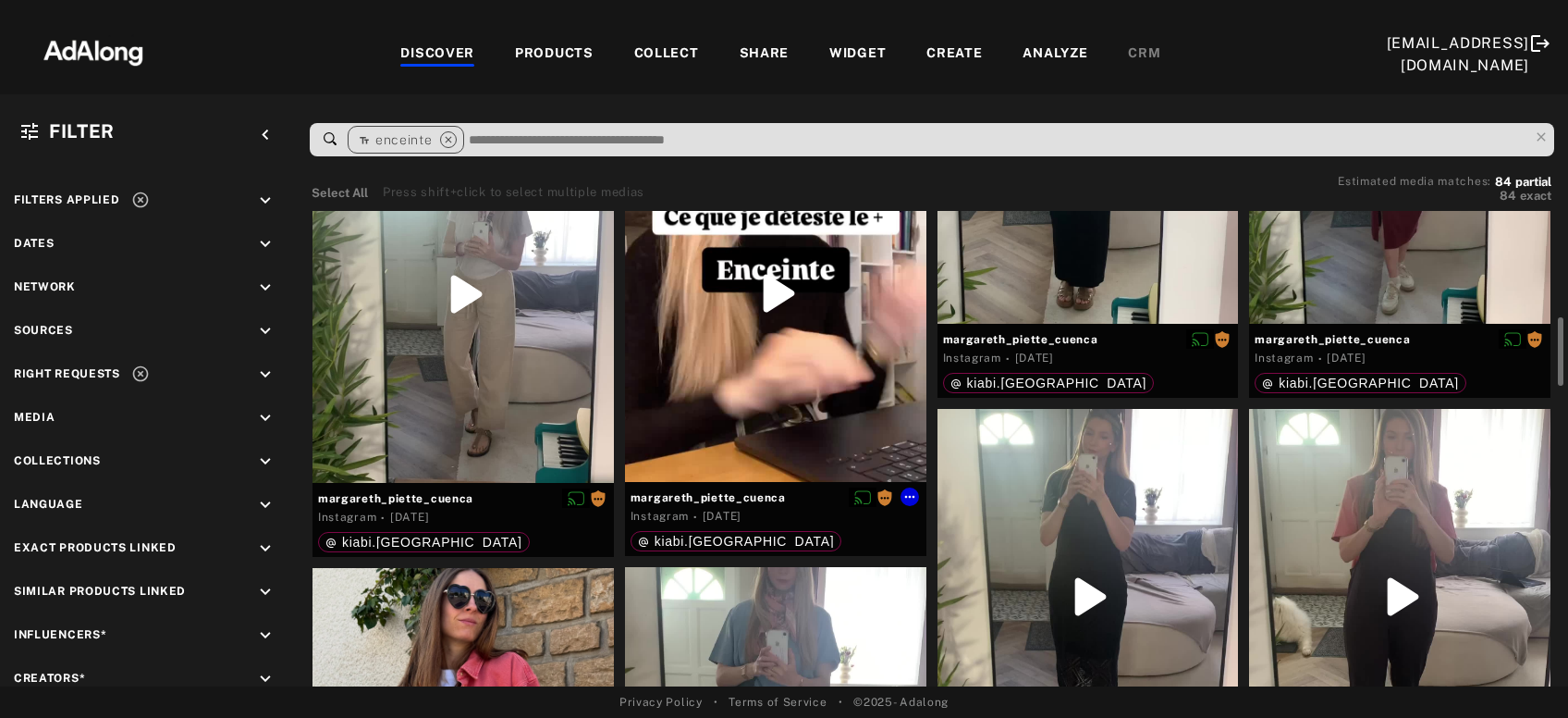
scroll to position [910, 0]
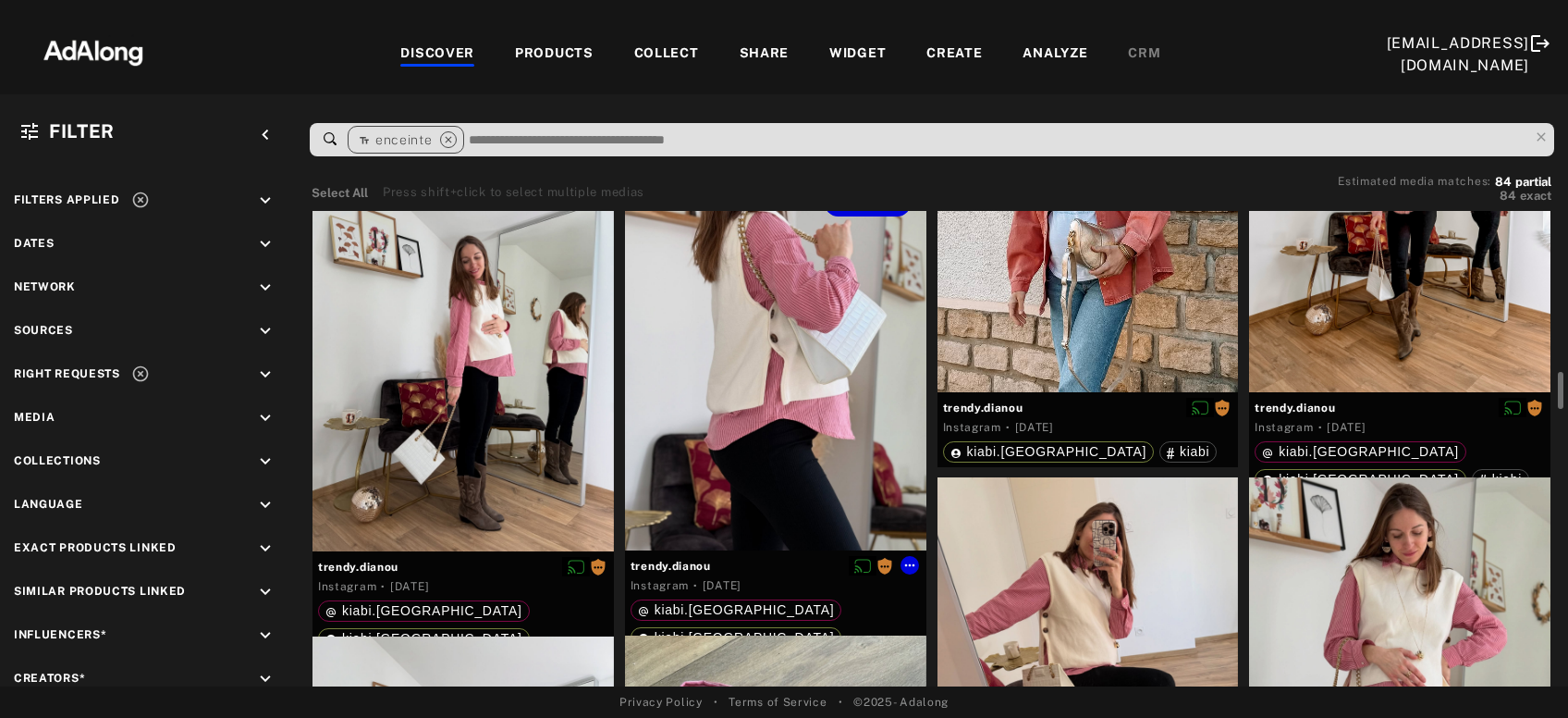
scroll to position [2045, 0]
click at [597, 560] on icon at bounding box center [597, 564] width 14 height 14
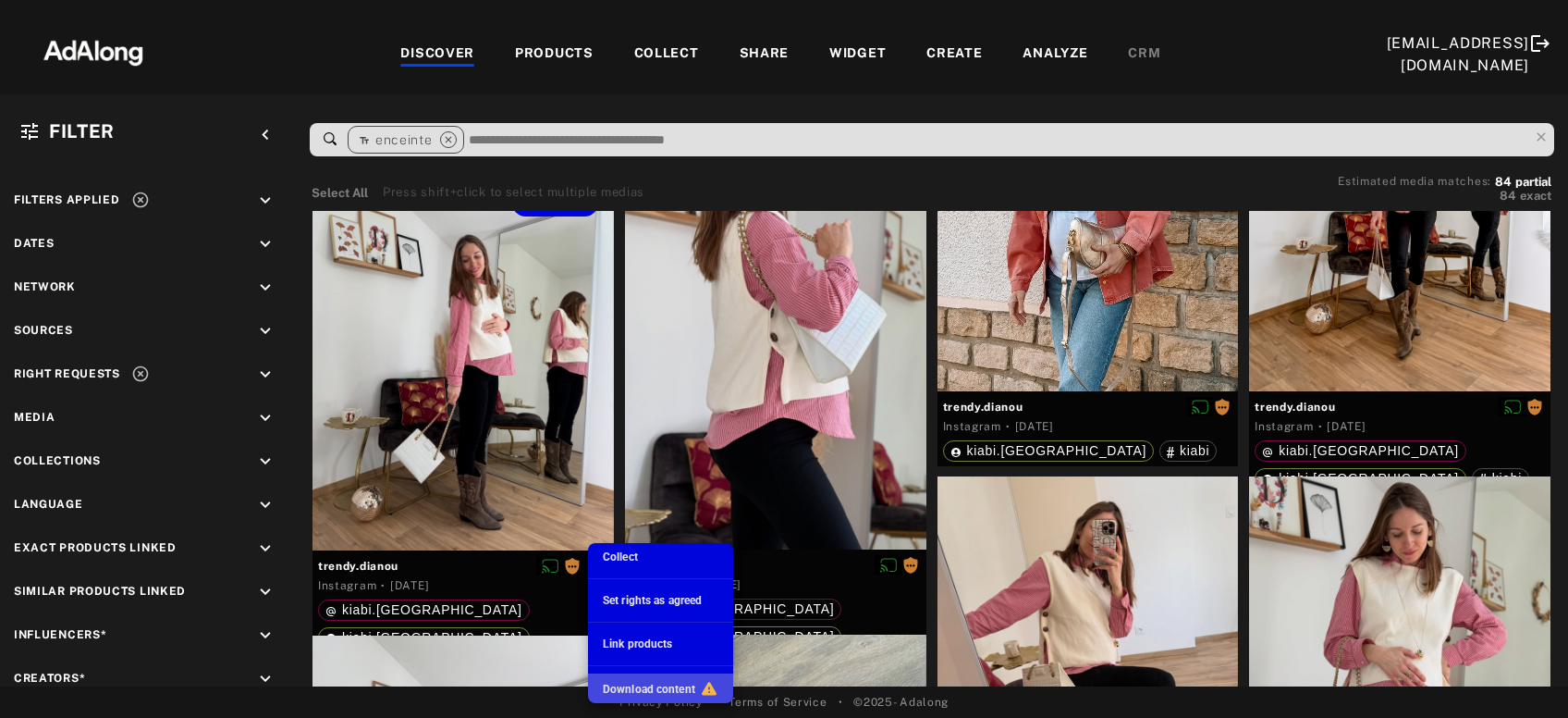
click at [646, 690] on span "Download content" at bounding box center [649, 688] width 93 height 13
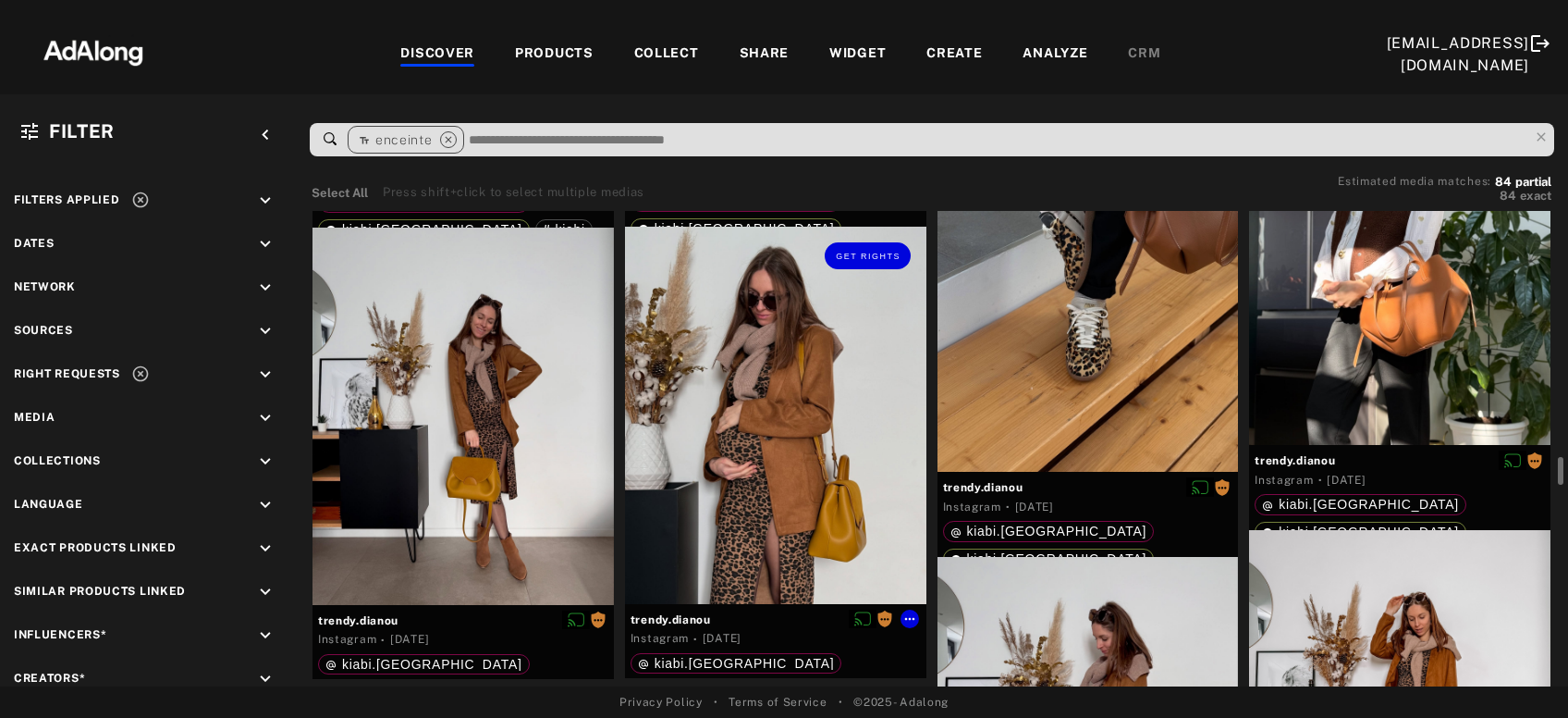
scroll to position [4813, 0]
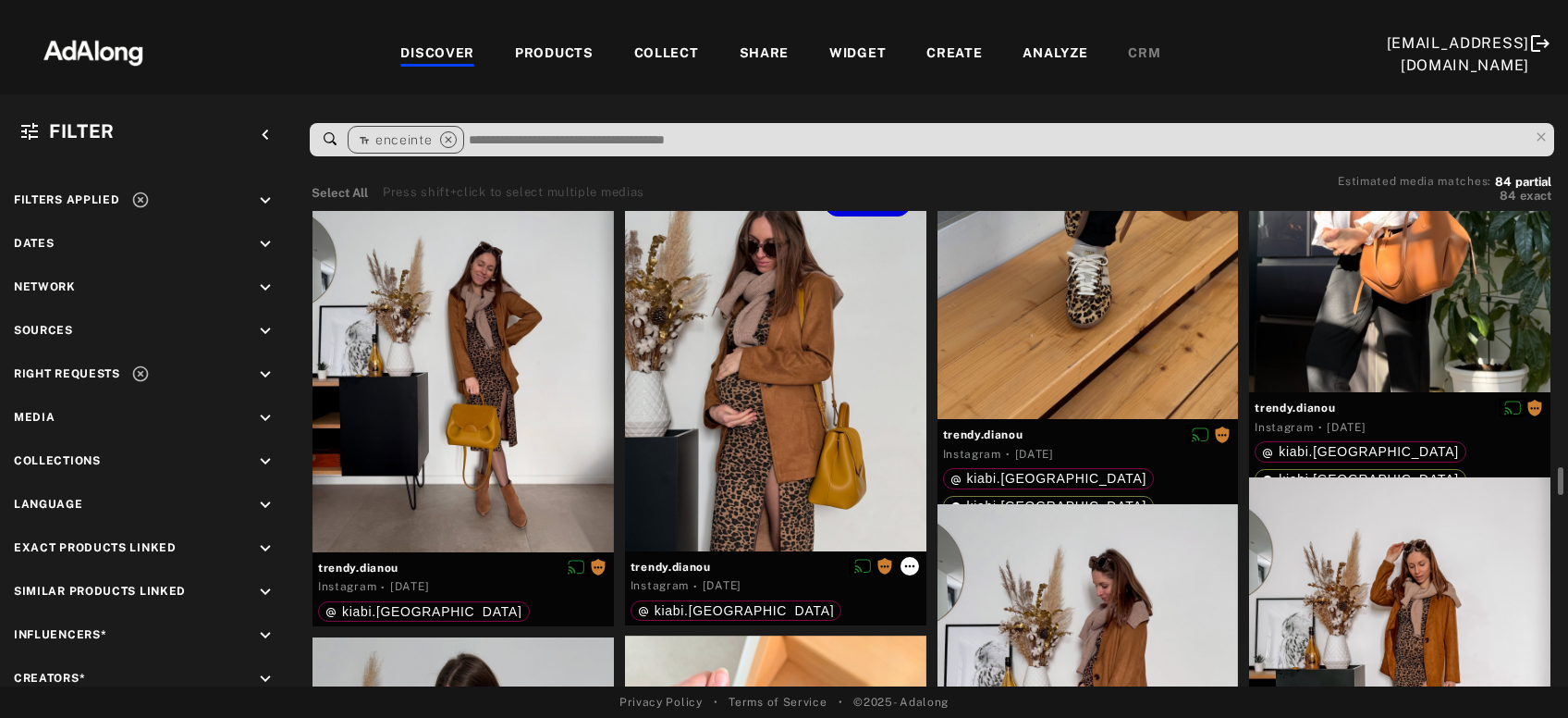
click at [912, 559] on icon at bounding box center [909, 565] width 14 height 14
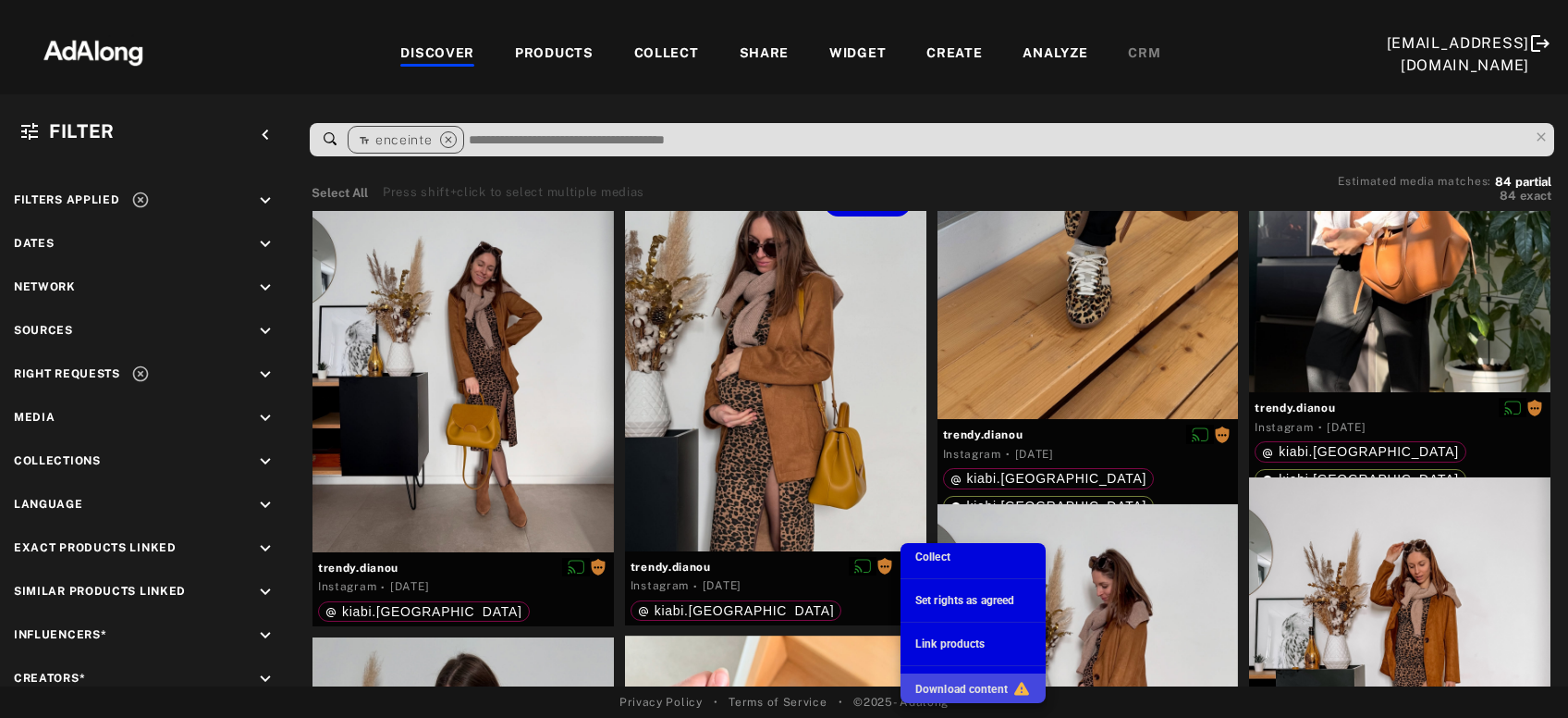
click at [987, 685] on span "Download content" at bounding box center [961, 688] width 93 height 13
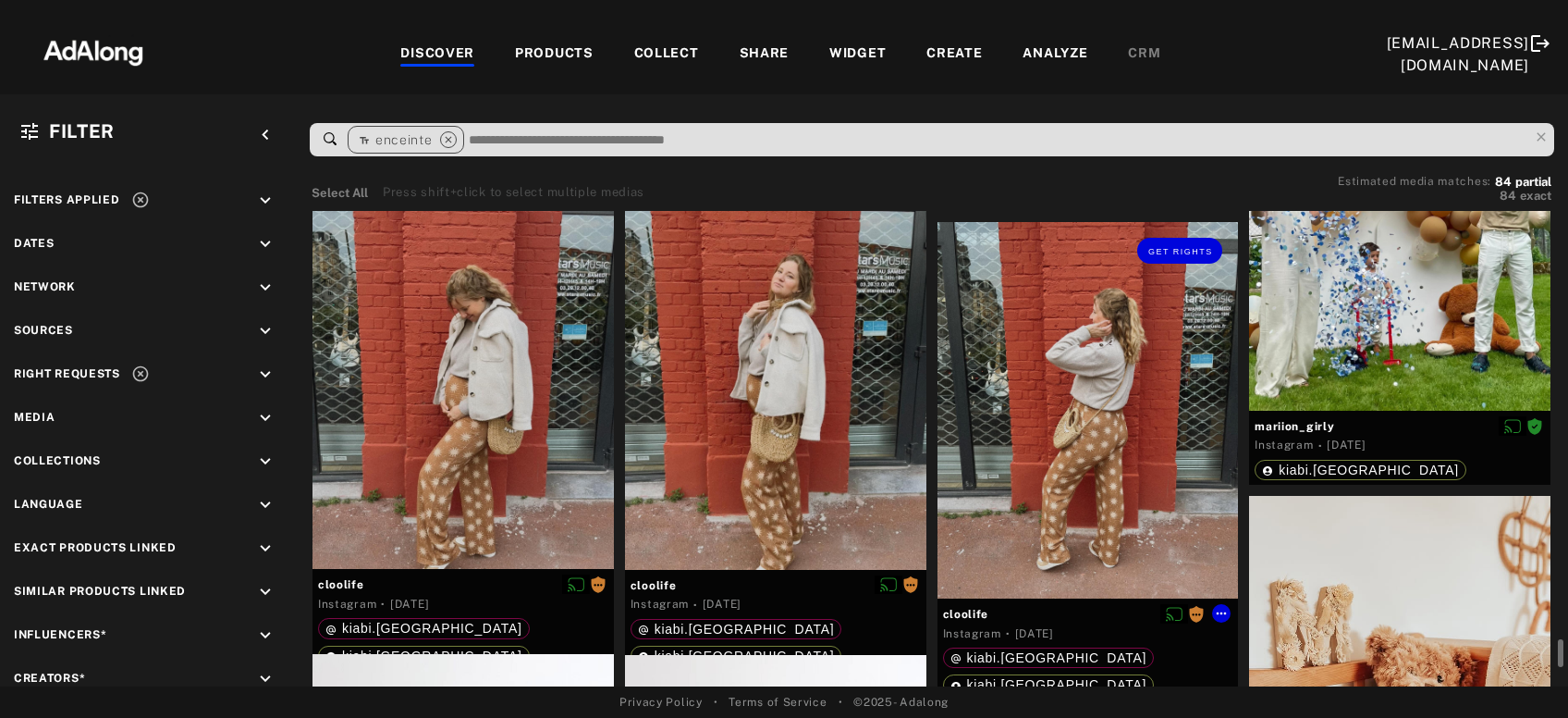
scroll to position [8030, 0]
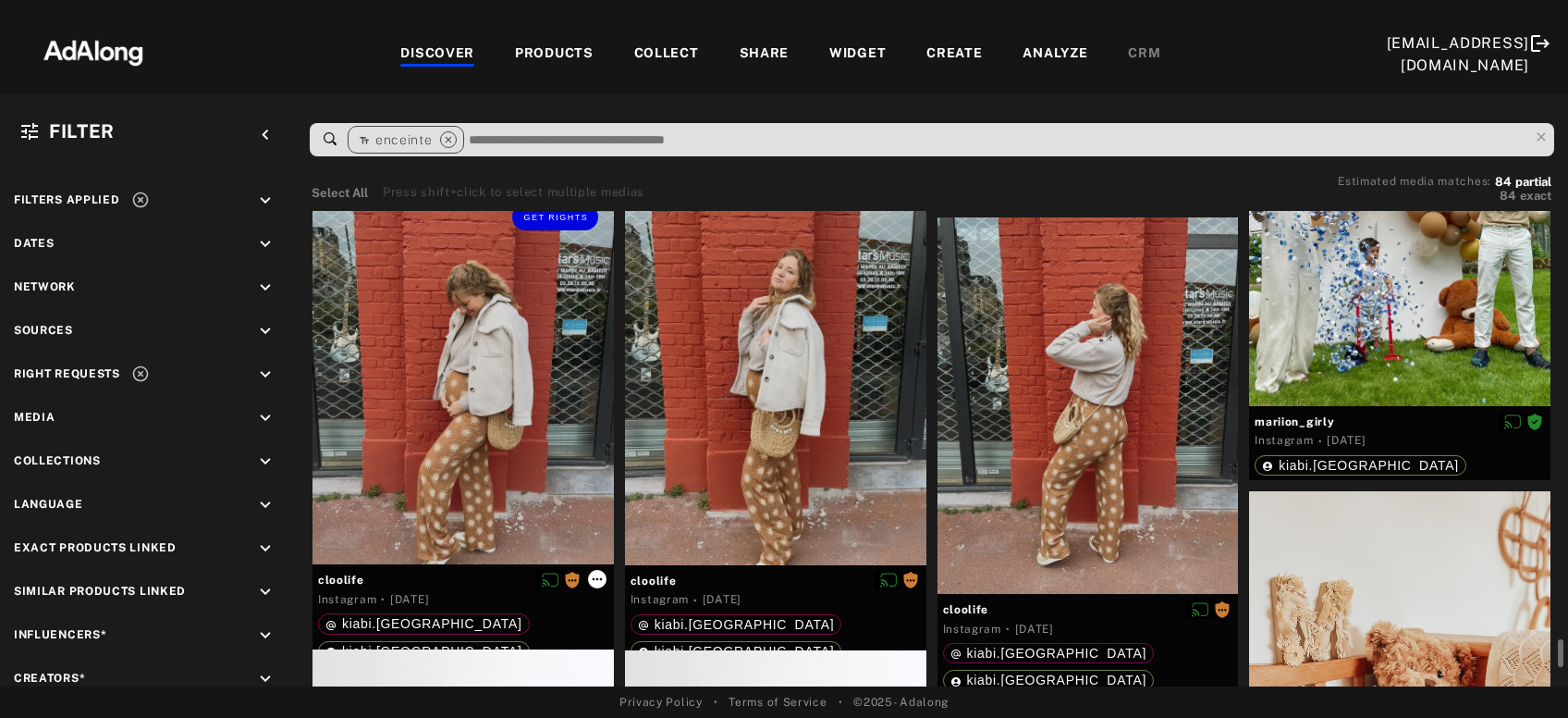
click at [598, 581] on icon at bounding box center [597, 578] width 14 height 14
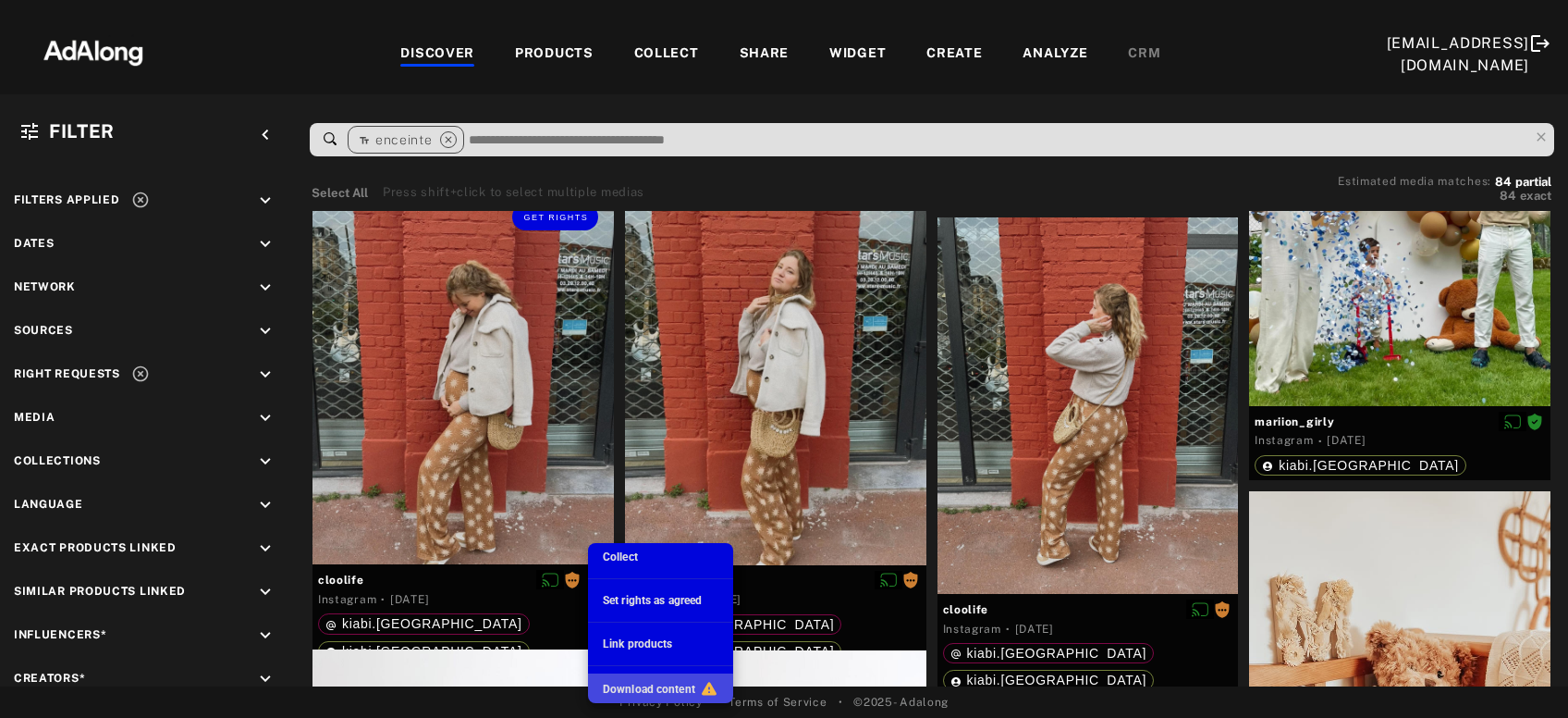
click at [655, 685] on span "Download content" at bounding box center [649, 688] width 93 height 13
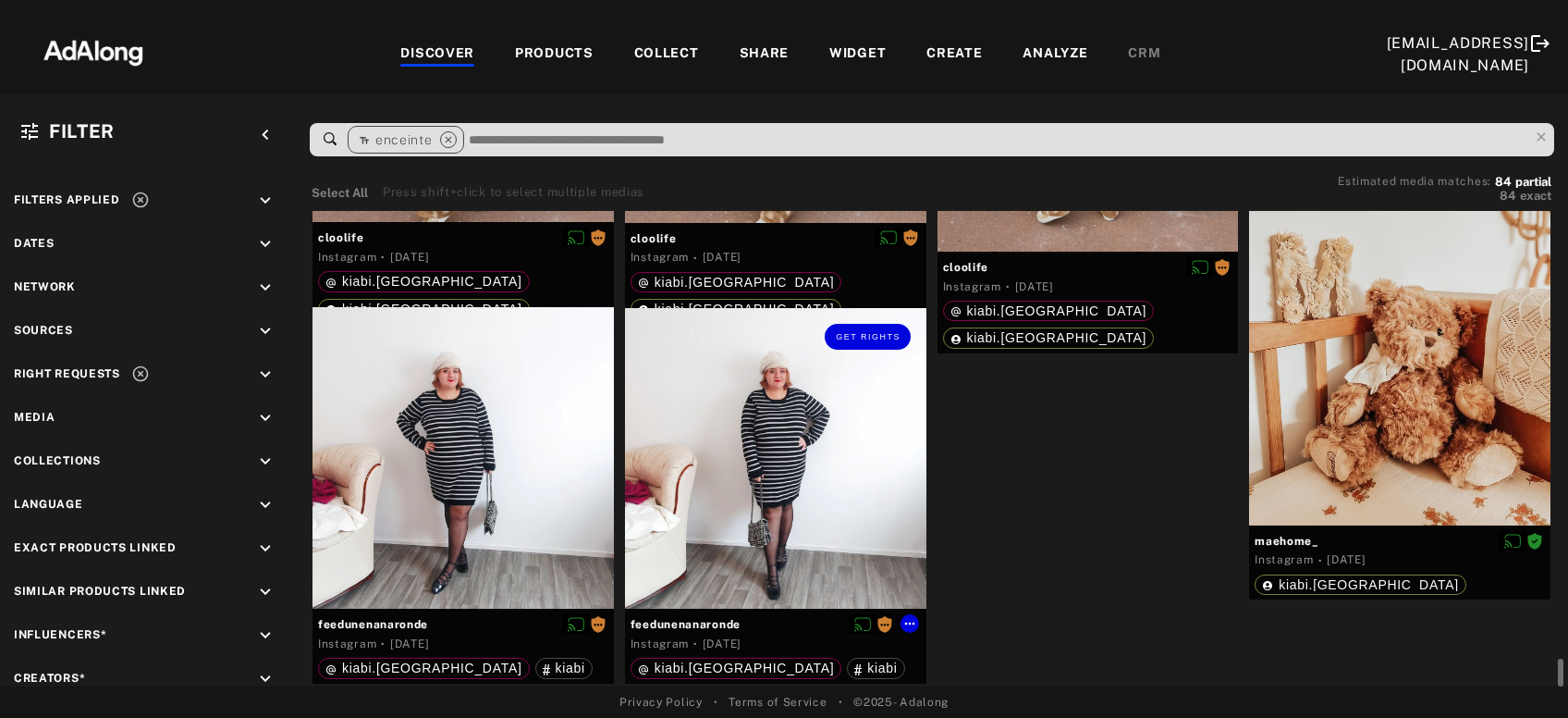
scroll to position [8373, 0]
